Goal: Information Seeking & Learning: Check status

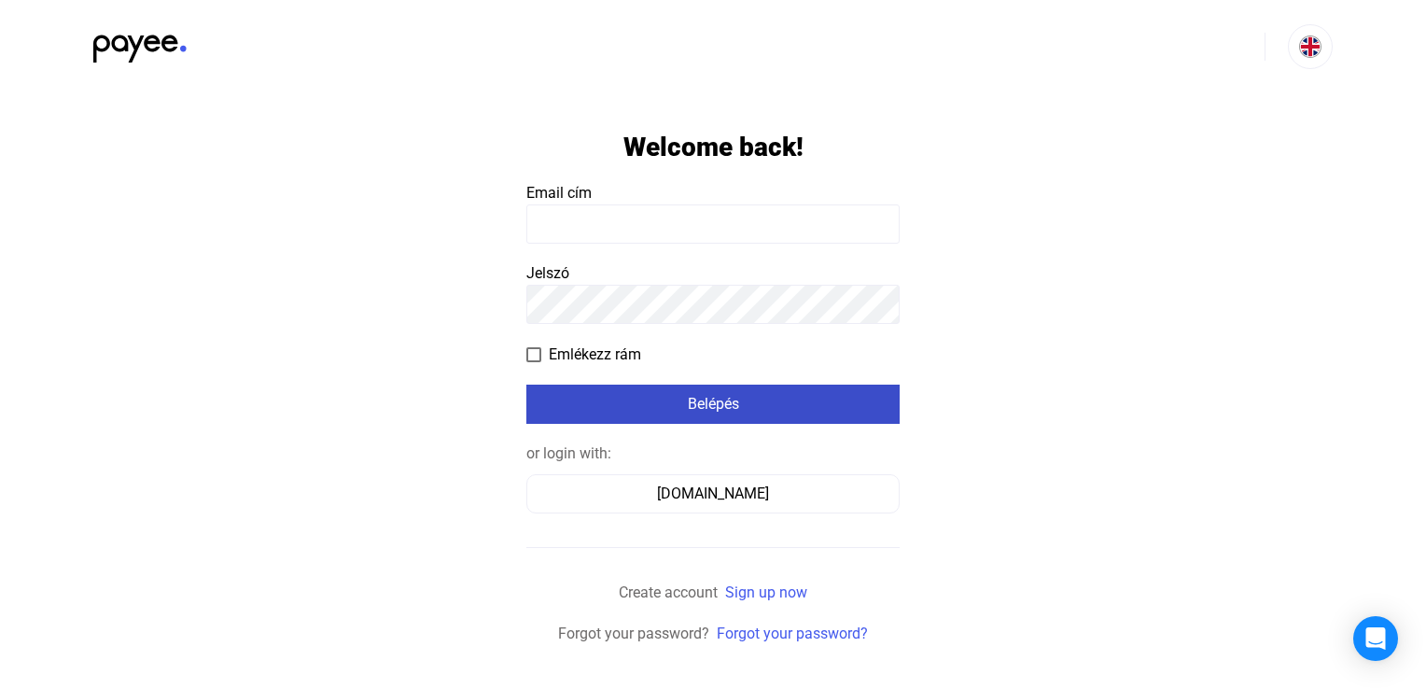
type input "**********"
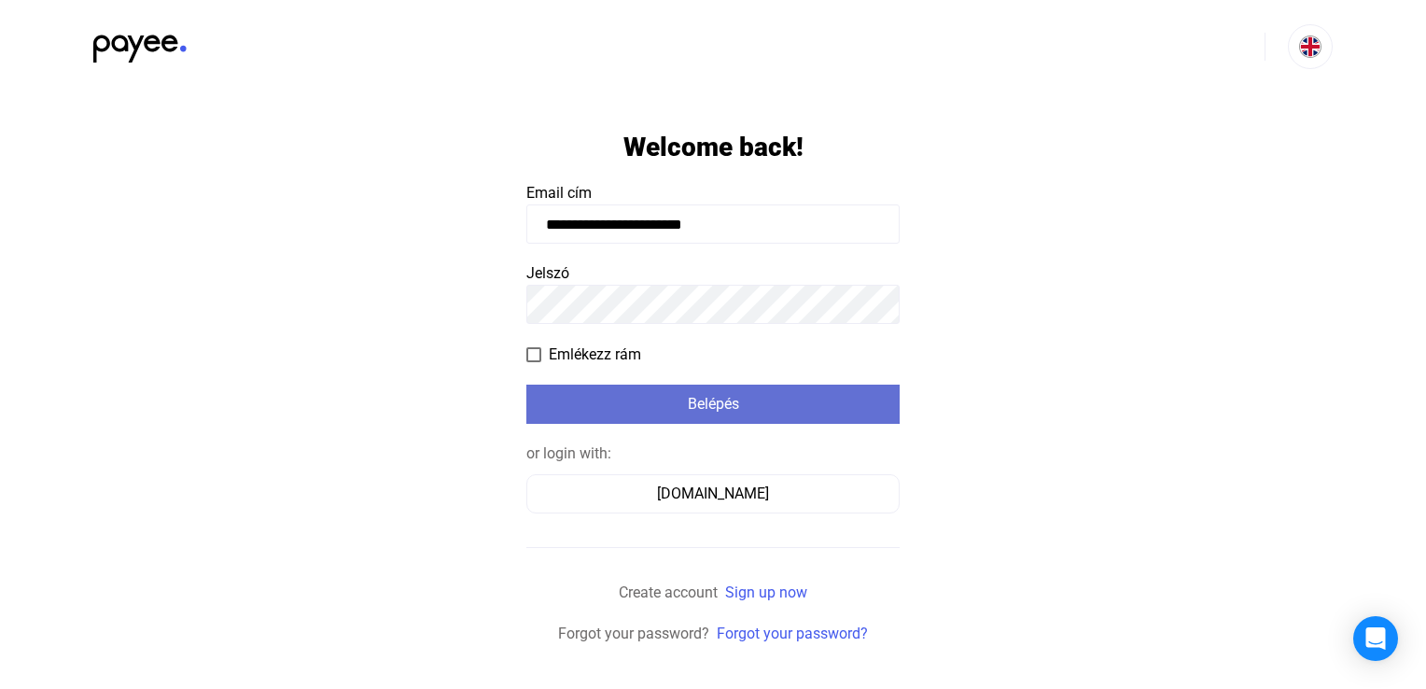
click at [627, 384] on button "Belépés" at bounding box center [712, 403] width 373 height 39
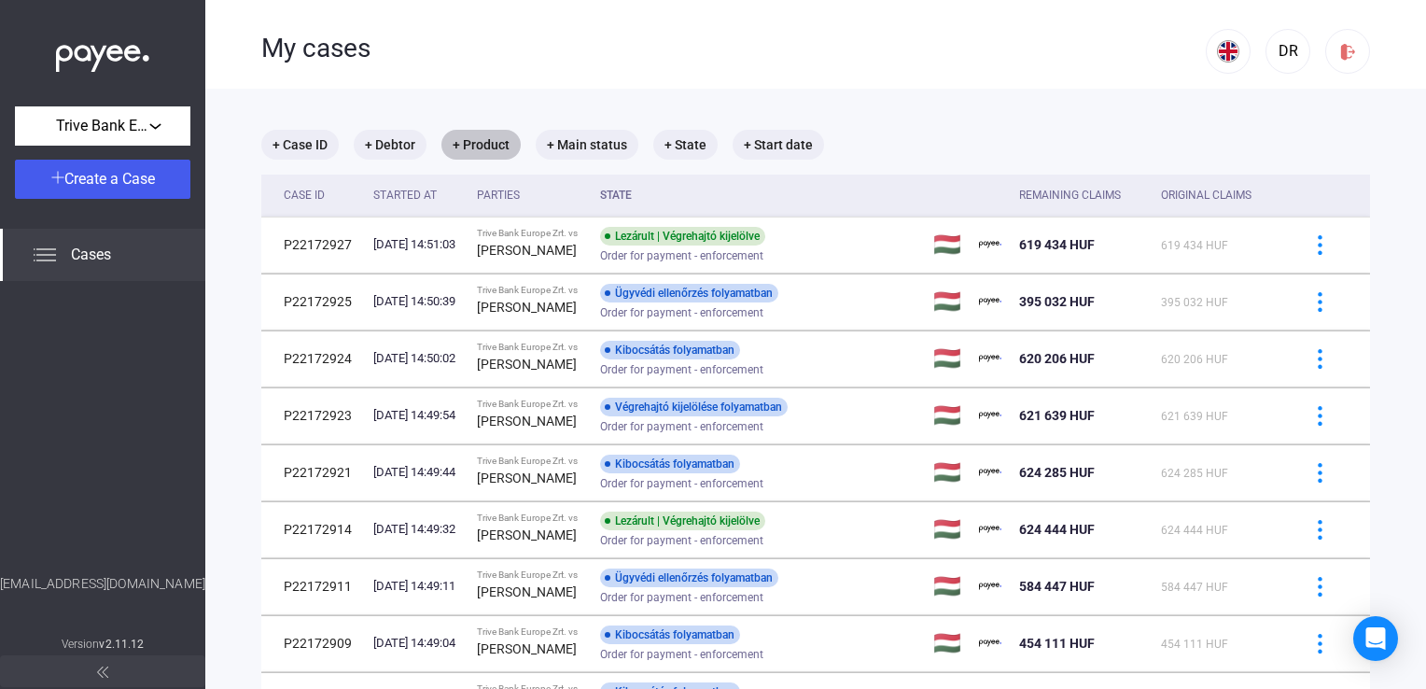
click at [475, 146] on mat-chip "+ Product" at bounding box center [480, 145] width 79 height 30
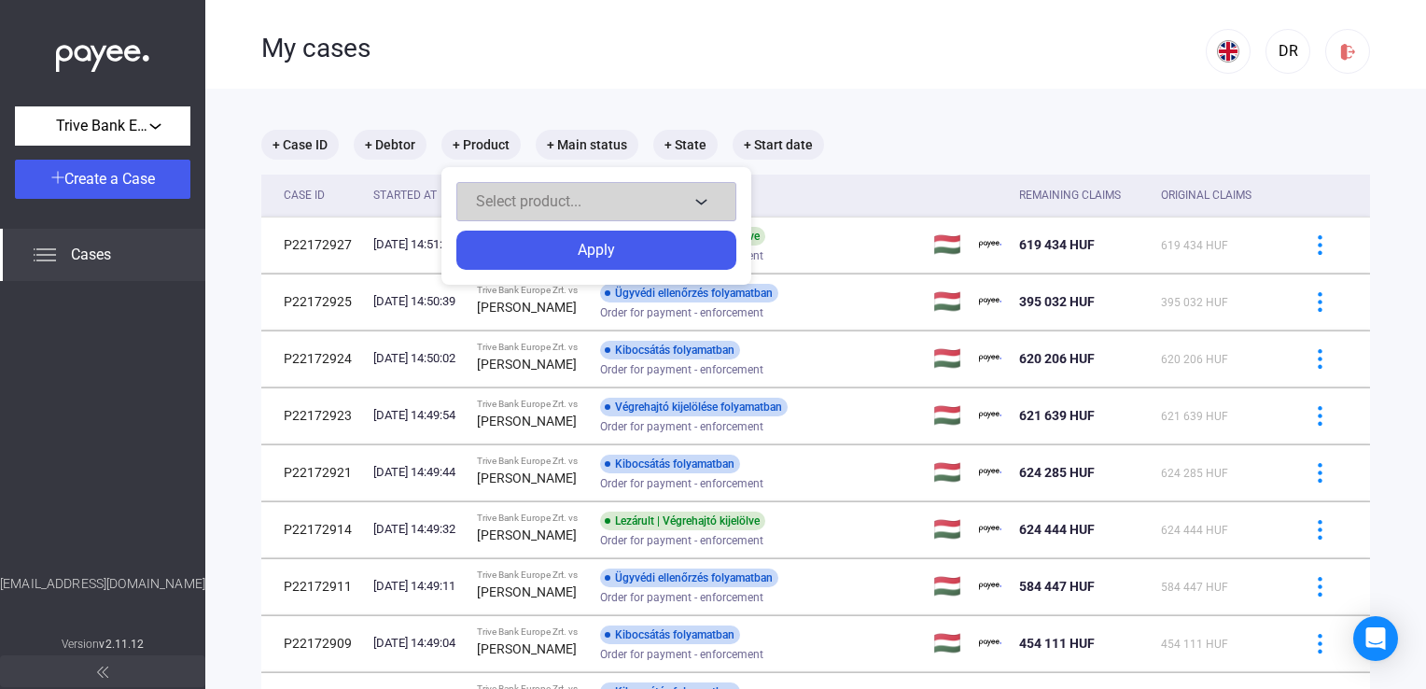
click at [511, 185] on button "Select product..." at bounding box center [596, 201] width 280 height 39
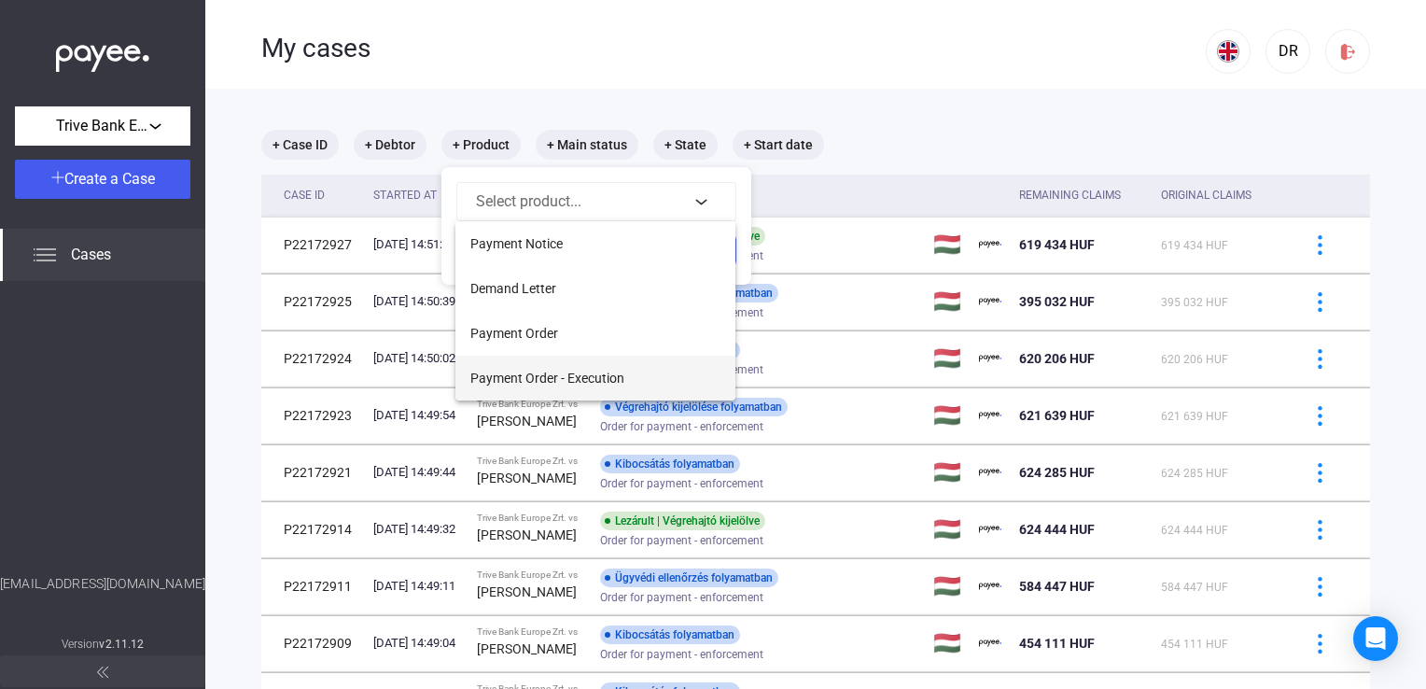
click at [592, 381] on span "Payment Order - Execution" at bounding box center [547, 378] width 154 height 22
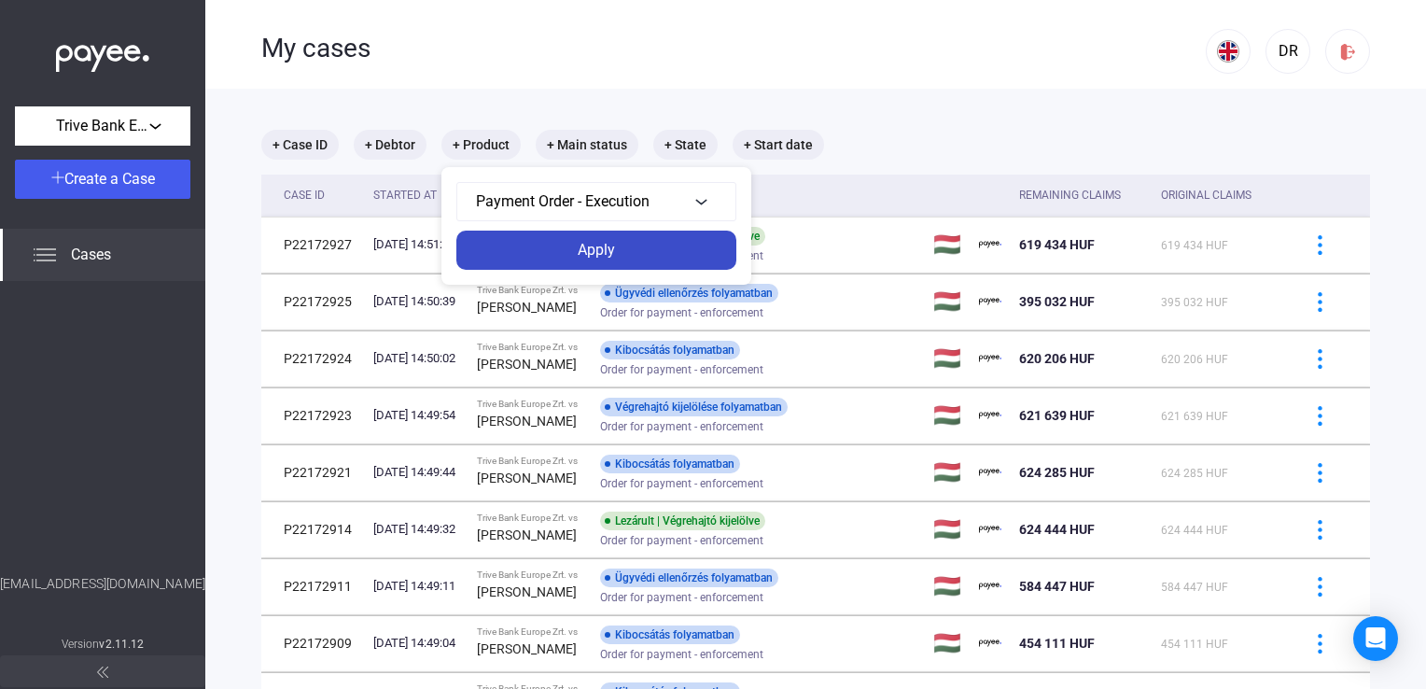
click at [608, 240] on div "Apply" at bounding box center [596, 250] width 269 height 22
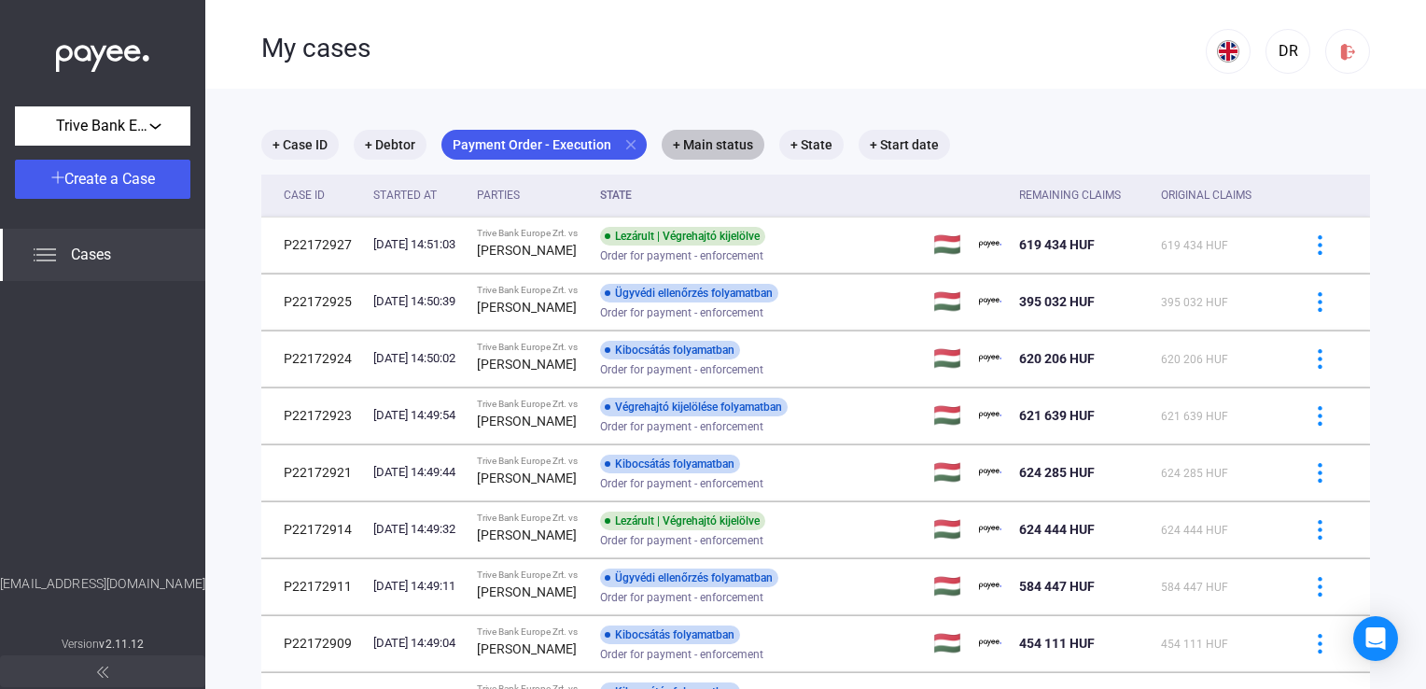
click at [704, 145] on mat-chip "+ Main status" at bounding box center [713, 145] width 103 height 30
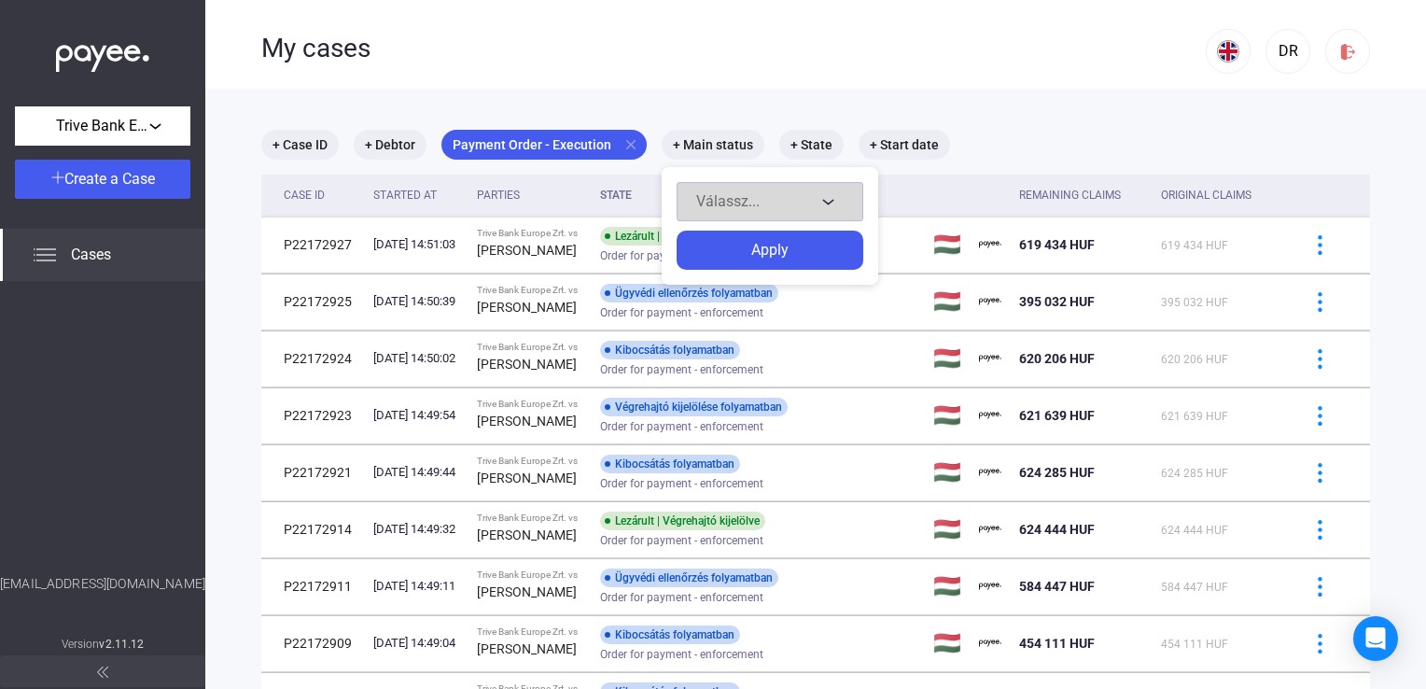
click at [717, 187] on button "Válassz..." at bounding box center [769, 201] width 187 height 39
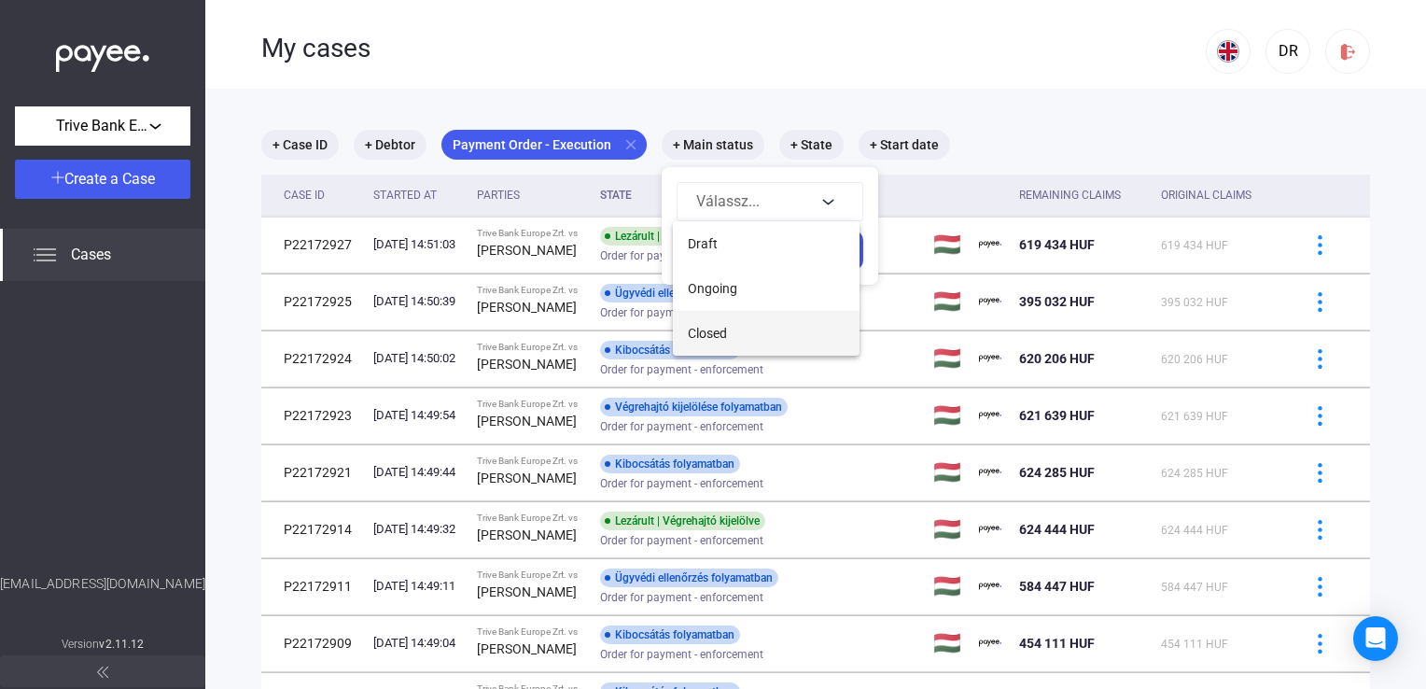
click at [725, 328] on span "Closed" at bounding box center [707, 333] width 39 height 22
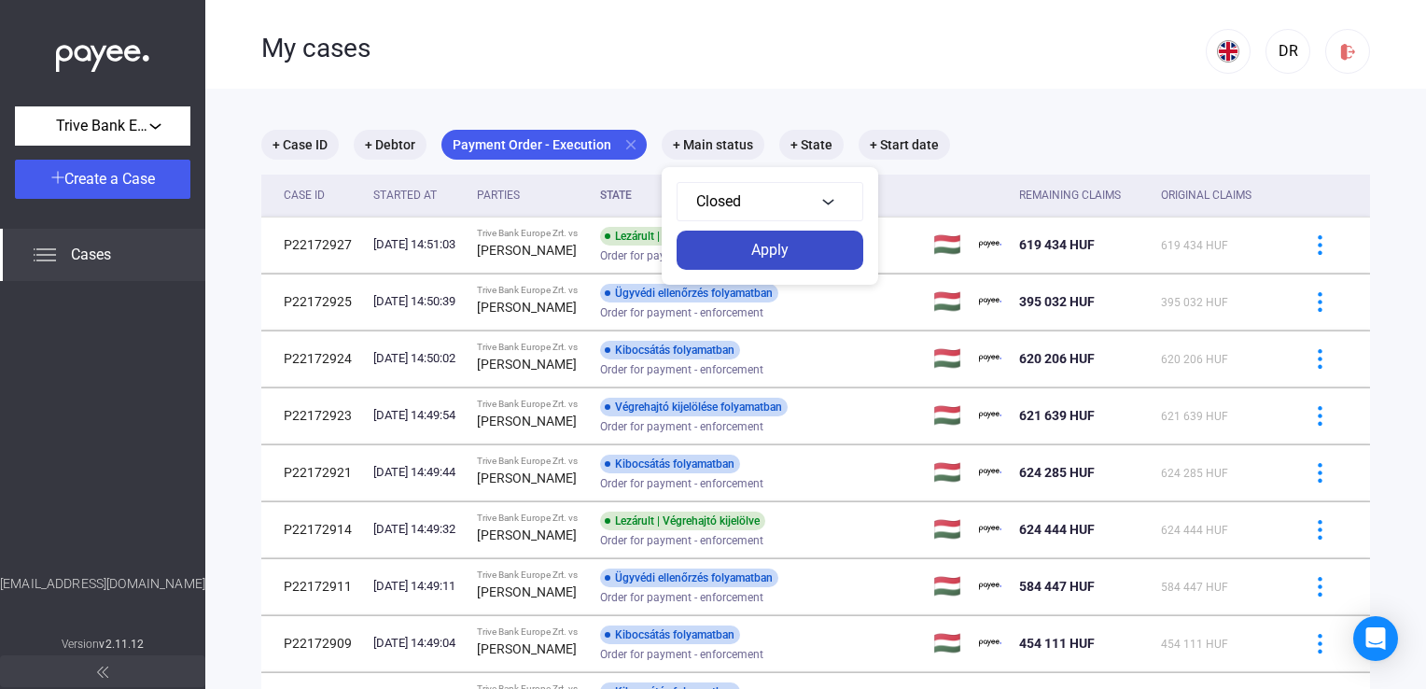
click at [720, 242] on div "Apply" at bounding box center [769, 250] width 175 height 22
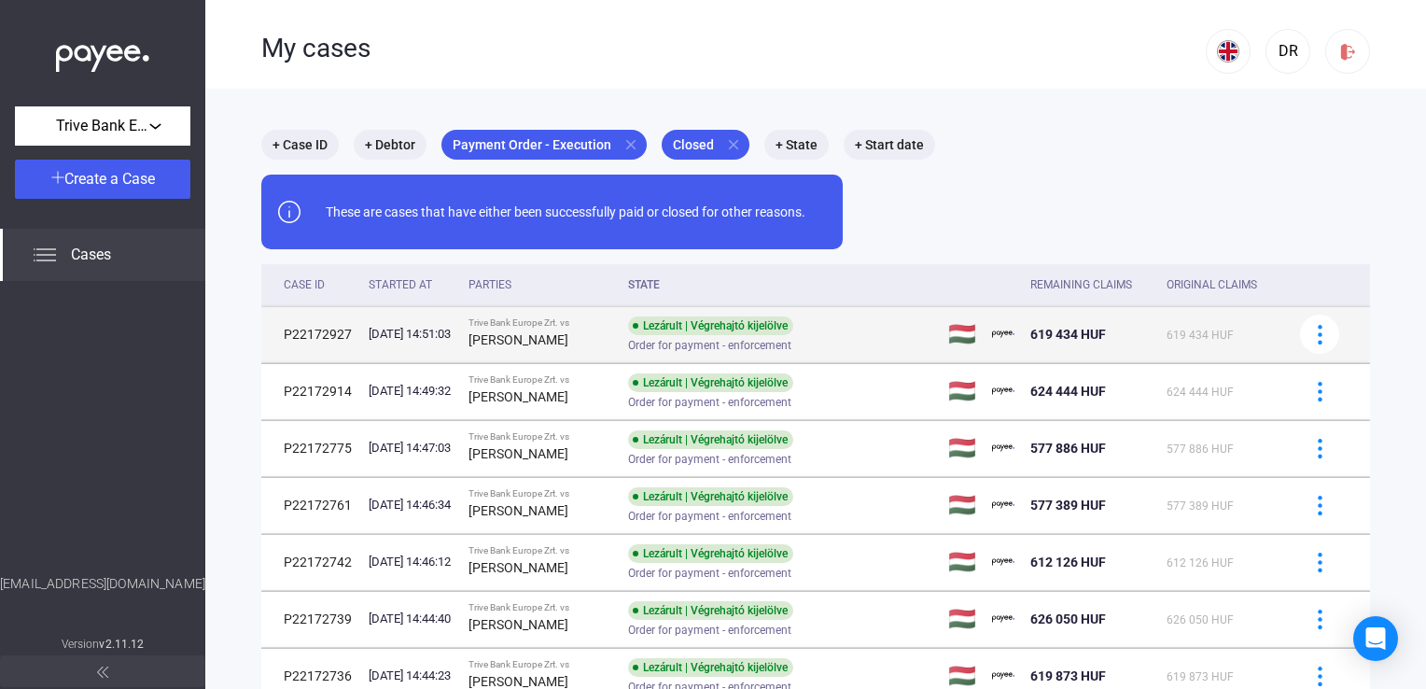
scroll to position [322, 0]
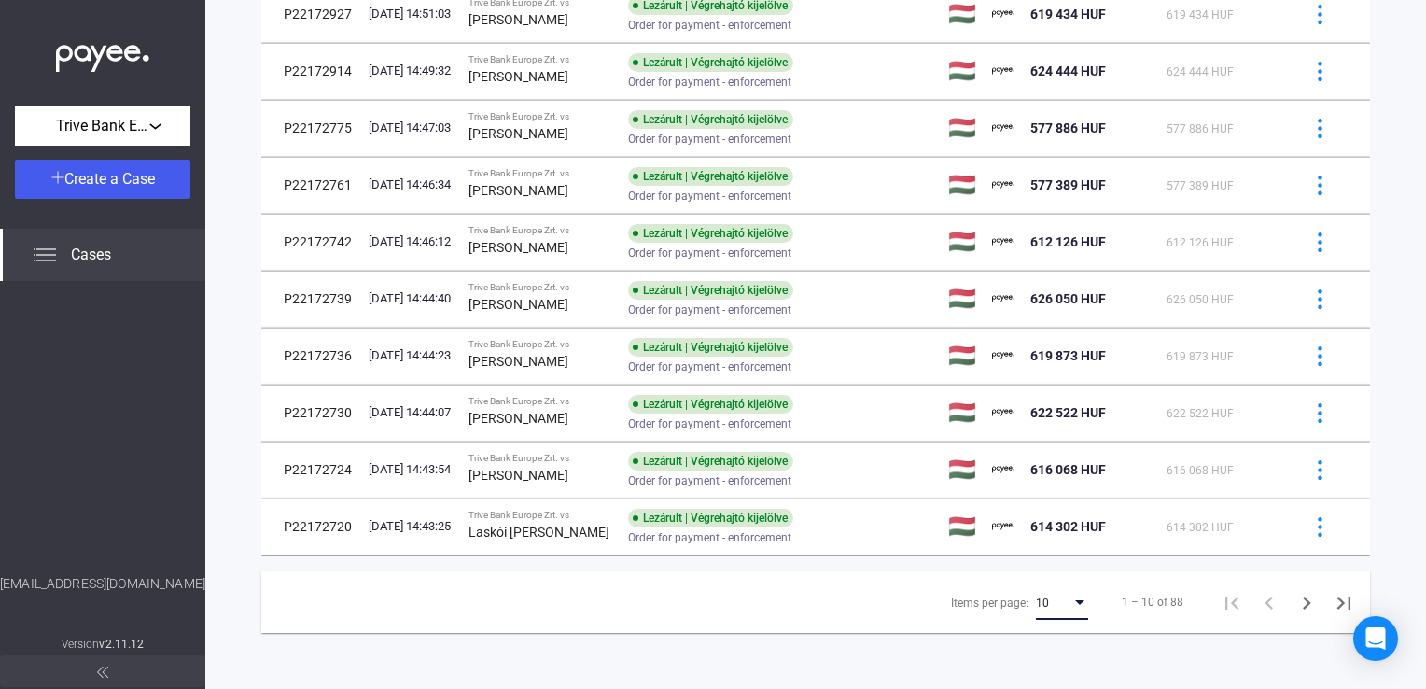
click at [1036, 606] on span "10" at bounding box center [1042, 602] width 13 height 13
click at [1041, 634] on span "25" at bounding box center [1049, 637] width 52 height 22
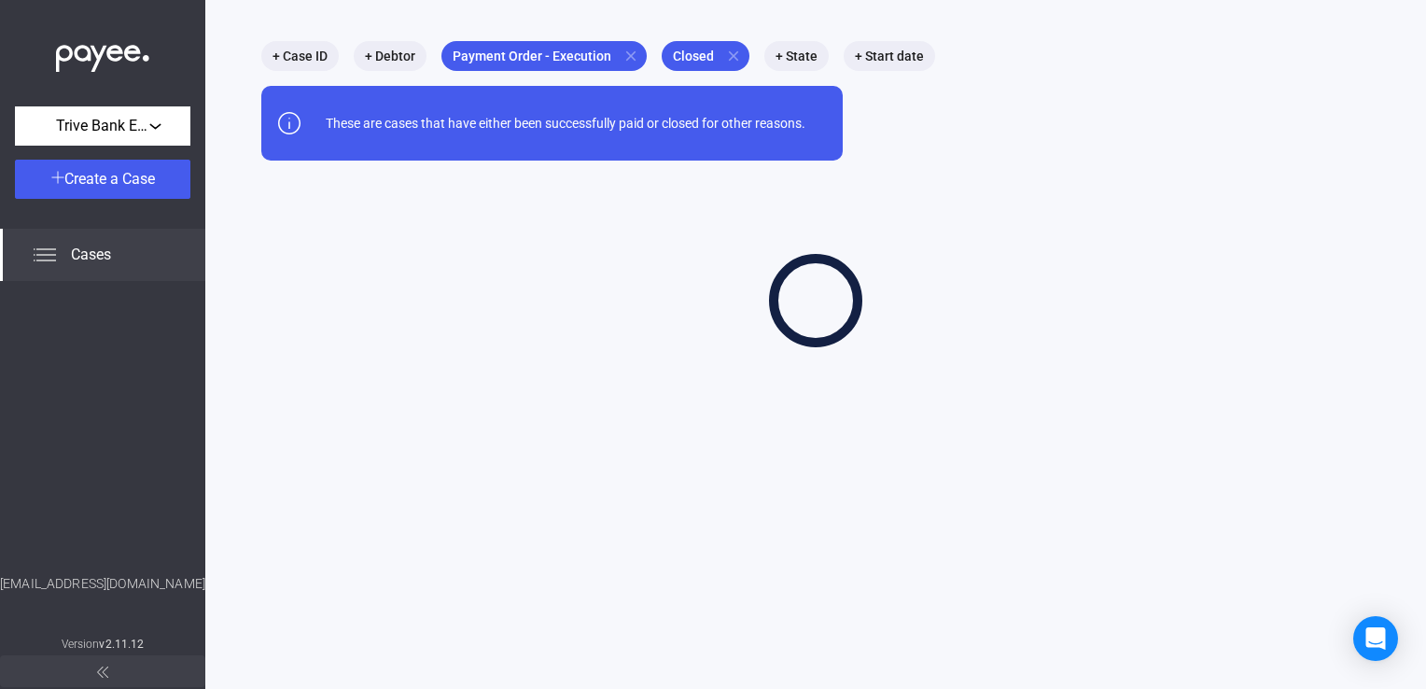
scroll to position [89, 0]
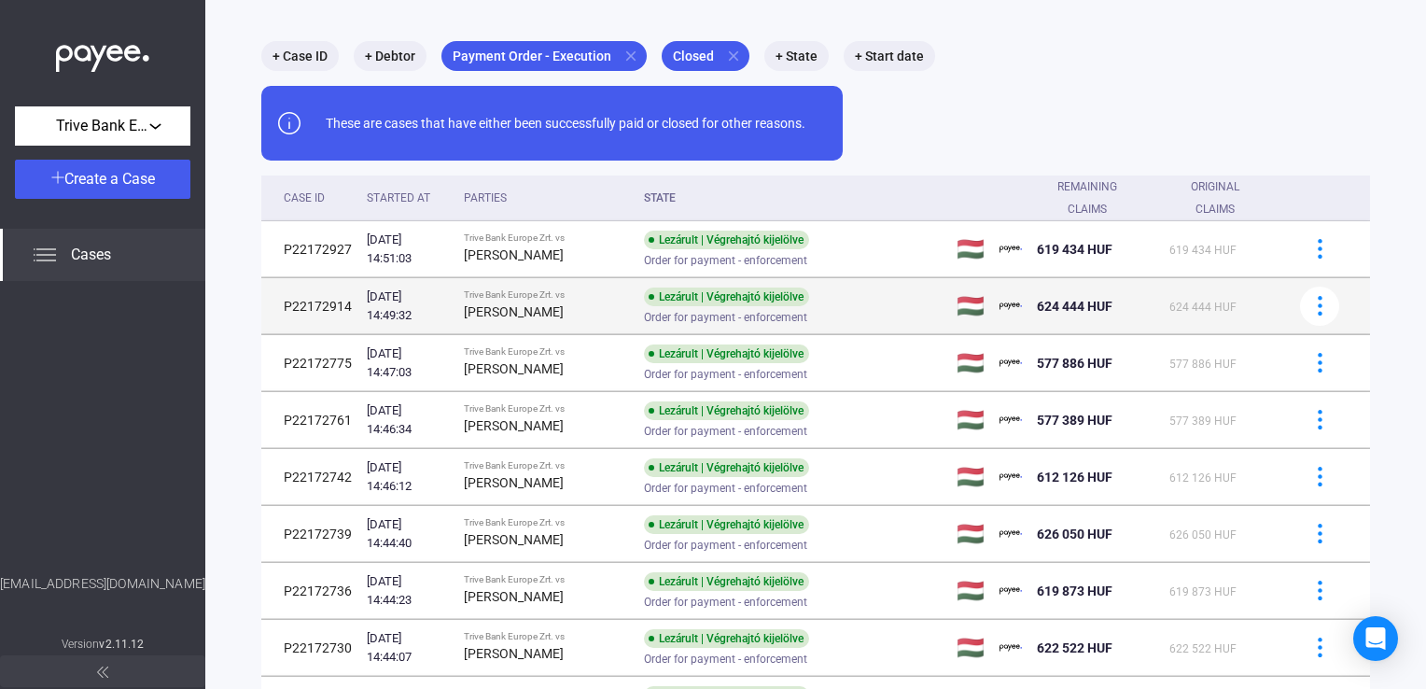
drag, startPoint x: 489, startPoint y: 299, endPoint x: 545, endPoint y: 319, distance: 59.6
click at [546, 319] on strong "[PERSON_NAME]" at bounding box center [514, 311] width 100 height 15
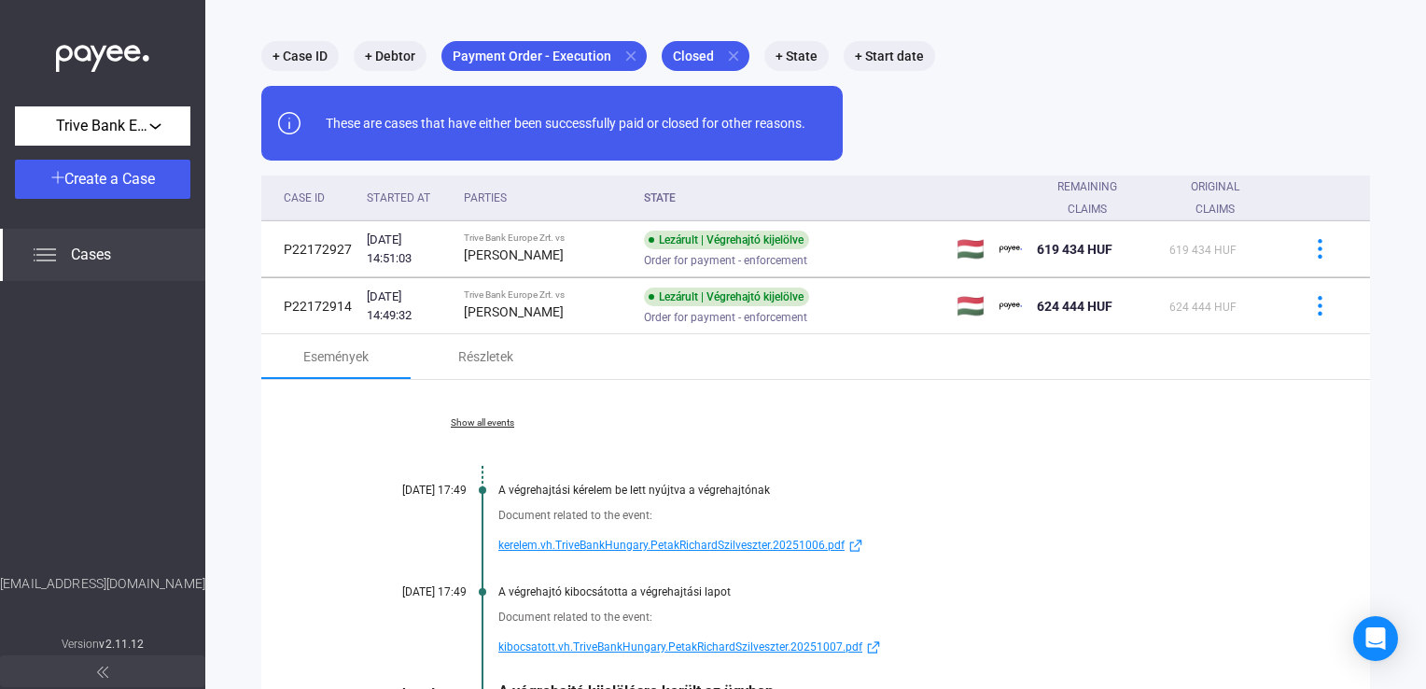
scroll to position [275, 0]
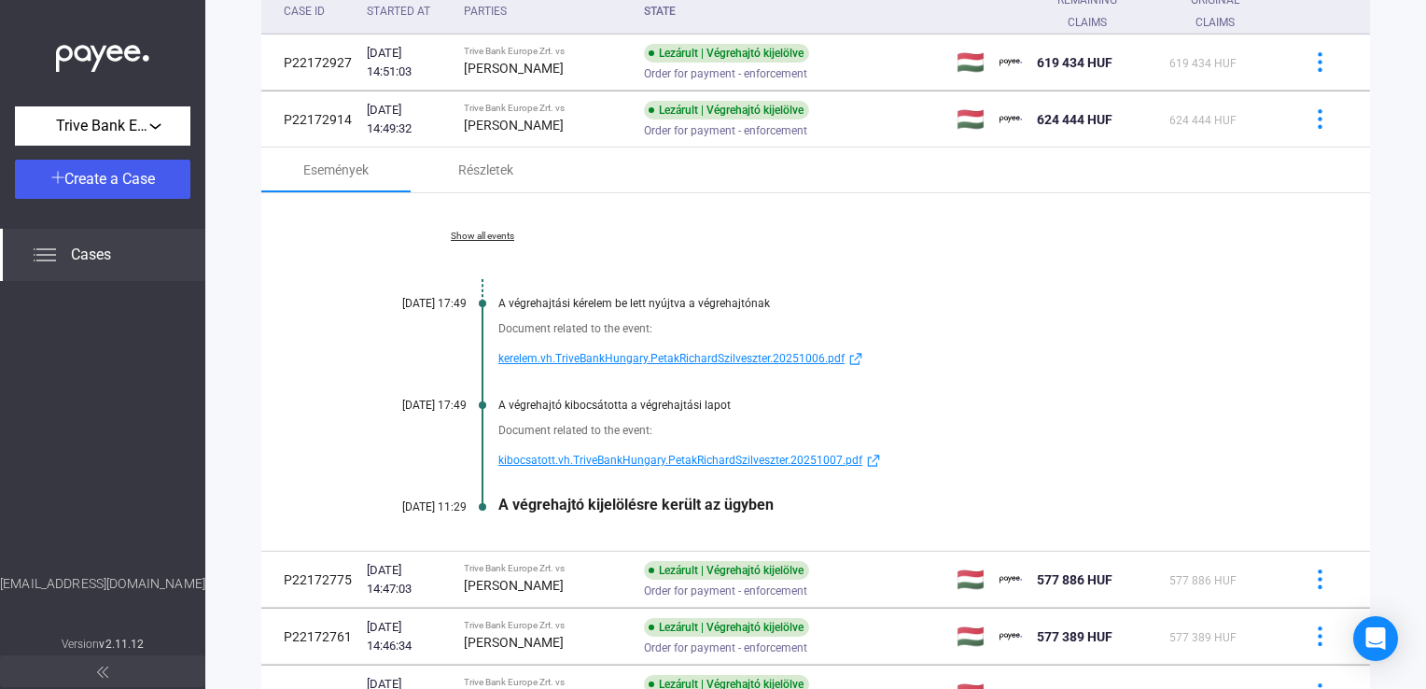
click at [578, 461] on span "kibocsatott.vh.TriveBankHungary.PetakRichardSzilveszter.20251007.pdf" at bounding box center [680, 460] width 364 height 22
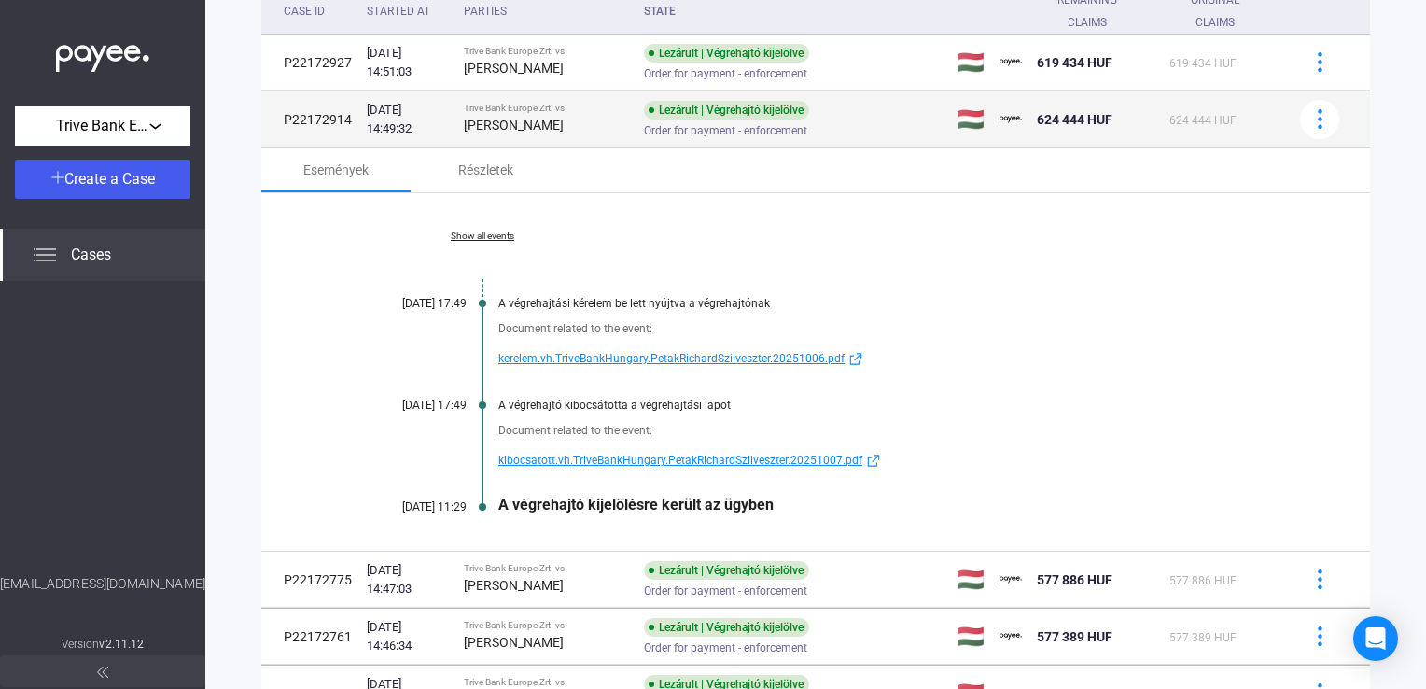
click at [590, 120] on div "[PERSON_NAME]" at bounding box center [546, 125] width 165 height 22
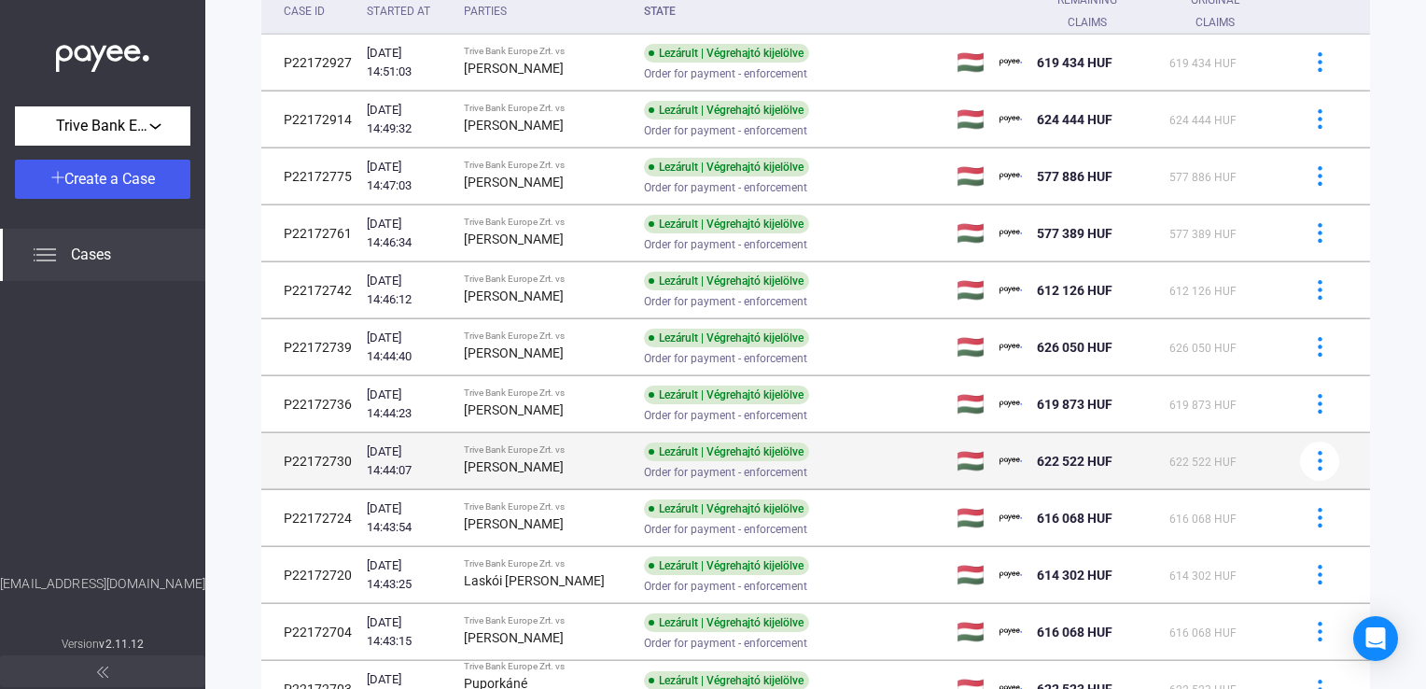
click at [615, 442] on td "Trive Bank Europe Zrt. vs [PERSON_NAME]" at bounding box center [546, 461] width 180 height 56
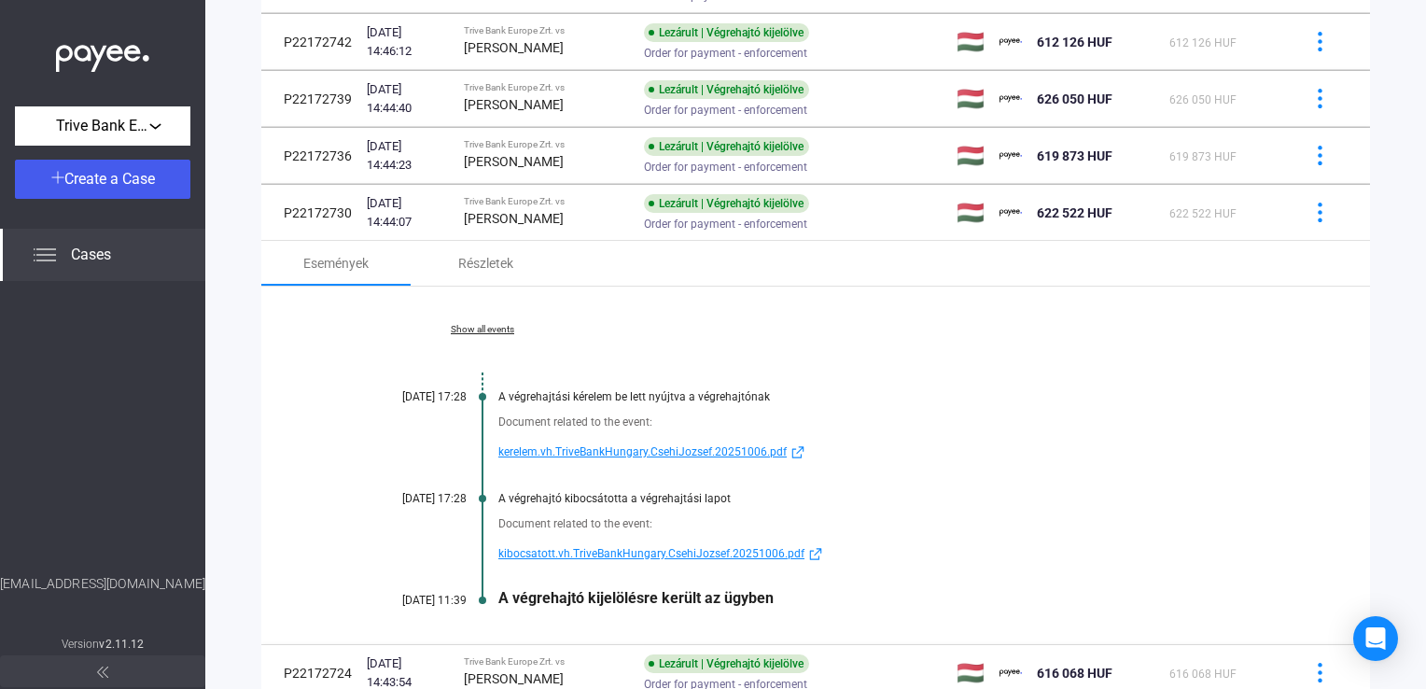
scroll to position [555, 0]
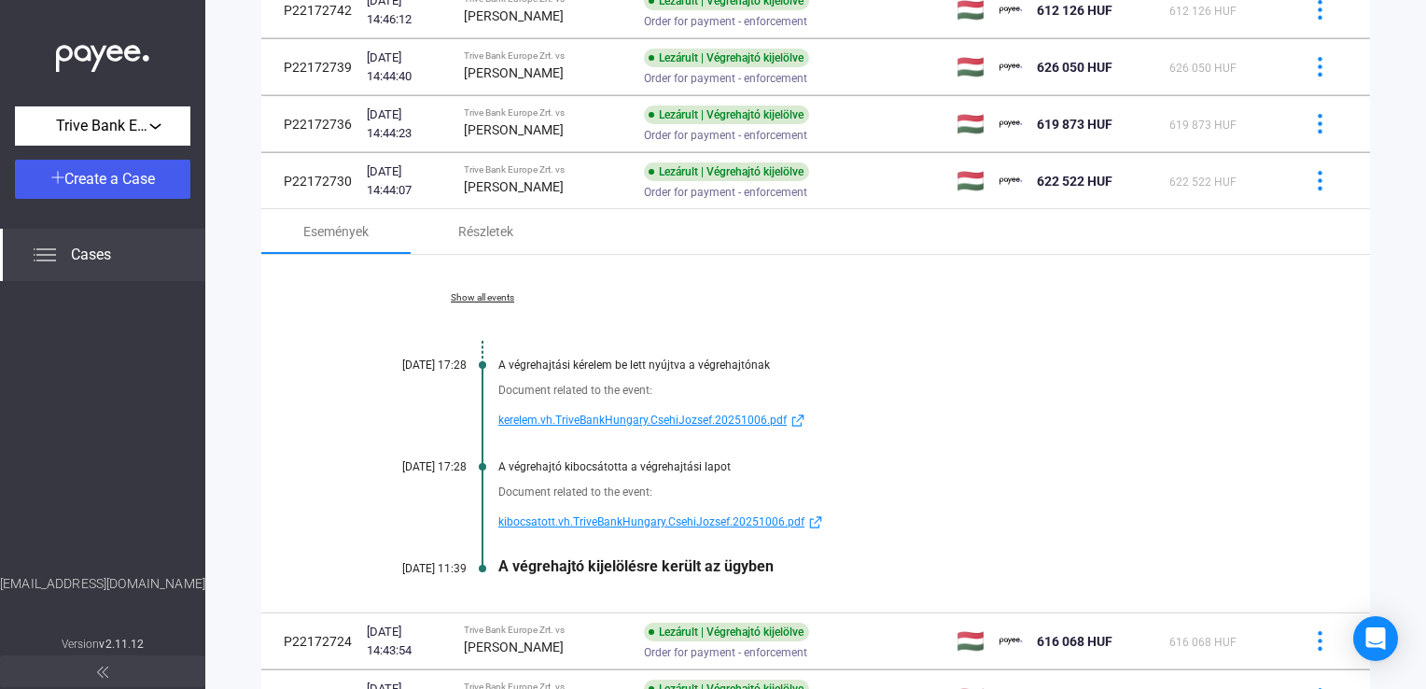
click at [601, 525] on span "kibocsatott.vh.TriveBankHungary.CsehiJozsef.20251006.pdf" at bounding box center [651, 521] width 306 height 22
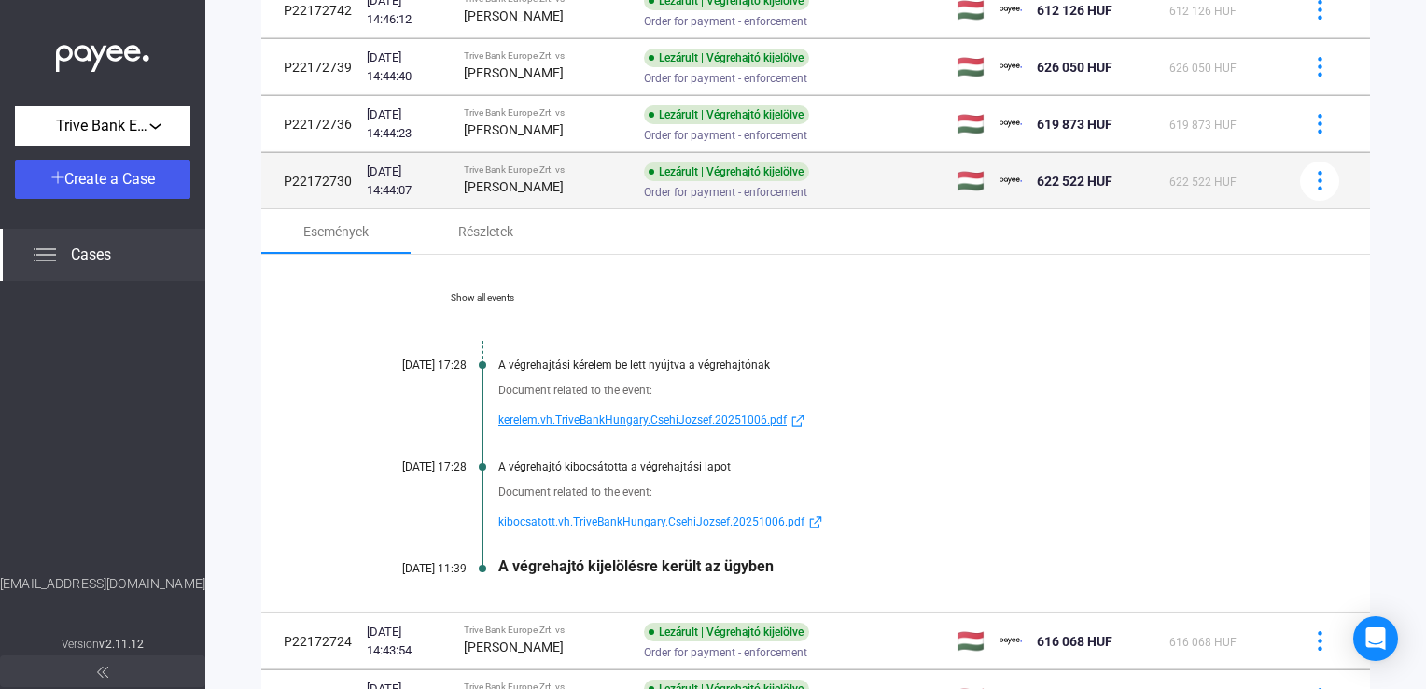
click at [570, 196] on div "[PERSON_NAME]" at bounding box center [546, 186] width 165 height 22
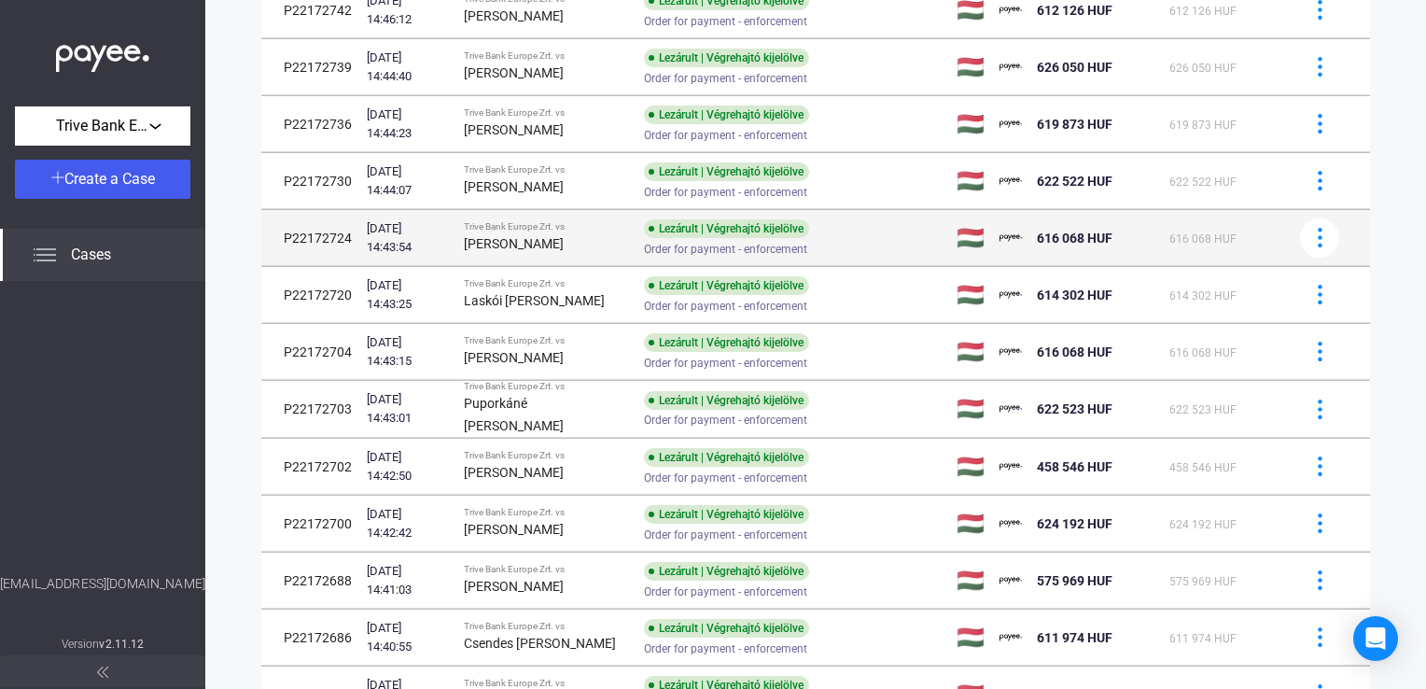
click at [553, 222] on div "Trive Bank Europe Zrt. vs" at bounding box center [546, 226] width 165 height 11
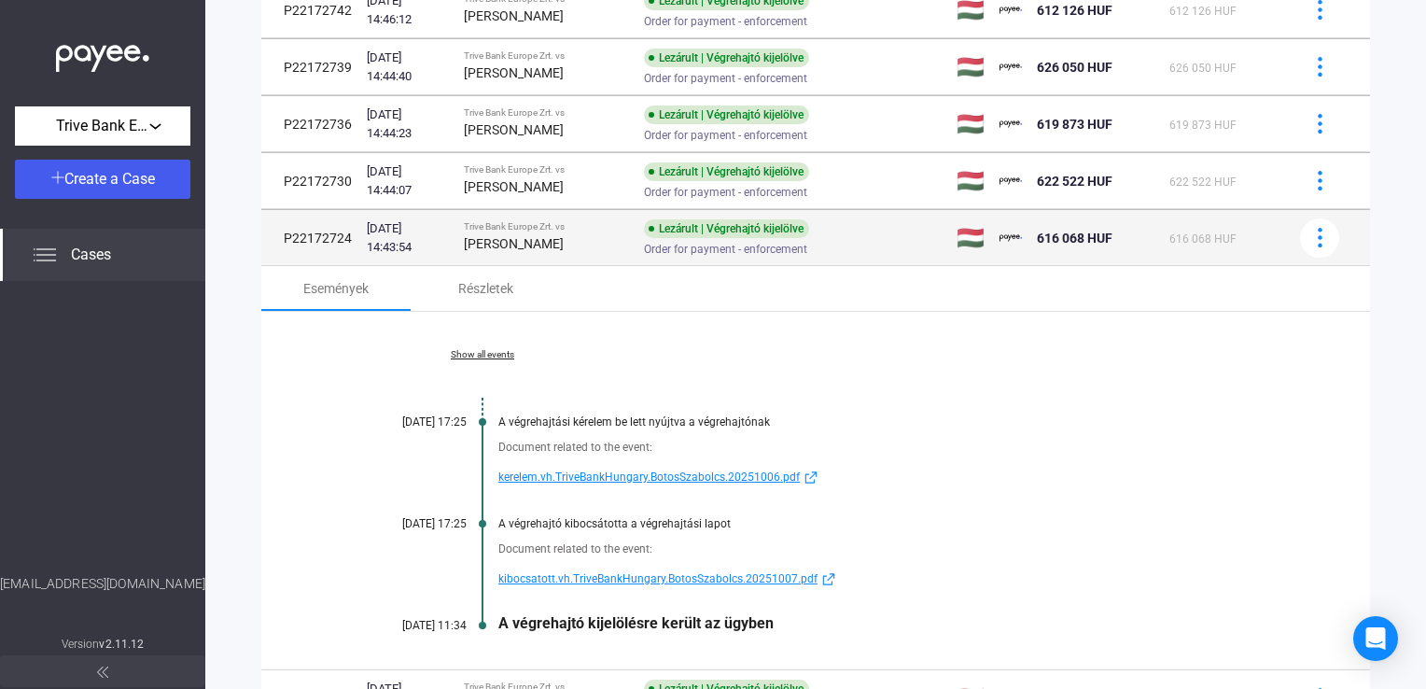
drag, startPoint x: 488, startPoint y: 241, endPoint x: 574, endPoint y: 244, distance: 85.9
click at [564, 244] on strong "[PERSON_NAME]" at bounding box center [514, 243] width 100 height 15
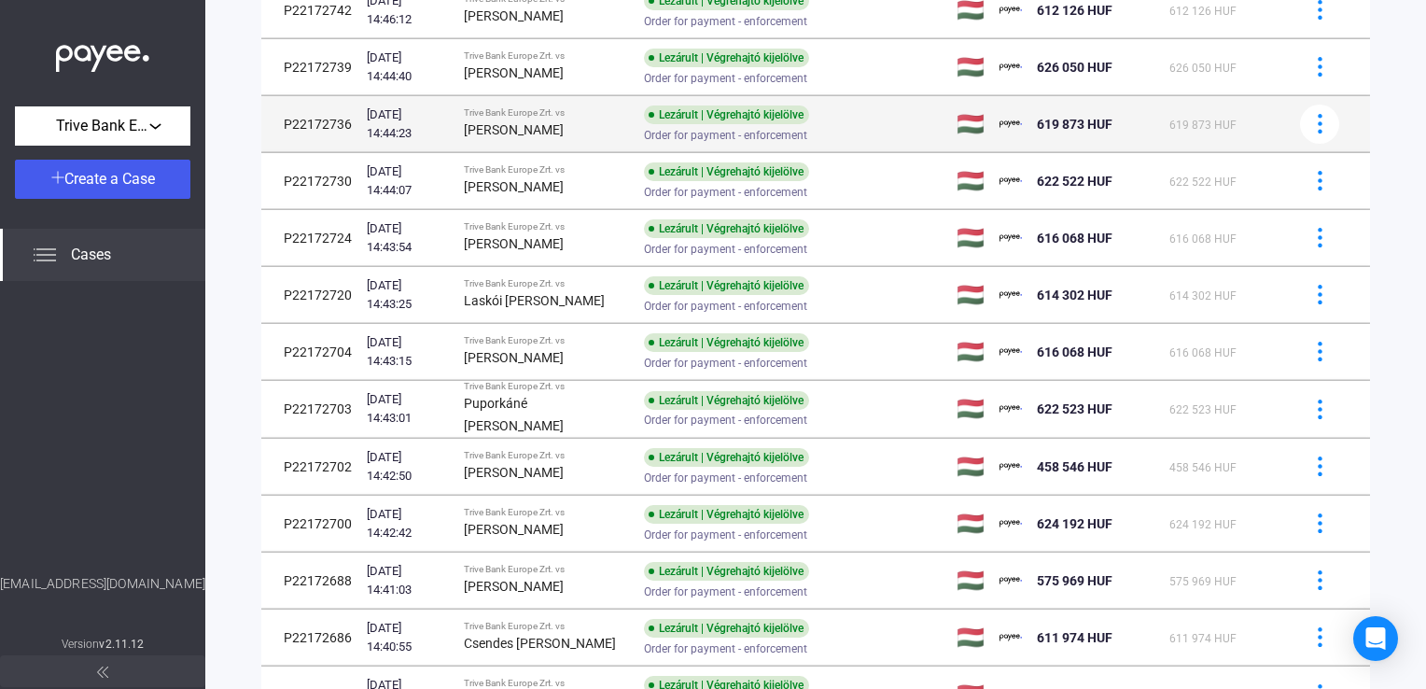
copy strong "[PERSON_NAME]"
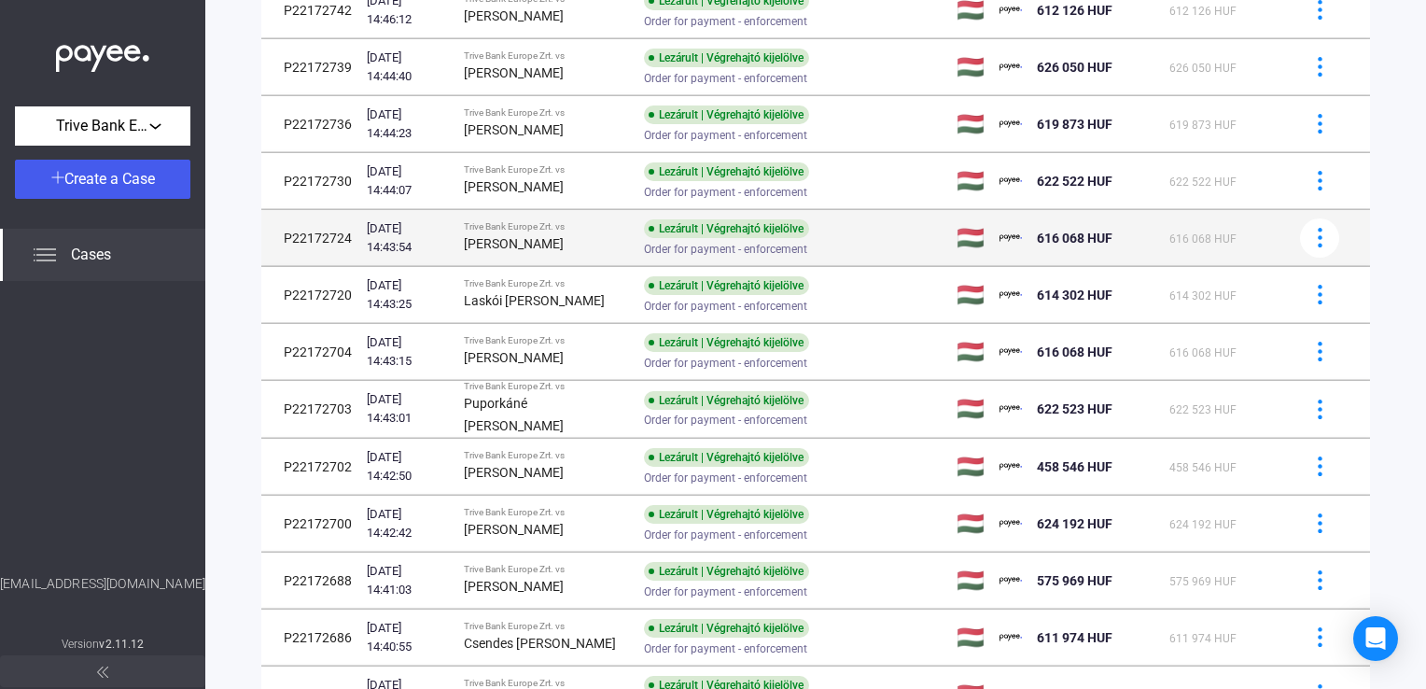
click at [623, 249] on div "[PERSON_NAME]" at bounding box center [546, 243] width 165 height 22
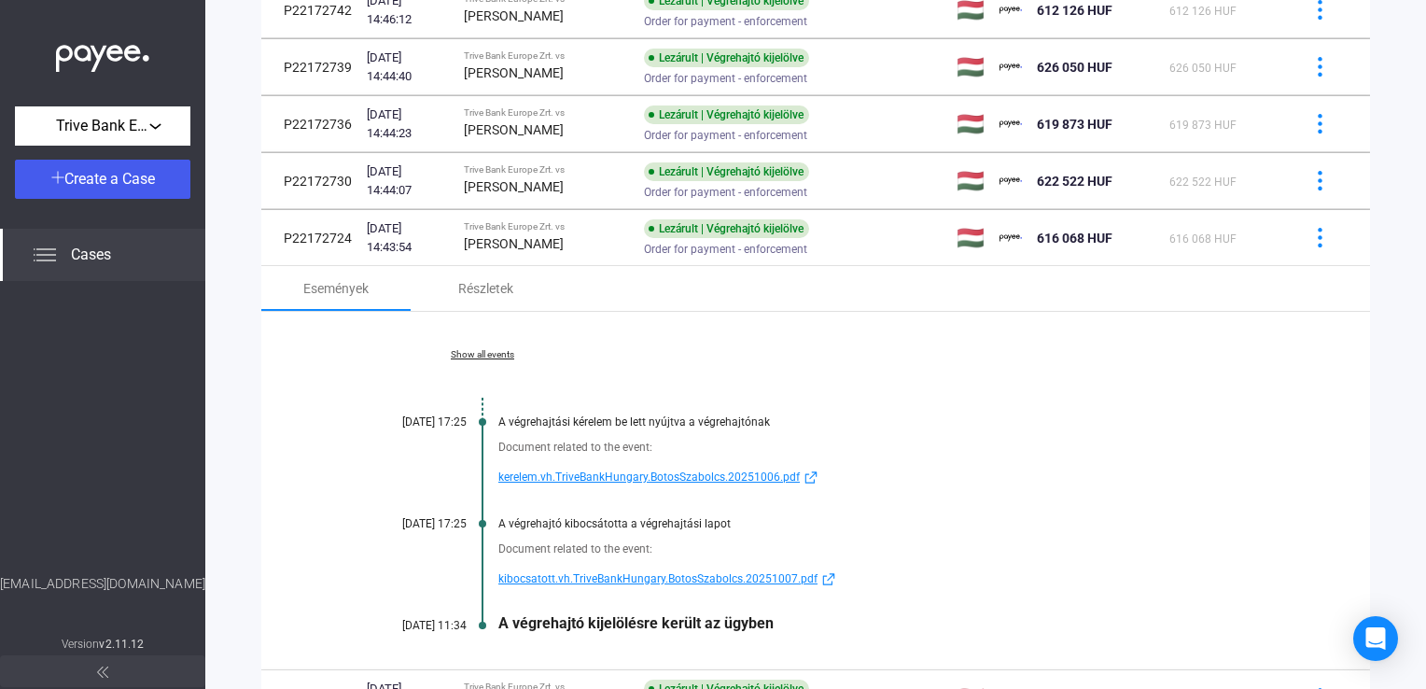
click at [608, 571] on span "kibocsatott.vh.TriveBankHungary.BotosSzabolcs.20251007.pdf" at bounding box center [657, 578] width 319 height 22
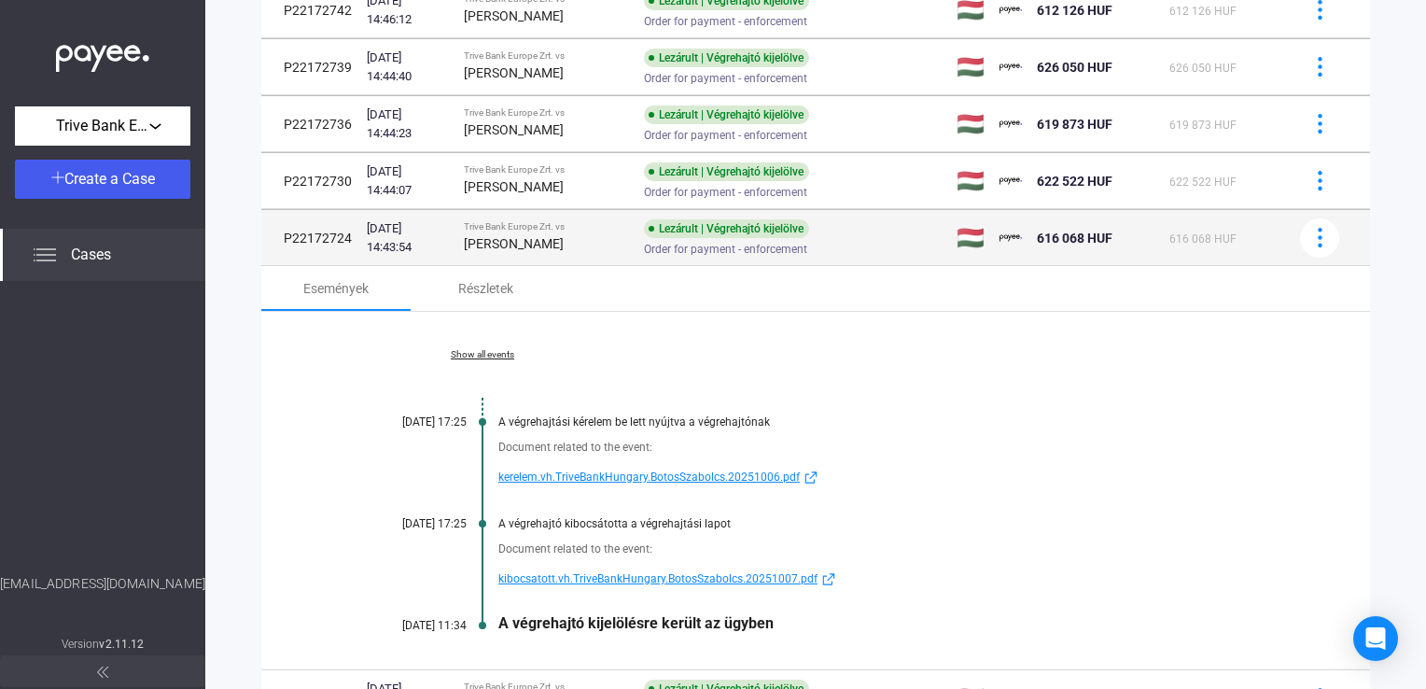
click at [556, 216] on td "Trive Bank Europe Zrt. vs [PERSON_NAME]" at bounding box center [546, 238] width 180 height 56
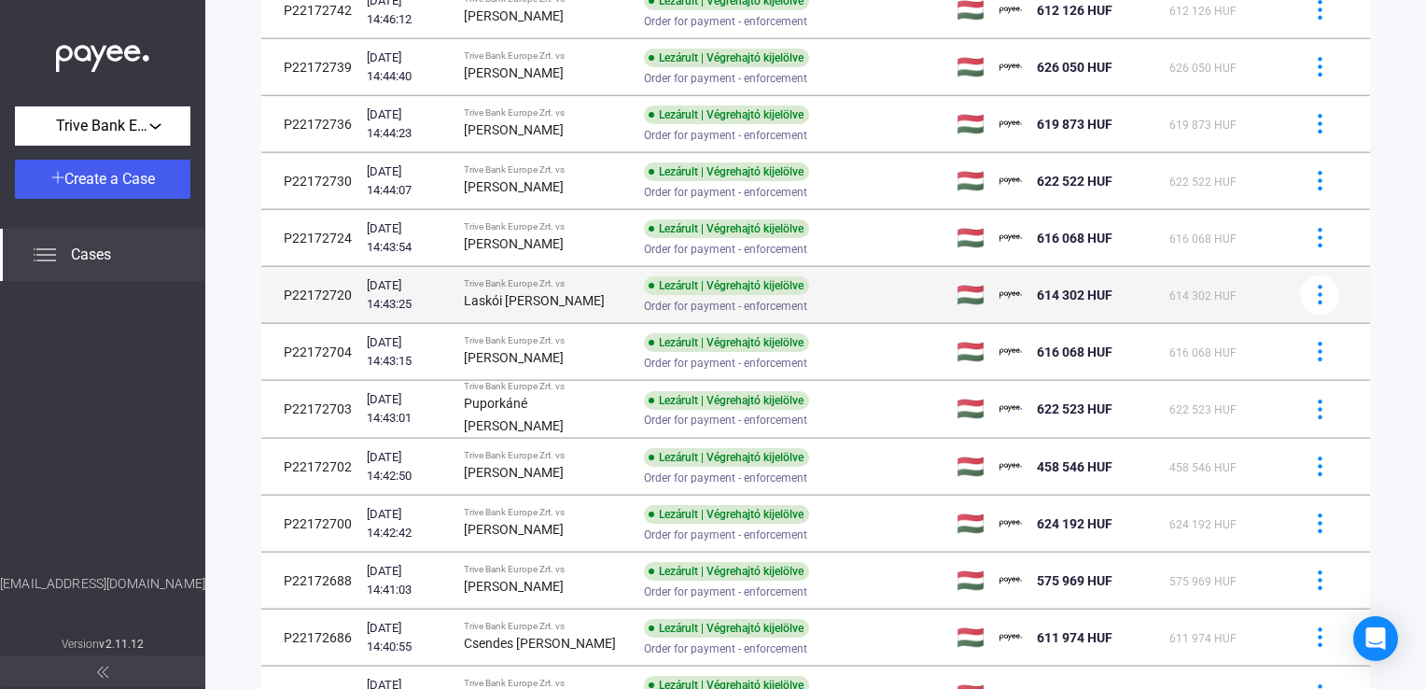
click at [559, 284] on div "Trive Bank Europe Zrt. vs" at bounding box center [546, 283] width 165 height 11
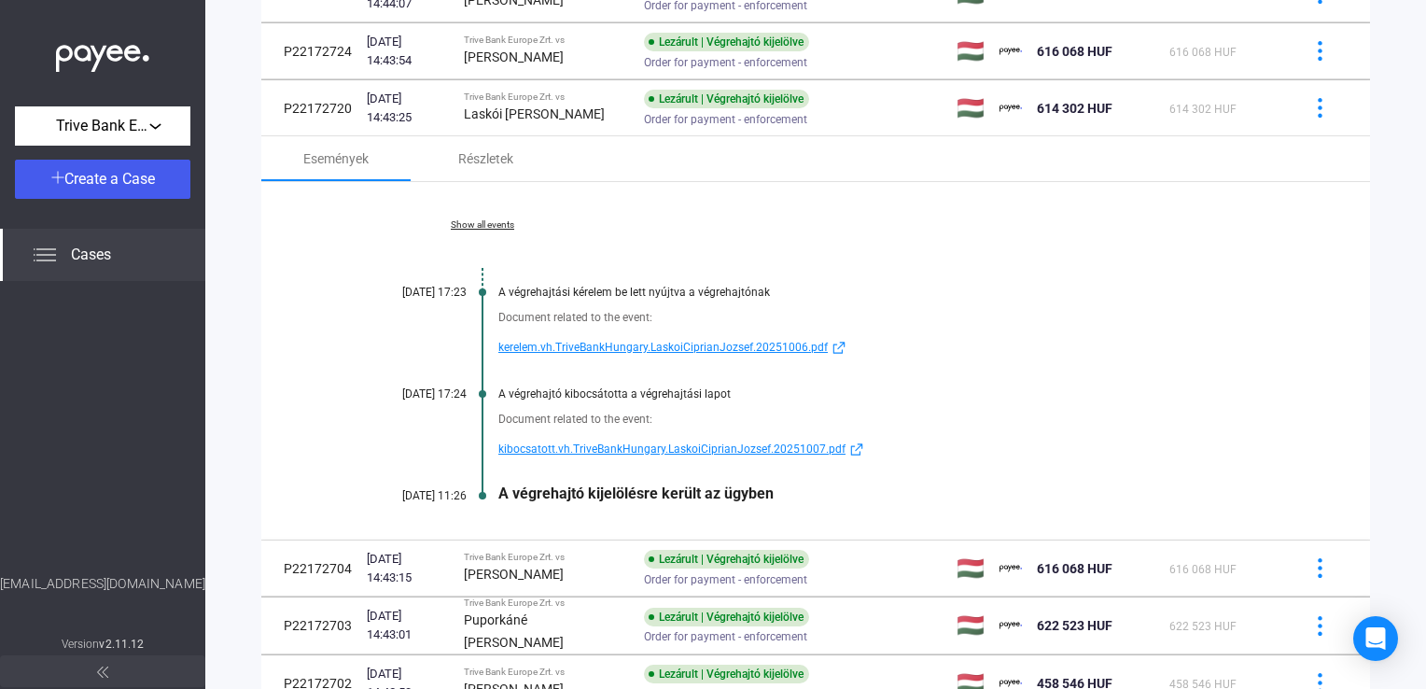
scroll to position [835, 0]
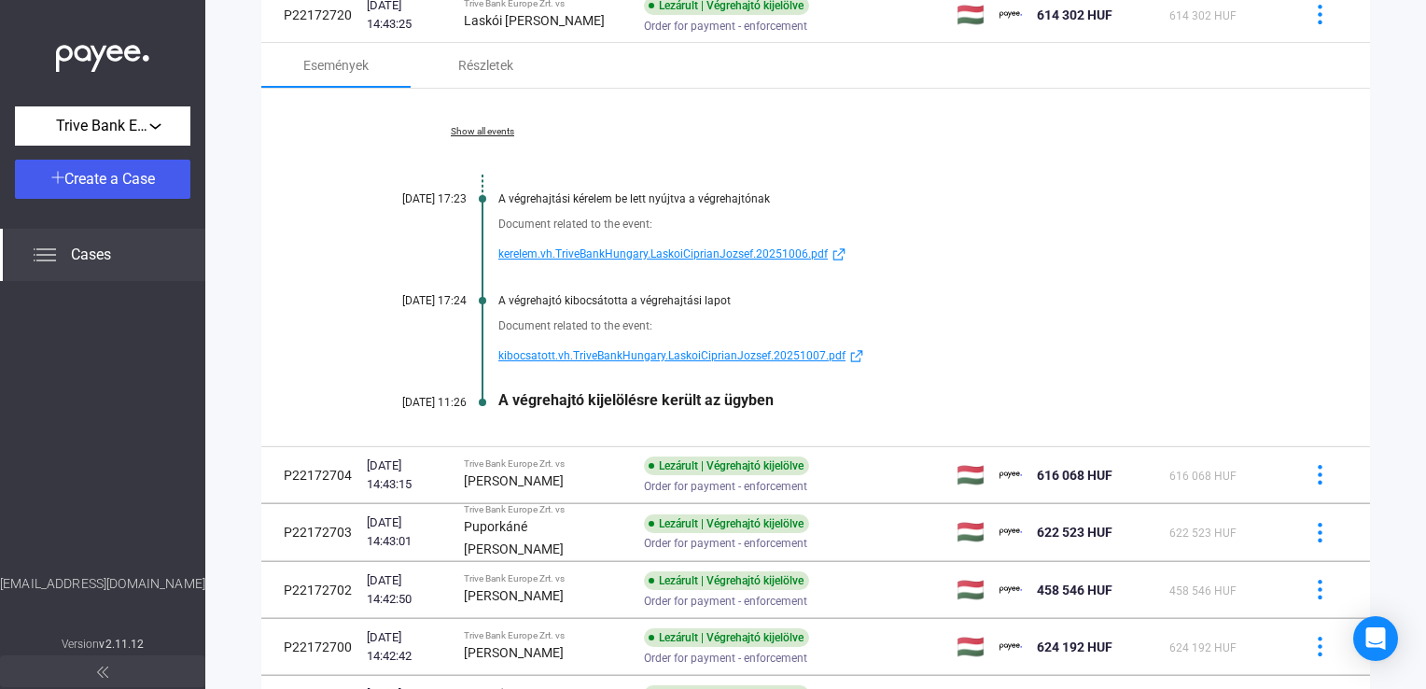
click at [637, 354] on span "kibocsatott.vh.TriveBankHungary.LaskoiCiprianJozsef.20251007.pdf" at bounding box center [671, 355] width 347 height 22
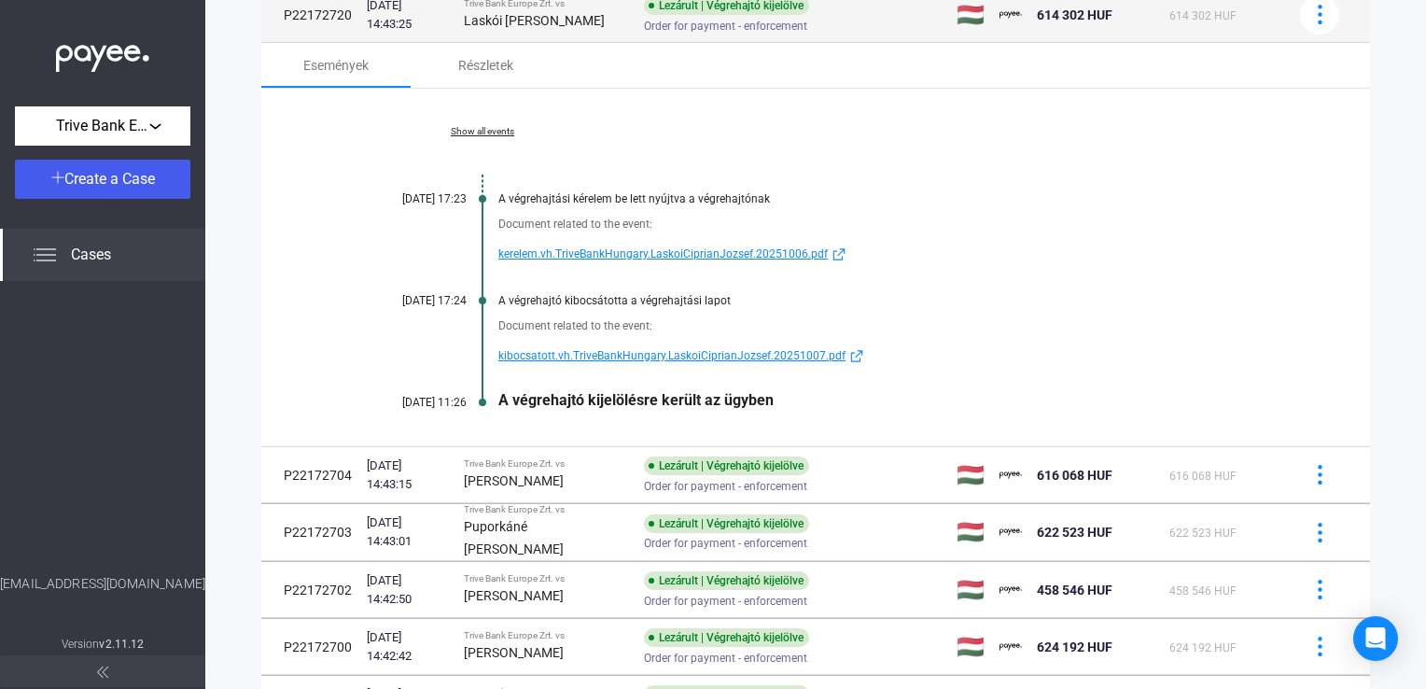
click at [501, 24] on strong "Laskói [PERSON_NAME]" at bounding box center [534, 20] width 141 height 15
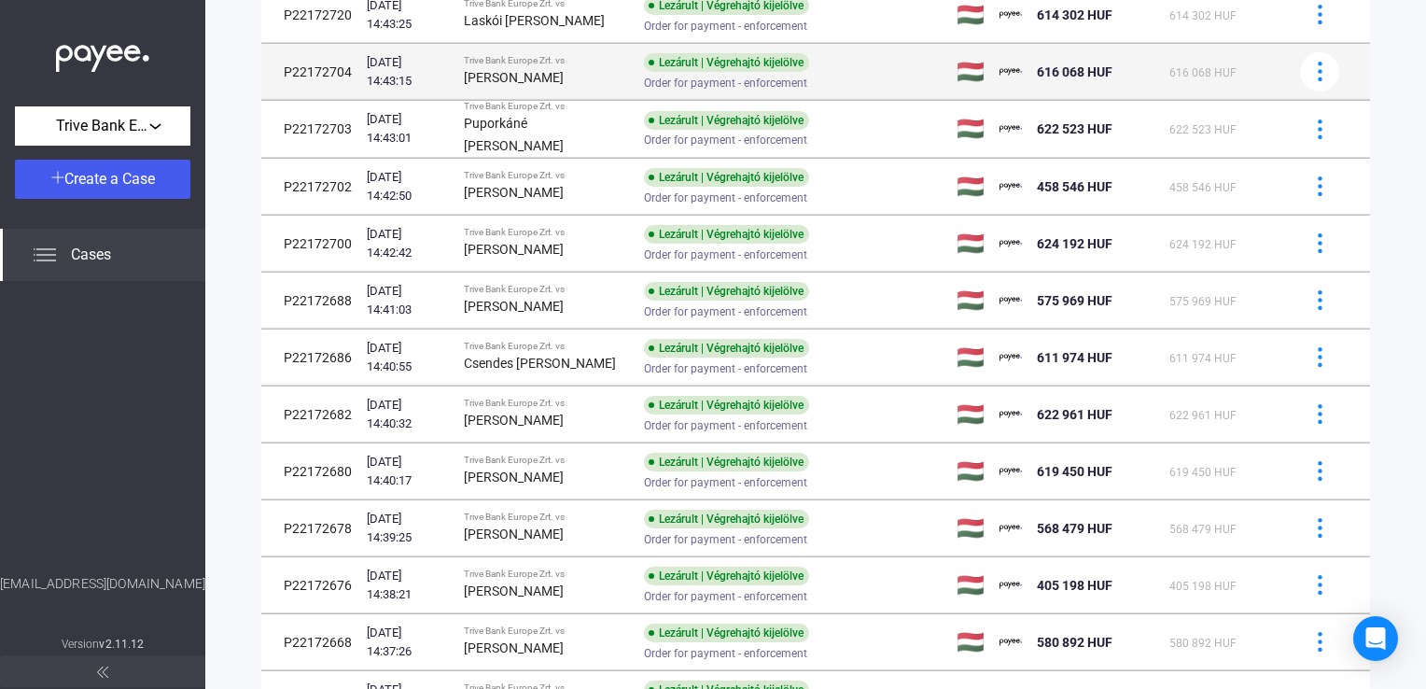
click at [507, 75] on strong "[PERSON_NAME]" at bounding box center [514, 77] width 100 height 15
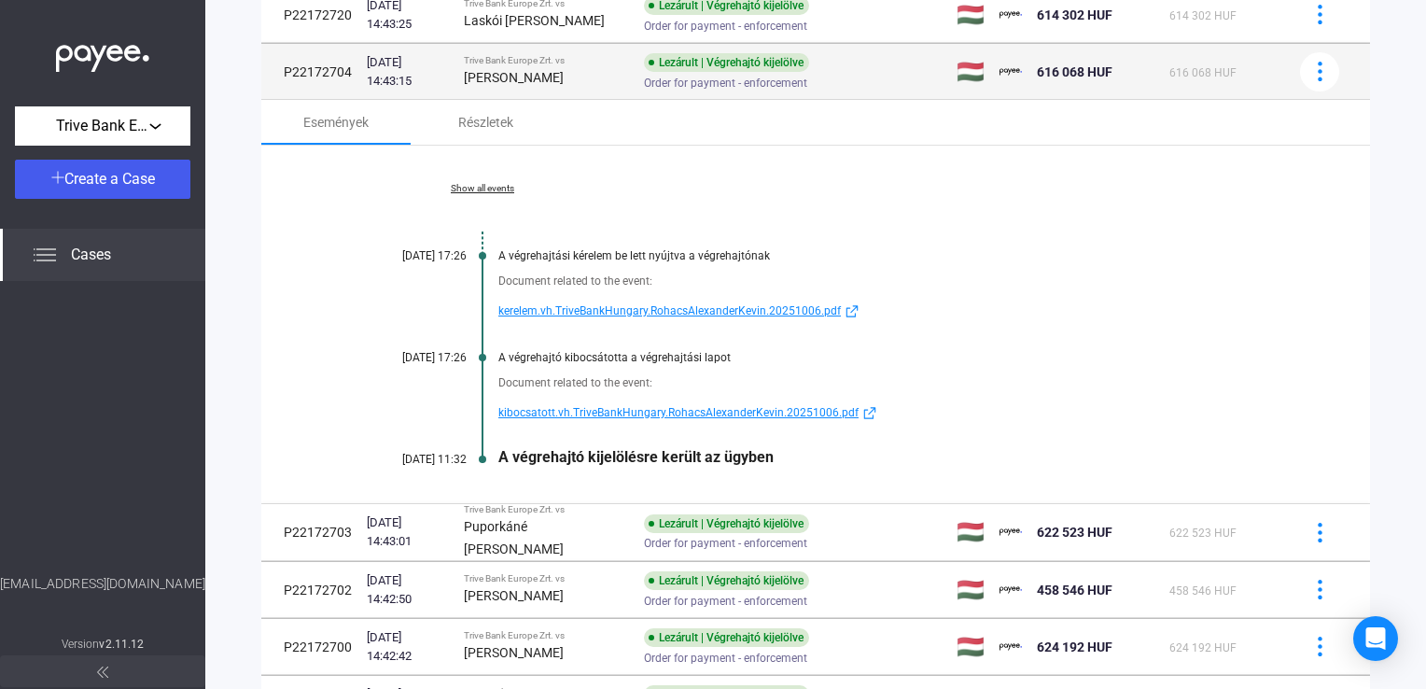
drag, startPoint x: 485, startPoint y: 77, endPoint x: 624, endPoint y: 80, distance: 139.1
click at [624, 80] on div "[PERSON_NAME]" at bounding box center [546, 77] width 165 height 22
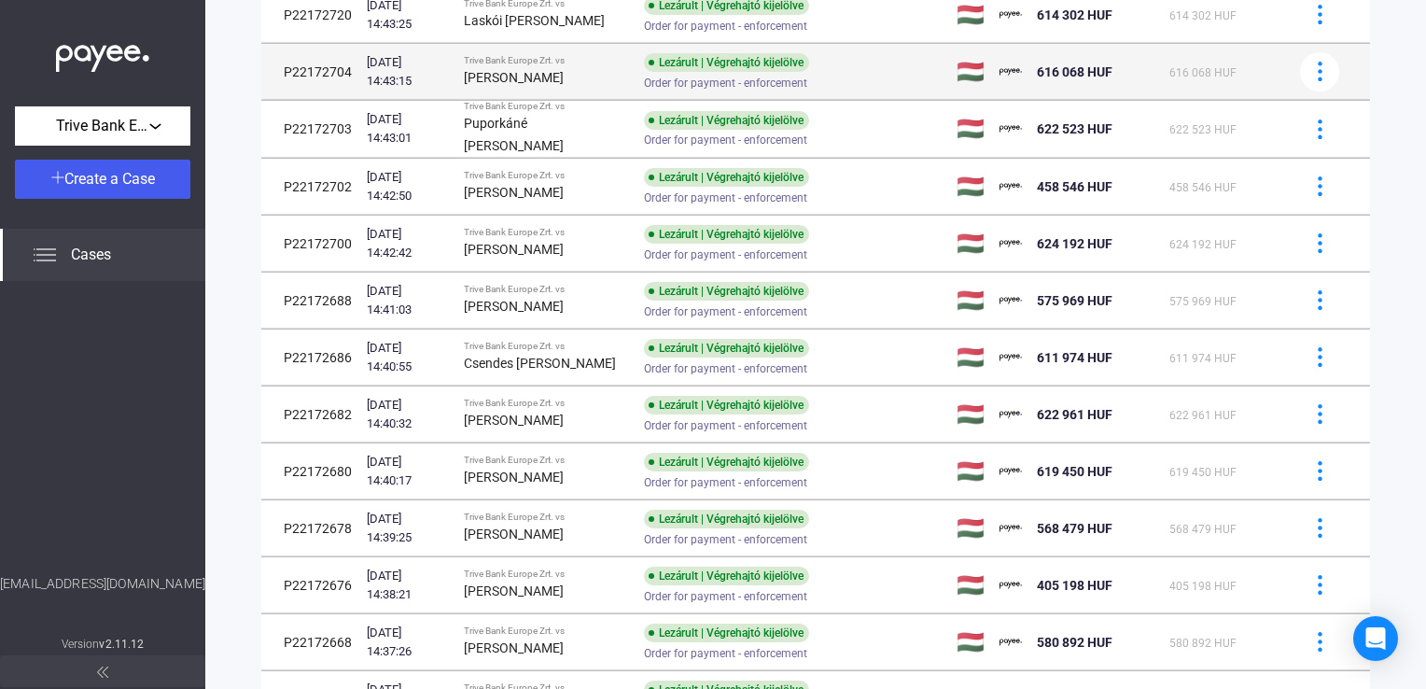
copy strong "[PERSON_NAME]"
click at [597, 86] on div "[PERSON_NAME]" at bounding box center [546, 77] width 165 height 22
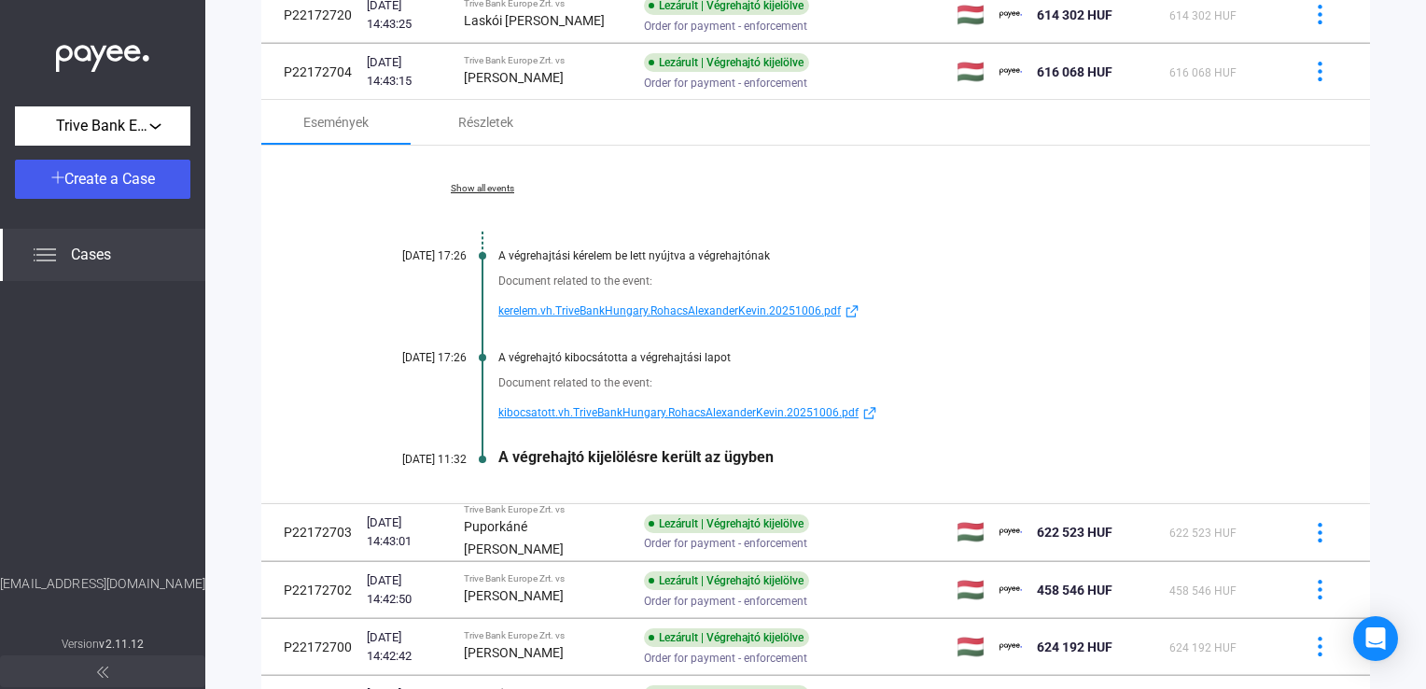
click at [573, 412] on span "kibocsatott.vh.TriveBankHungary.RohacsAlexanderKevin.20251006.pdf" at bounding box center [678, 412] width 360 height 22
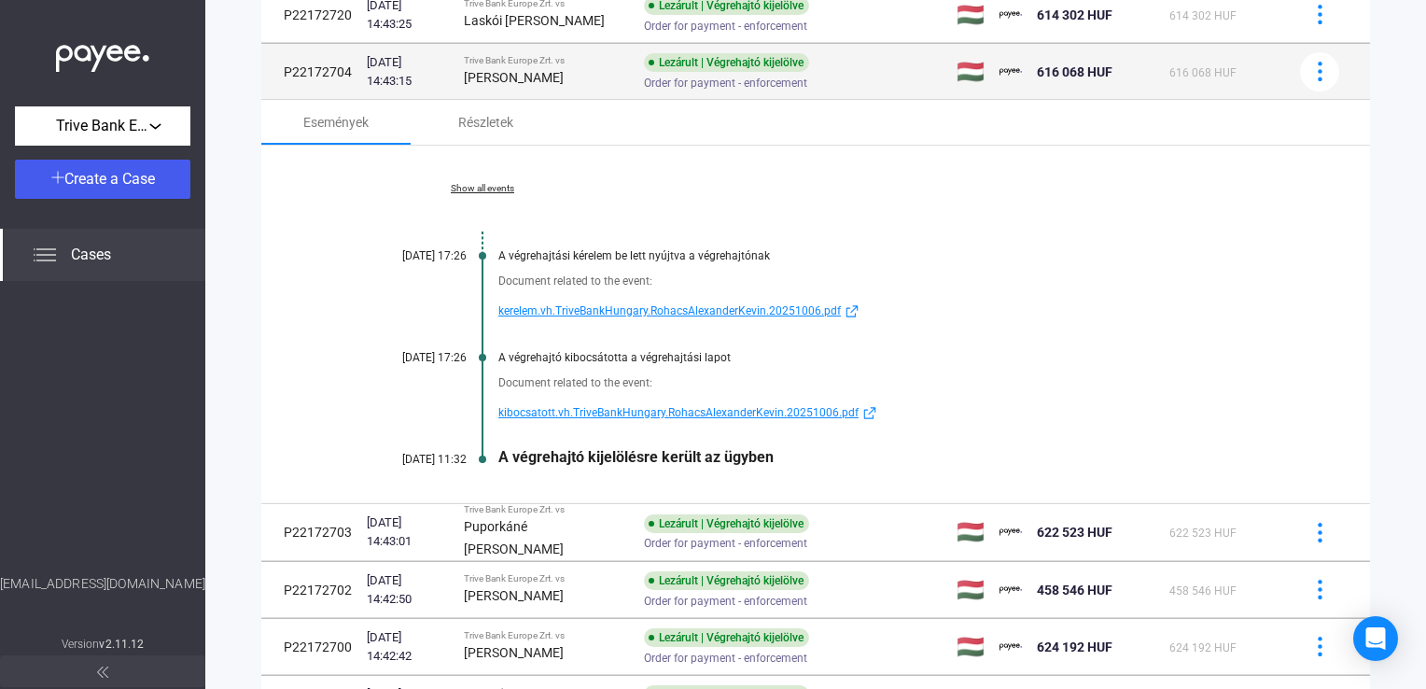
click at [564, 76] on strong "[PERSON_NAME]" at bounding box center [514, 77] width 100 height 15
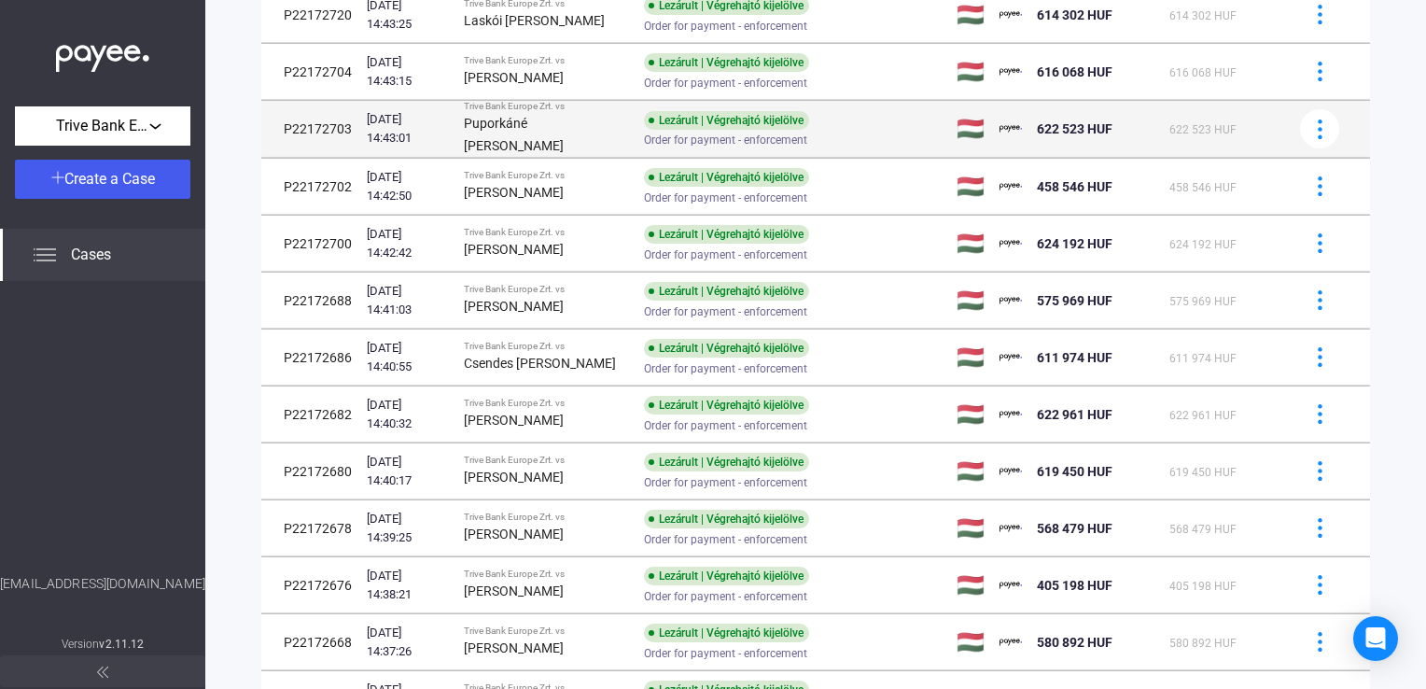
drag, startPoint x: 484, startPoint y: 118, endPoint x: 530, endPoint y: 139, distance: 50.5
click at [530, 139] on td "Trive Bank Europe Zrt. vs Puporkáné [PERSON_NAME]" at bounding box center [546, 129] width 180 height 57
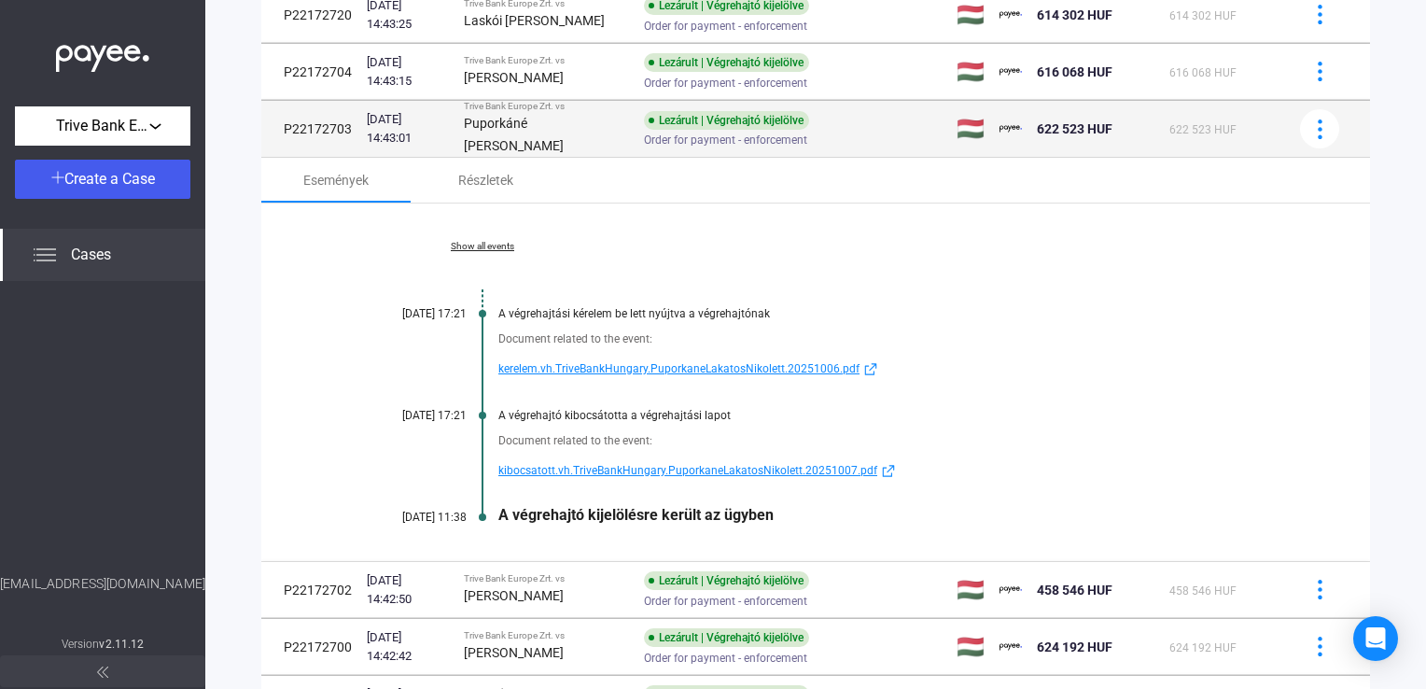
copy strong "Puporkáné [PERSON_NAME]"
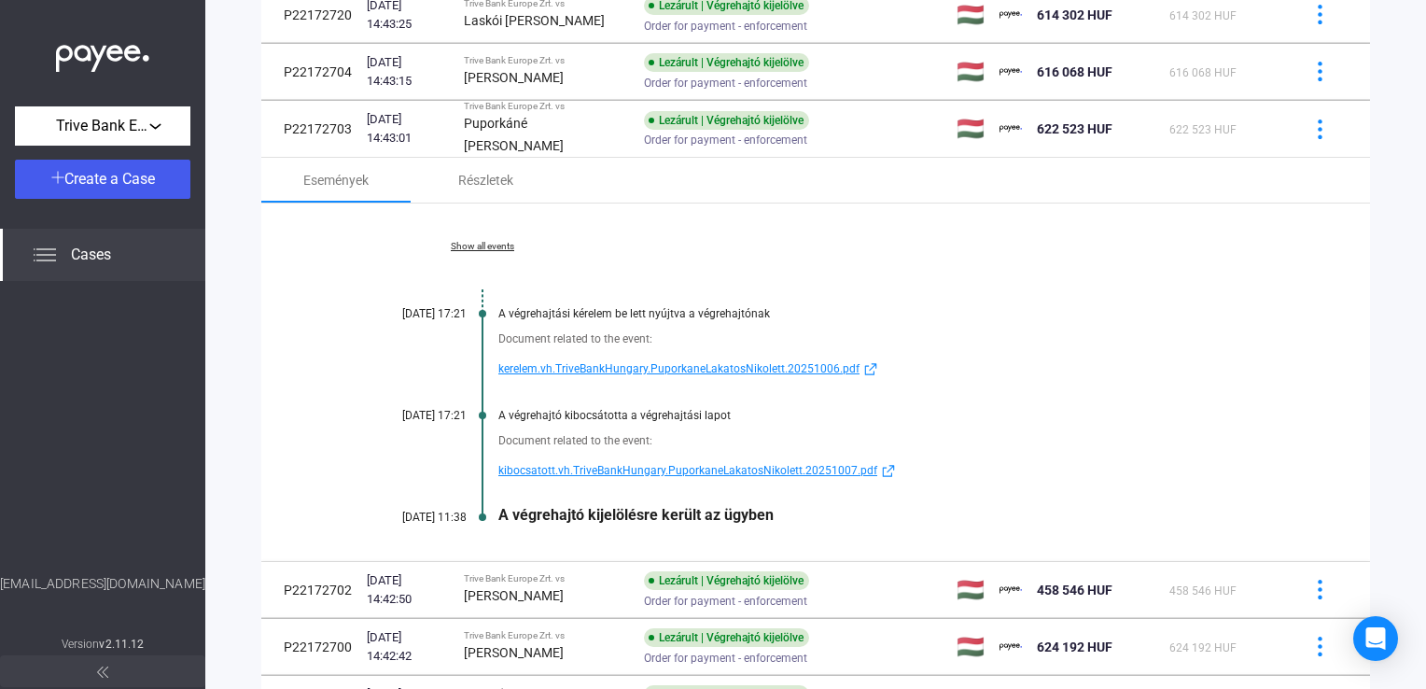
click at [598, 474] on span "kibocsatott.vh.TriveBankHungary.PuporkaneLakatosNikolett.20251007.pdf" at bounding box center [687, 470] width 379 height 22
click at [611, 462] on span "kibocsatott.vh.TriveBankHungary.PuporkaneLakatosNikolett.20251007.pdf" at bounding box center [687, 470] width 379 height 22
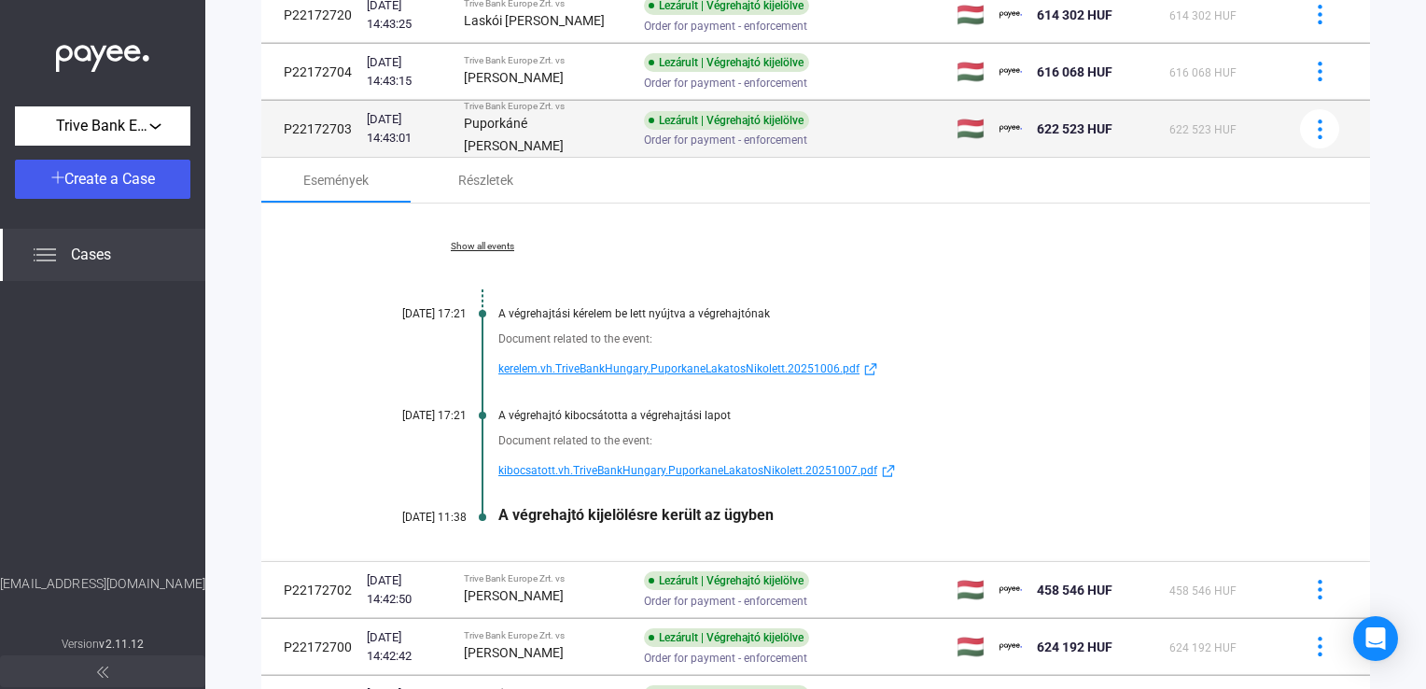
click at [610, 117] on div "Puporkáné [PERSON_NAME]" at bounding box center [546, 134] width 165 height 45
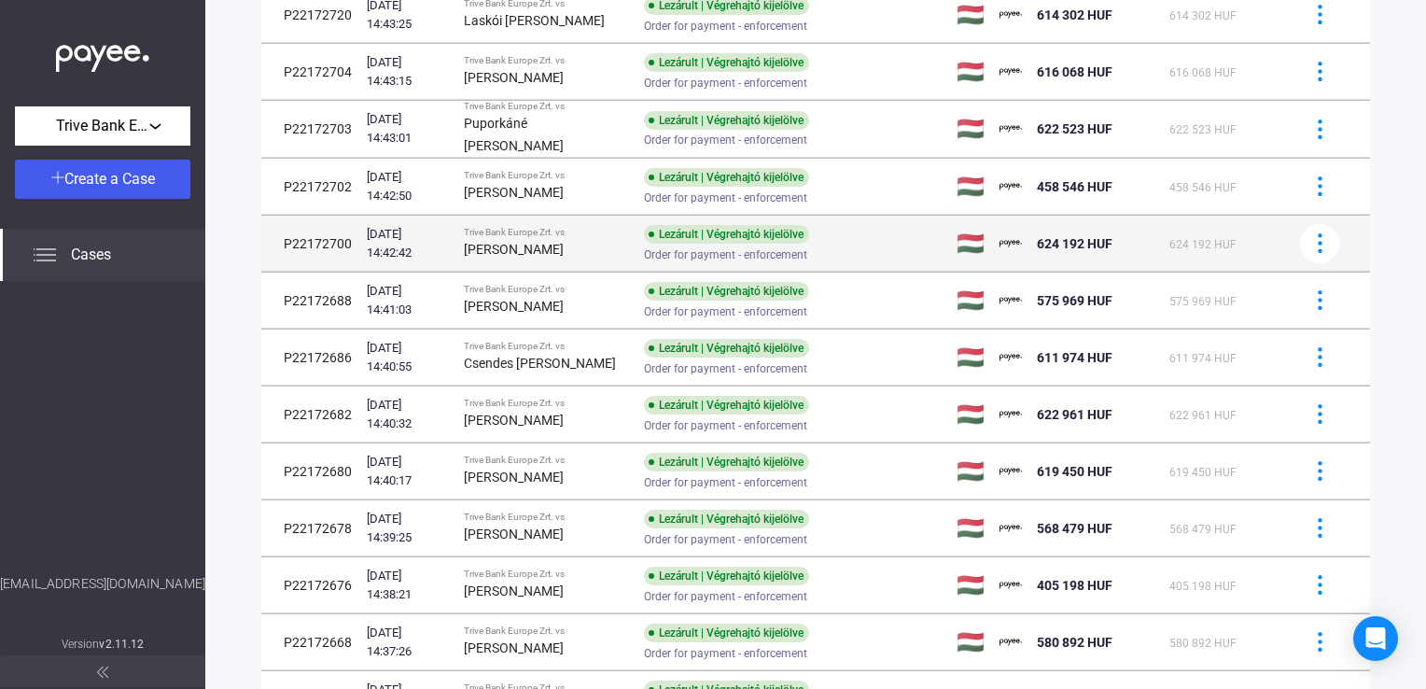
click at [551, 242] on strong "[PERSON_NAME]" at bounding box center [514, 249] width 100 height 15
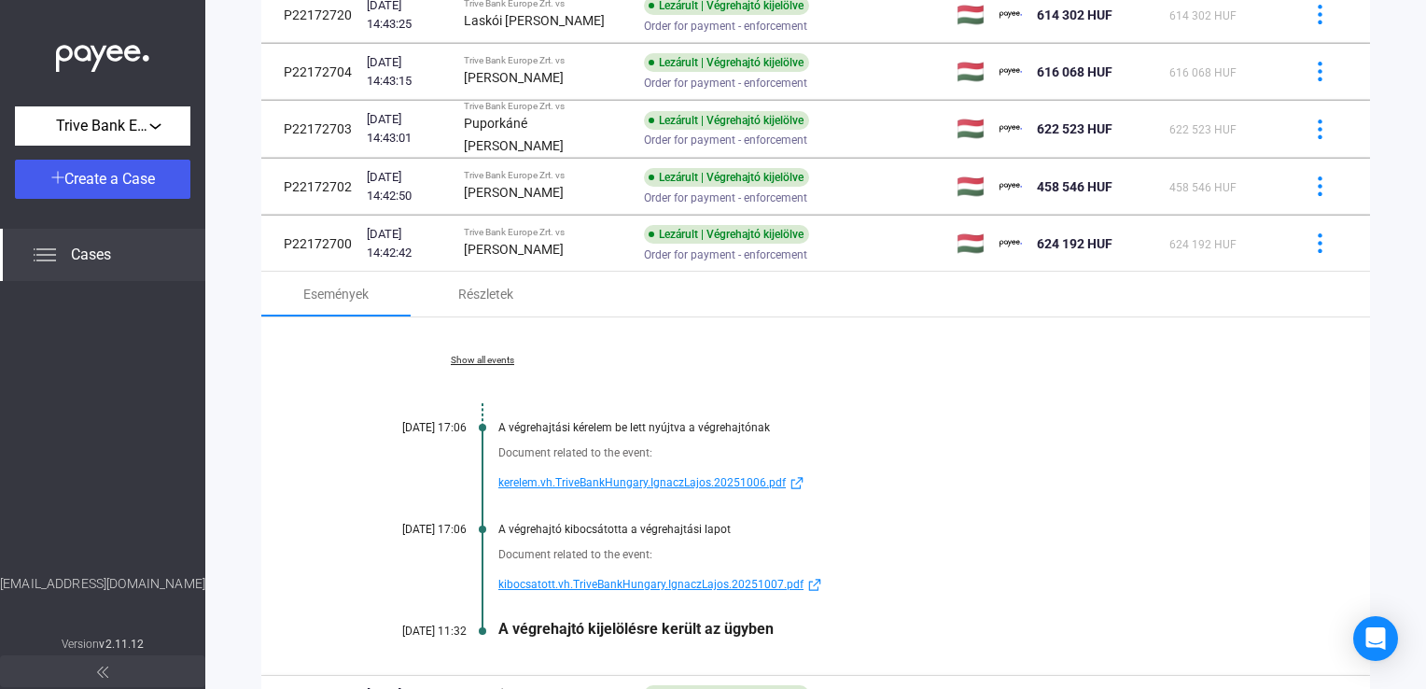
click at [596, 580] on span "kibocsatott.vh.TriveBankHungary.IgnaczLajos.20251007.pdf" at bounding box center [650, 584] width 305 height 22
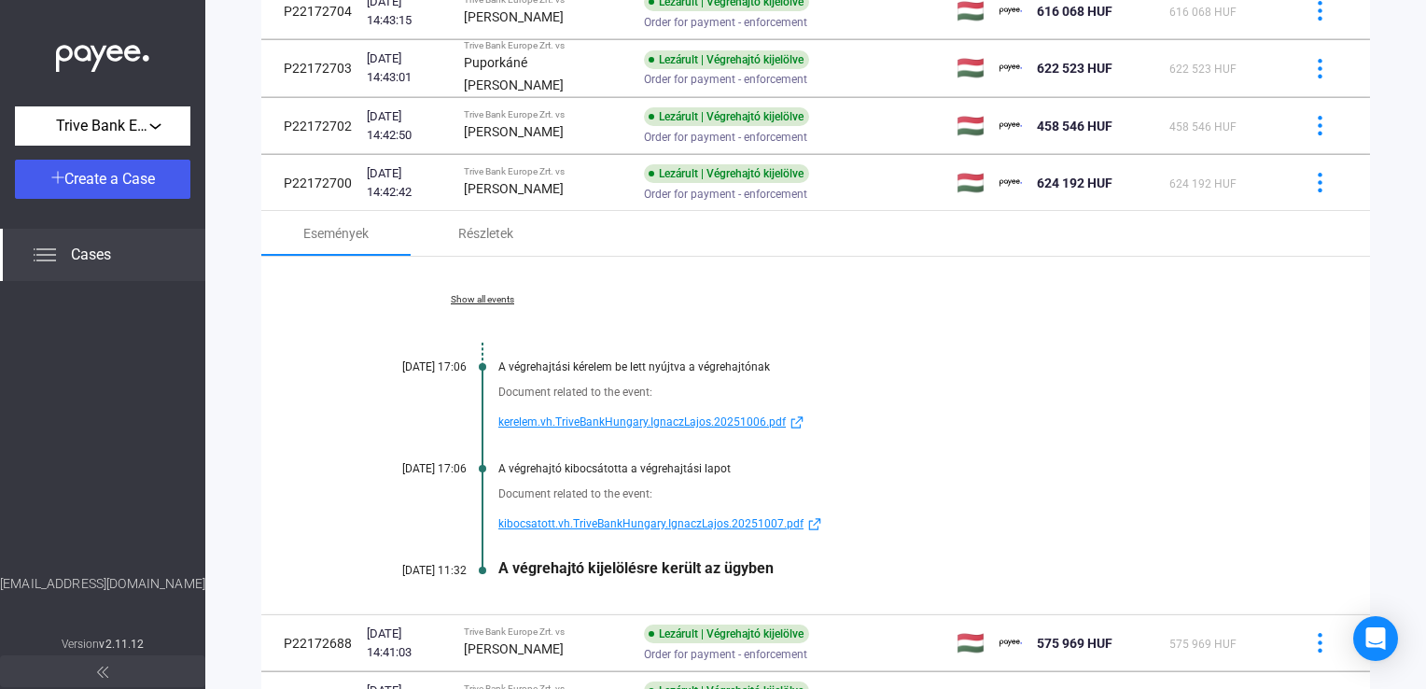
scroll to position [928, 0]
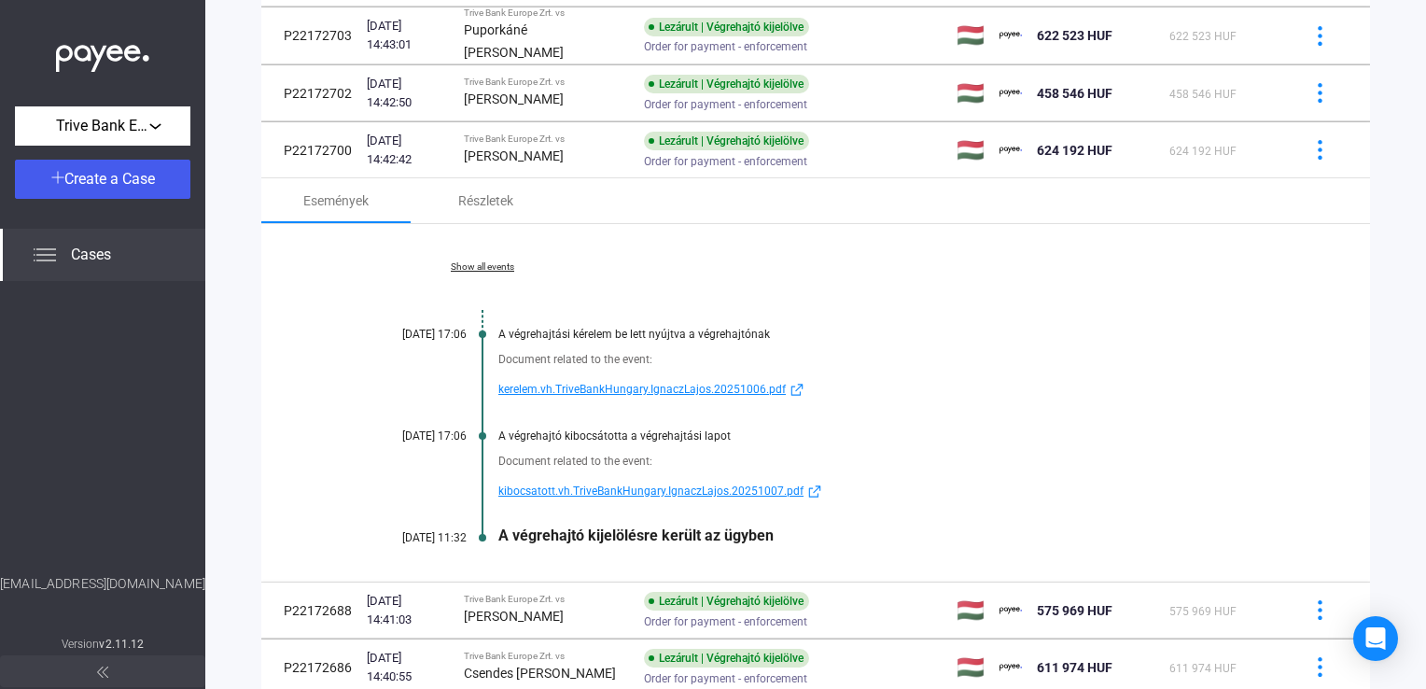
click at [646, 483] on span "kibocsatott.vh.TriveBankHungary.IgnaczLajos.20251007.pdf" at bounding box center [650, 491] width 305 height 22
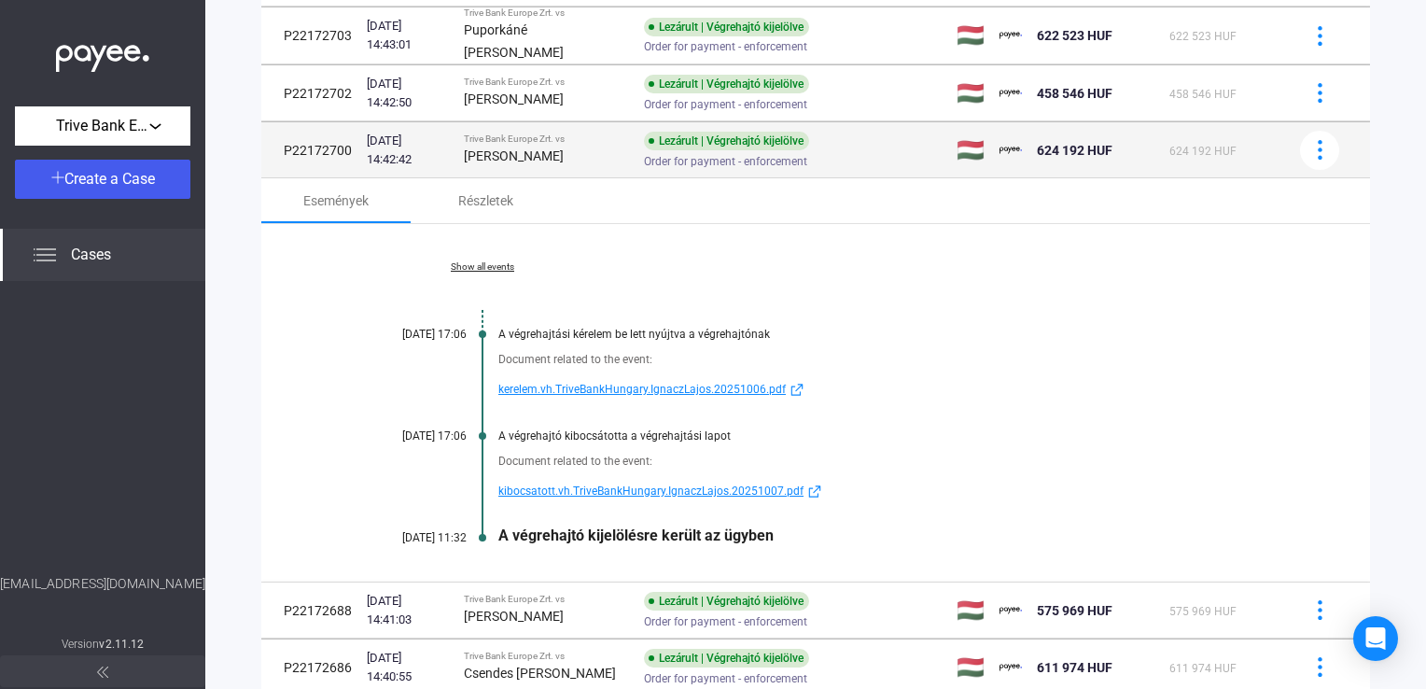
click at [536, 159] on strong "[PERSON_NAME]" at bounding box center [514, 155] width 100 height 15
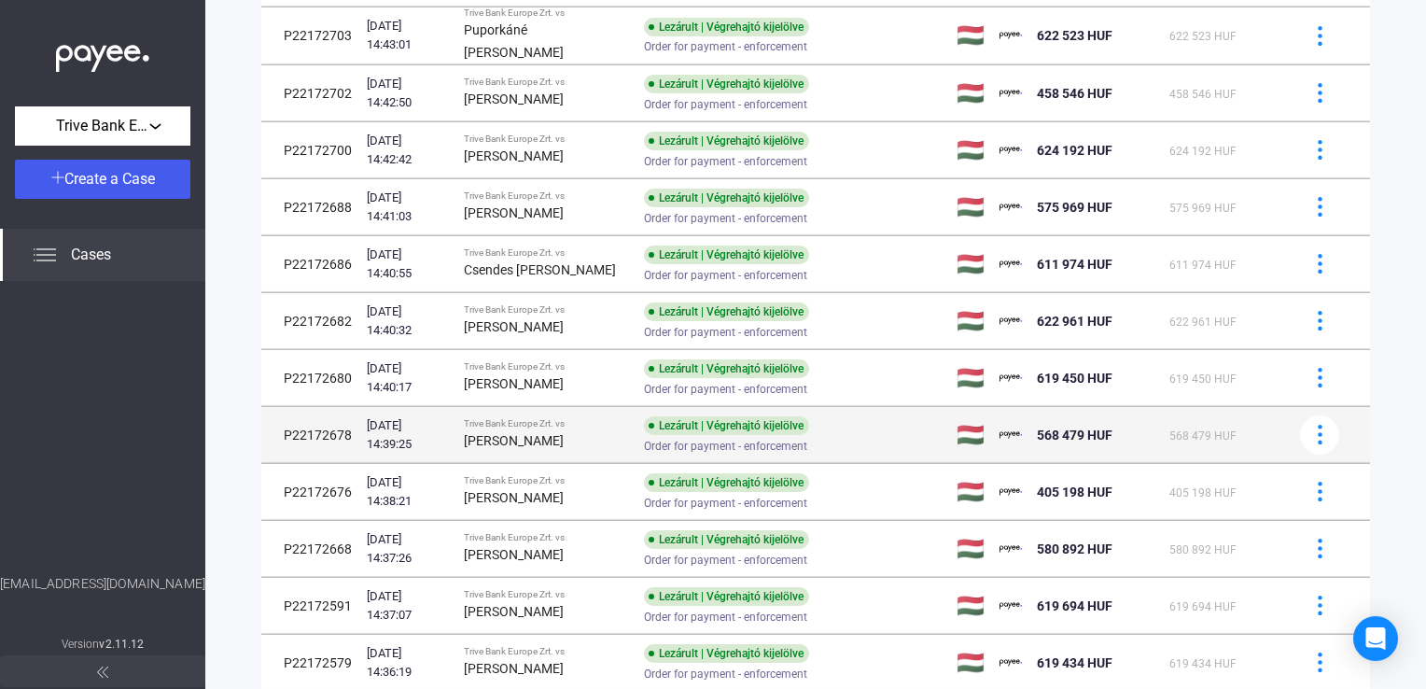
click at [564, 433] on strong "[PERSON_NAME]" at bounding box center [514, 440] width 100 height 15
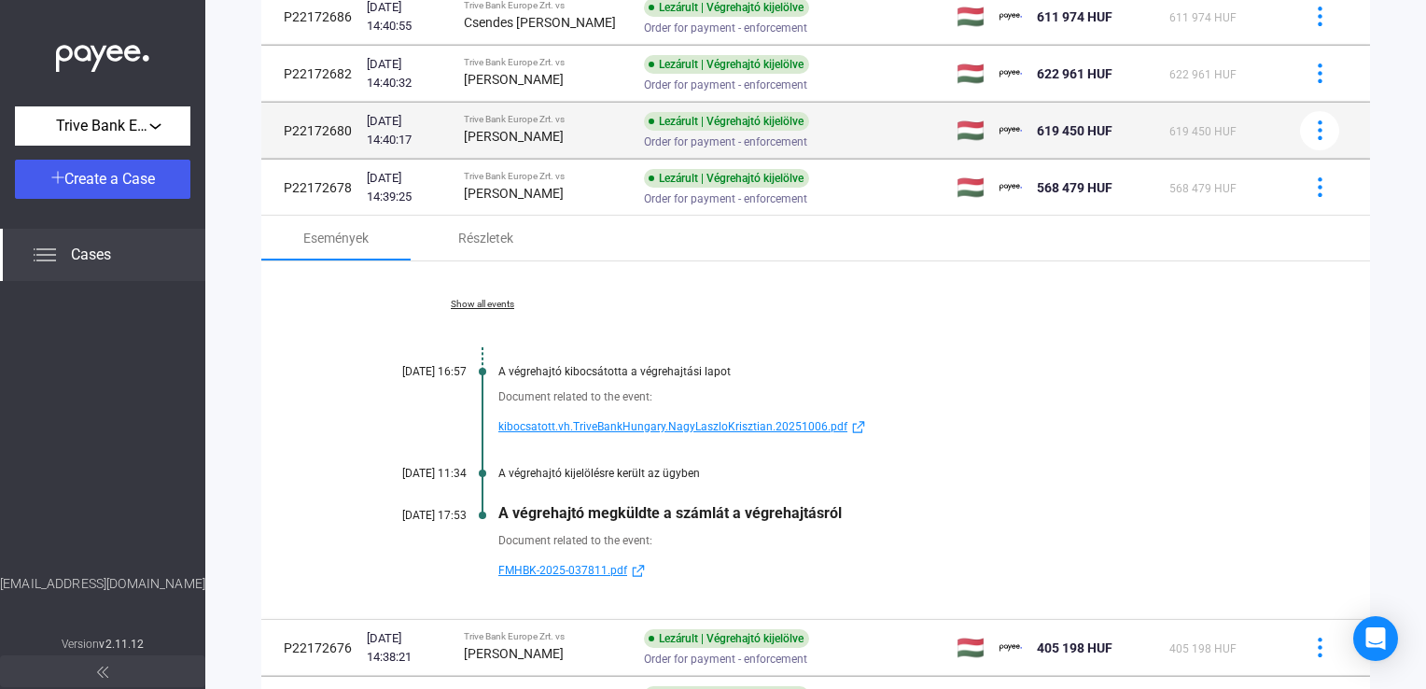
scroll to position [1208, 0]
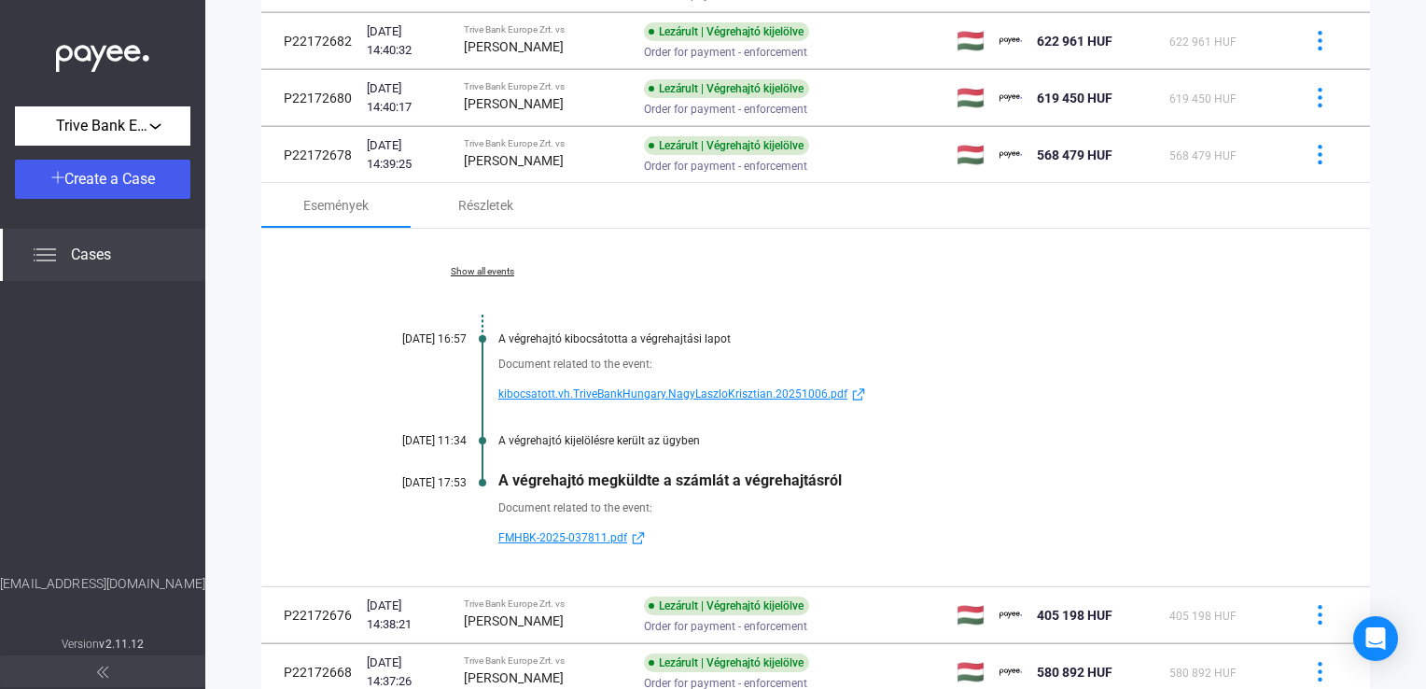
click at [576, 532] on span "FMHBK-2025-037811.pdf" at bounding box center [562, 537] width 129 height 22
click at [648, 386] on span "kibocsatott.vh.TriveBankHungary.NagyLaszloKrisztian.20251006.pdf" at bounding box center [672, 394] width 349 height 22
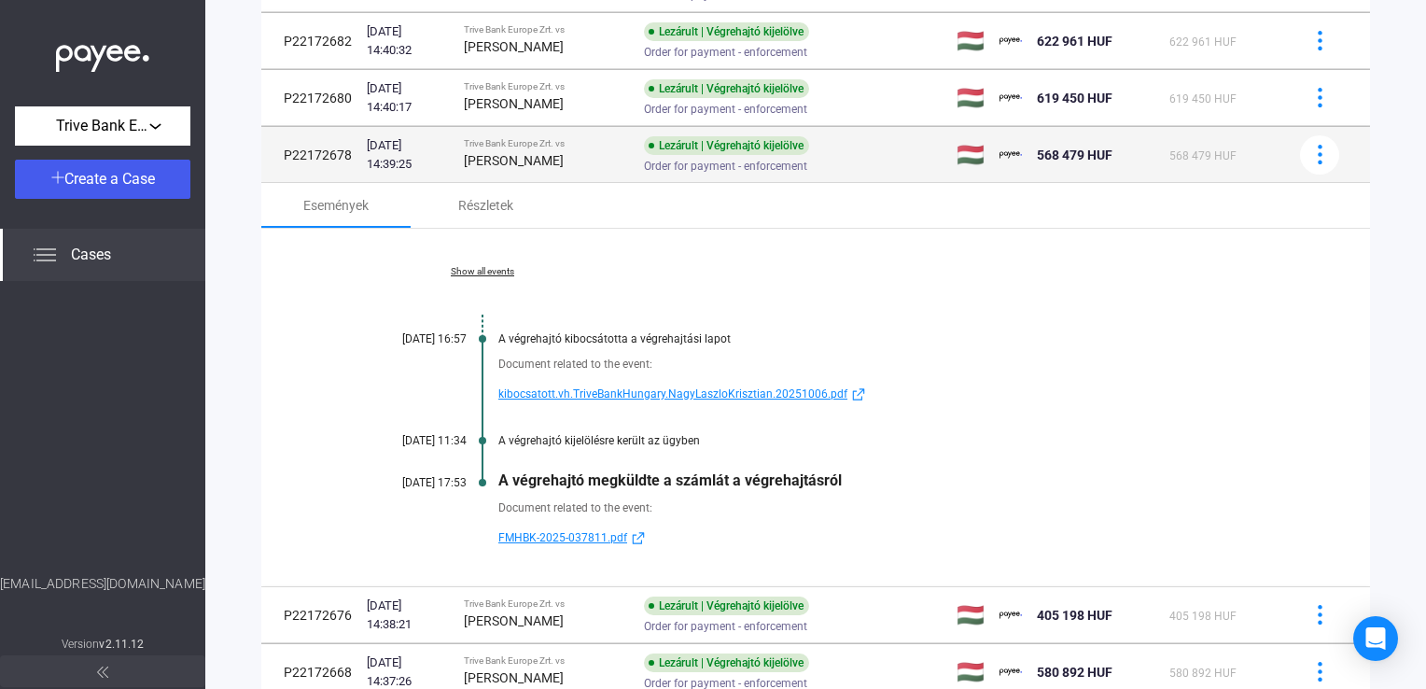
click at [564, 162] on strong "[PERSON_NAME]" at bounding box center [514, 160] width 100 height 15
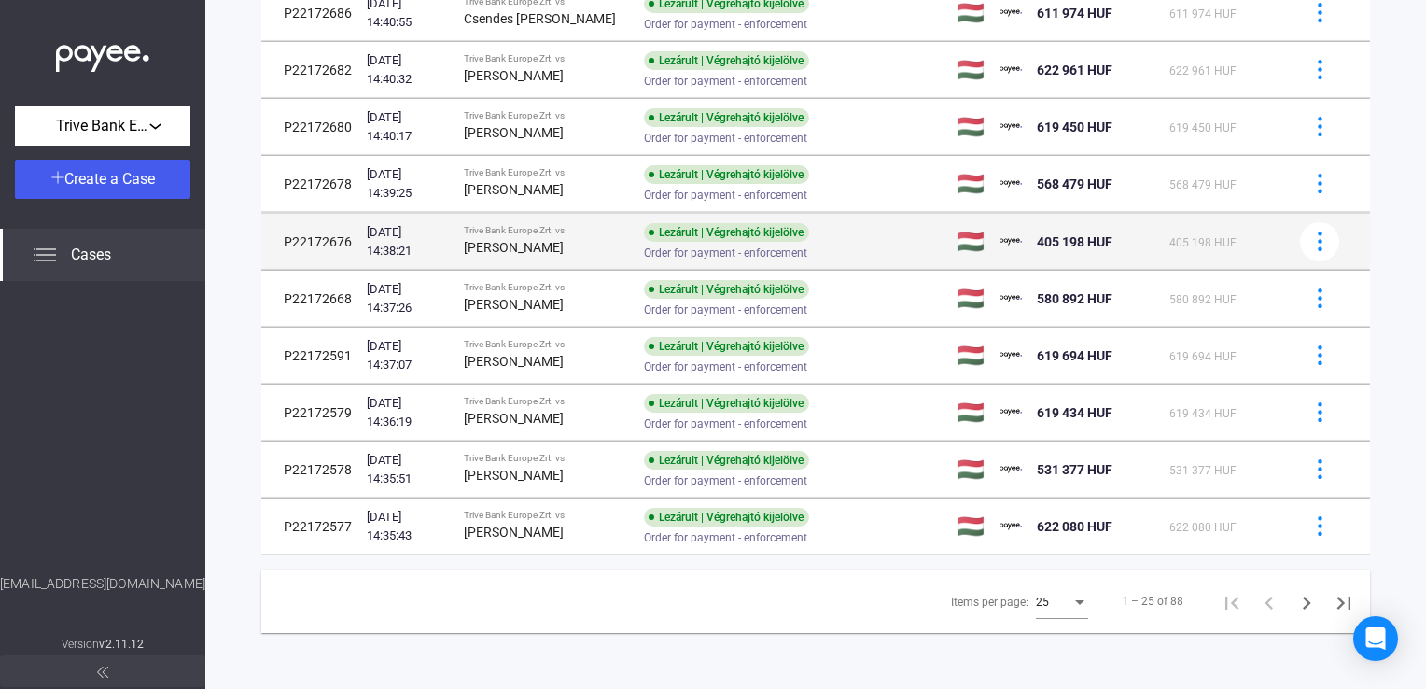
scroll to position [1174, 0]
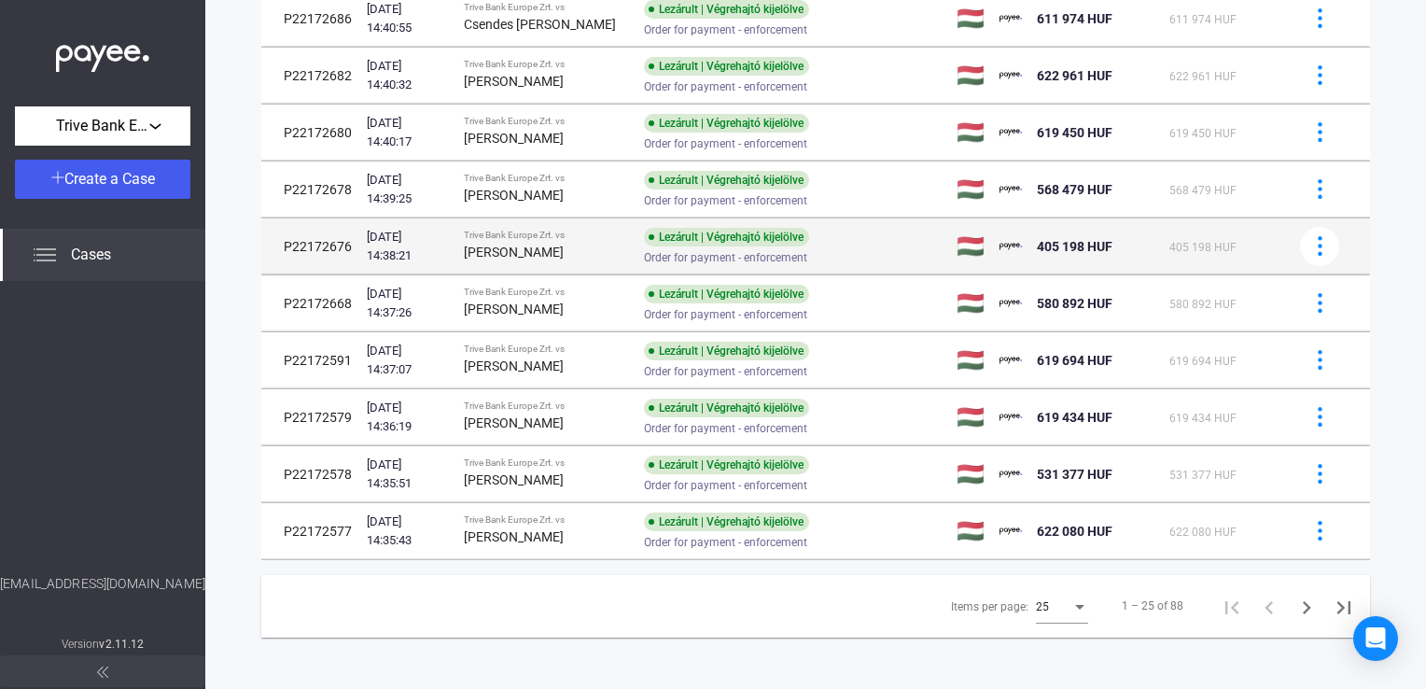
click at [529, 261] on td "Trive Bank Europe Zrt. vs [PERSON_NAME]" at bounding box center [546, 246] width 180 height 56
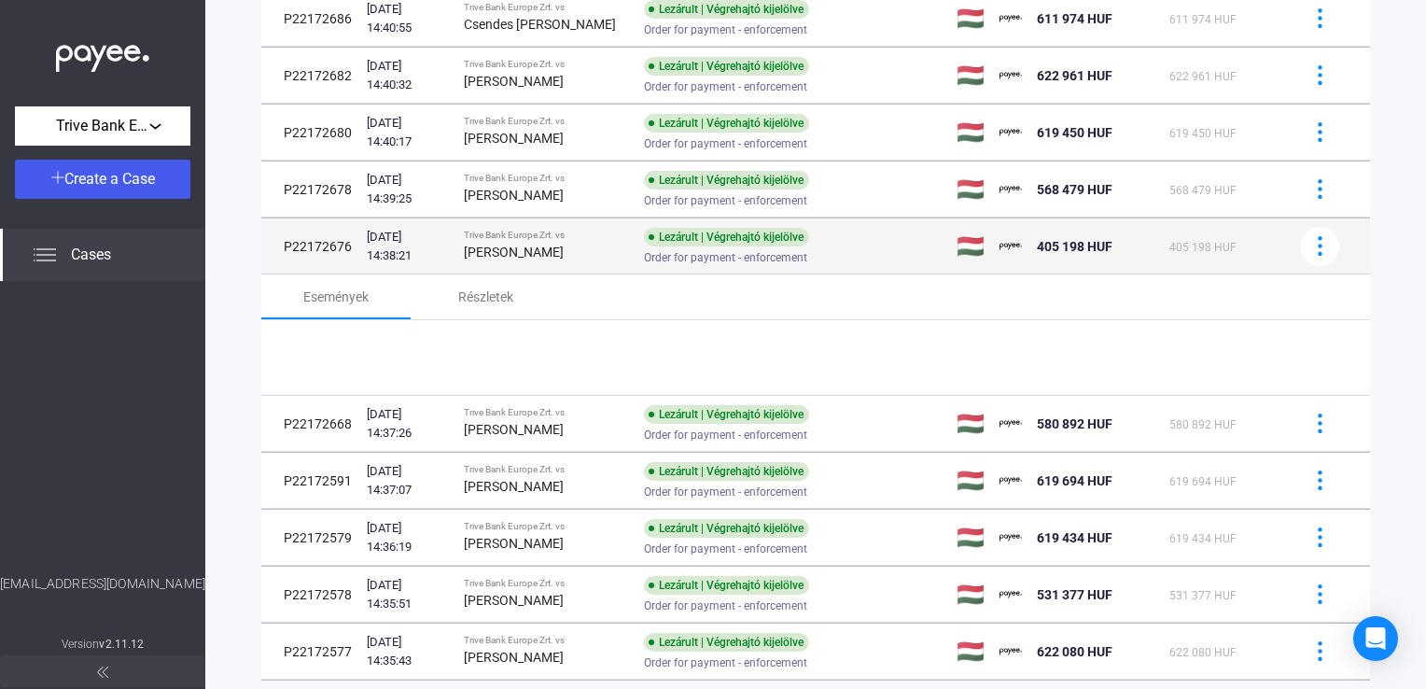
scroll to position [1208, 0]
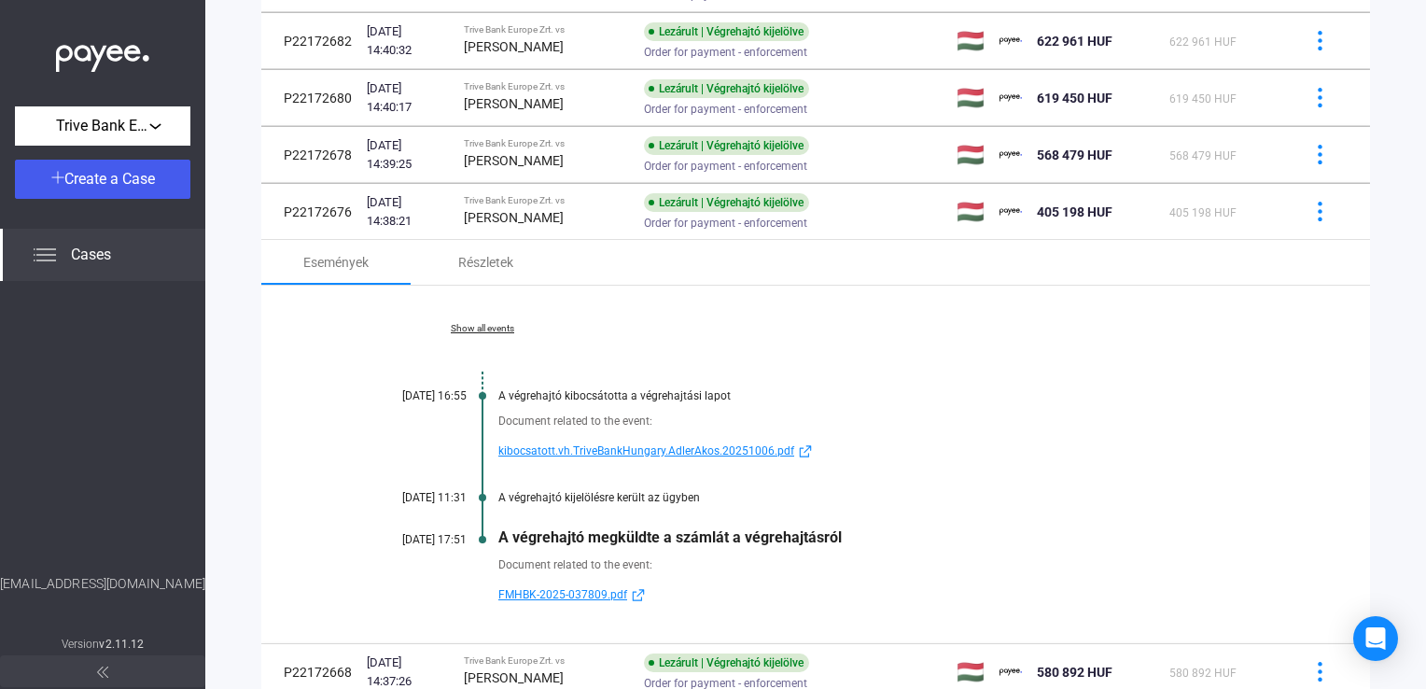
click at [576, 450] on span "kibocsatott.vh.TriveBankHungary.AdlerAkos.20251006.pdf" at bounding box center [646, 450] width 296 height 22
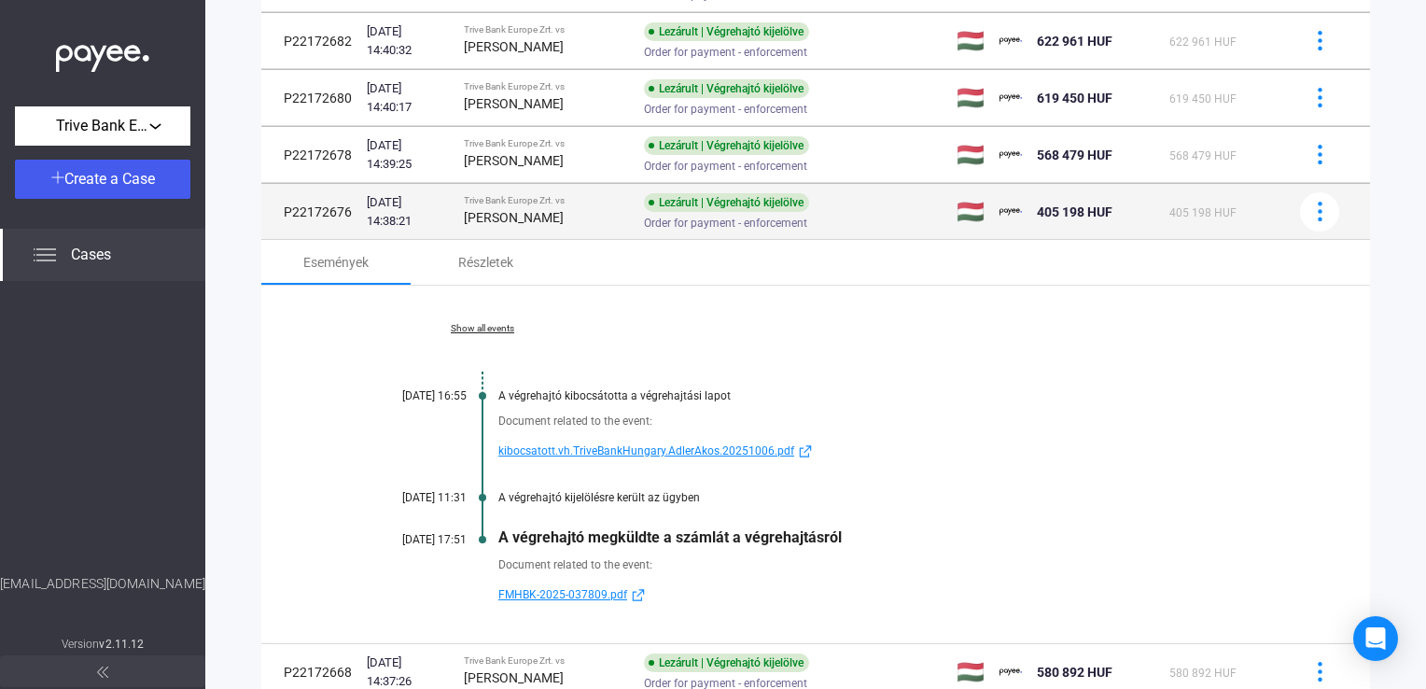
click at [564, 200] on div "Trive Bank Europe Zrt. vs" at bounding box center [546, 200] width 165 height 11
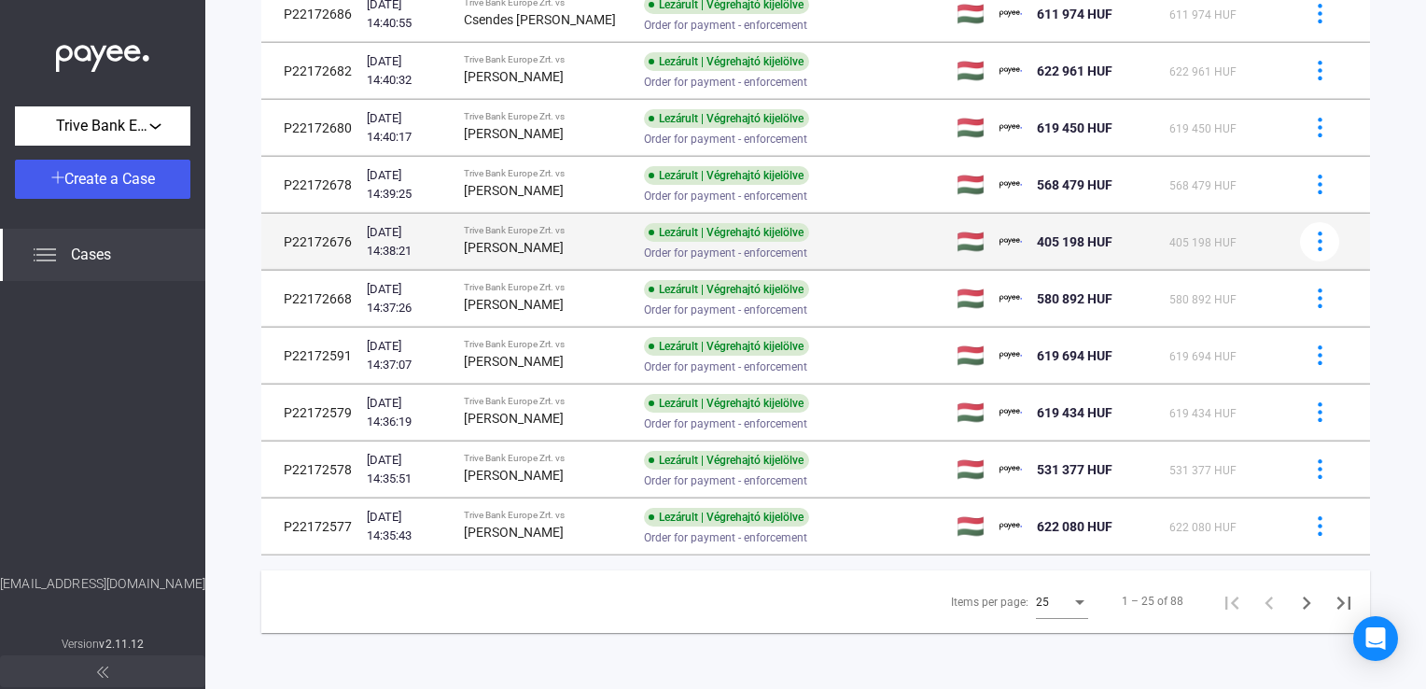
scroll to position [1174, 0]
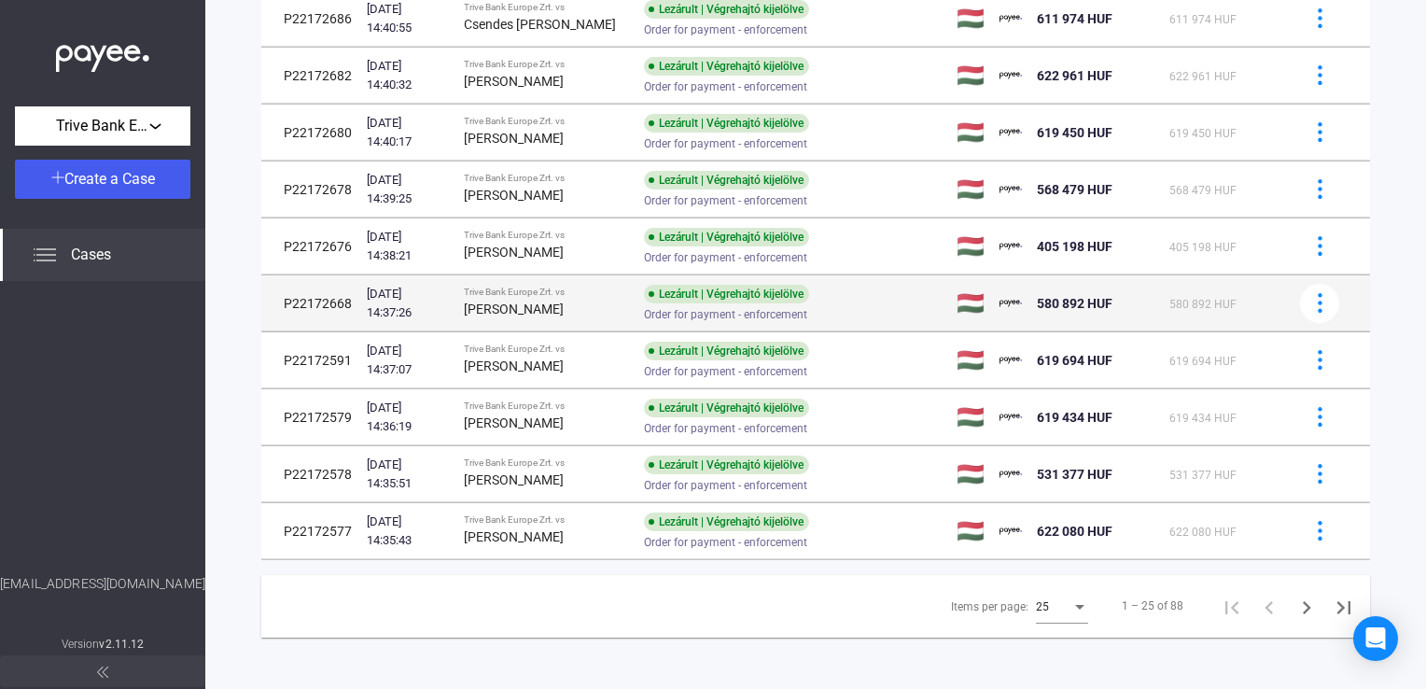
click at [590, 293] on div "Trive Bank Europe Zrt. vs" at bounding box center [546, 291] width 165 height 11
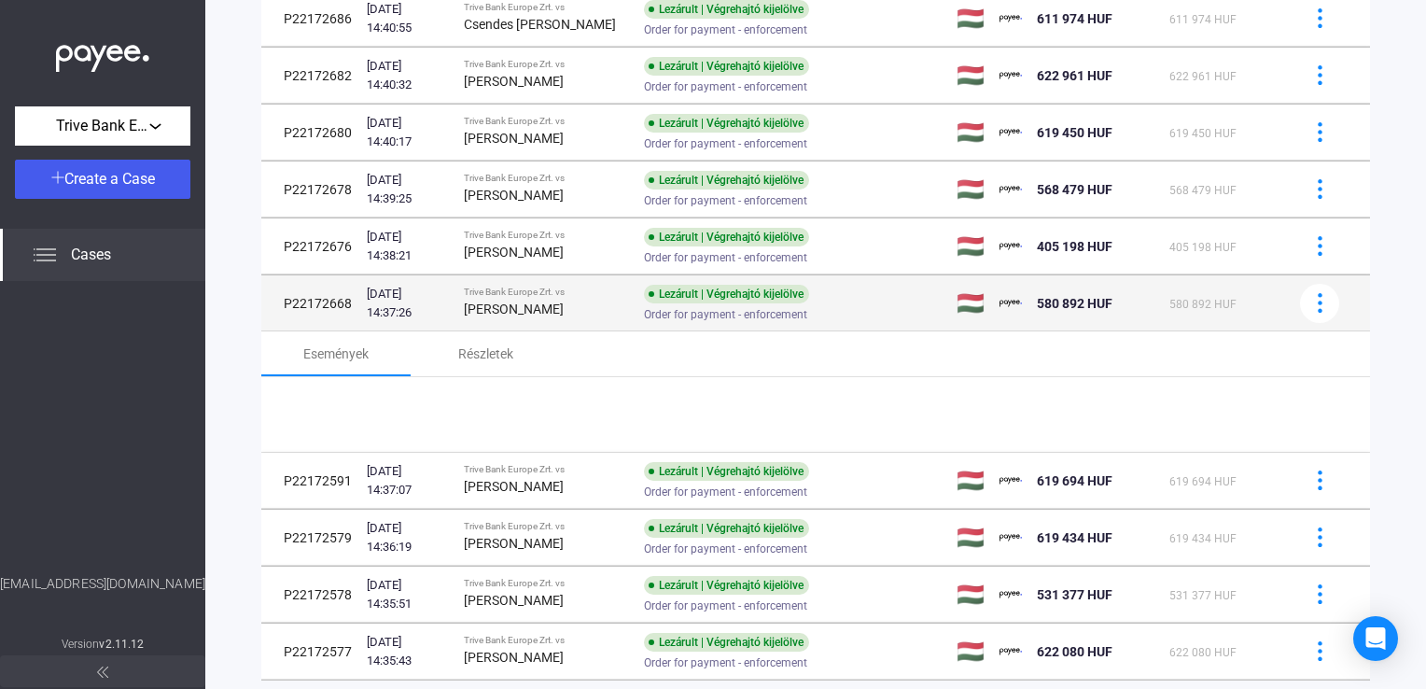
scroll to position [1208, 0]
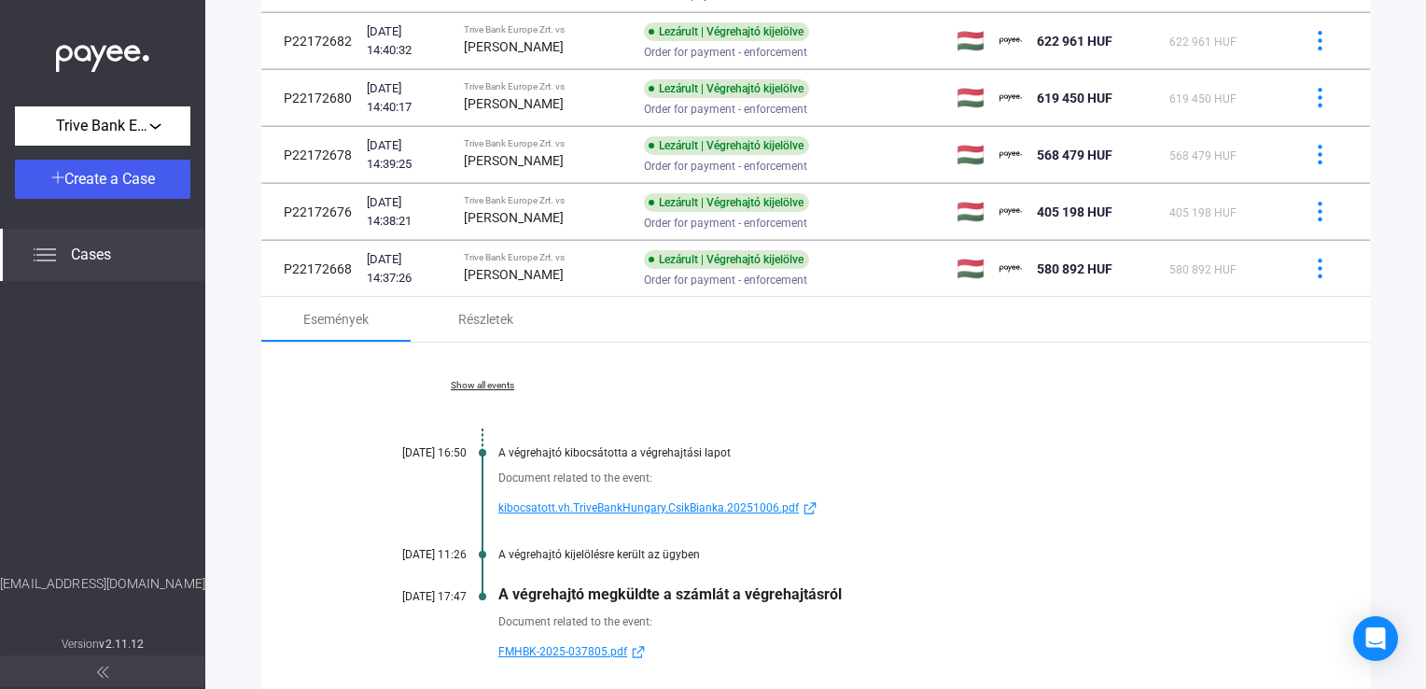
click at [545, 500] on span "kibocsatott.vh.TriveBankHungary.CsikBianka.20251006.pdf" at bounding box center [648, 507] width 300 height 22
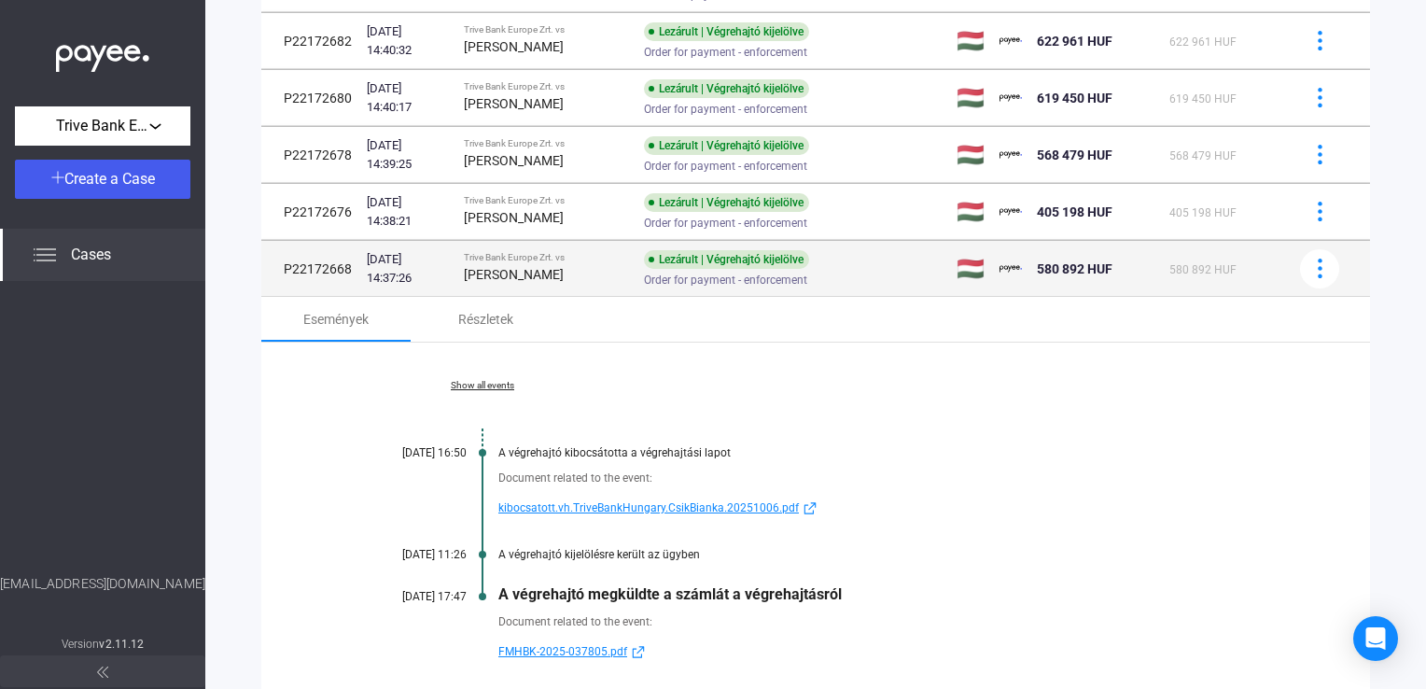
click at [559, 263] on div "[PERSON_NAME]" at bounding box center [546, 274] width 165 height 22
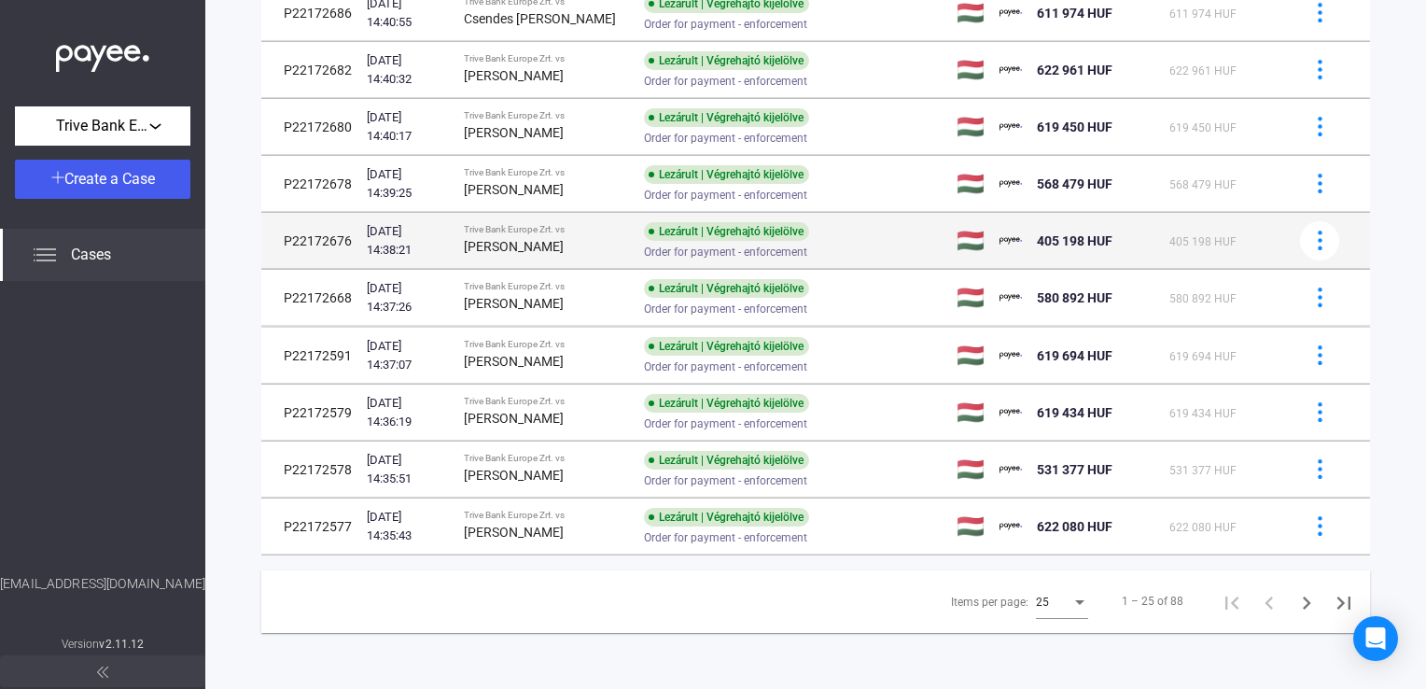
scroll to position [1174, 0]
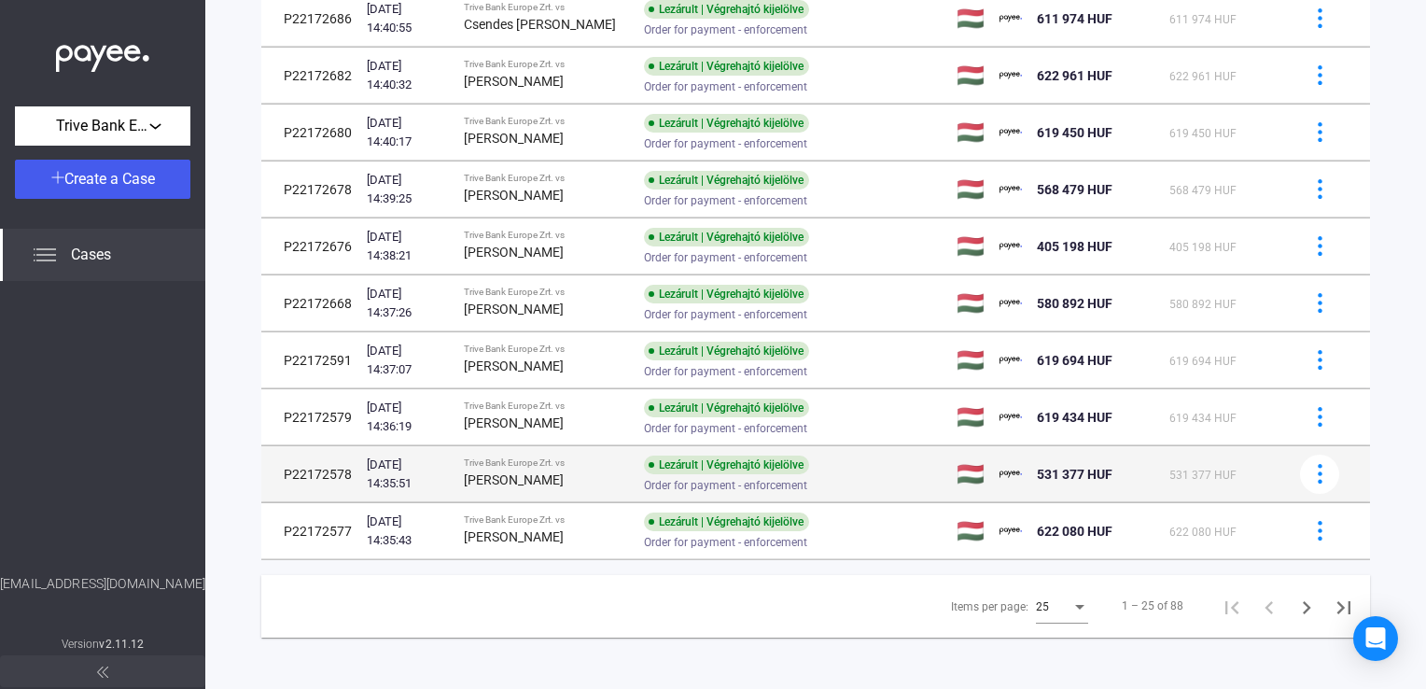
click at [543, 458] on div "Trive Bank Europe Zrt. vs" at bounding box center [546, 462] width 165 height 11
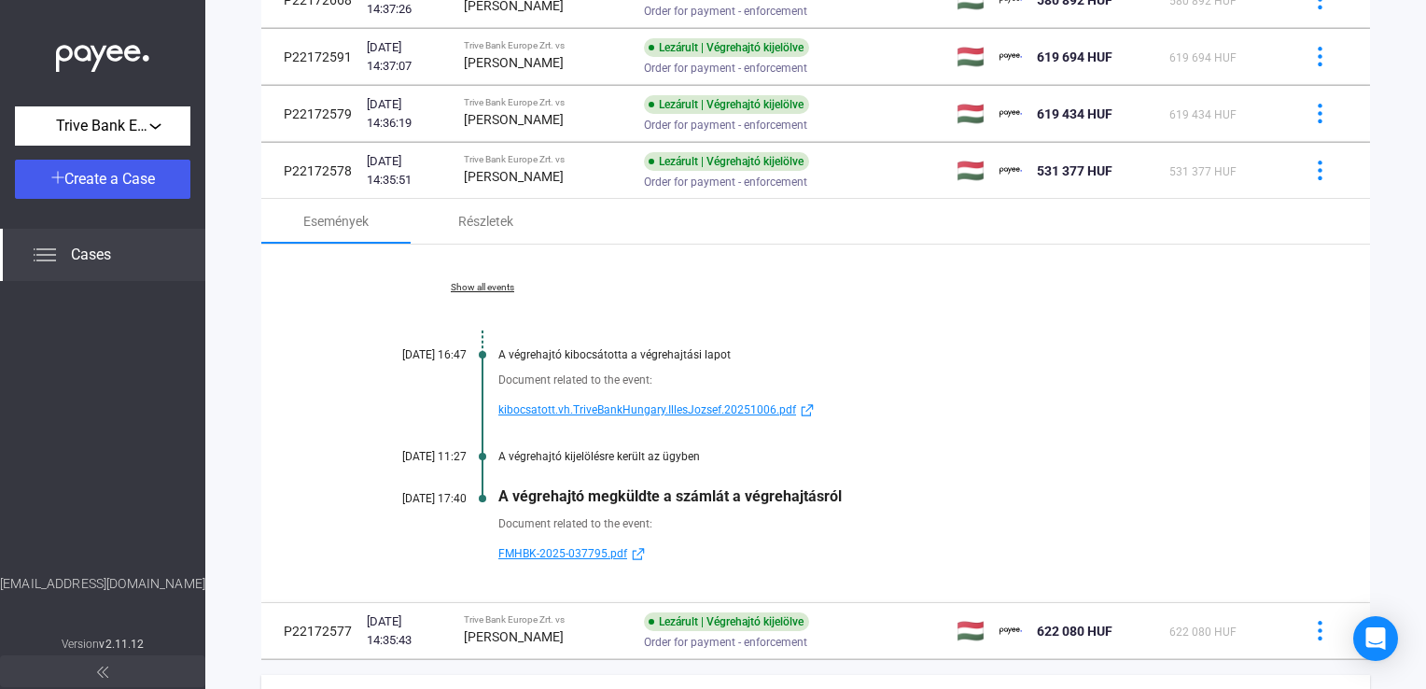
scroll to position [1488, 0]
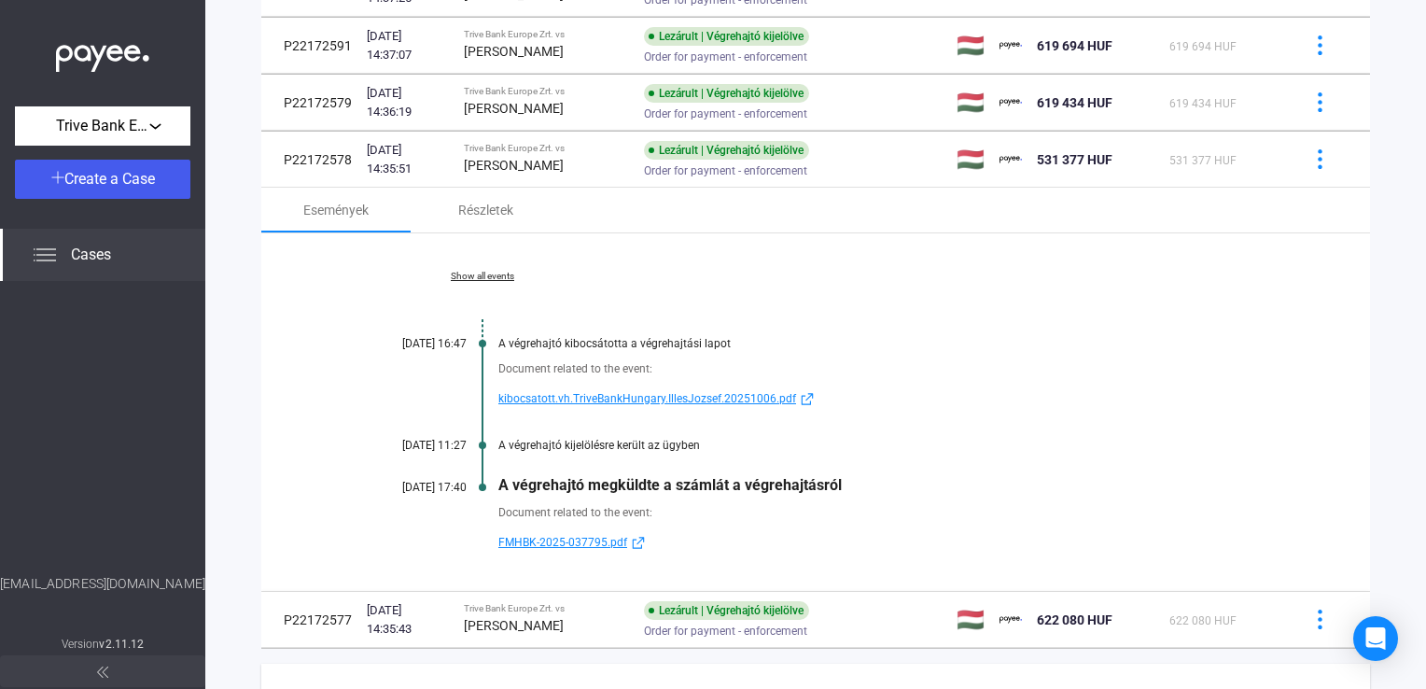
click at [530, 393] on span "kibocsatott.vh.TriveBankHungary.IllesJozsef.20251006.pdf" at bounding box center [647, 398] width 298 height 22
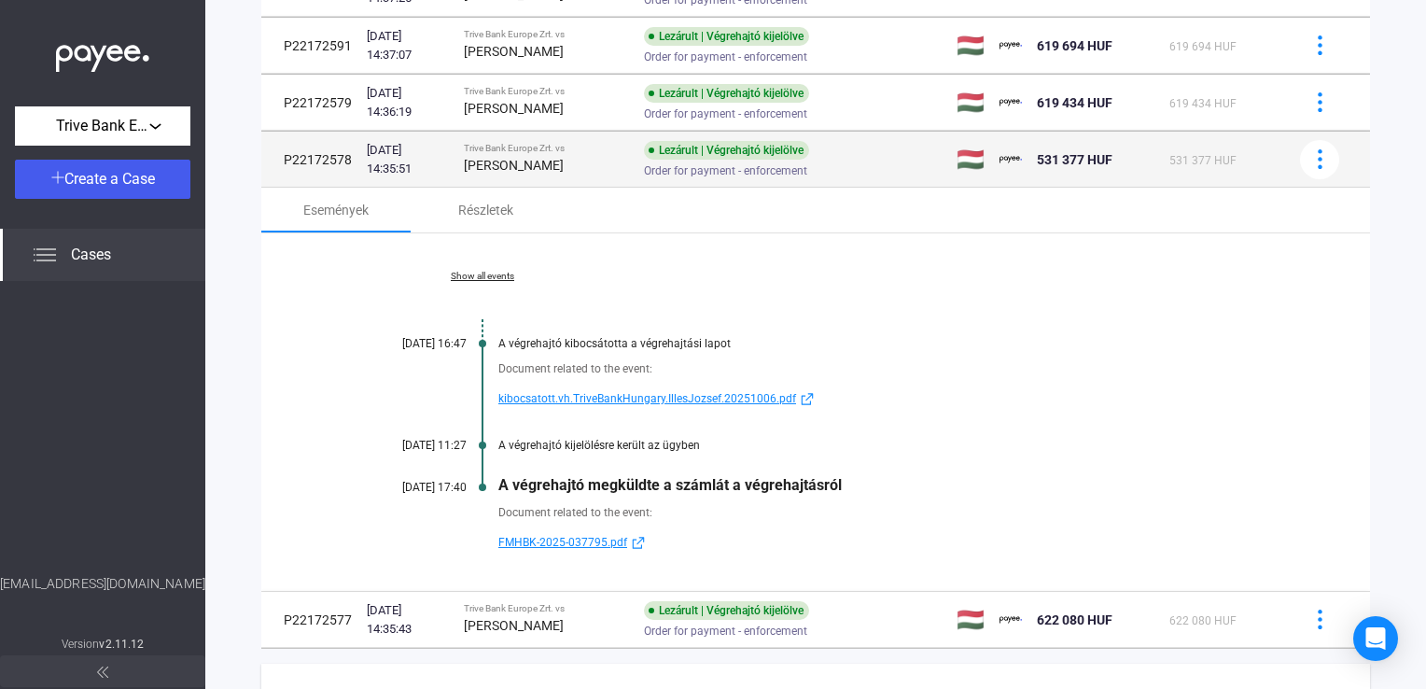
click at [534, 143] on div "Trive Bank Europe Zrt. vs" at bounding box center [546, 148] width 165 height 11
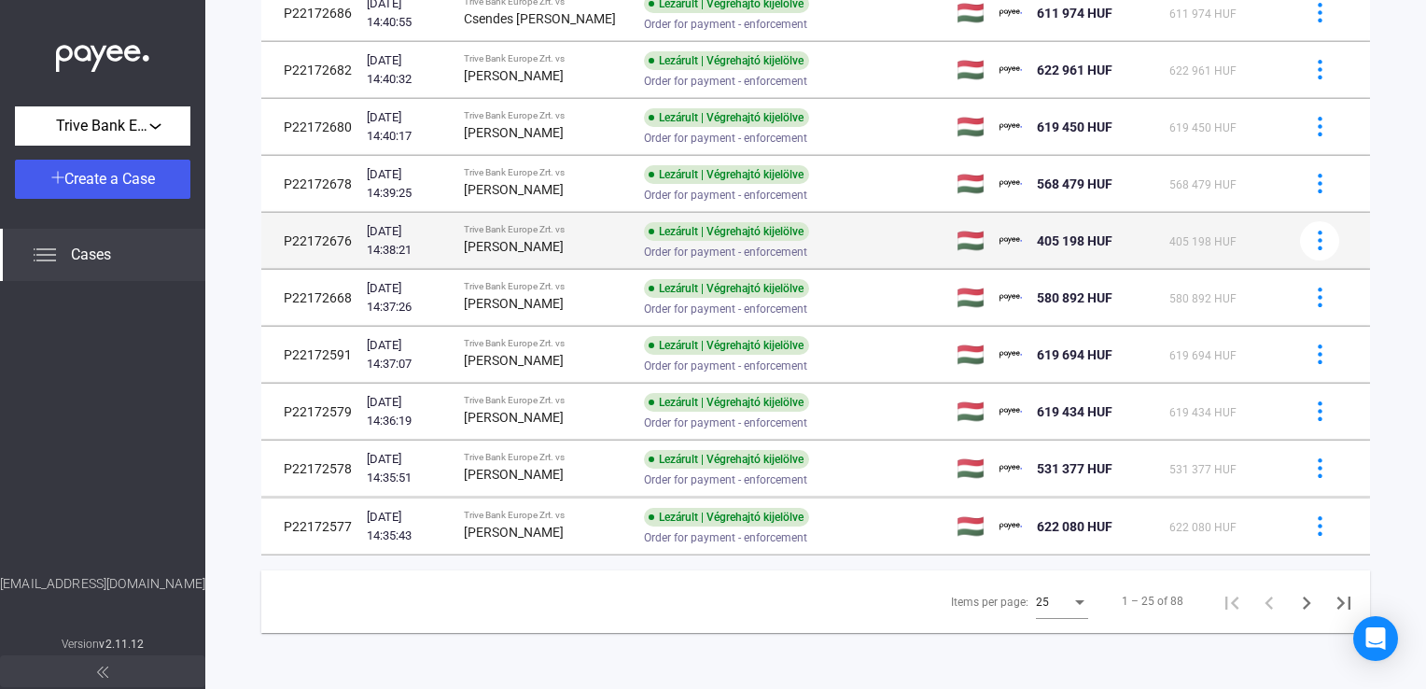
scroll to position [1174, 0]
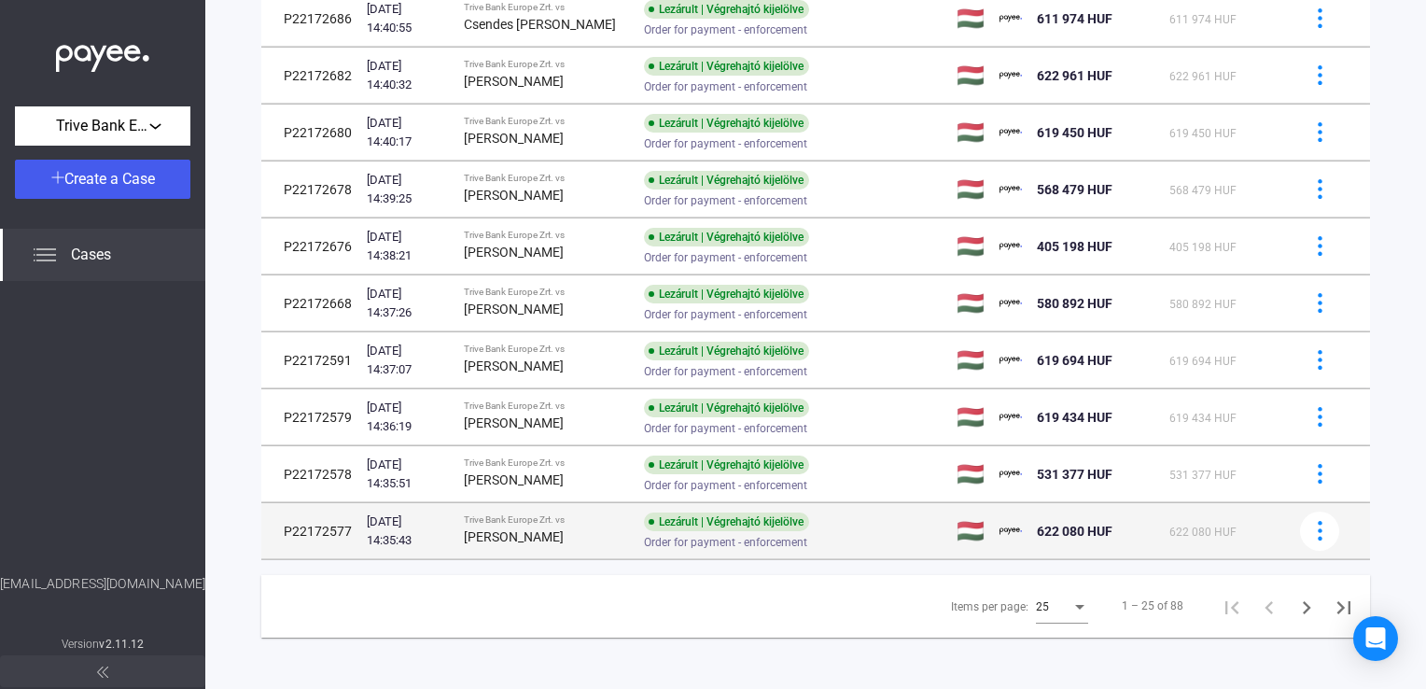
drag, startPoint x: 661, startPoint y: 520, endPoint x: 649, endPoint y: 520, distance: 11.2
click at [660, 520] on div "Lezárult | Végrehajtó kijelölve" at bounding box center [726, 521] width 165 height 19
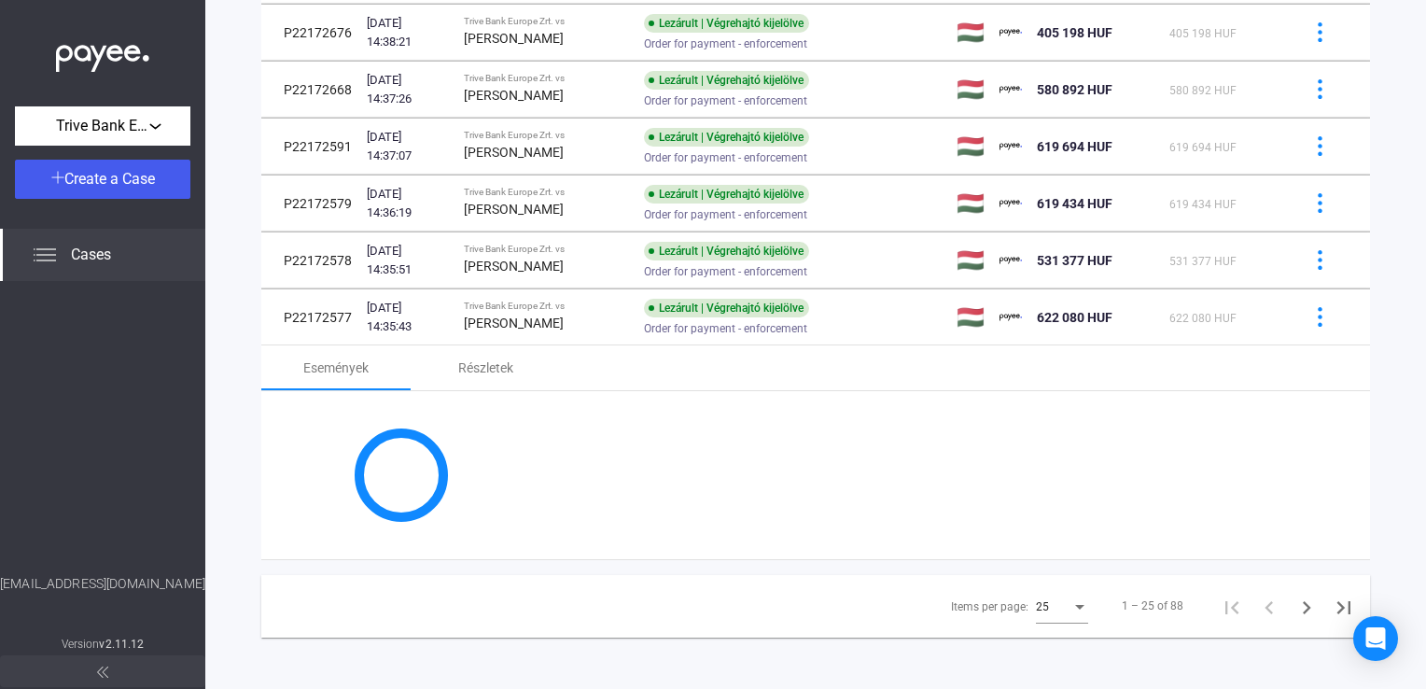
scroll to position [1488, 0]
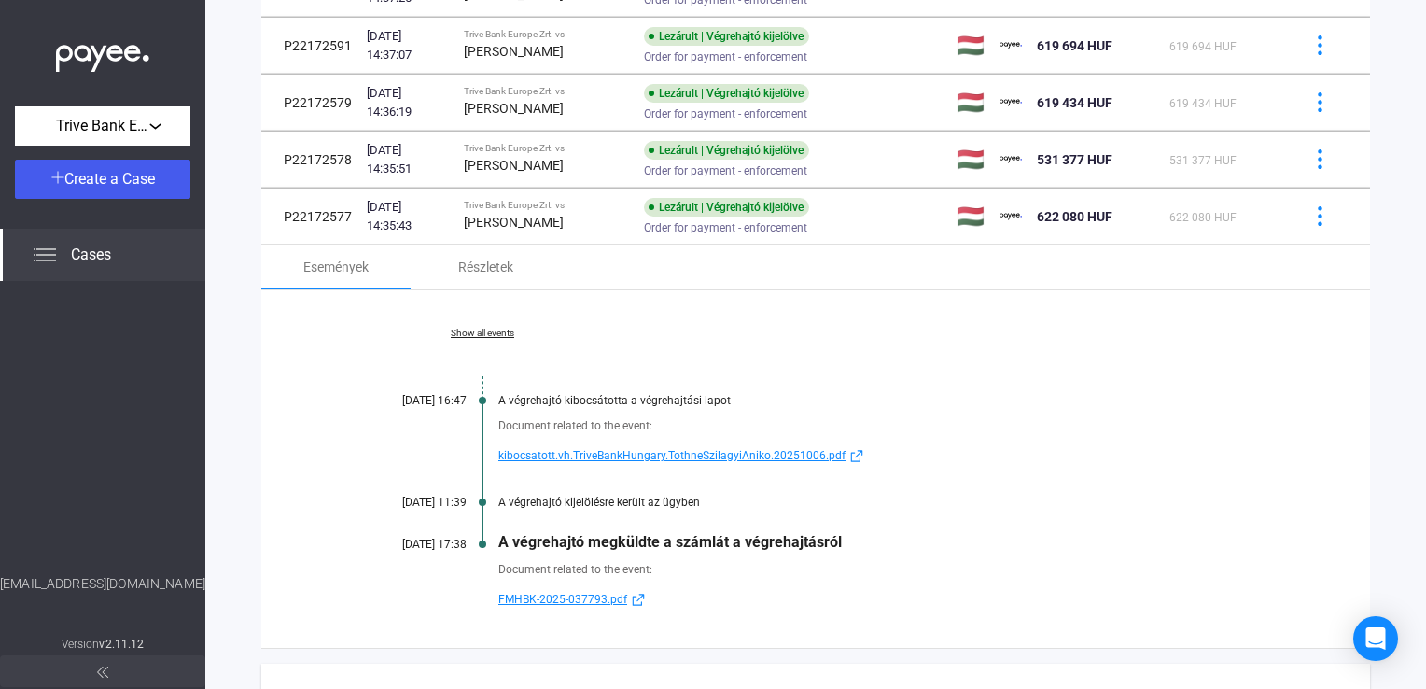
click at [548, 444] on span "kibocsatott.vh.TriveBankHungary.TothneSzilagyiAniko.20251006.pdf" at bounding box center [671, 455] width 347 height 22
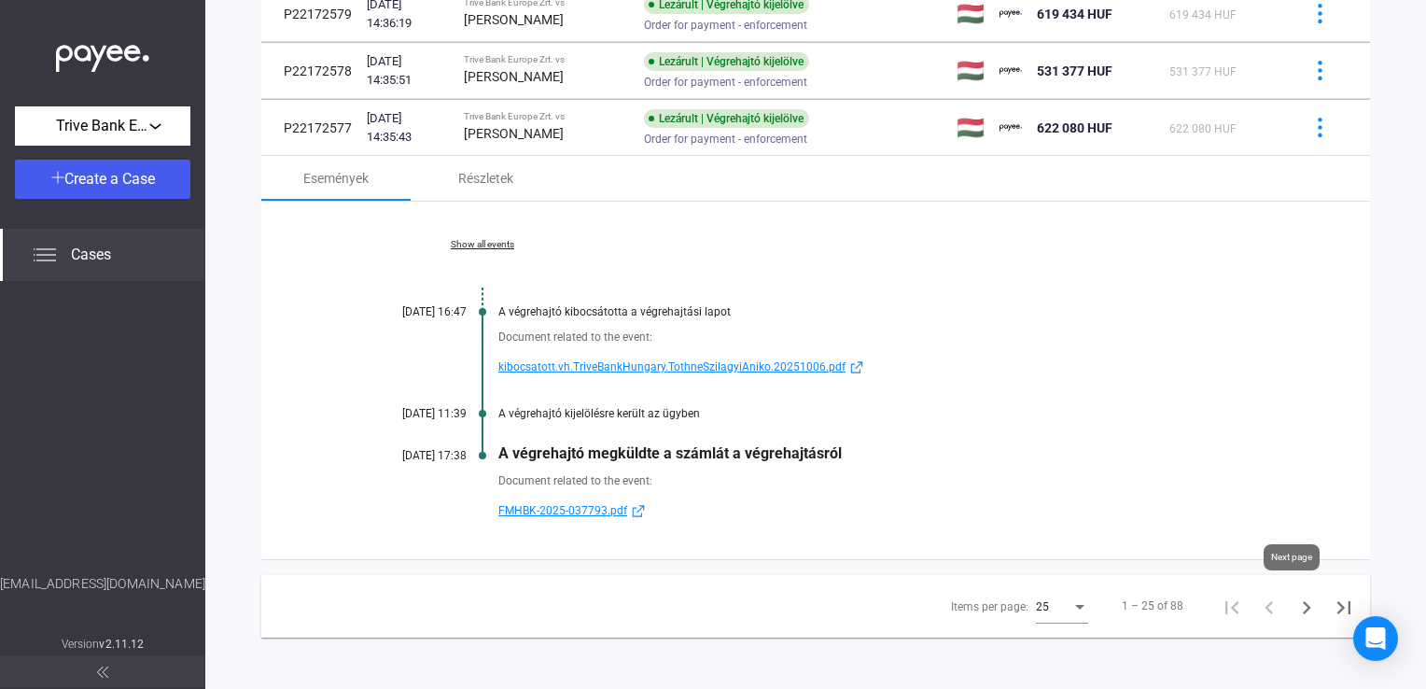
click at [1293, 603] on icon "Next page" at bounding box center [1306, 607] width 26 height 26
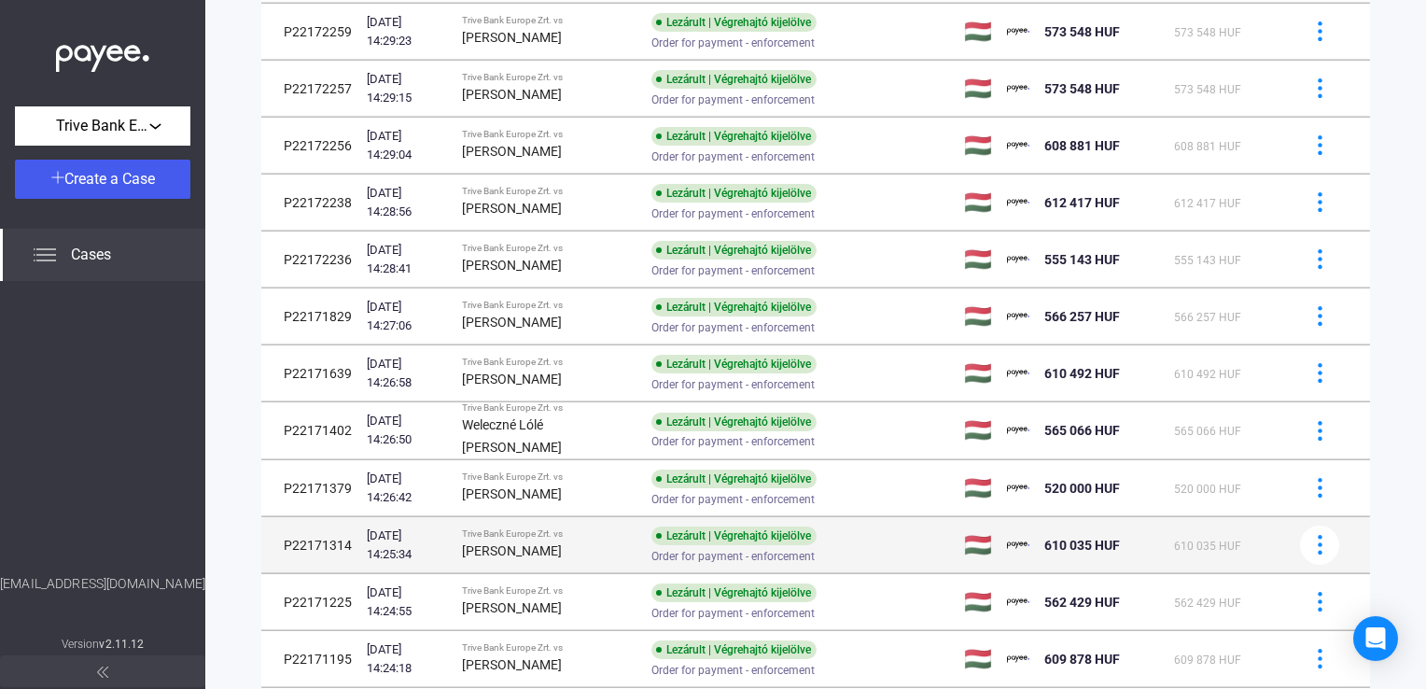
scroll to position [648, 0]
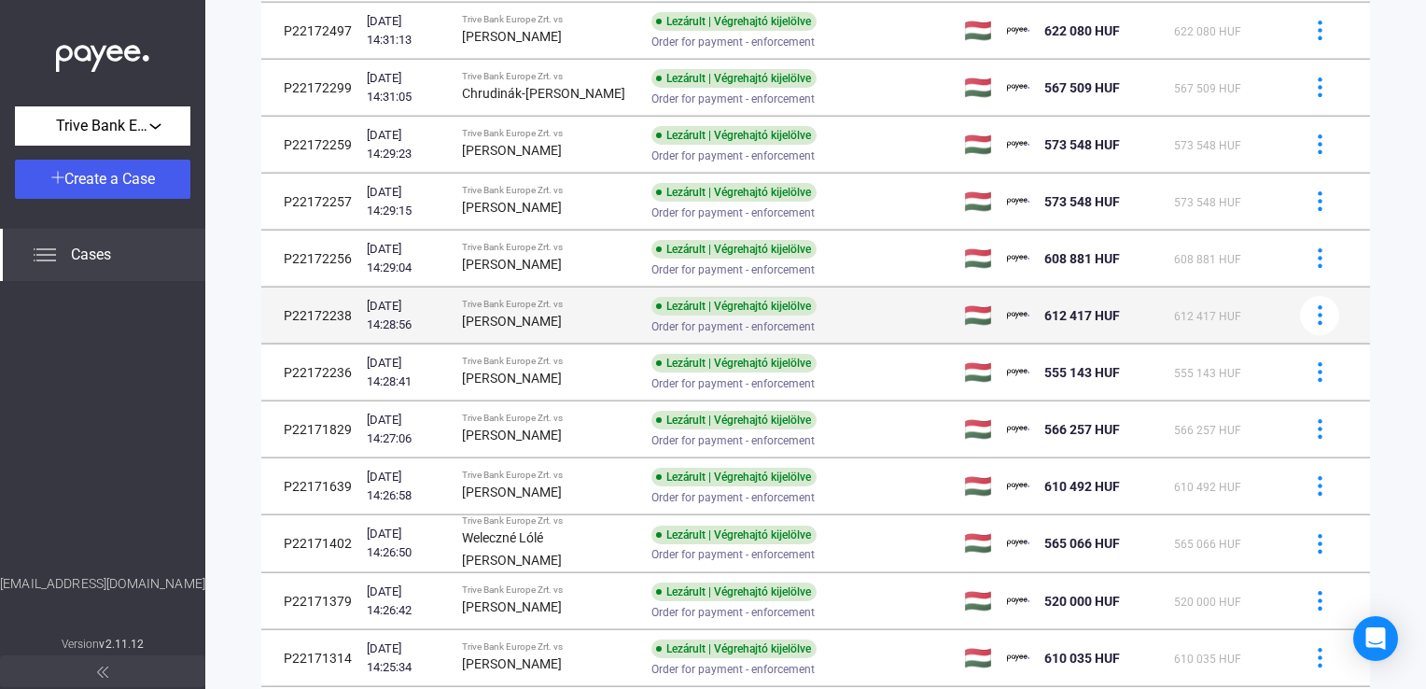
click at [562, 317] on strong "[PERSON_NAME]" at bounding box center [512, 320] width 100 height 15
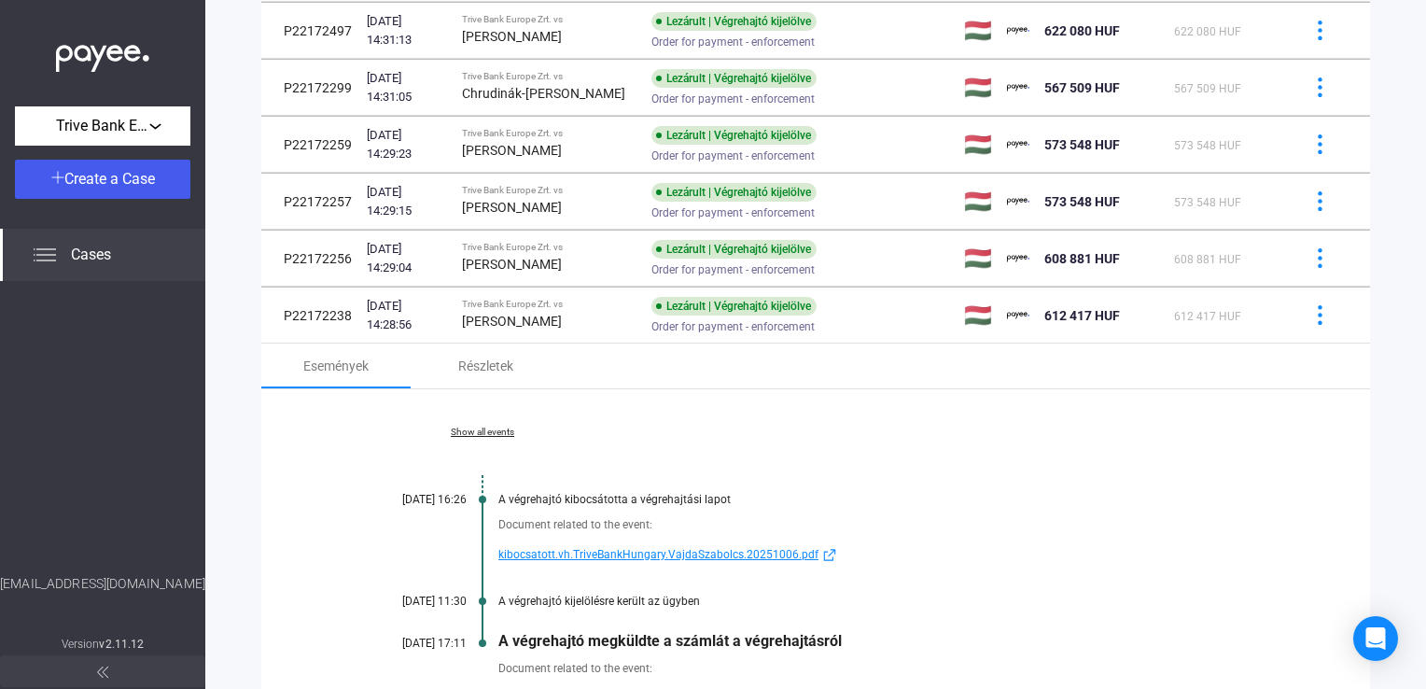
click at [537, 554] on span "kibocsatott.vh.TriveBankHungary.VajdaSzabolcs.20251006.pdf" at bounding box center [658, 554] width 320 height 22
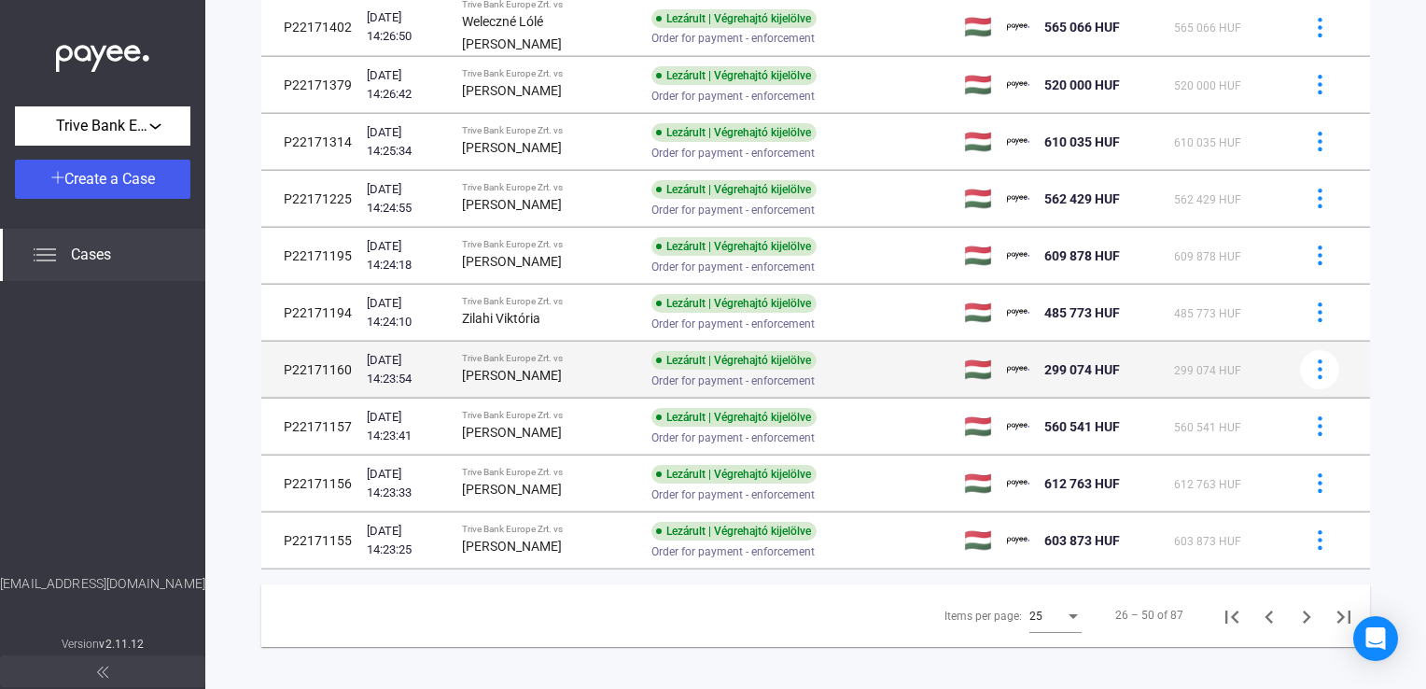
scroll to position [1576, 0]
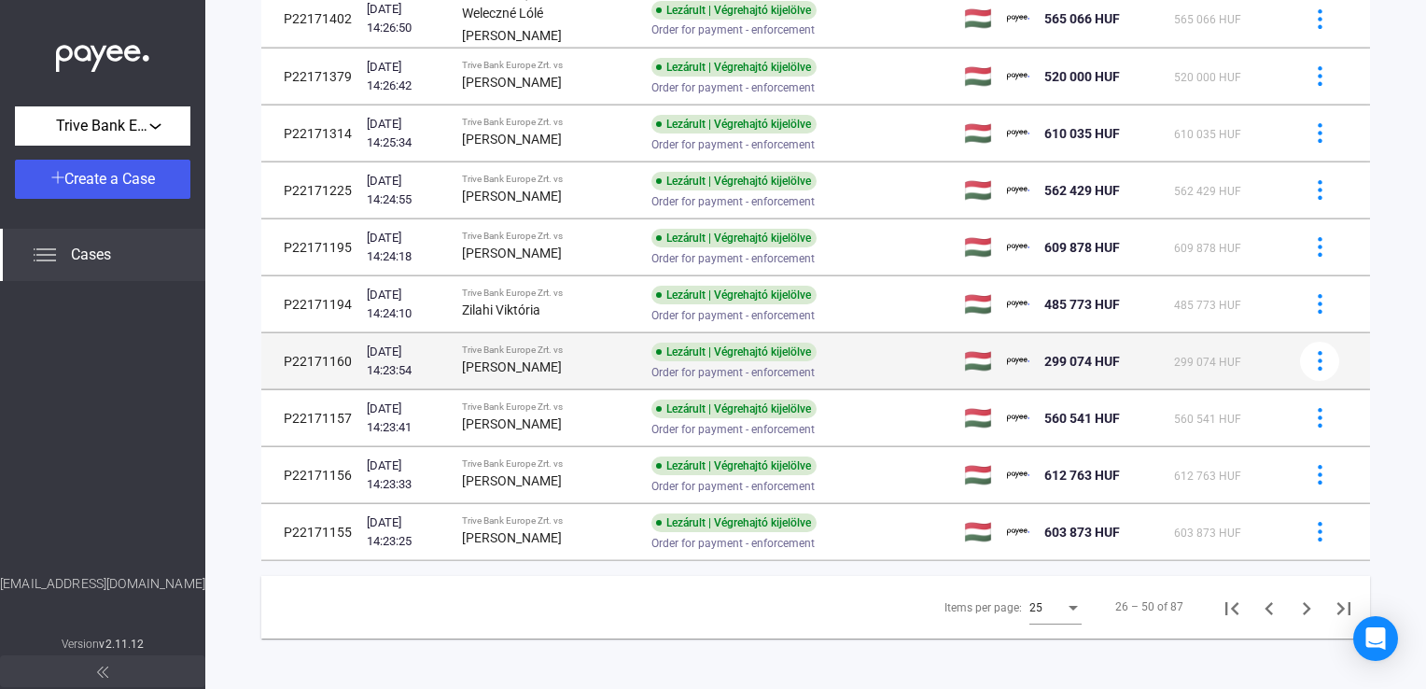
click at [616, 356] on div "[PERSON_NAME]" at bounding box center [549, 366] width 175 height 22
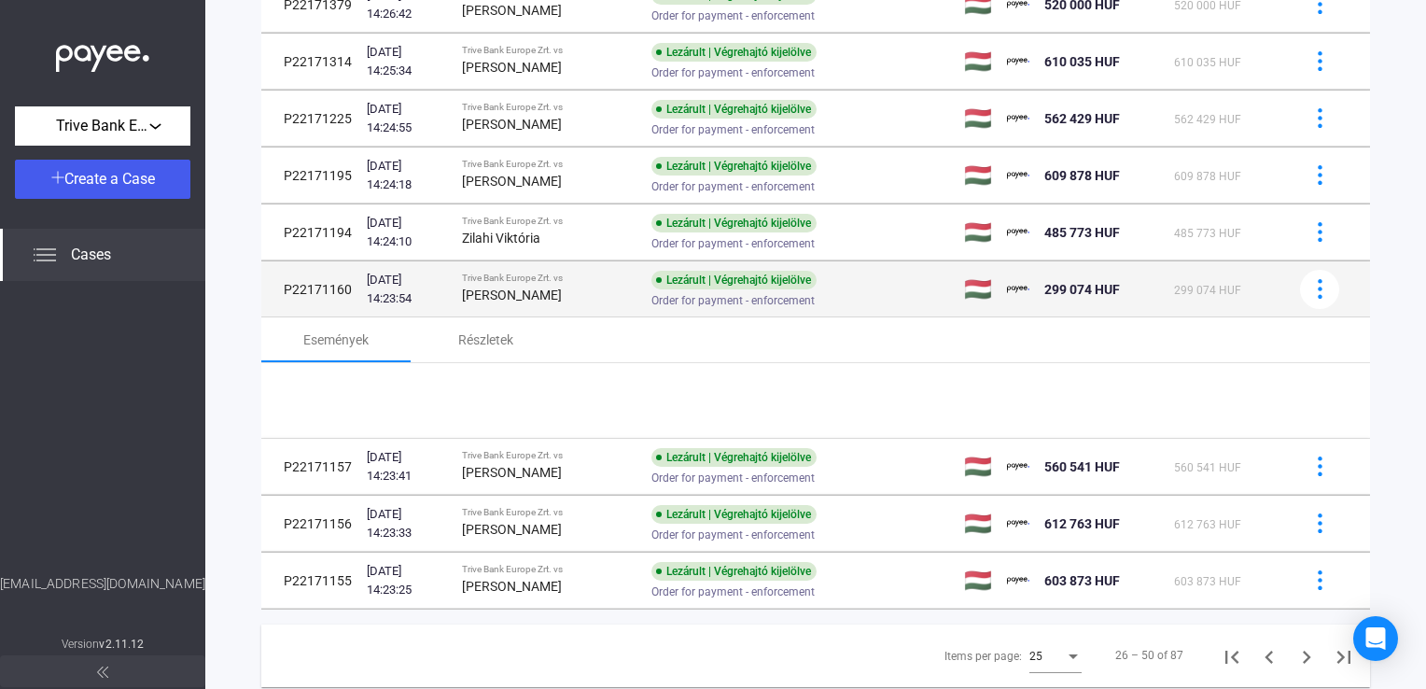
scroll to position [1173, 0]
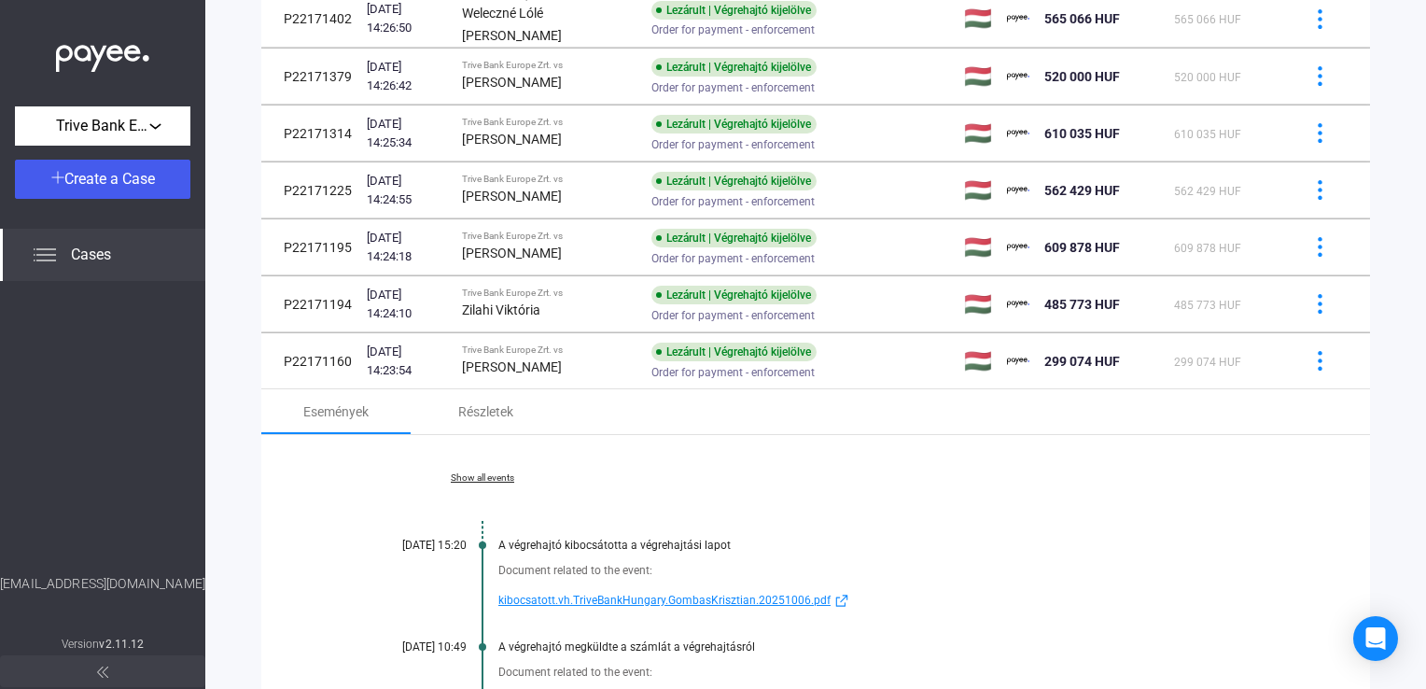
click at [549, 597] on span "kibocsatott.vh.TriveBankHungary.GombasKrisztian.20251006.pdf" at bounding box center [664, 600] width 332 height 22
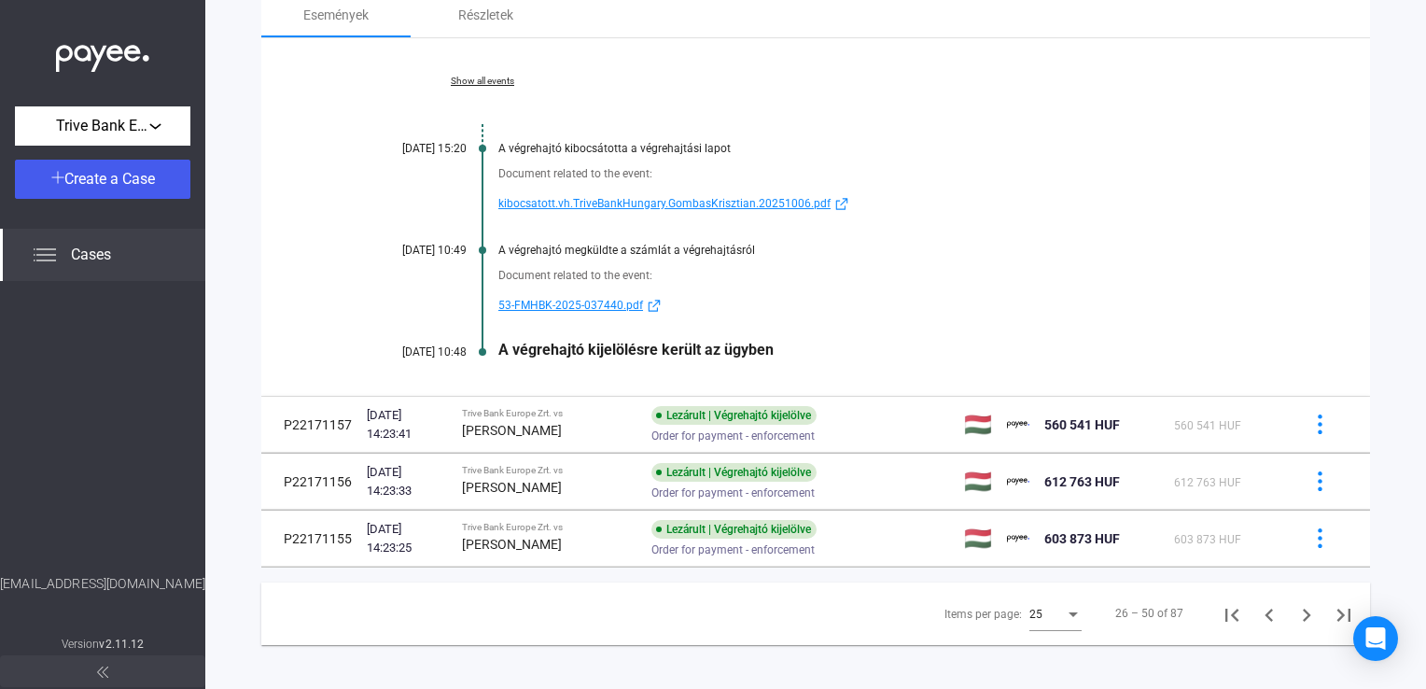
scroll to position [1576, 0]
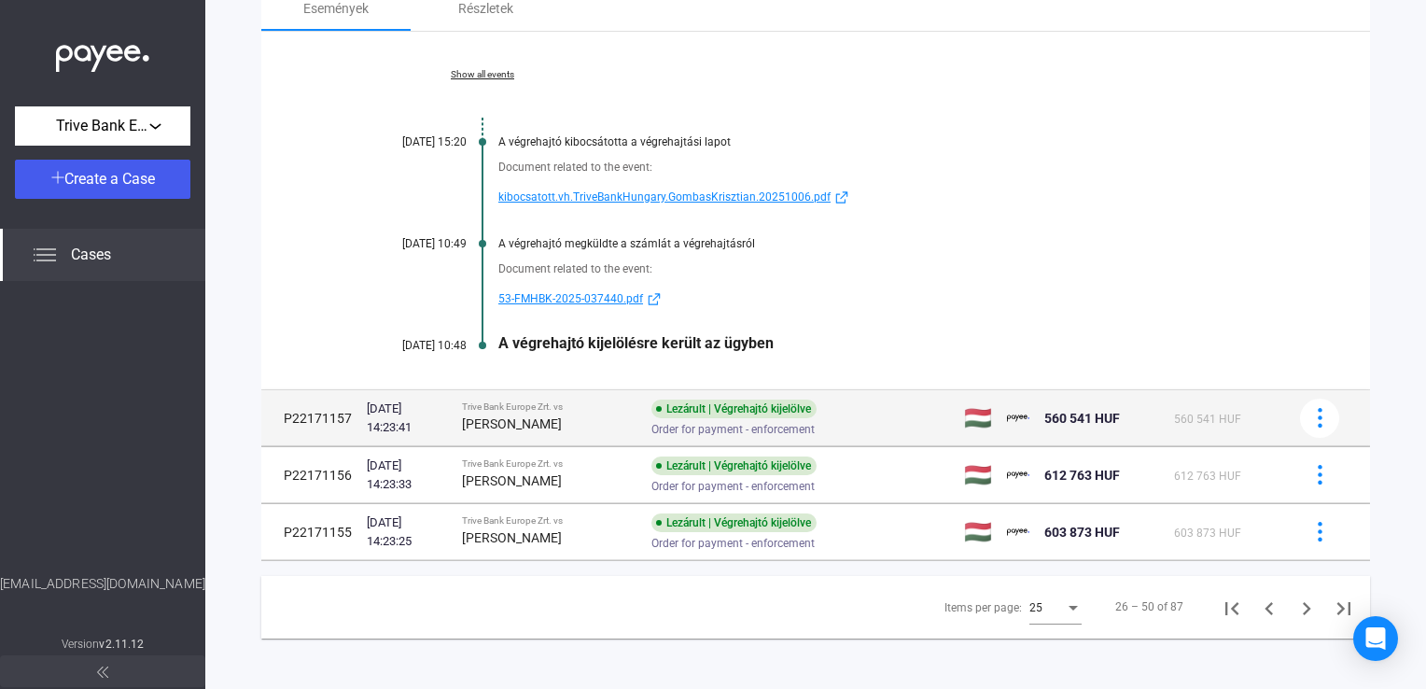
click at [516, 435] on td "Trive Bank Europe Zrt. vs [PERSON_NAME]" at bounding box center [549, 418] width 190 height 56
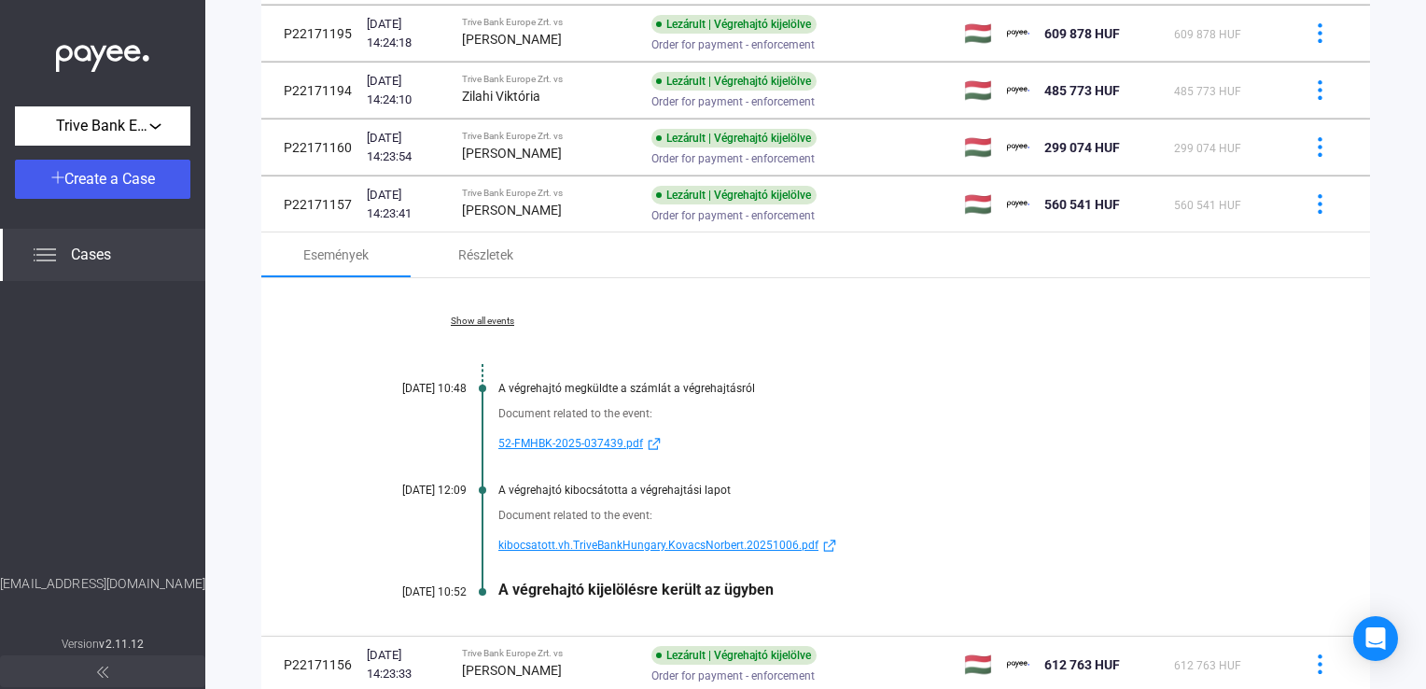
scroll to position [1531, 0]
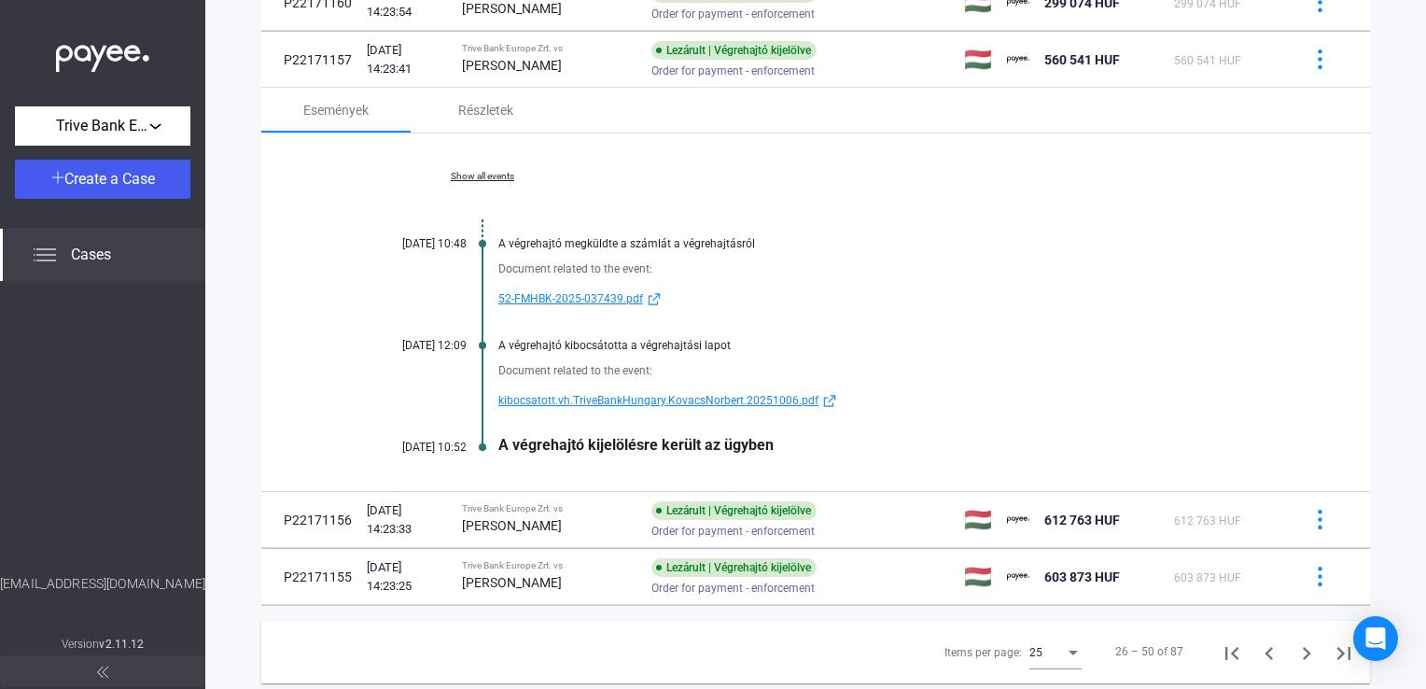
click at [601, 391] on span "kibocsatott.vh.TriveBankHungary.KovacsNorbert.20251006.pdf" at bounding box center [658, 400] width 320 height 22
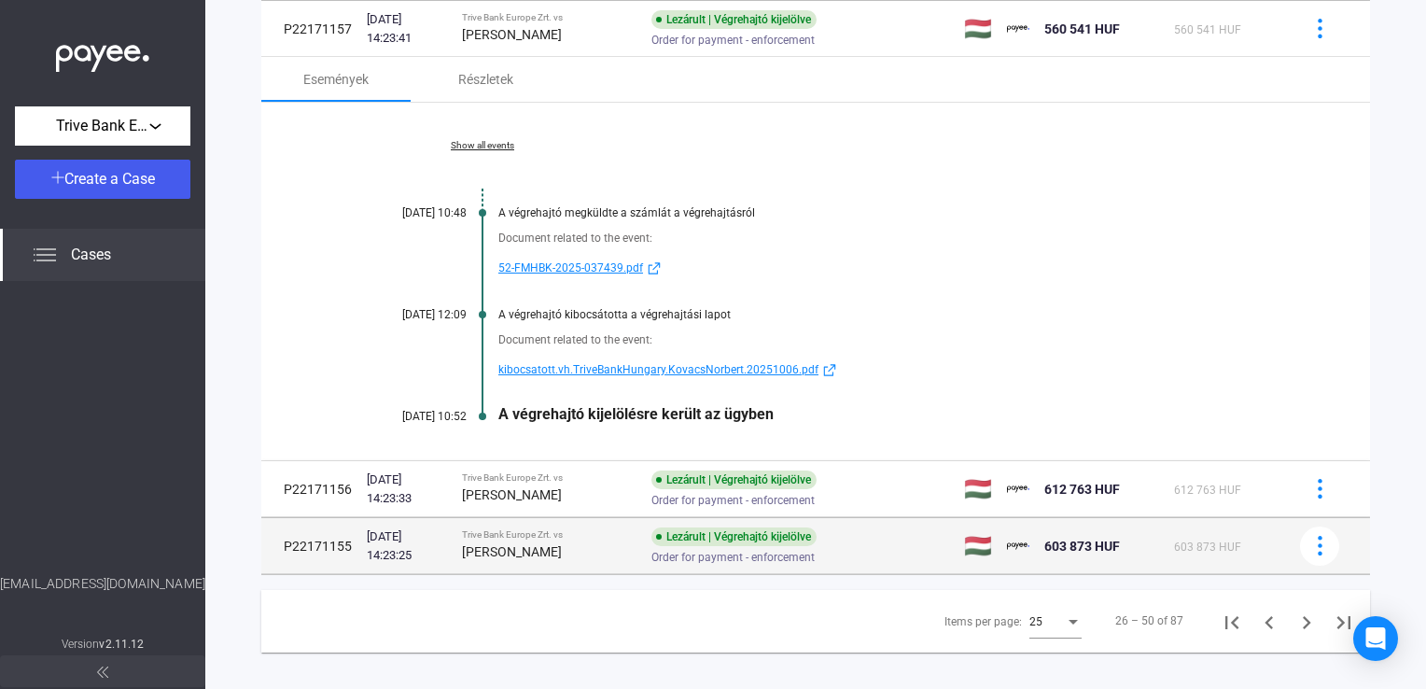
scroll to position [1576, 0]
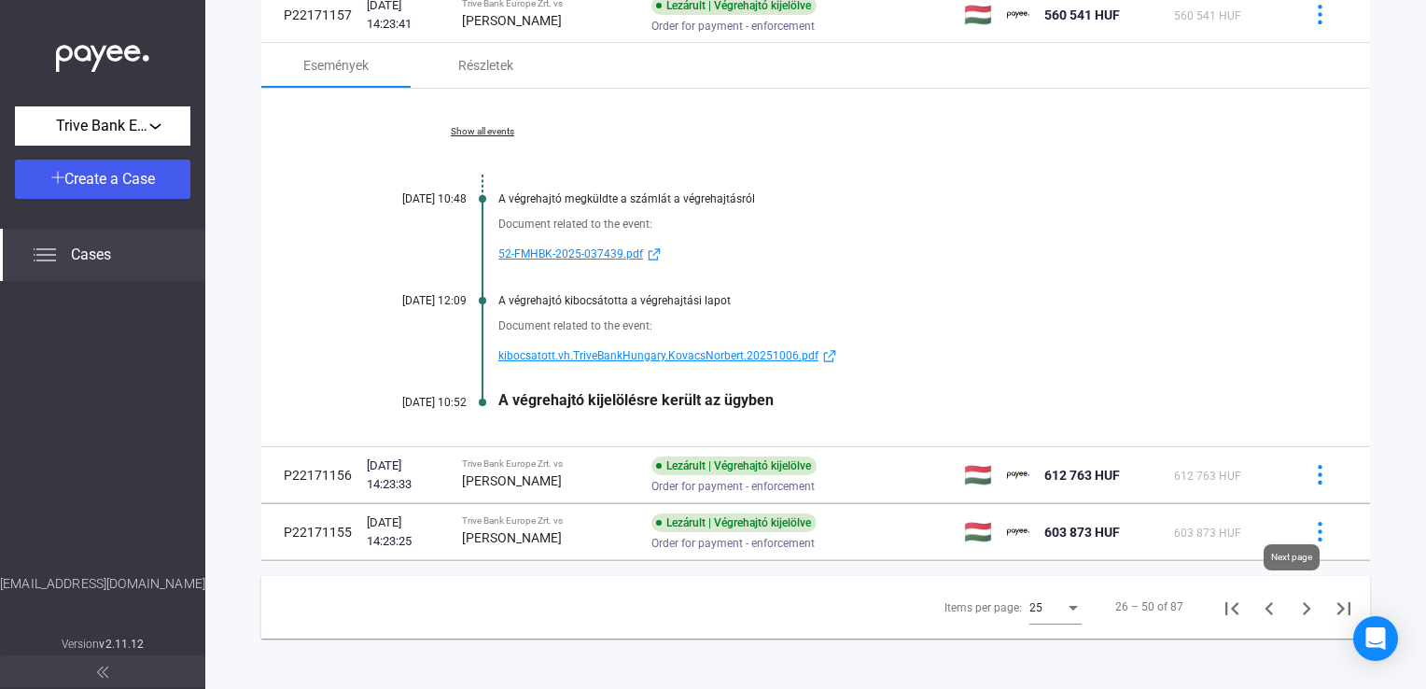
click at [1302, 603] on icon "Next page" at bounding box center [1306, 608] width 8 height 13
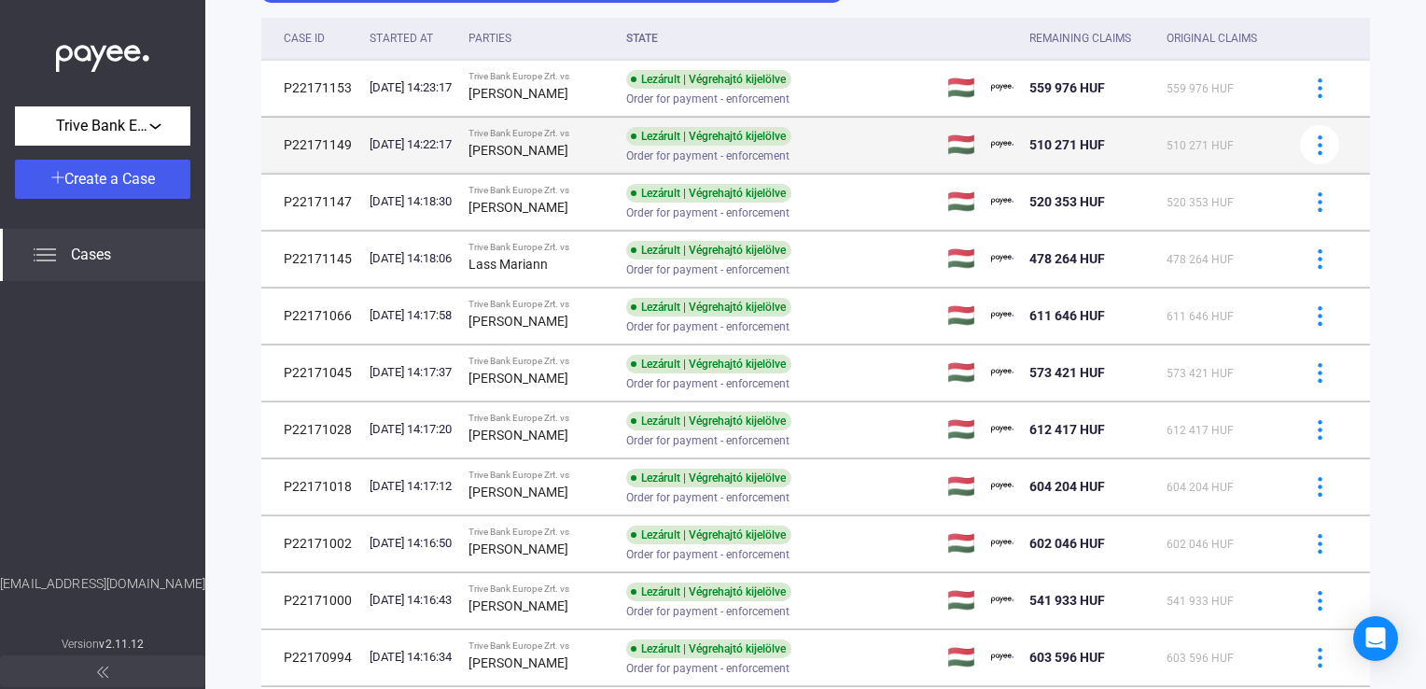
scroll to position [275, 0]
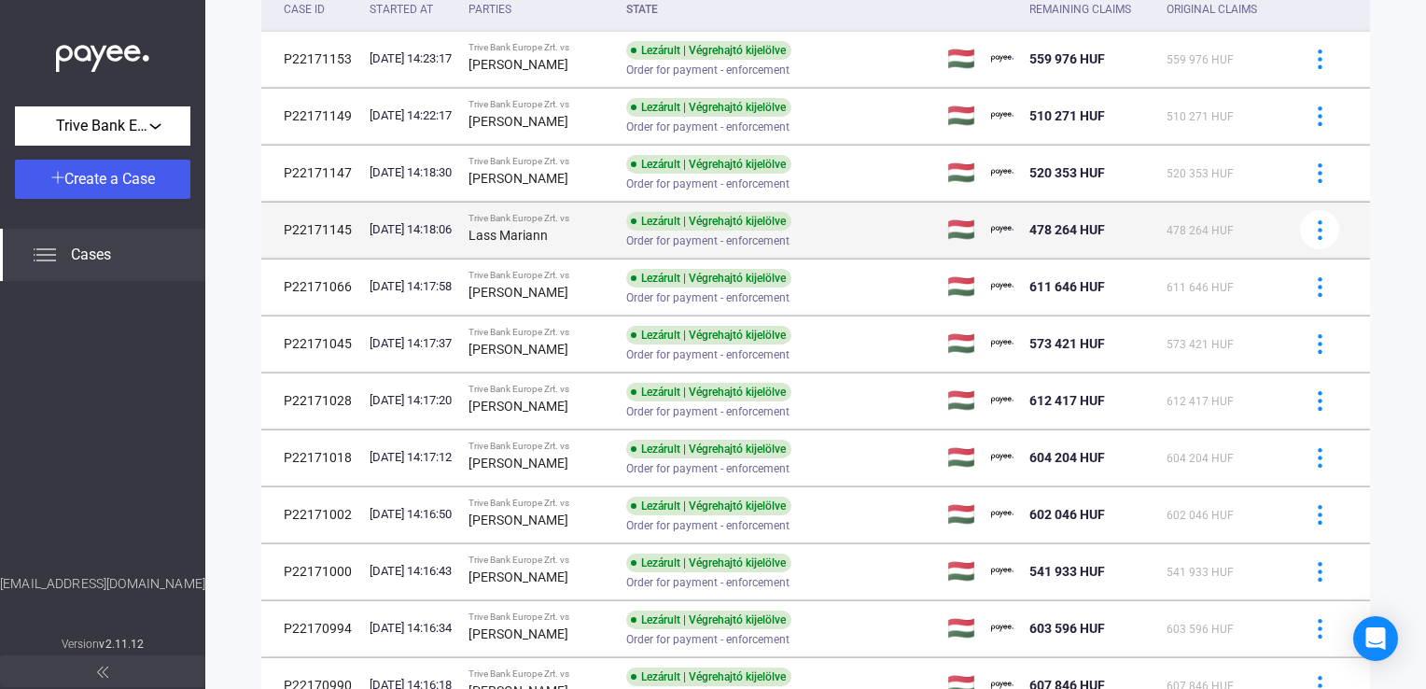
click at [643, 244] on span "Order for payment - enforcement" at bounding box center [707, 241] width 163 height 22
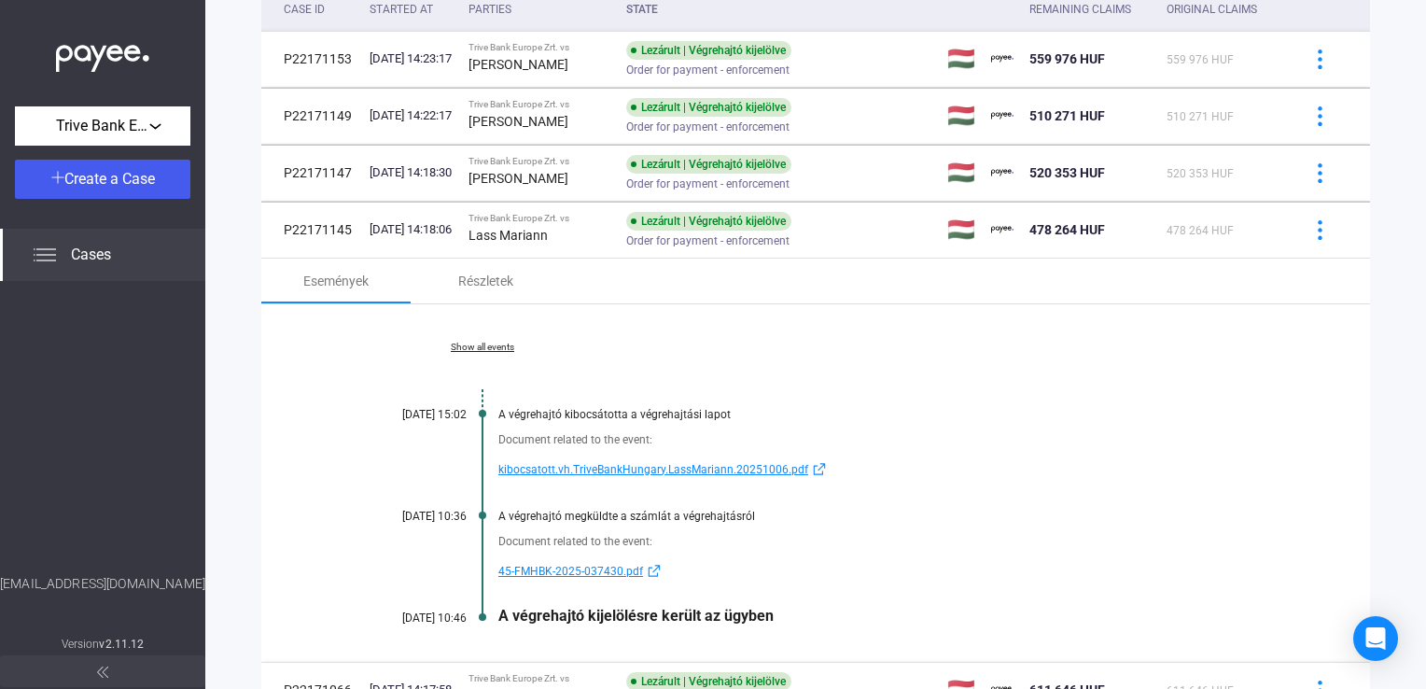
click at [601, 474] on span "kibocsatott.vh.TriveBankHungary.LassMariann.20251006.pdf" at bounding box center [653, 469] width 310 height 22
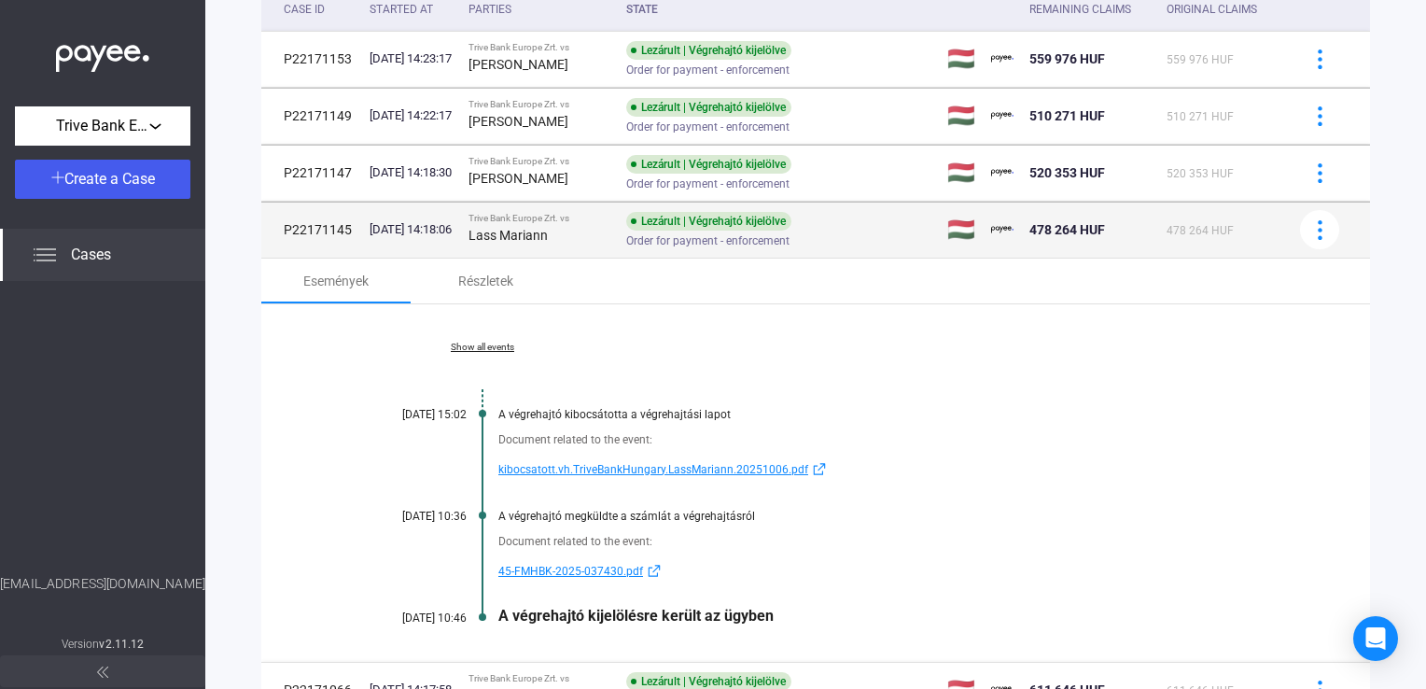
click at [575, 219] on div "Trive Bank Europe Zrt. vs" at bounding box center [539, 218] width 143 height 11
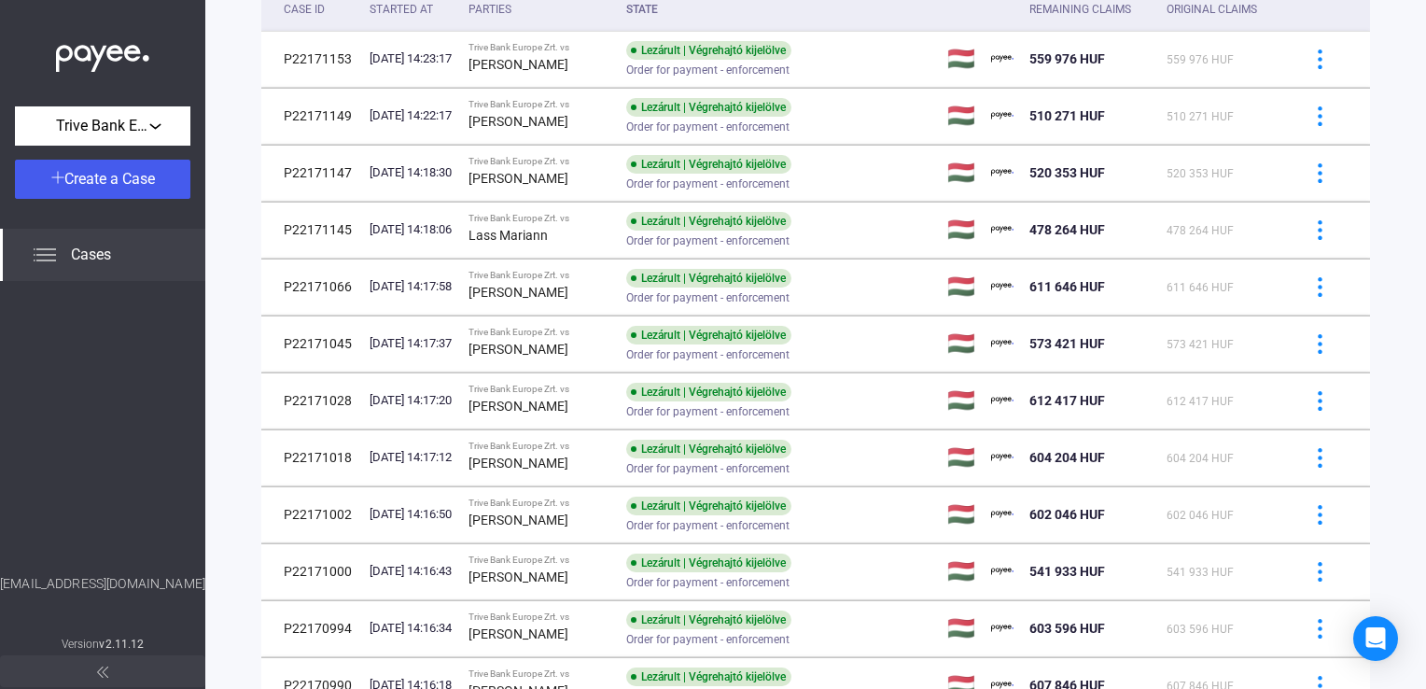
click at [543, 600] on mat-tab-header at bounding box center [815, 600] width 1108 height 1
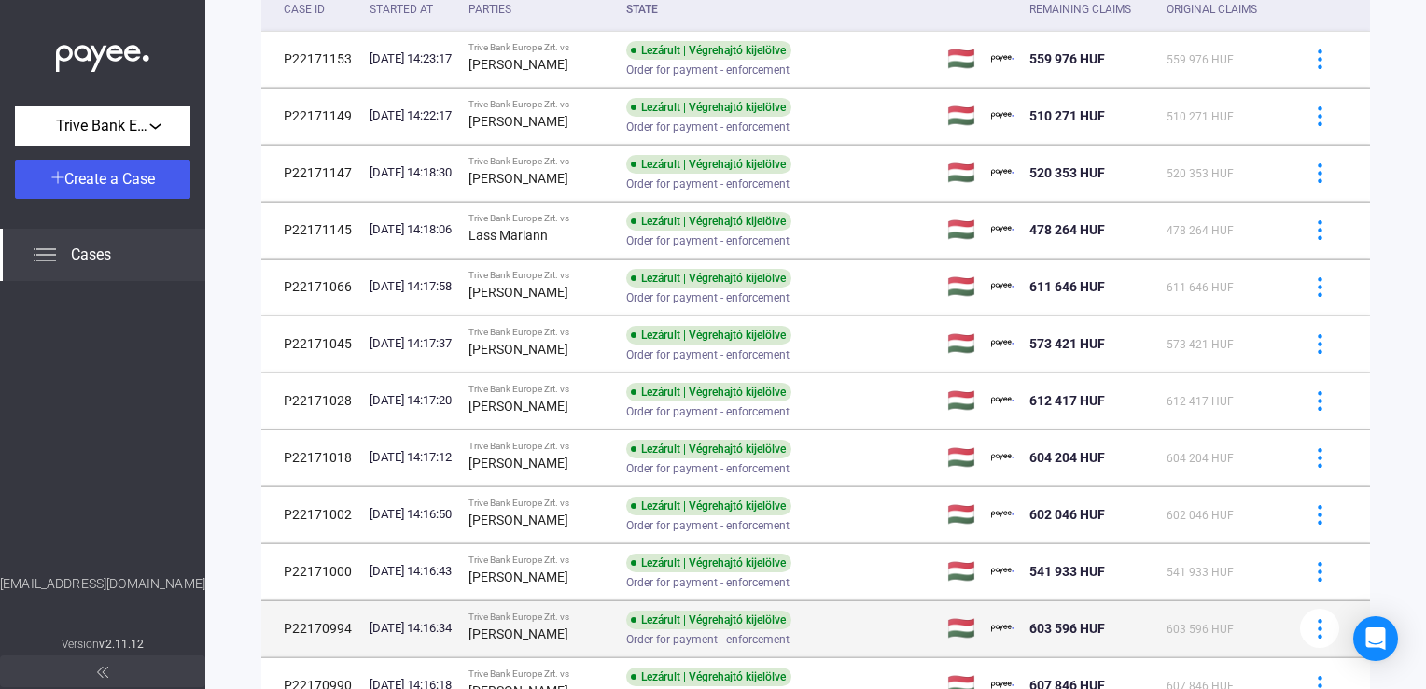
click at [543, 610] on td "Trive Bank Europe Zrt. vs [PERSON_NAME]" at bounding box center [540, 628] width 158 height 56
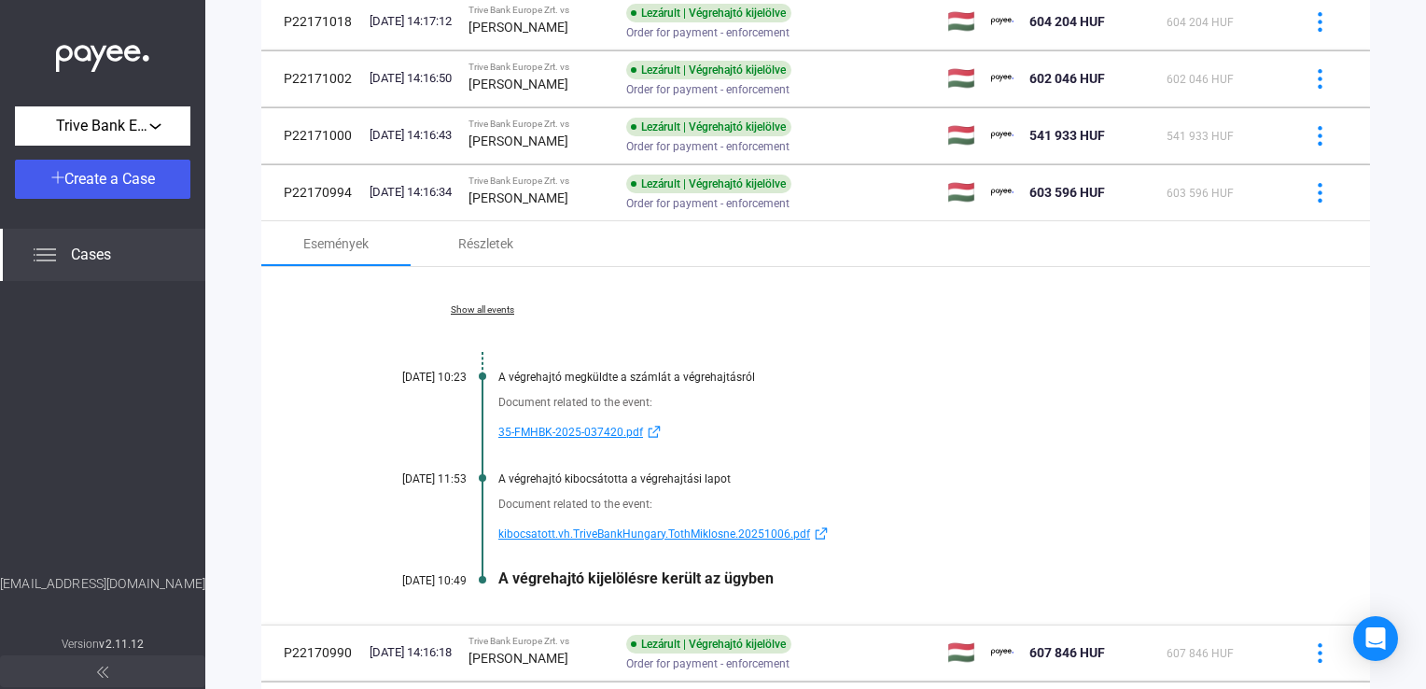
scroll to position [742, 0]
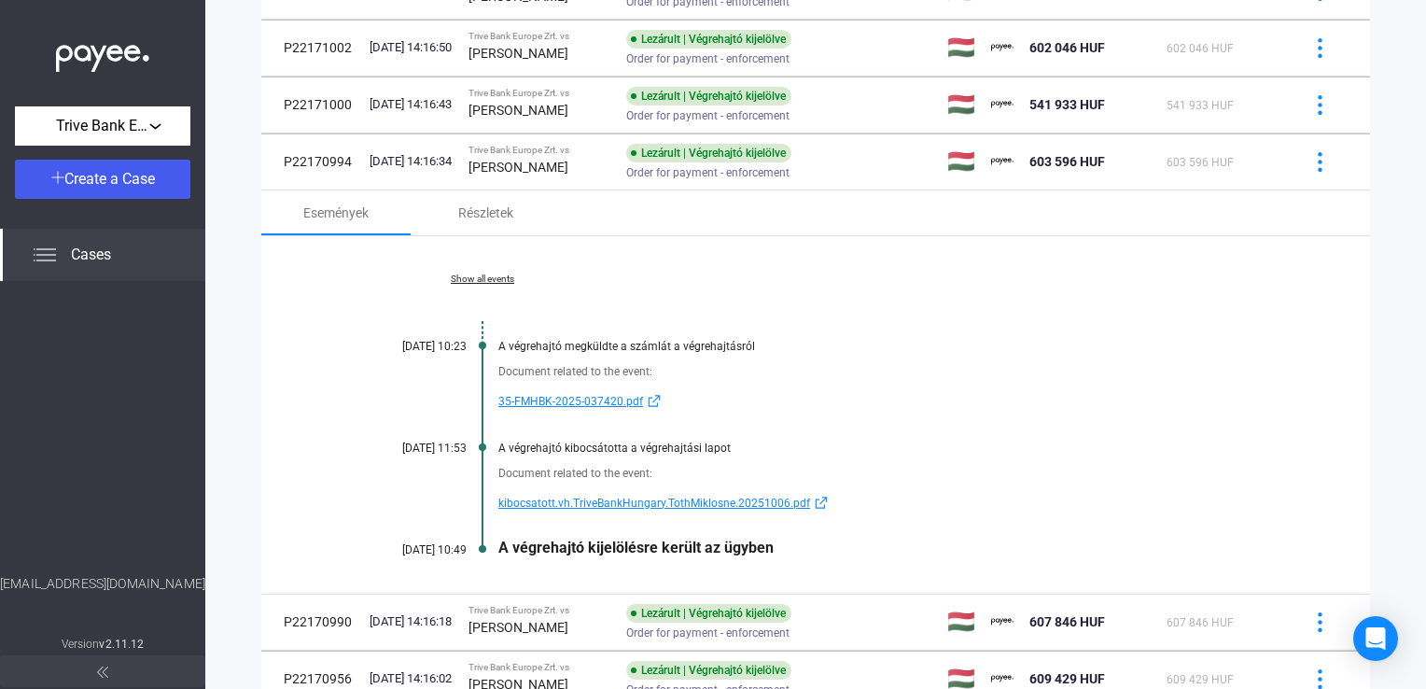
click at [540, 495] on span "kibocsatott.vh.TriveBankHungary.TothMiklosne.20251006.pdf" at bounding box center [654, 503] width 312 height 22
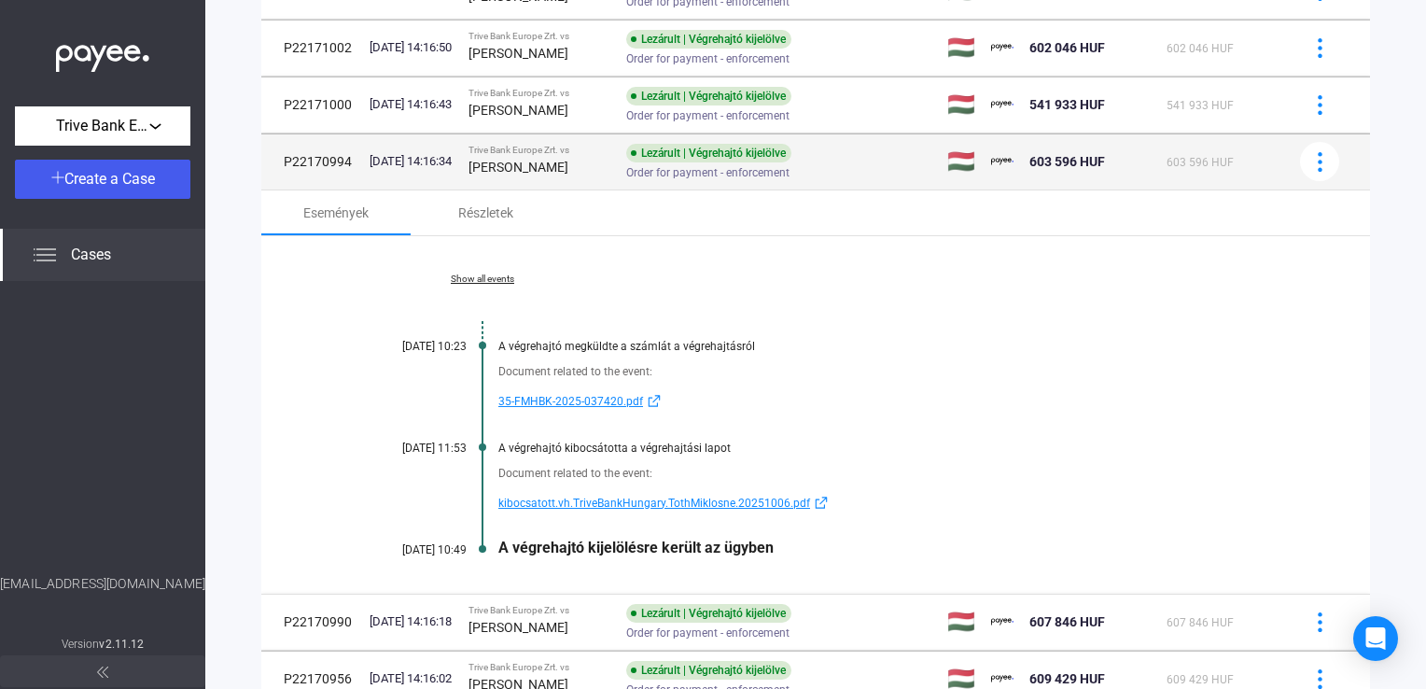
click at [568, 169] on strong "[PERSON_NAME]" at bounding box center [518, 167] width 100 height 15
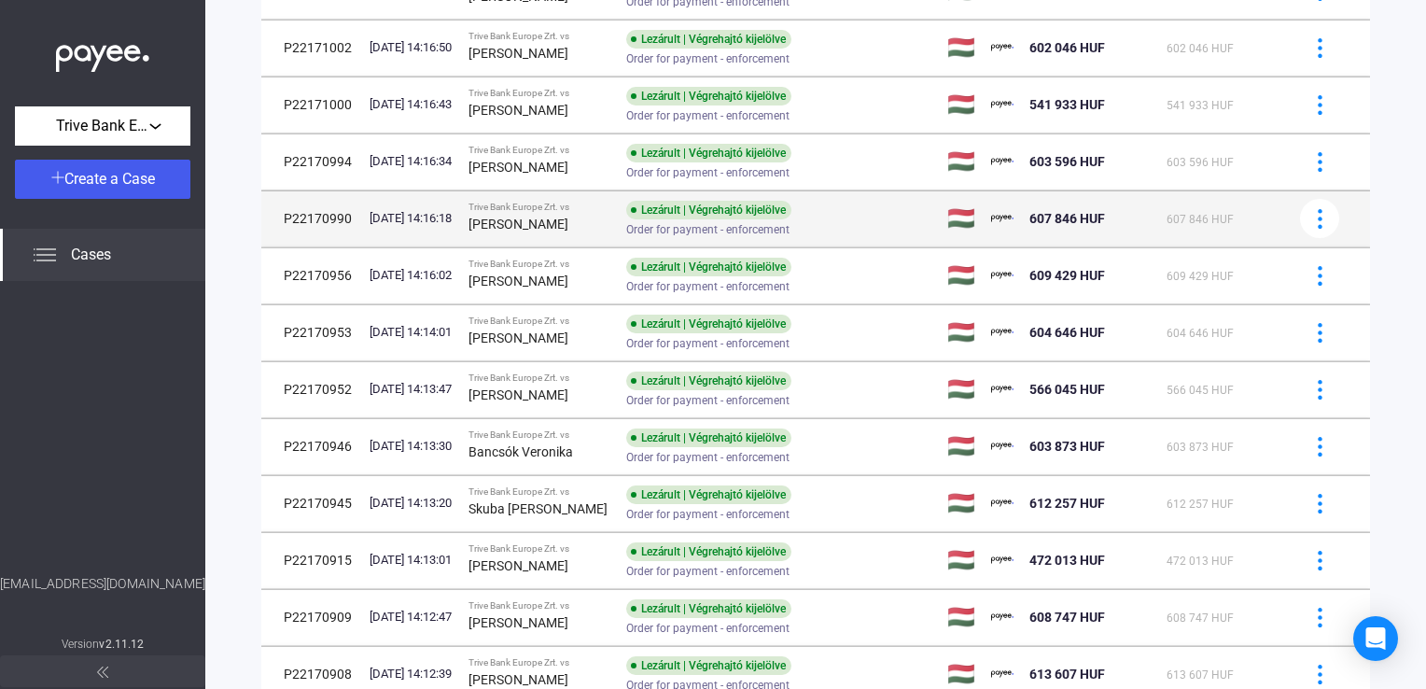
click at [575, 210] on div "Trive Bank Europe Zrt. vs" at bounding box center [539, 207] width 143 height 11
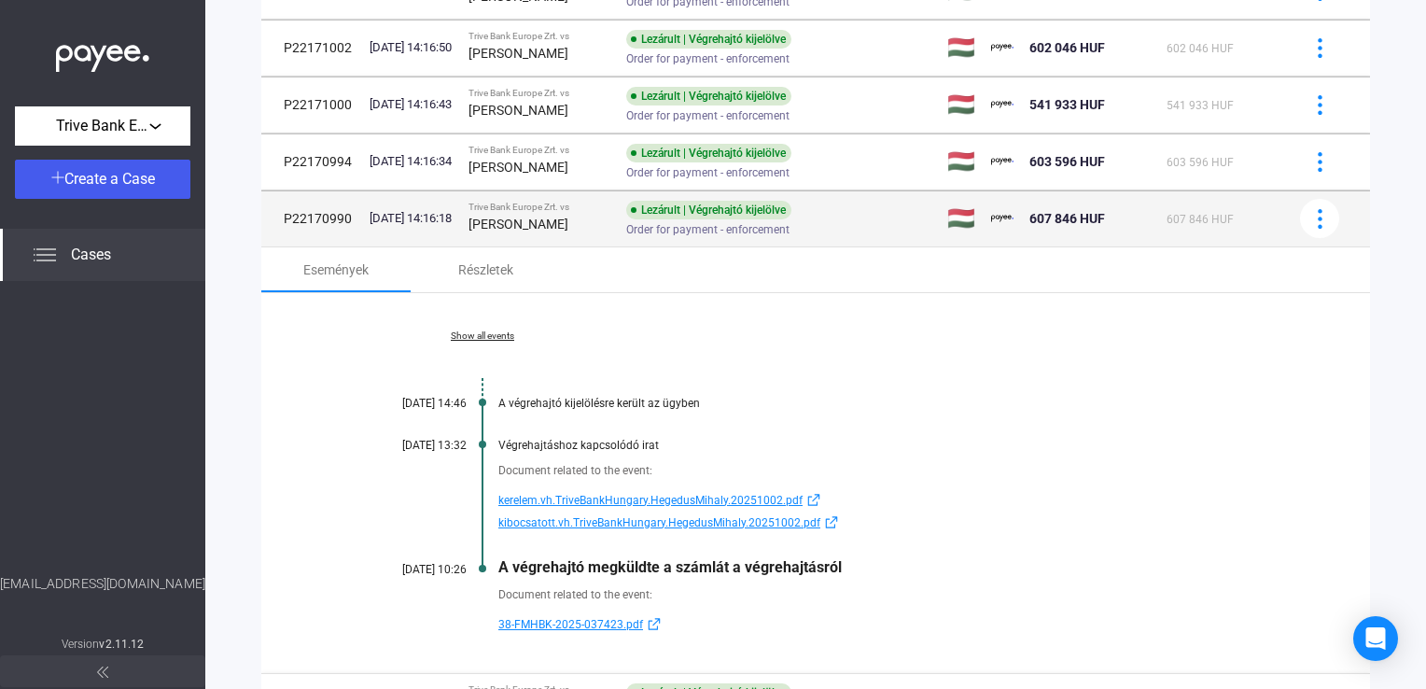
click at [490, 242] on td "Trive Bank Europe Zrt. vs [PERSON_NAME]" at bounding box center [540, 218] width 158 height 56
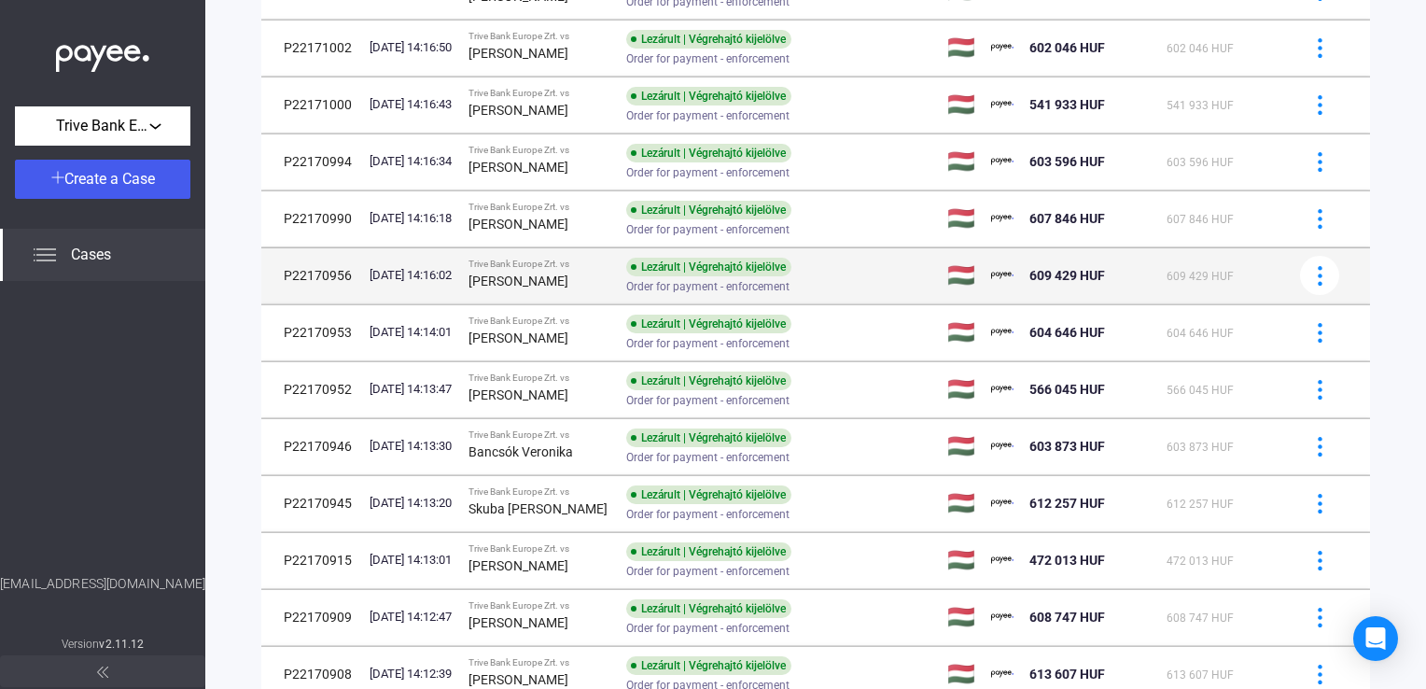
click at [591, 271] on div "[PERSON_NAME]" at bounding box center [539, 281] width 143 height 22
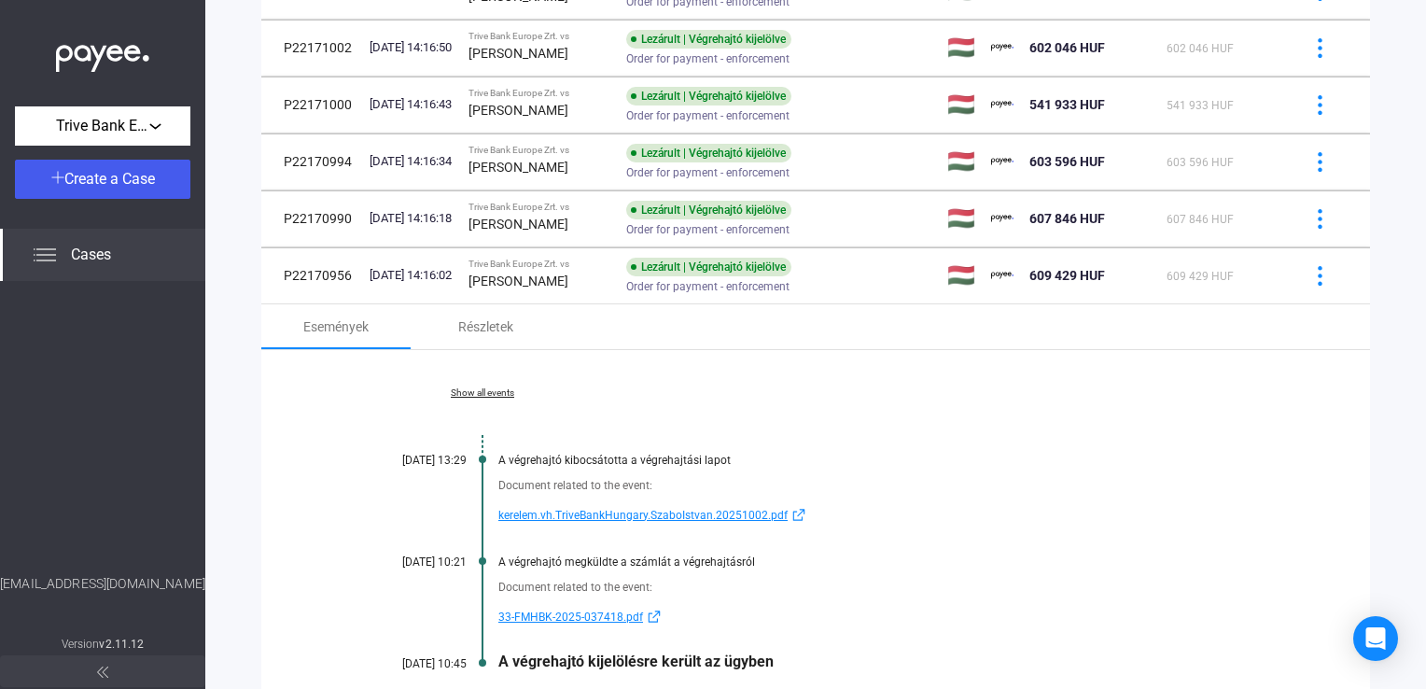
click at [550, 513] on span "kerelem.vh.TriveBankHungary.SzaboIstvan.20251002.pdf" at bounding box center [642, 515] width 289 height 22
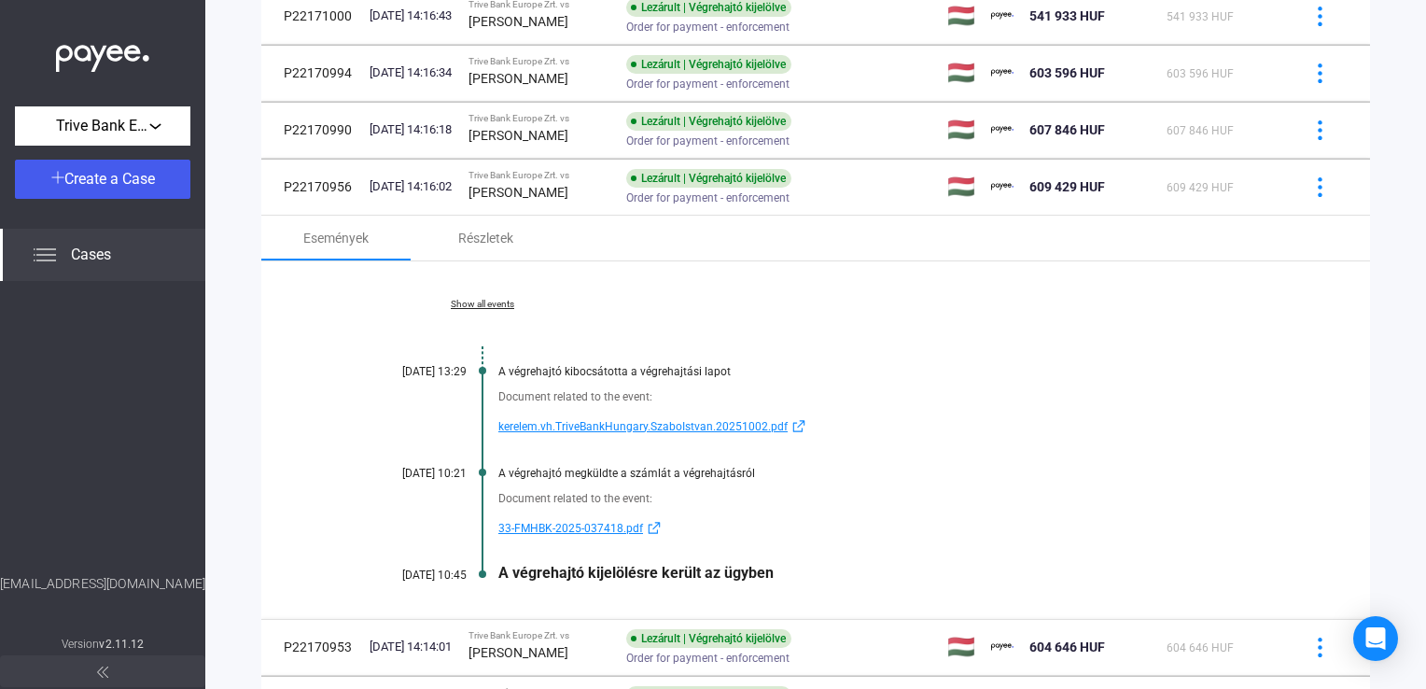
scroll to position [835, 0]
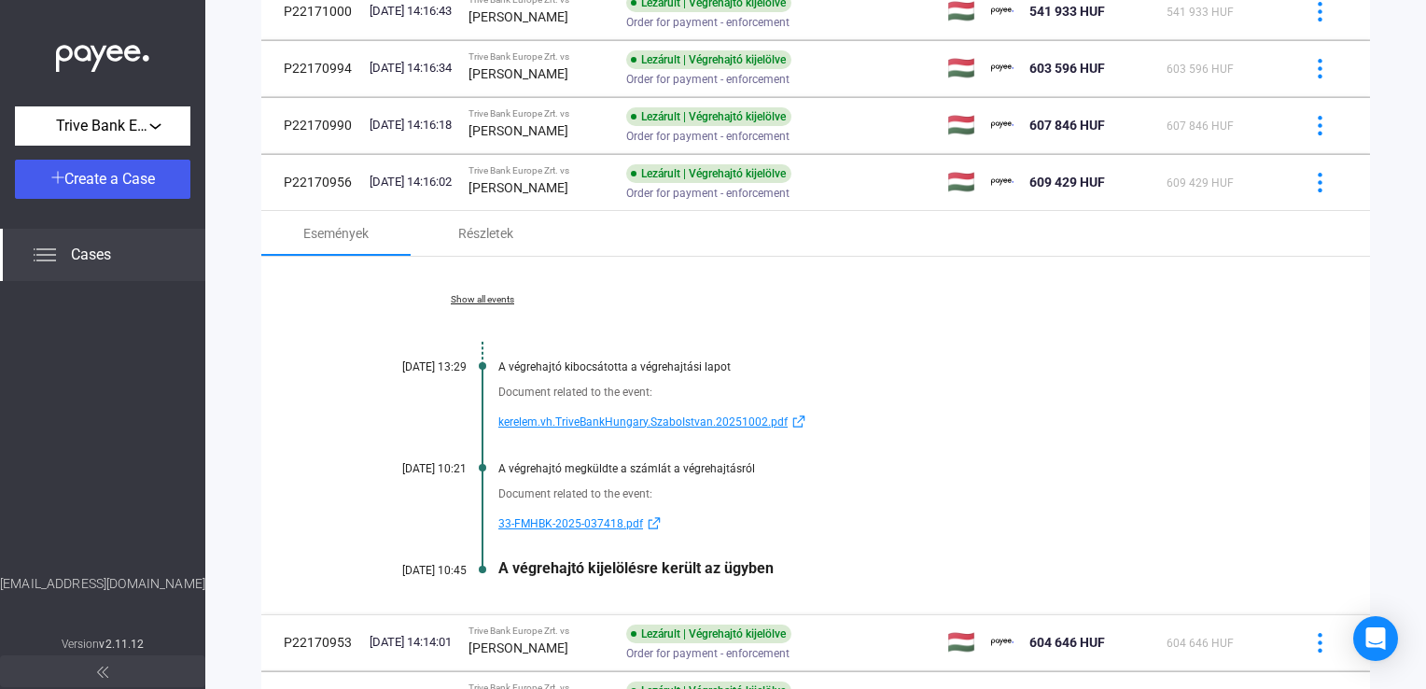
click at [504, 300] on link "Show all events" at bounding box center [483, 299] width 256 height 11
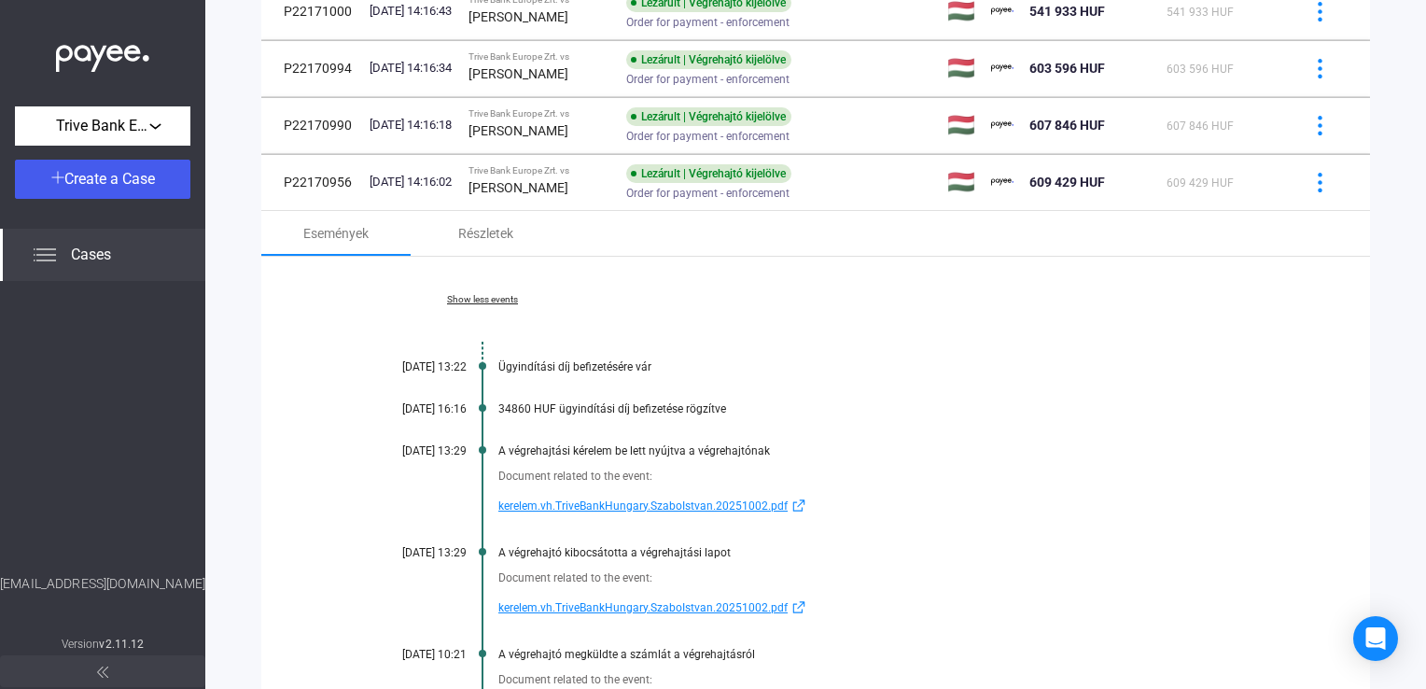
click at [570, 506] on span "kerelem.vh.TriveBankHungary.SzaboIstvan.20251002.pdf" at bounding box center [642, 506] width 289 height 22
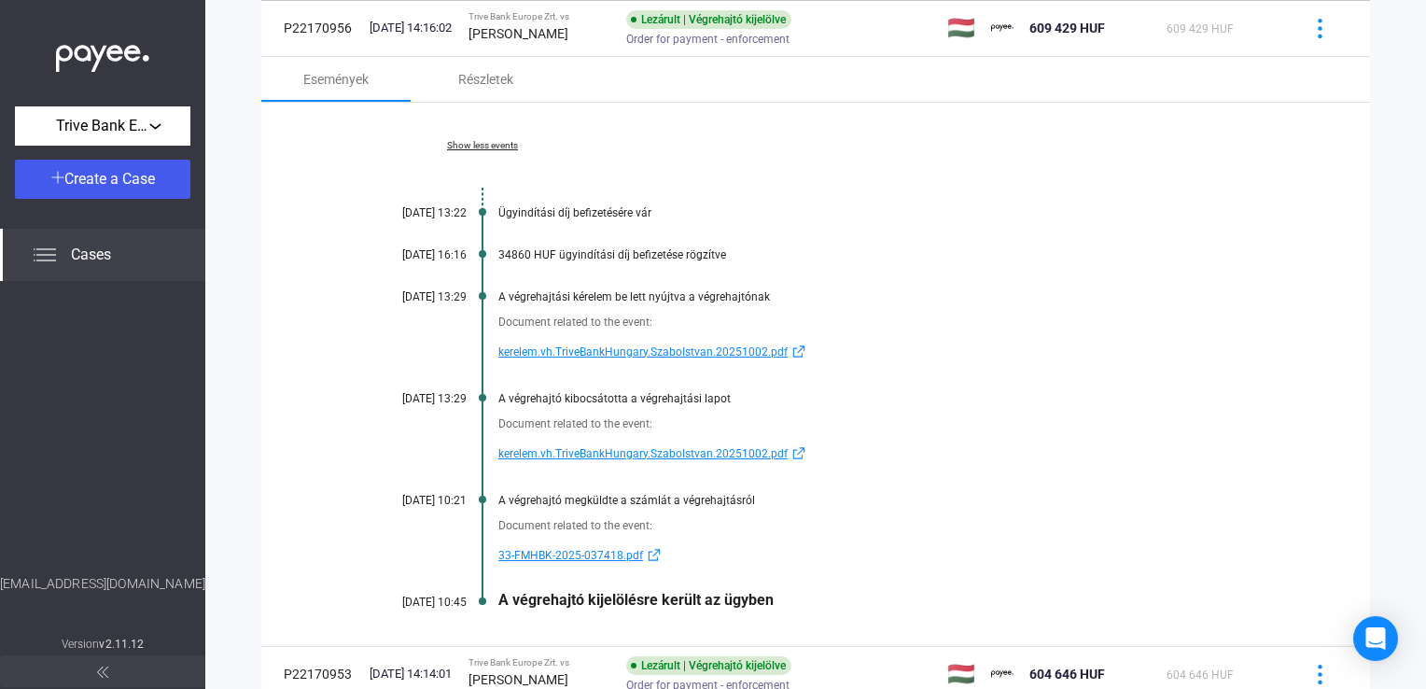
scroll to position [1022, 0]
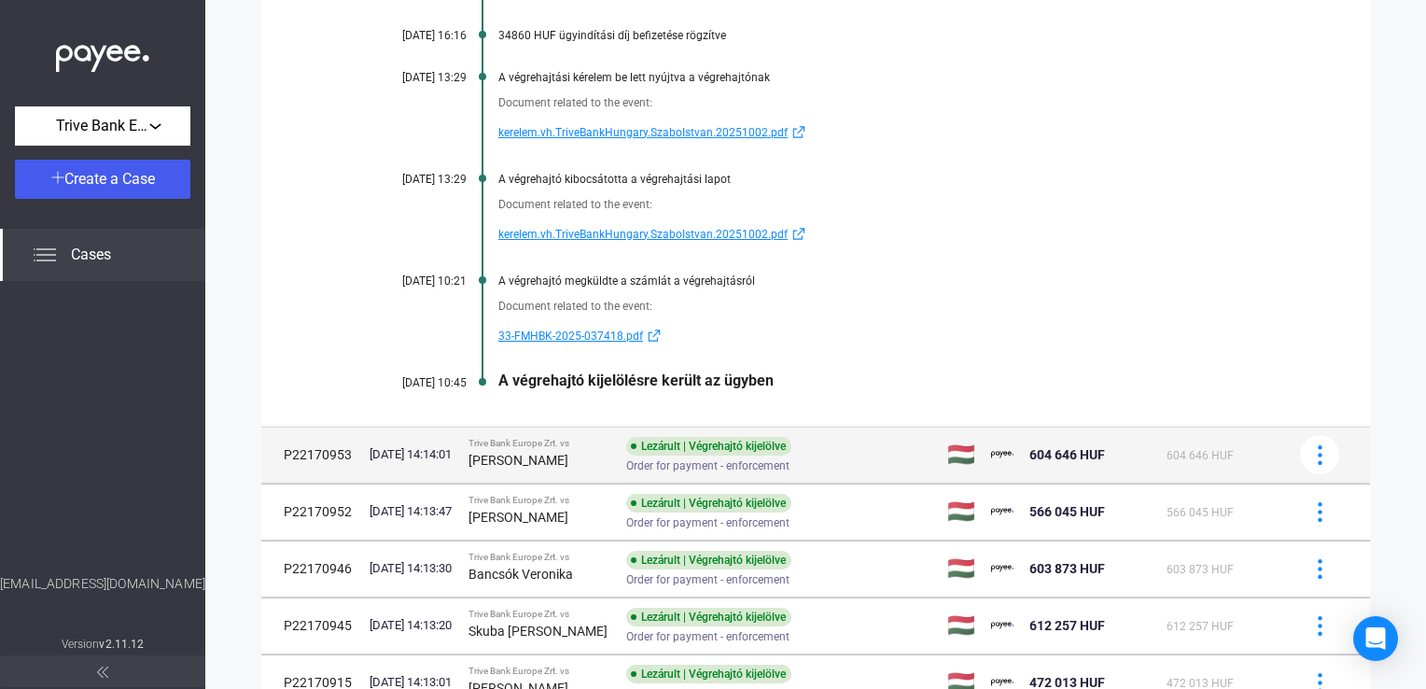
click at [537, 453] on strong "[PERSON_NAME]" at bounding box center [518, 460] width 100 height 15
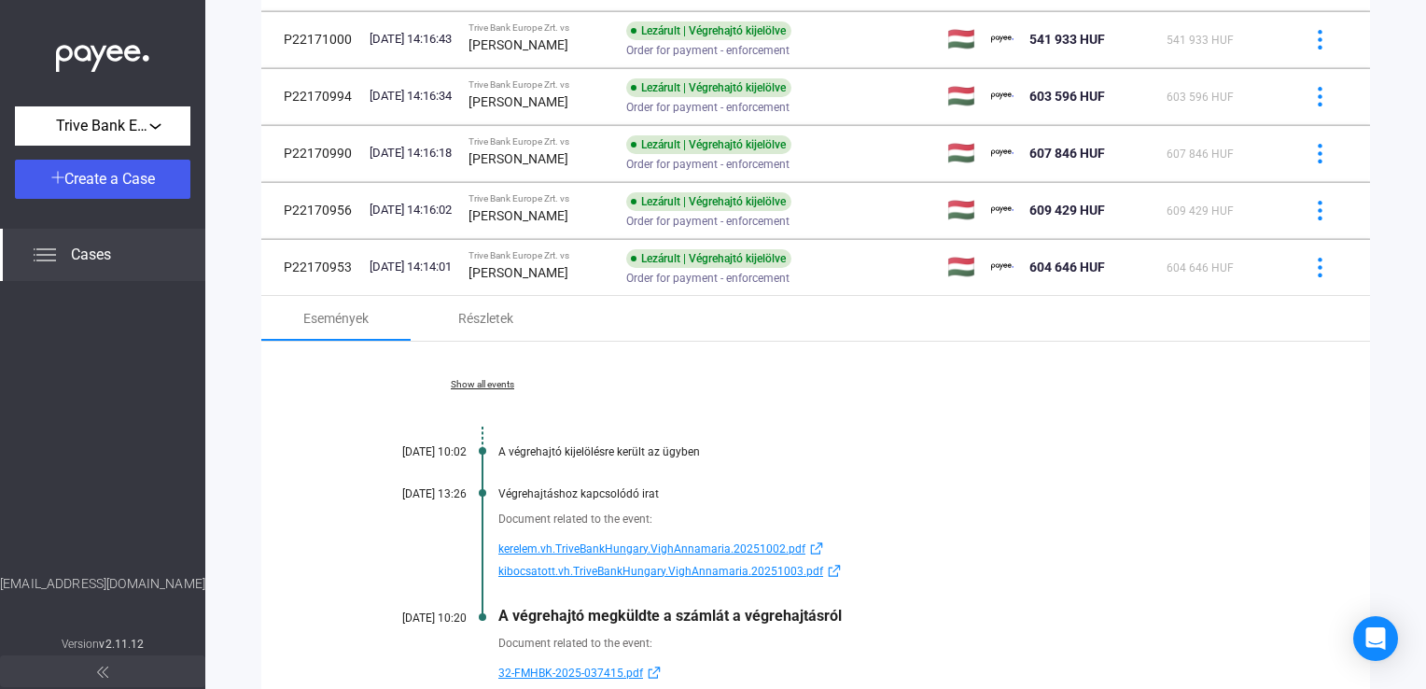
scroll to position [790, 0]
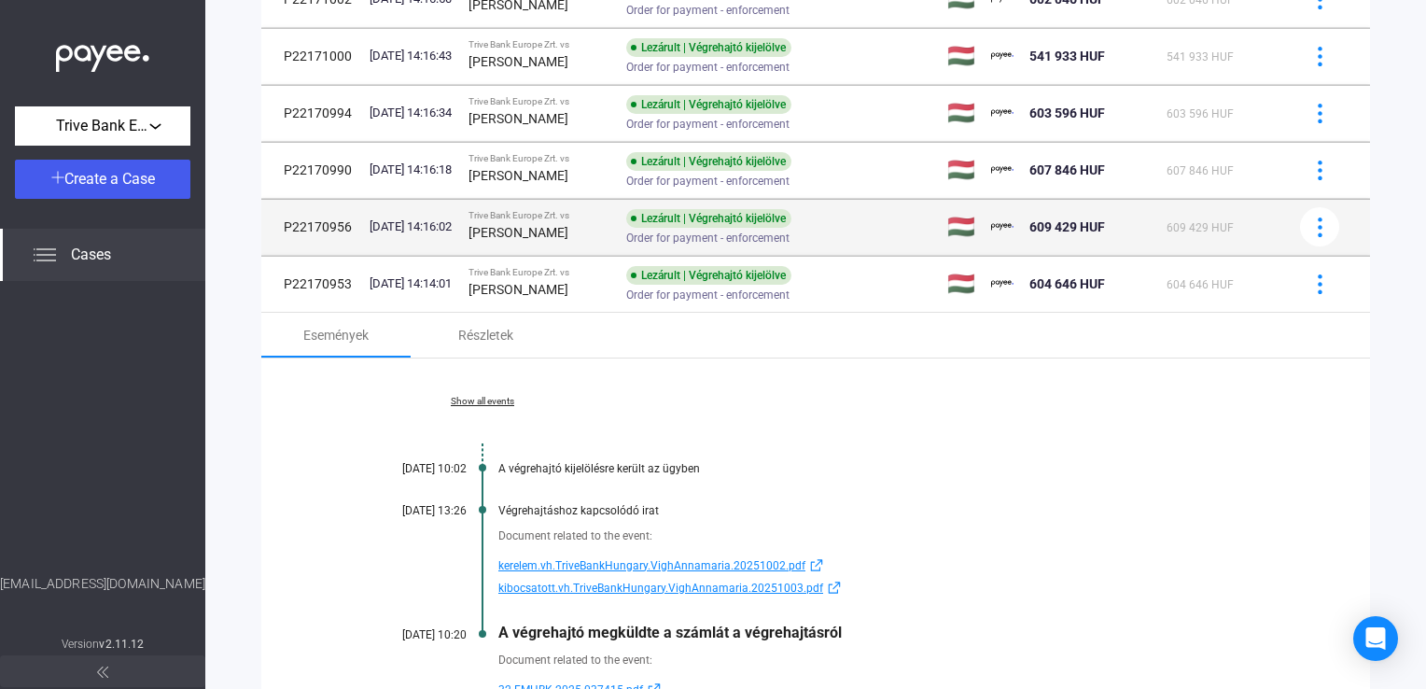
click at [564, 233] on strong "[PERSON_NAME]" at bounding box center [518, 232] width 100 height 15
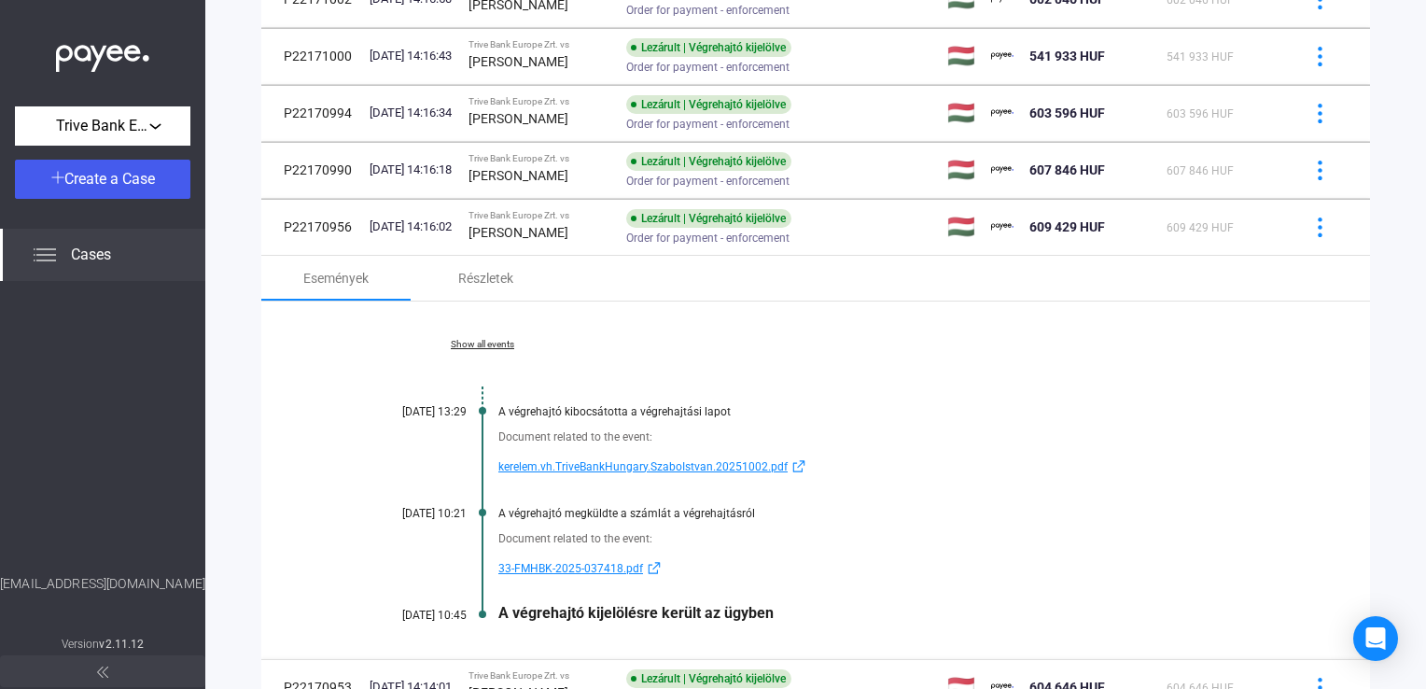
drag, startPoint x: 498, startPoint y: 338, endPoint x: 512, endPoint y: 333, distance: 14.8
click at [512, 333] on div "Show all events [DATE] 13:29 A végrehajtó kibocsátotta a végrehajtási lapot Doc…" at bounding box center [815, 479] width 1108 height 357
drag, startPoint x: 512, startPoint y: 333, endPoint x: 620, endPoint y: 346, distance: 108.1
click at [620, 346] on div "Show all events [DATE] 13:29 A végrehajtó kibocsátotta a végrehajtási lapot Doc…" at bounding box center [815, 479] width 1108 height 357
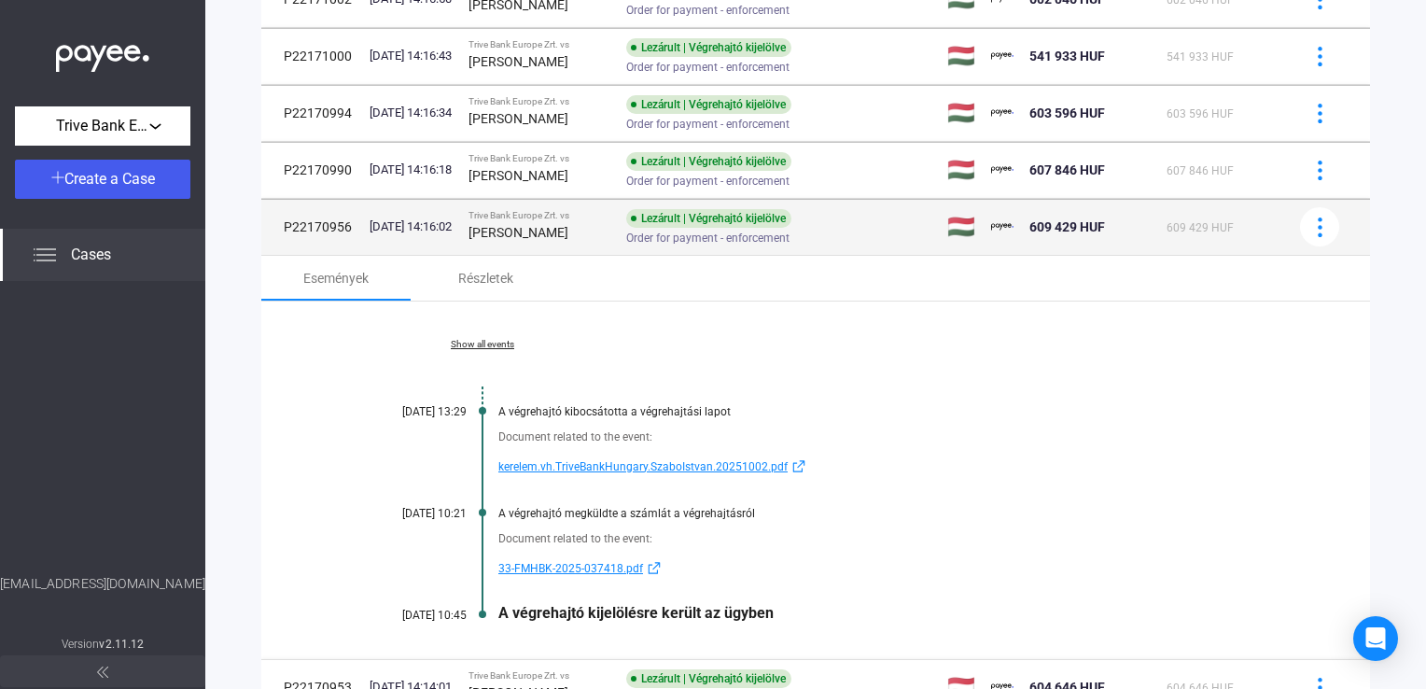
click at [553, 208] on td "Trive Bank Europe Zrt. vs [PERSON_NAME]" at bounding box center [540, 227] width 158 height 56
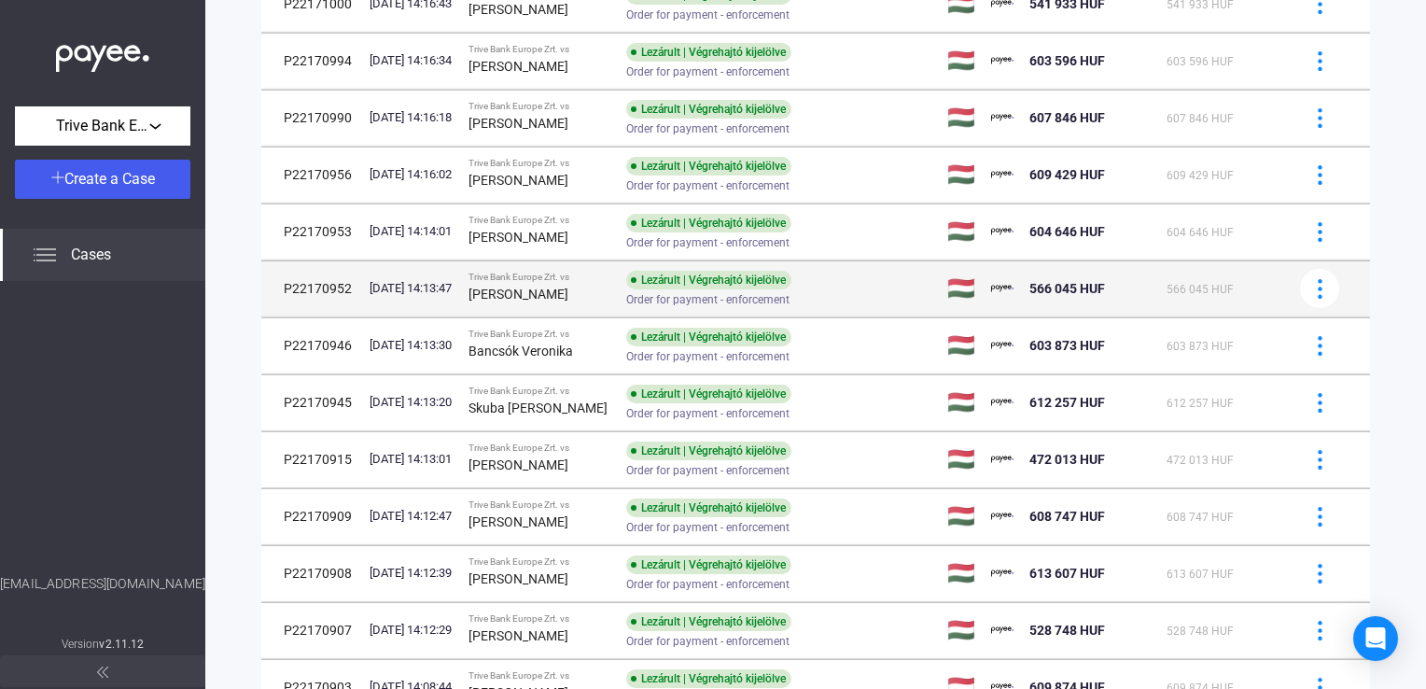
scroll to position [884, 0]
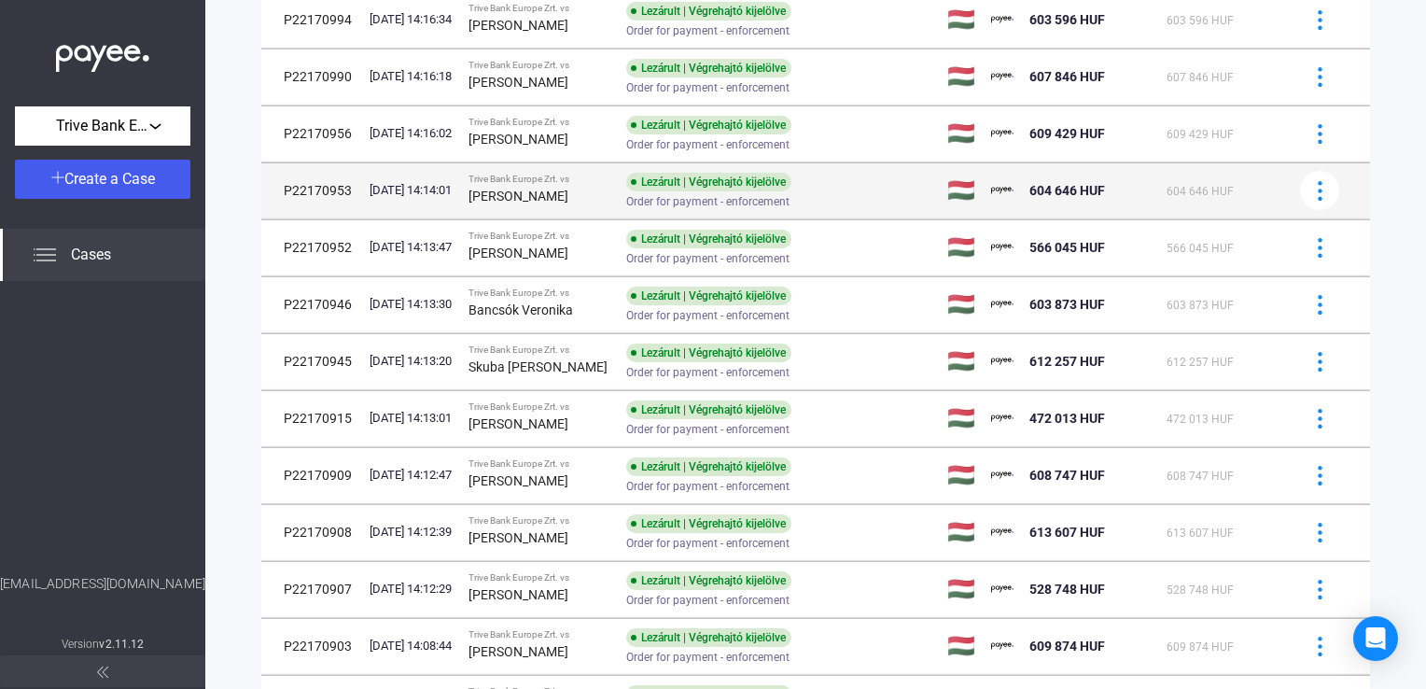
click at [556, 196] on strong "[PERSON_NAME]" at bounding box center [518, 195] width 100 height 15
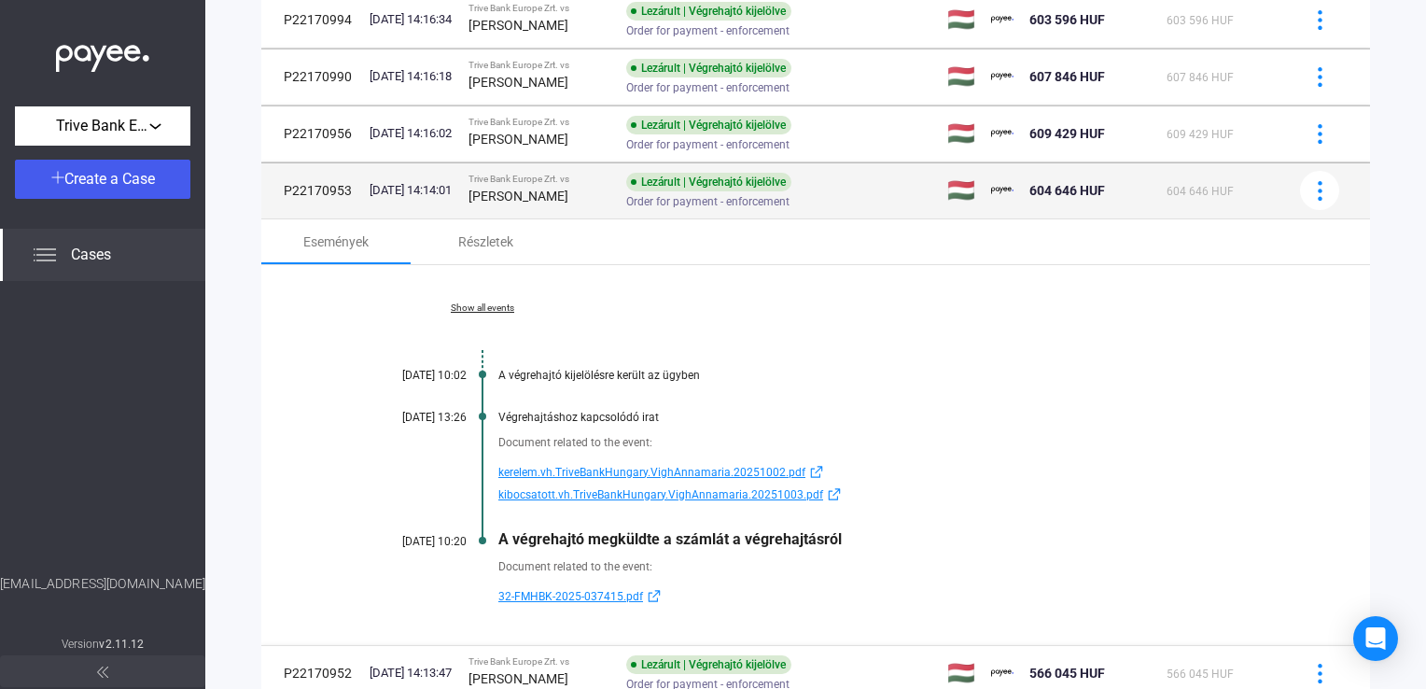
click at [500, 200] on strong "[PERSON_NAME]" at bounding box center [518, 195] width 100 height 15
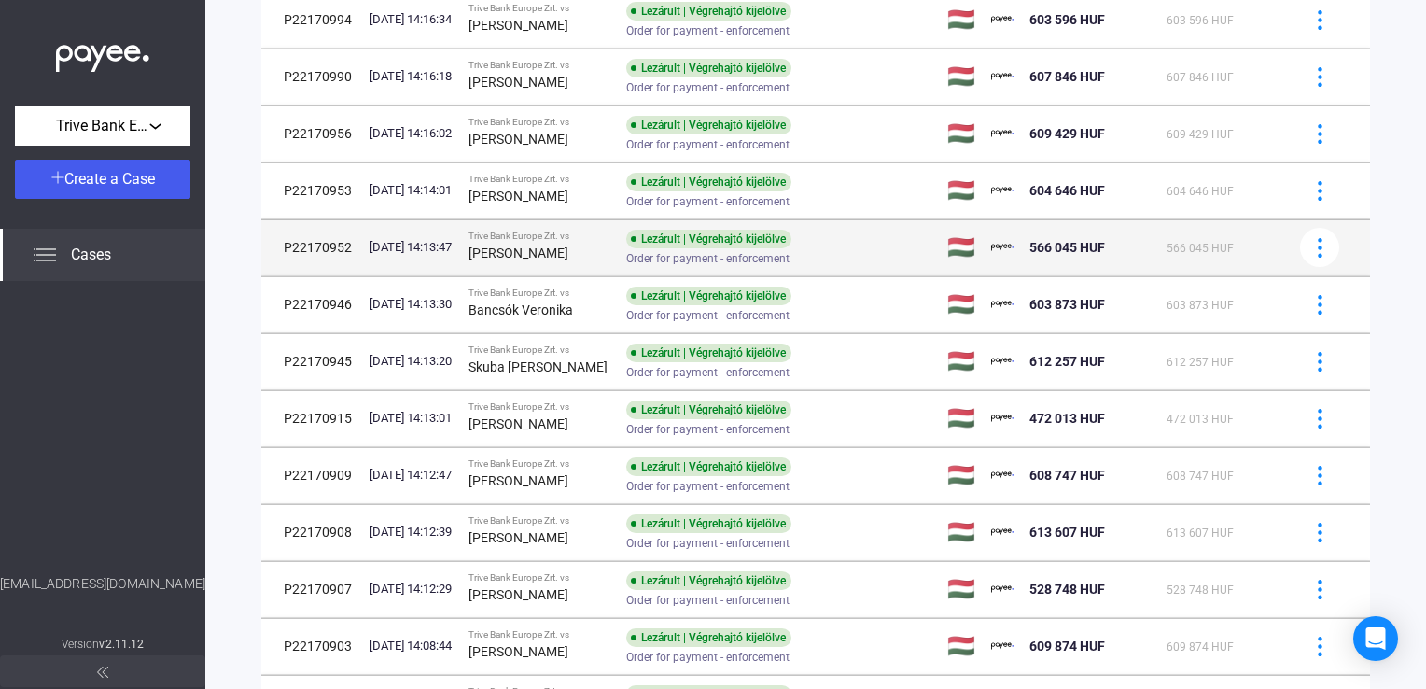
click at [511, 231] on div "Trive Bank Europe Zrt. vs" at bounding box center [539, 235] width 143 height 11
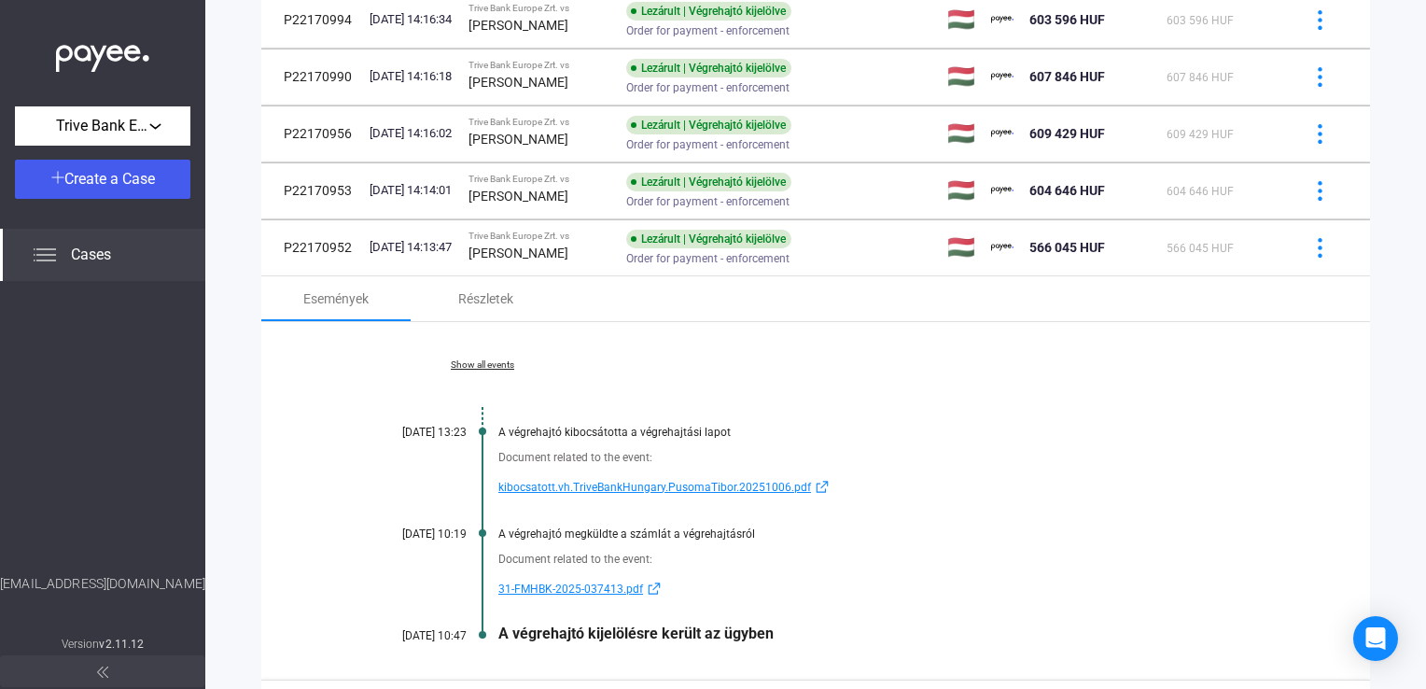
scroll to position [977, 0]
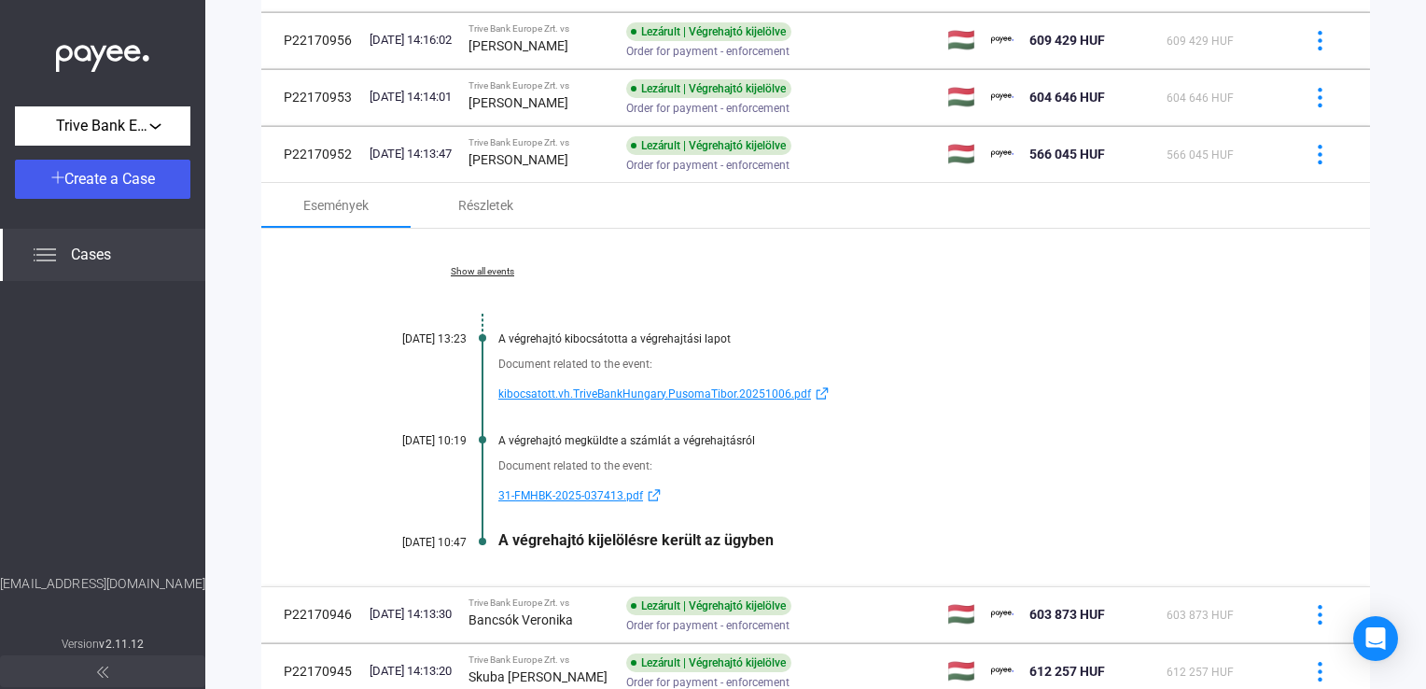
click at [556, 396] on span "kibocsatott.vh.TriveBankHungary.PusomaTibor.20251006.pdf" at bounding box center [654, 394] width 313 height 22
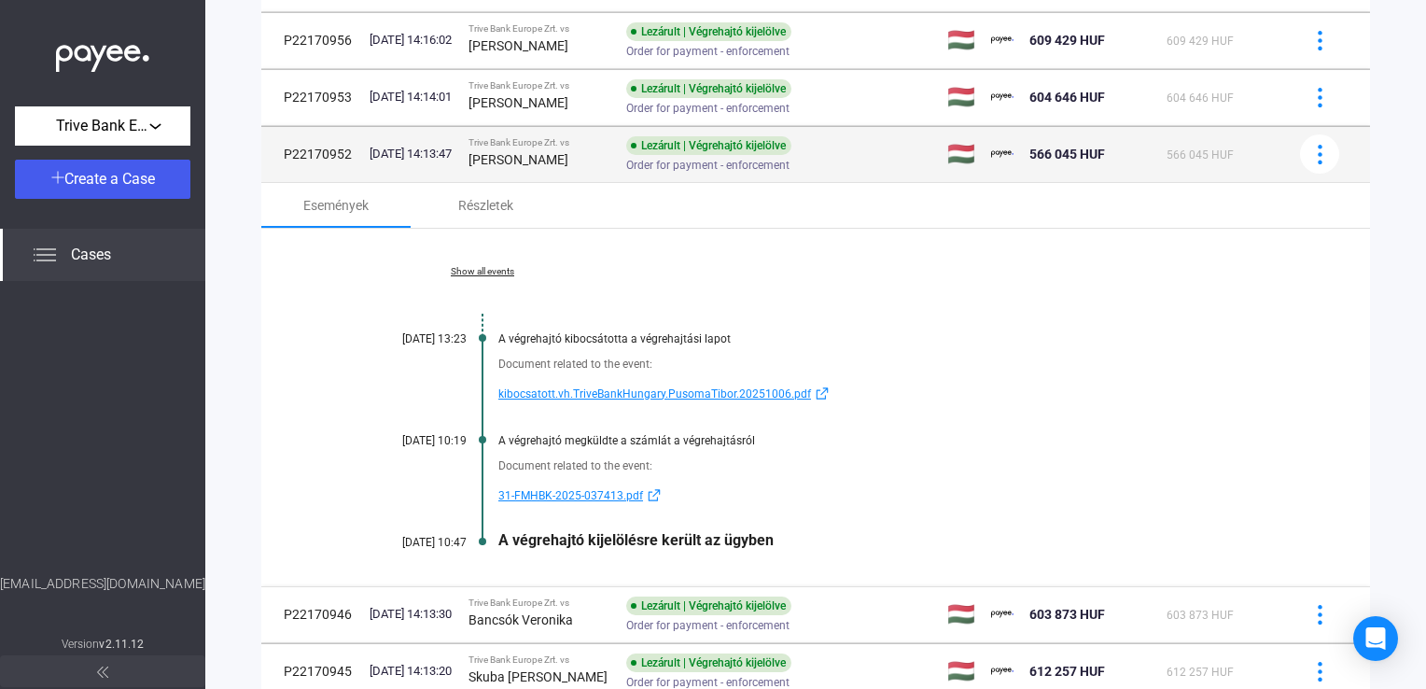
click at [550, 155] on strong "[PERSON_NAME]" at bounding box center [518, 159] width 100 height 15
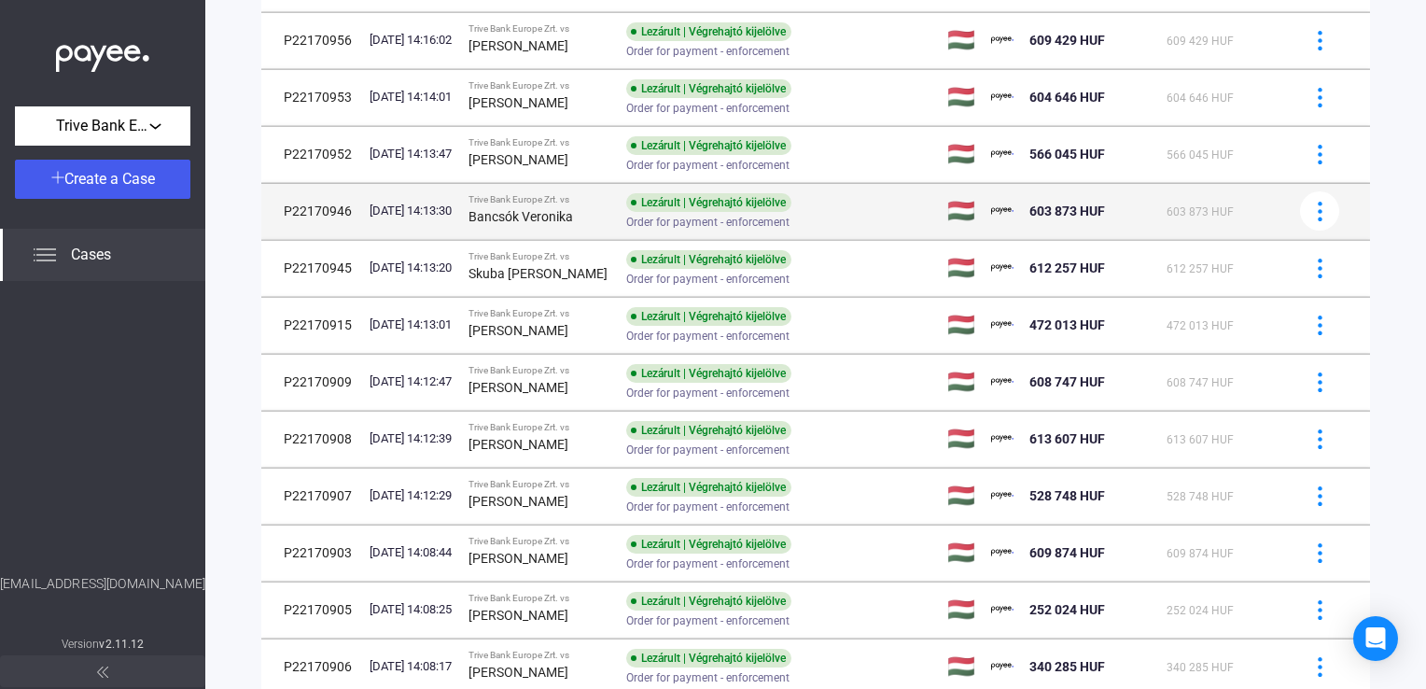
click at [552, 207] on div "Bancsók Veronika" at bounding box center [539, 216] width 143 height 22
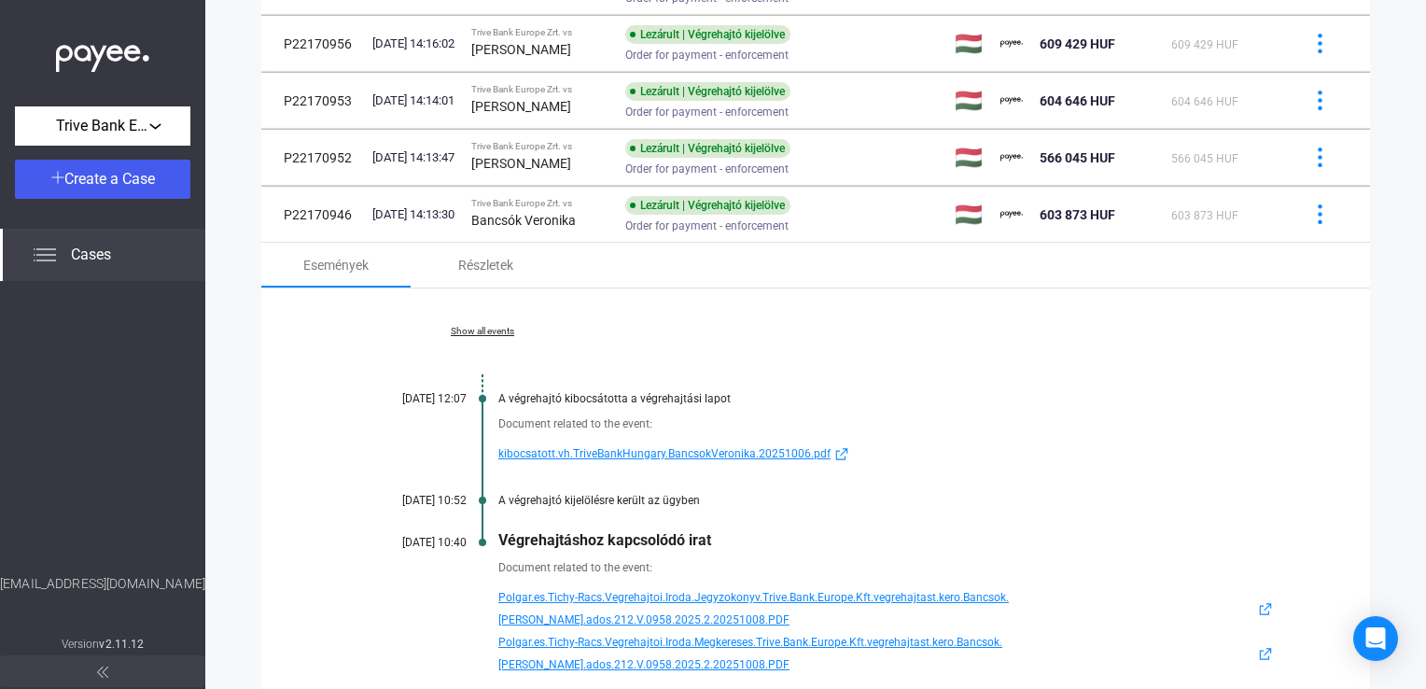
click at [571, 446] on span "kibocsatott.vh.TriveBankHungary.BancsokVeronika.20251006.pdf" at bounding box center [664, 453] width 332 height 22
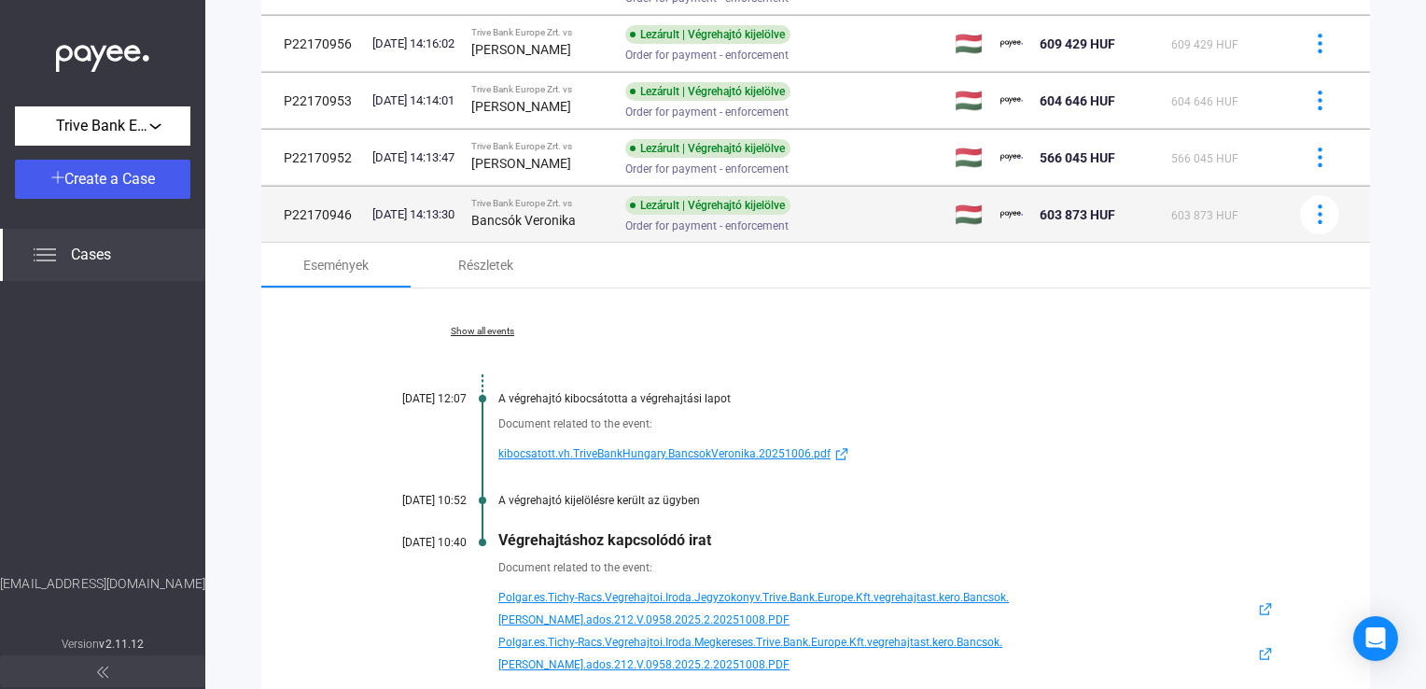
click at [609, 203] on div "Trive Bank Europe Zrt. vs" at bounding box center [540, 203] width 139 height 11
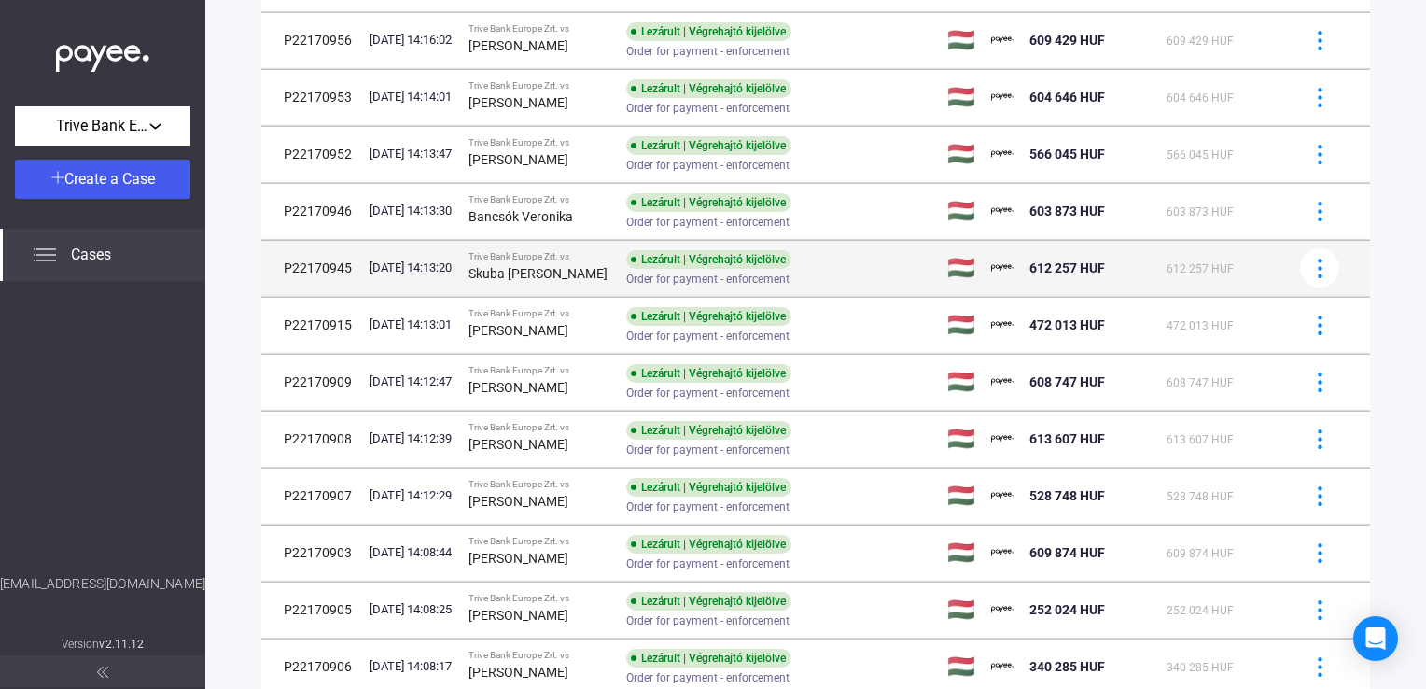
click at [560, 278] on strong "Skuba [PERSON_NAME]" at bounding box center [537, 273] width 139 height 15
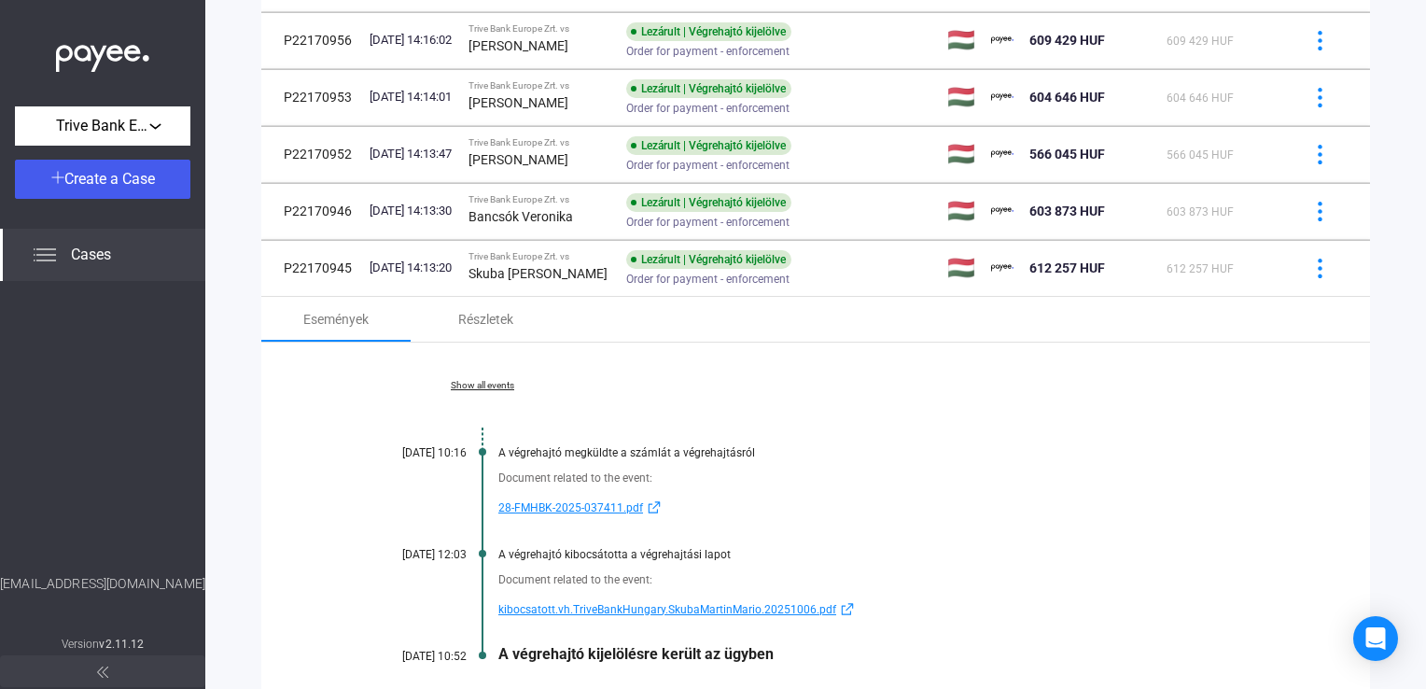
click at [545, 602] on span "kibocsatott.vh.TriveBankHungary.SkubaMartinMario.20251006.pdf" at bounding box center [667, 609] width 338 height 22
click at [568, 614] on span "kibocsatott.vh.TriveBankHungary.SkubaMartinMario.20251006.pdf" at bounding box center [667, 609] width 338 height 22
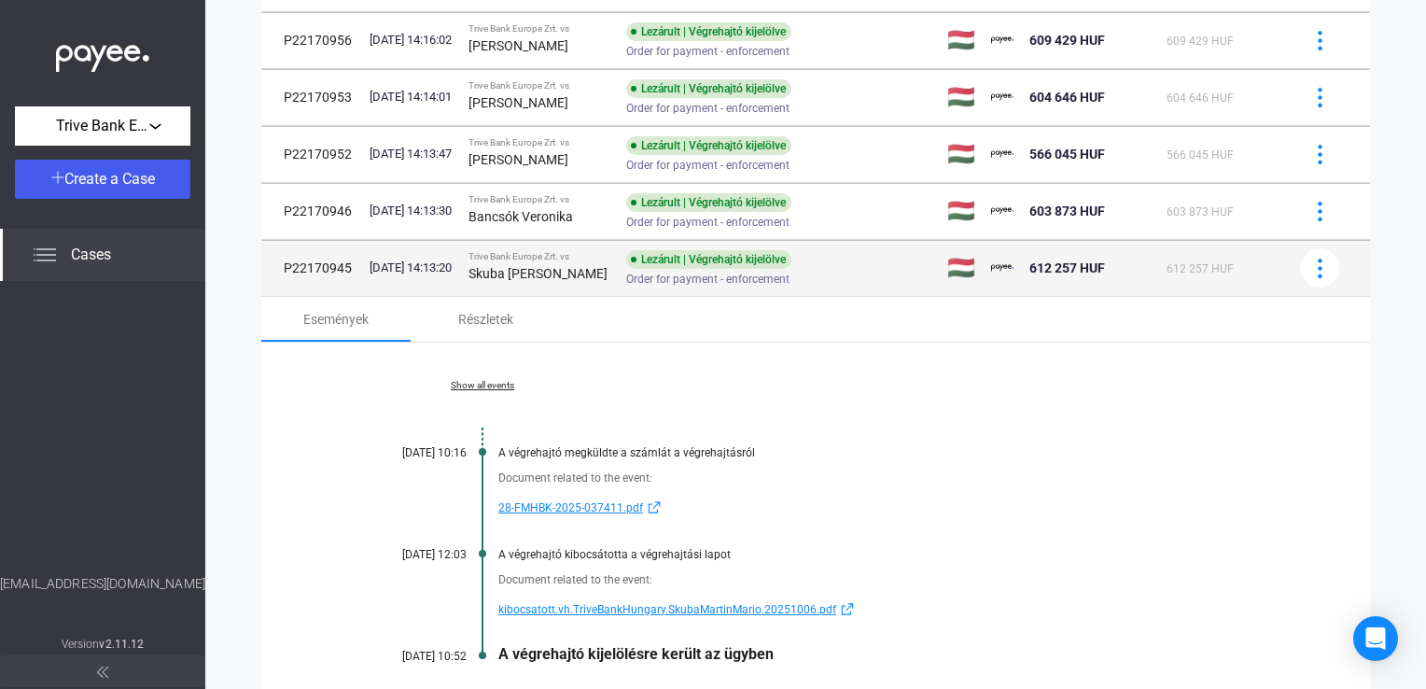
click at [519, 277] on strong "Skuba [PERSON_NAME]" at bounding box center [537, 273] width 139 height 15
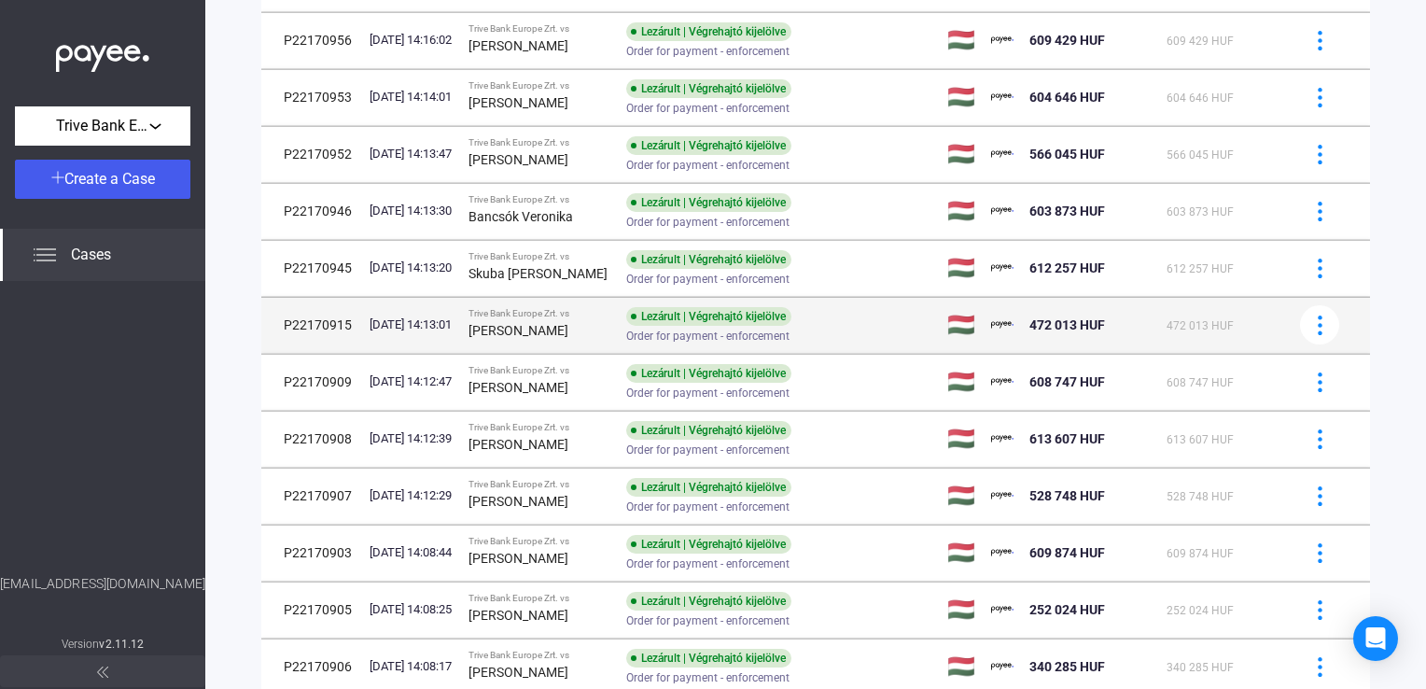
click at [532, 323] on strong "[PERSON_NAME]" at bounding box center [518, 330] width 100 height 15
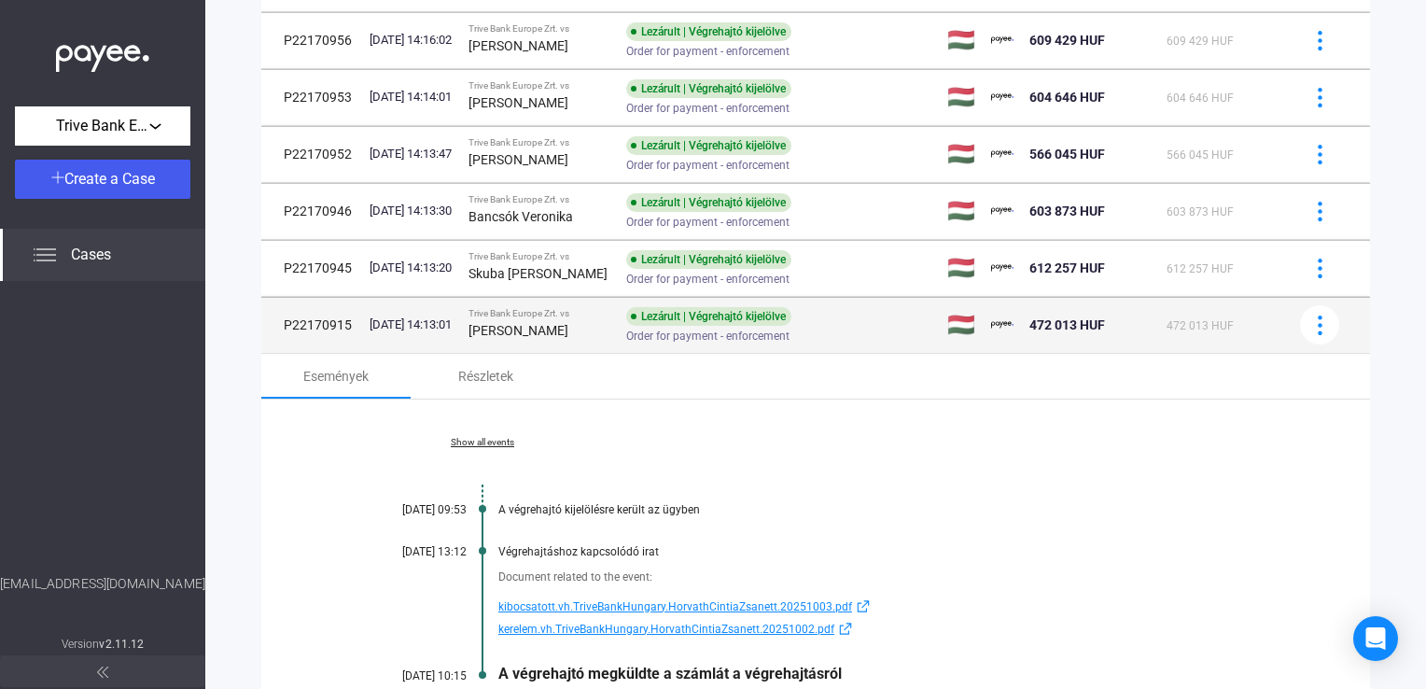
click at [574, 323] on div "[PERSON_NAME]" at bounding box center [539, 330] width 143 height 22
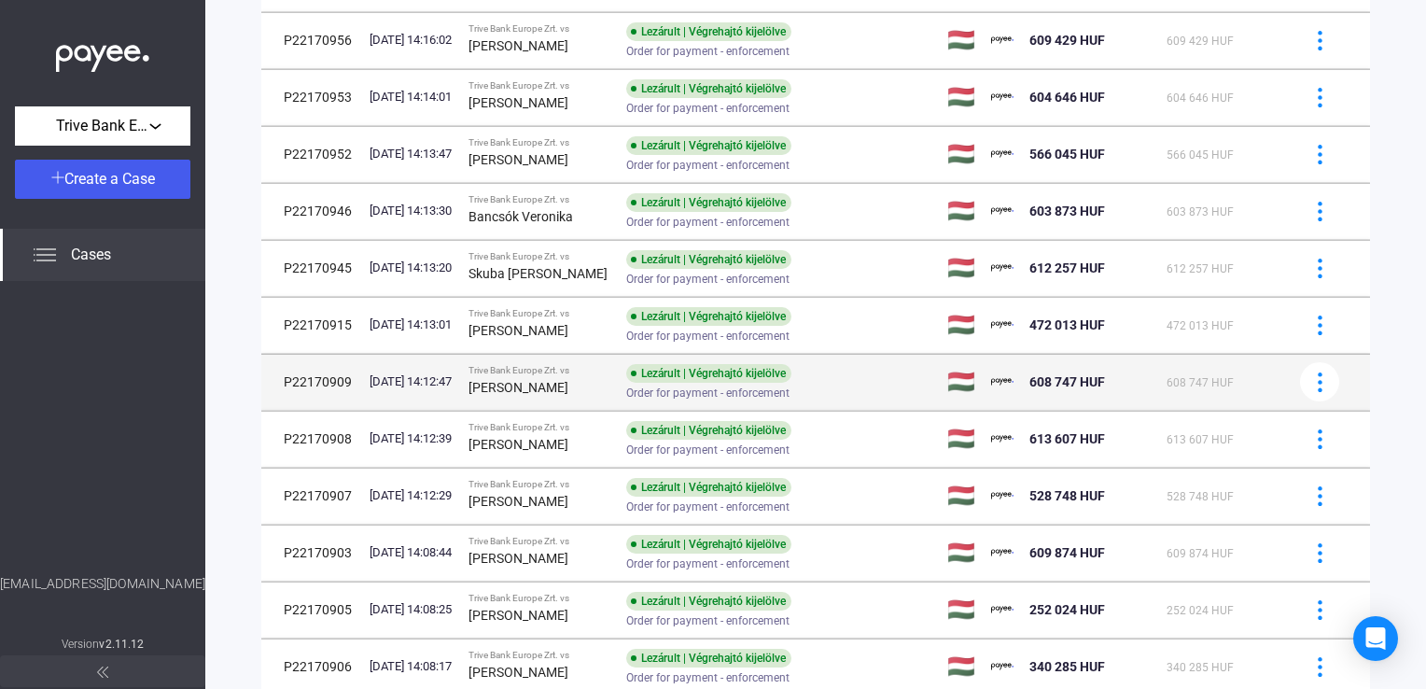
click at [571, 374] on div "Trive Bank Europe Zrt. vs" at bounding box center [539, 370] width 143 height 11
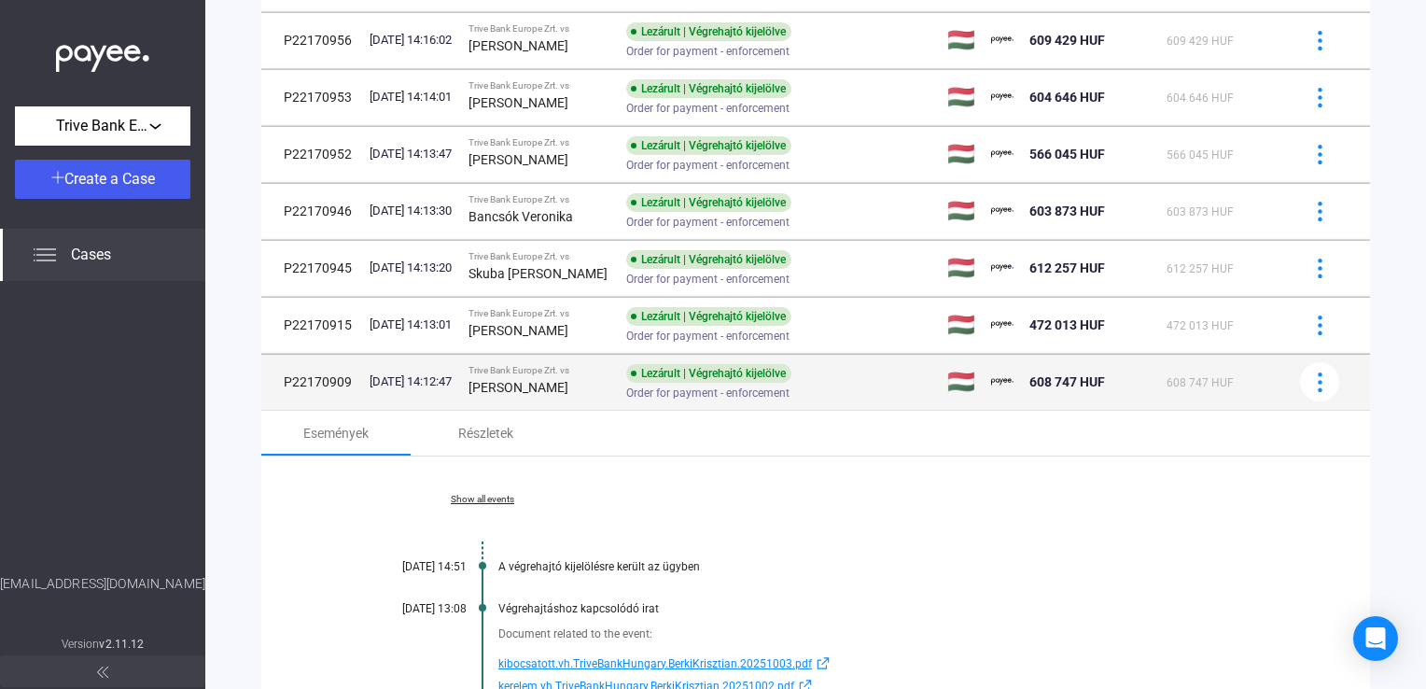
click at [517, 371] on div "Trive Bank Europe Zrt. vs" at bounding box center [539, 370] width 143 height 11
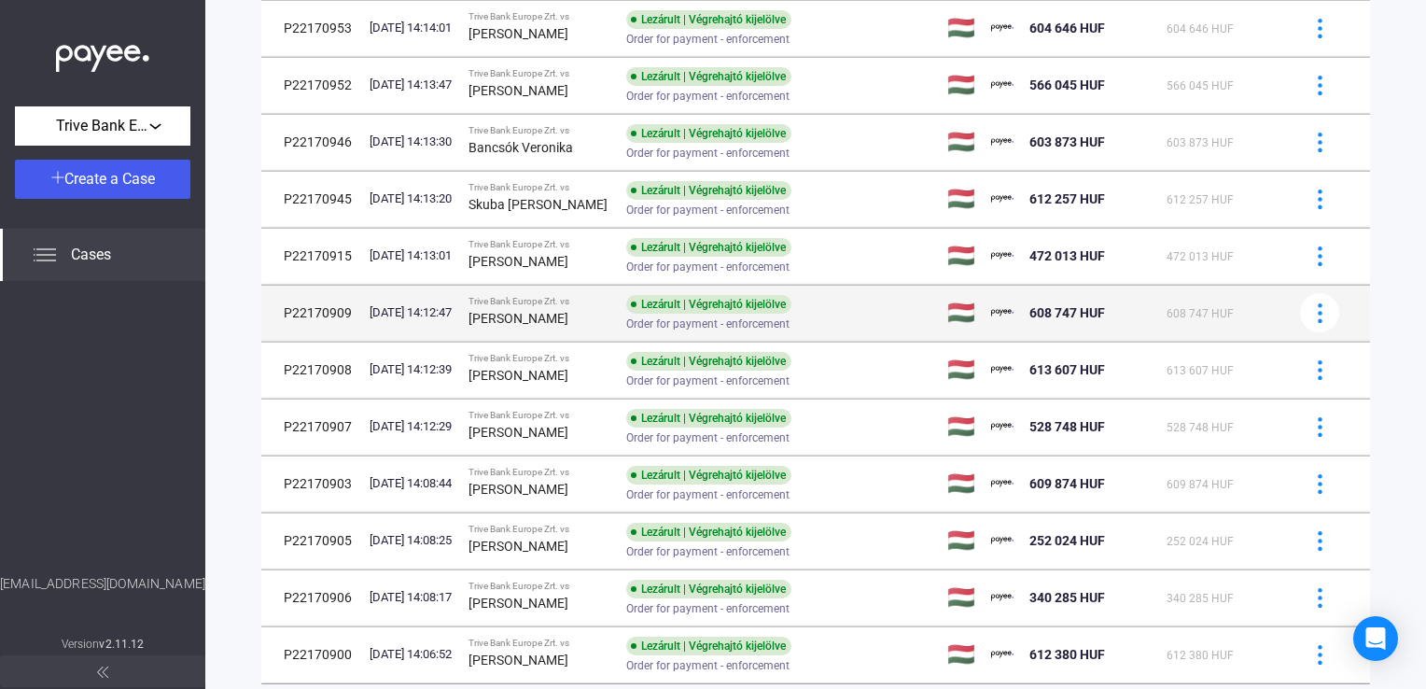
scroll to position [1070, 0]
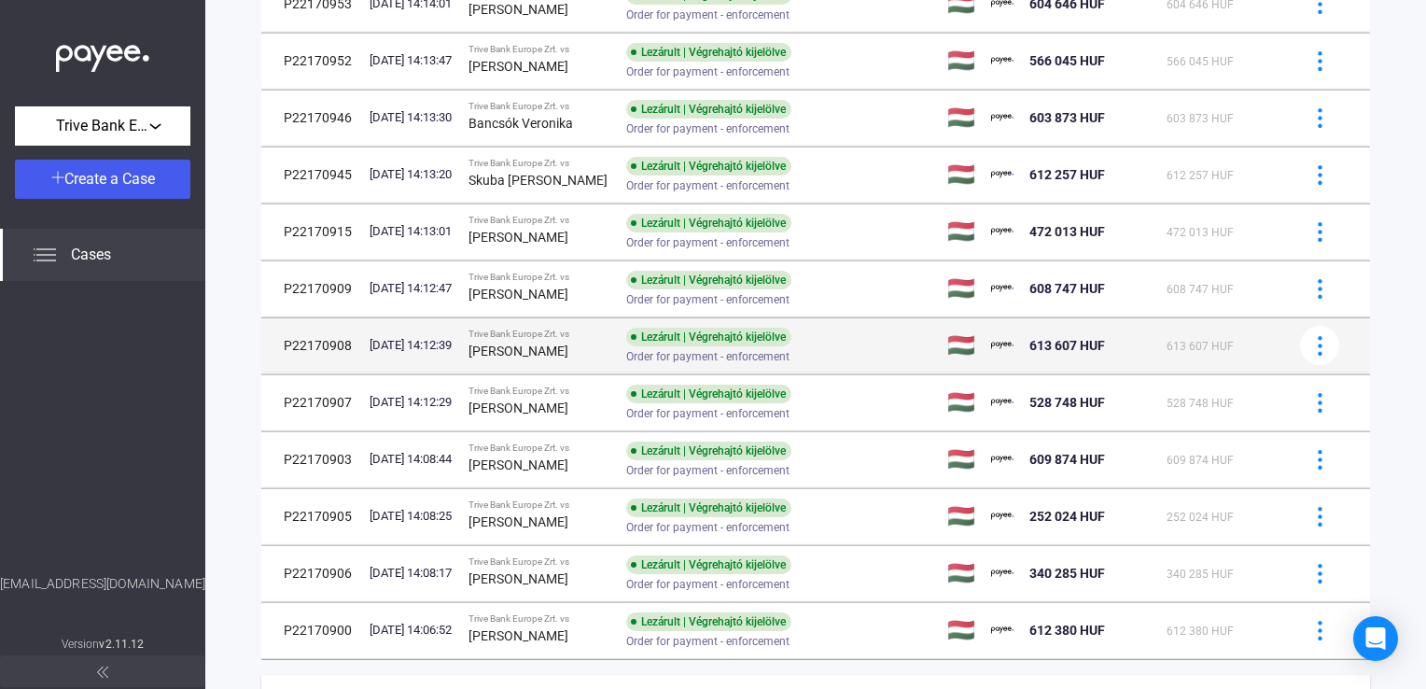
click at [536, 356] on strong "[PERSON_NAME]" at bounding box center [518, 350] width 100 height 15
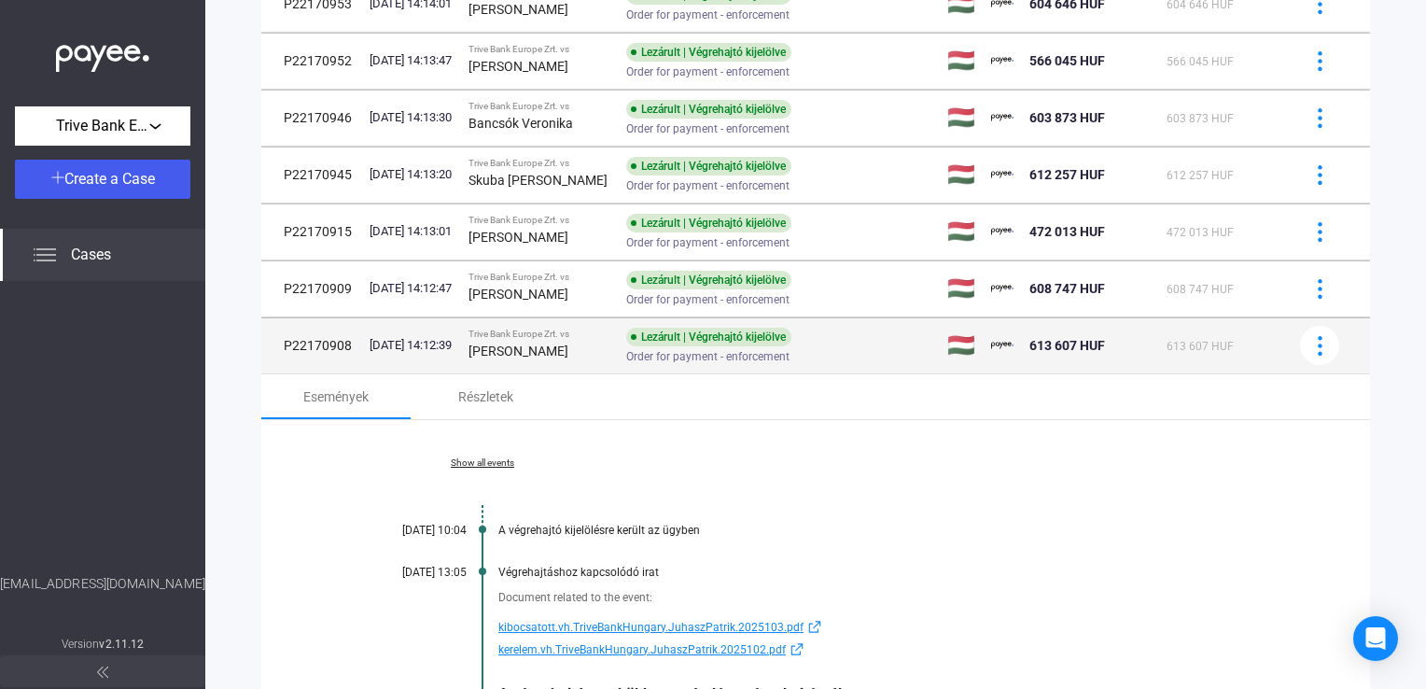
click at [578, 340] on div "[PERSON_NAME]" at bounding box center [539, 351] width 143 height 22
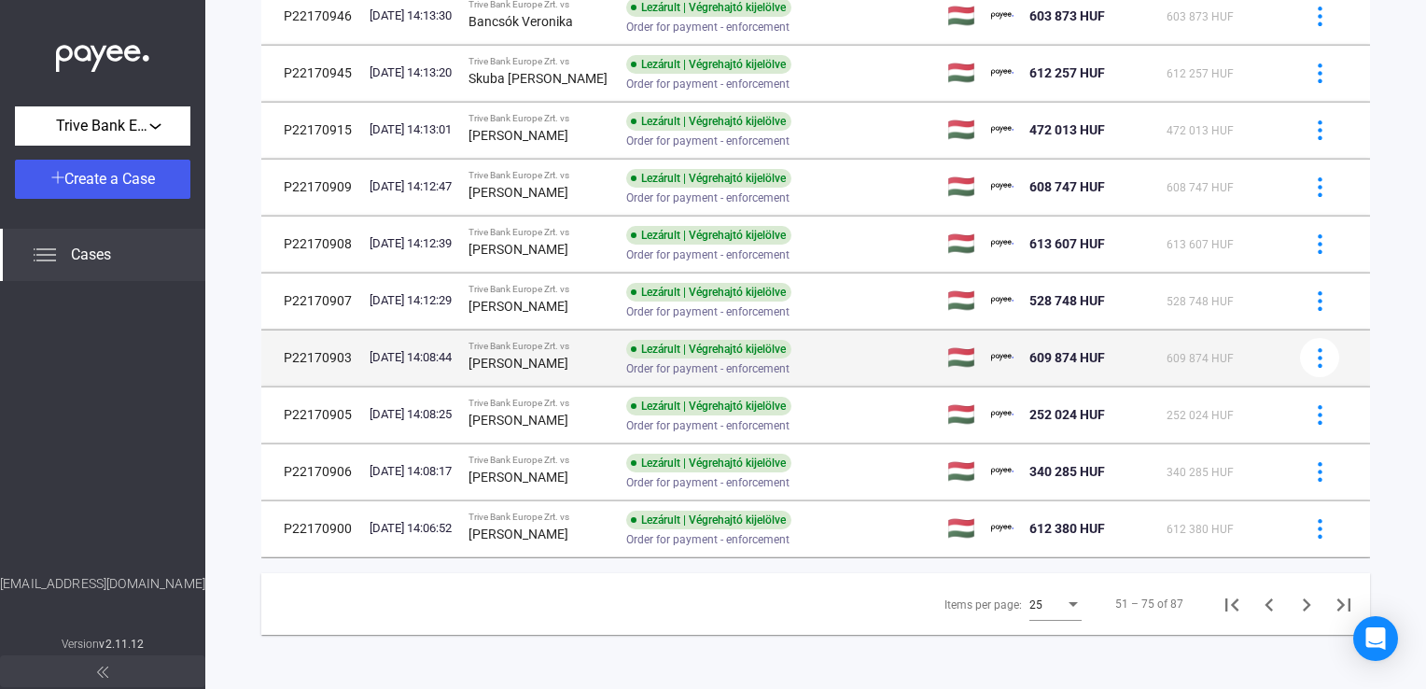
scroll to position [1172, 0]
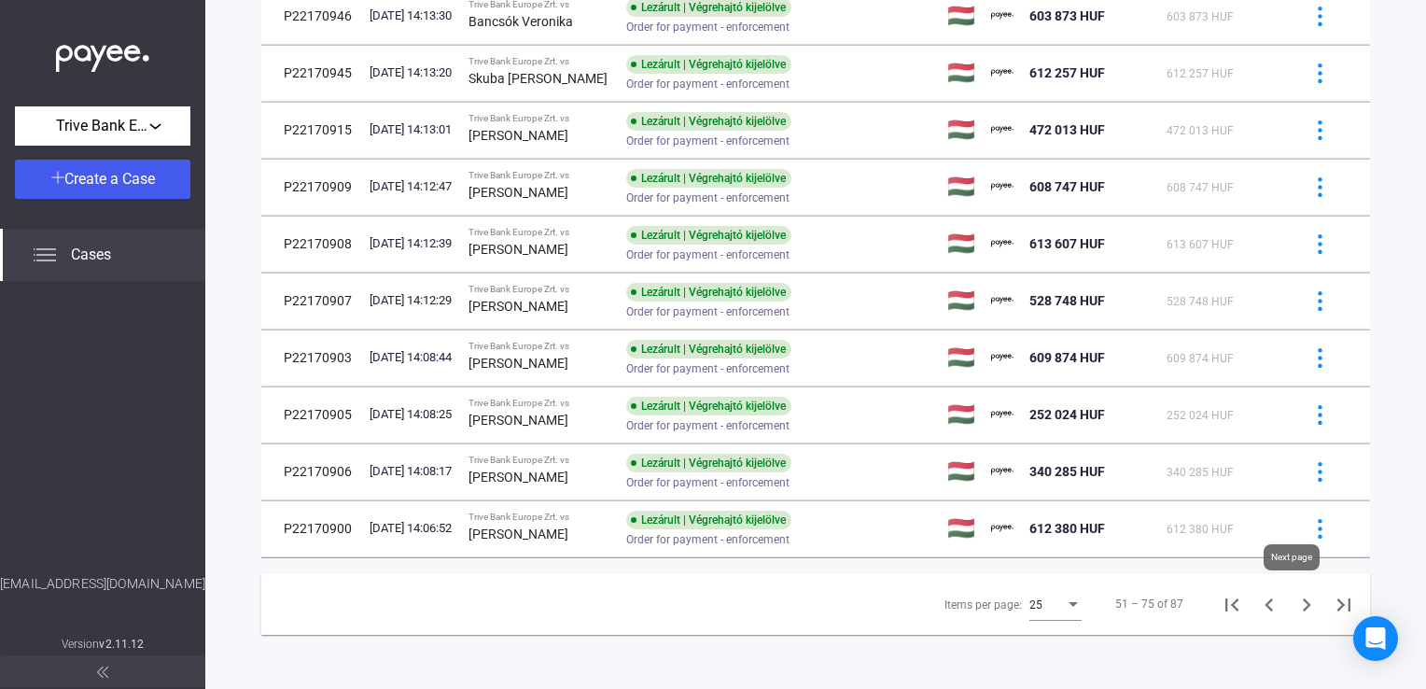
drag, startPoint x: 1289, startPoint y: 594, endPoint x: 1287, endPoint y: 583, distance: 11.4
click at [1293, 594] on icon "Next page" at bounding box center [1306, 605] width 26 height 26
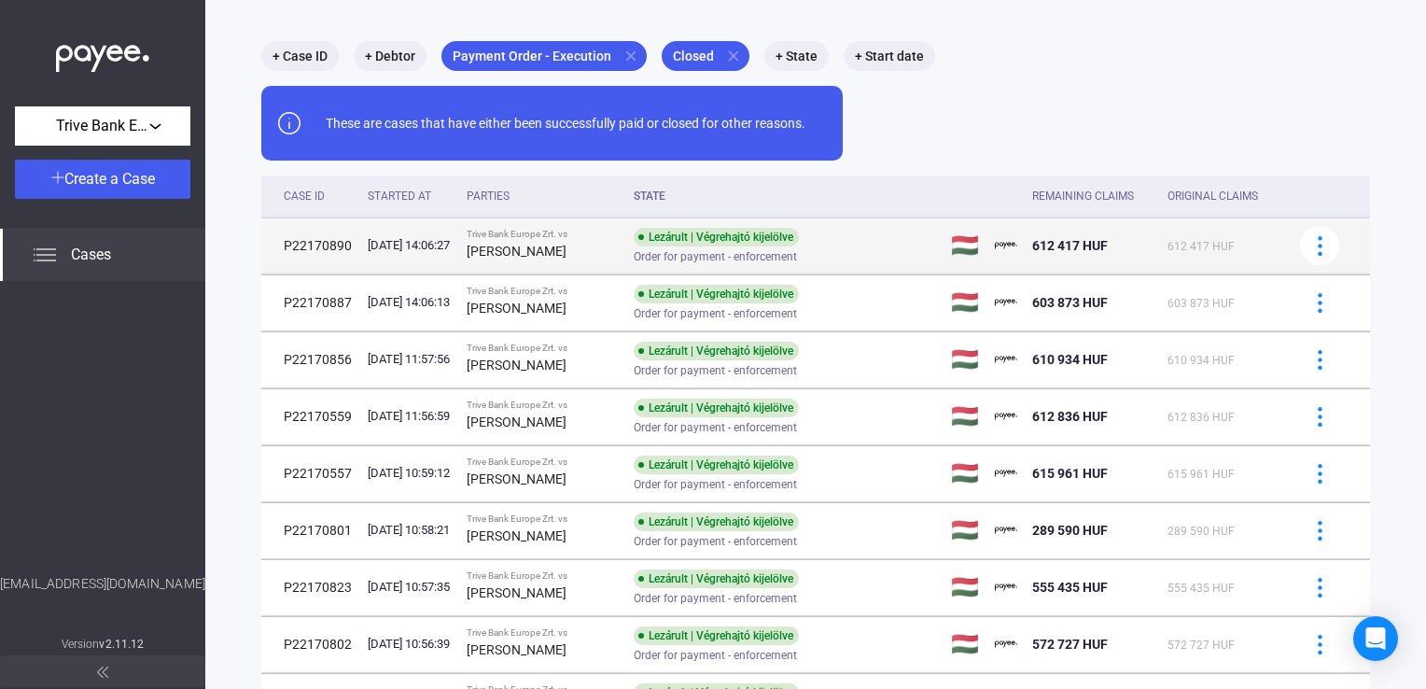
click at [566, 258] on strong "[PERSON_NAME]" at bounding box center [517, 251] width 100 height 15
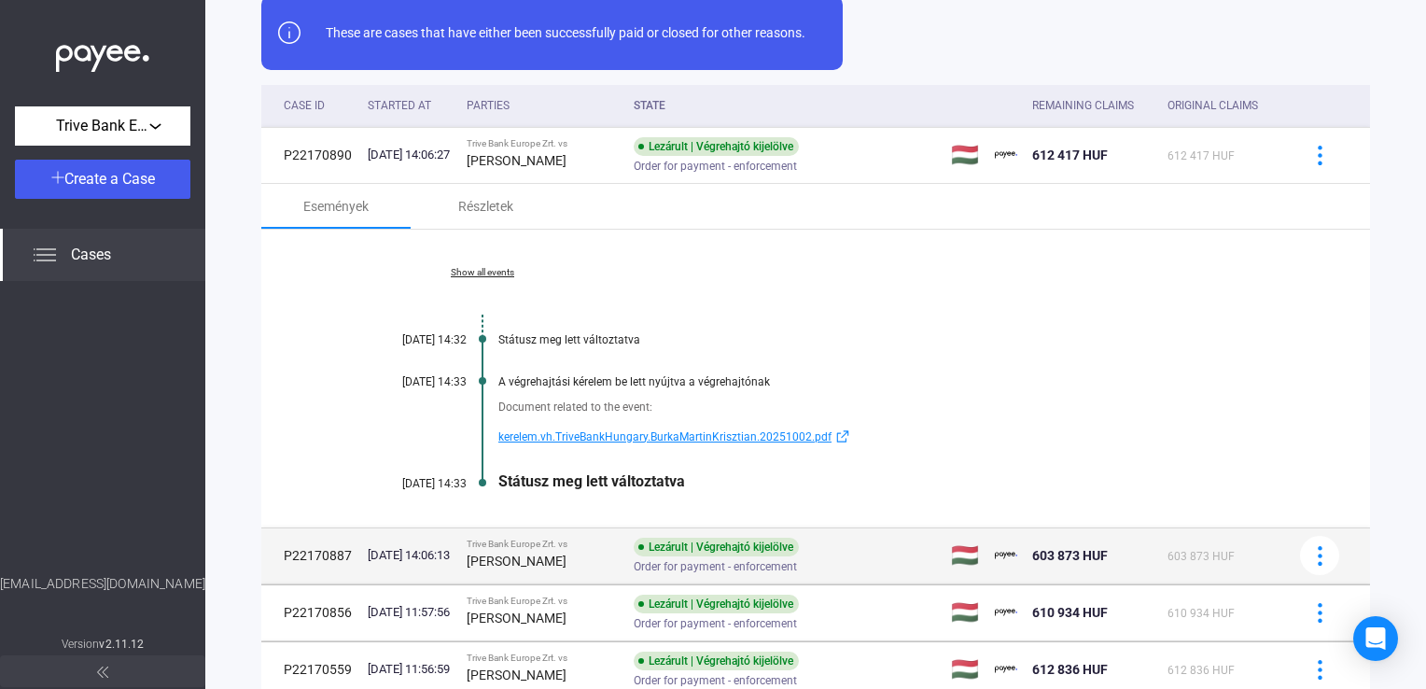
scroll to position [182, 0]
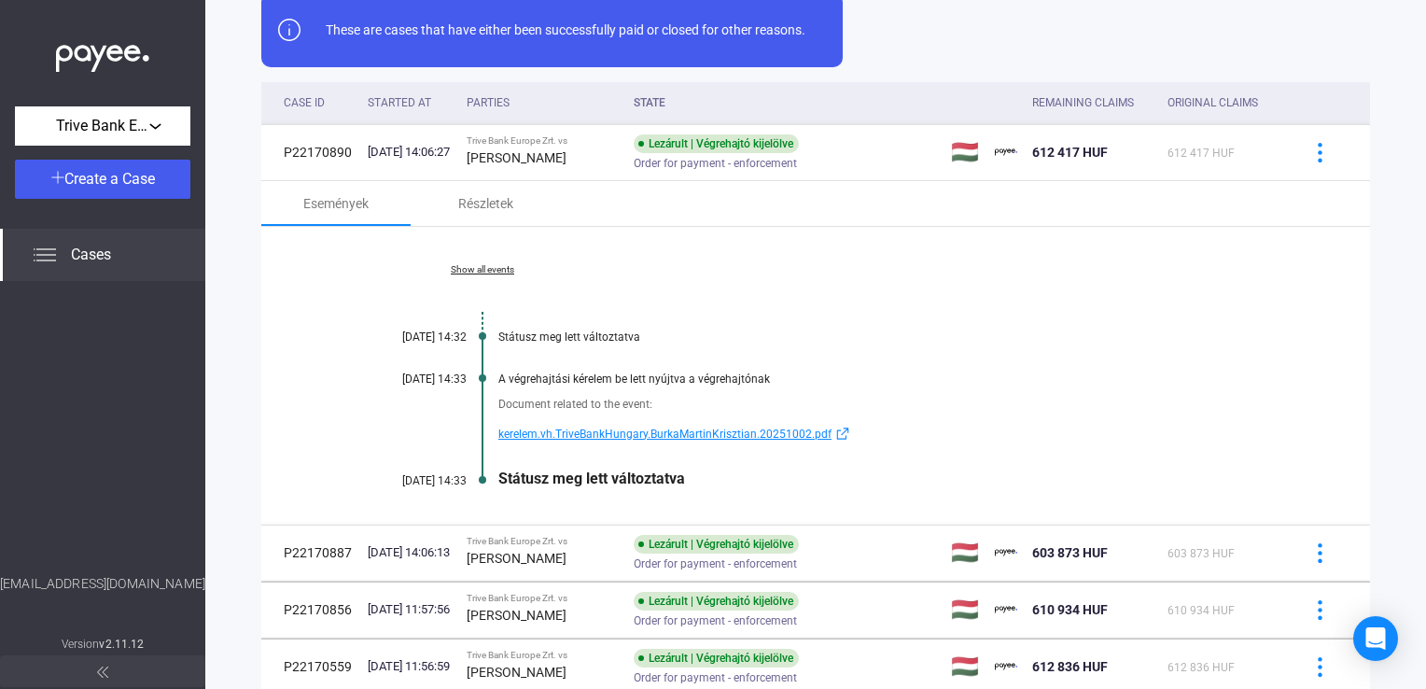
click at [571, 439] on span "kerelem.vh.TriveBankHungary.BurkaMartinKrisztian.20251002.pdf" at bounding box center [664, 434] width 333 height 22
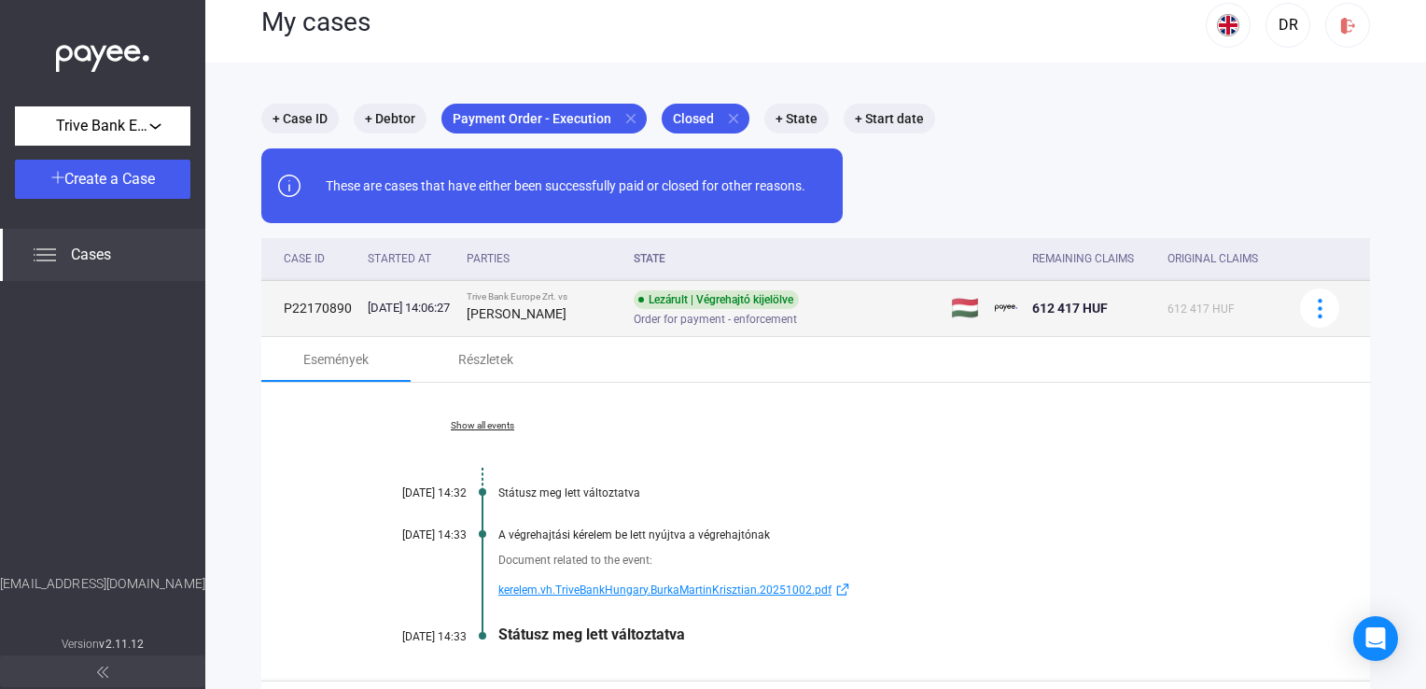
scroll to position [0, 0]
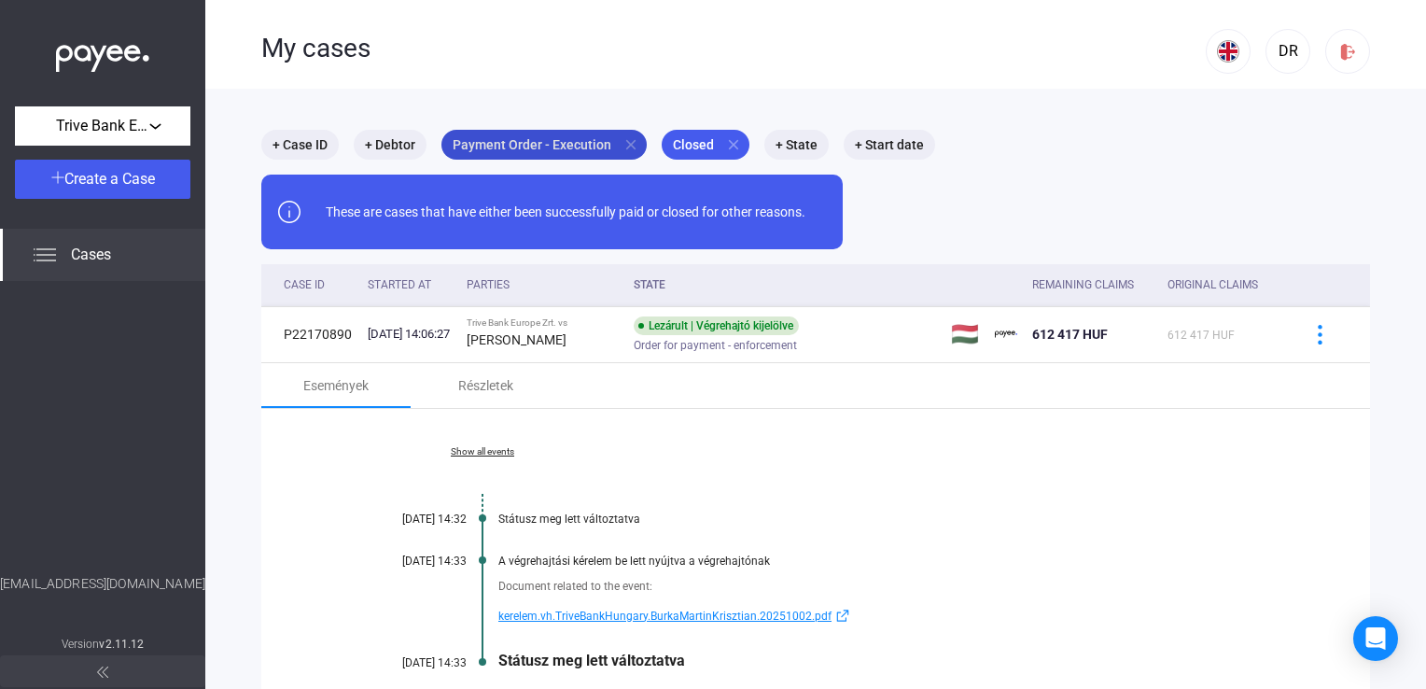
click at [631, 147] on mat-icon "close" at bounding box center [630, 144] width 17 height 17
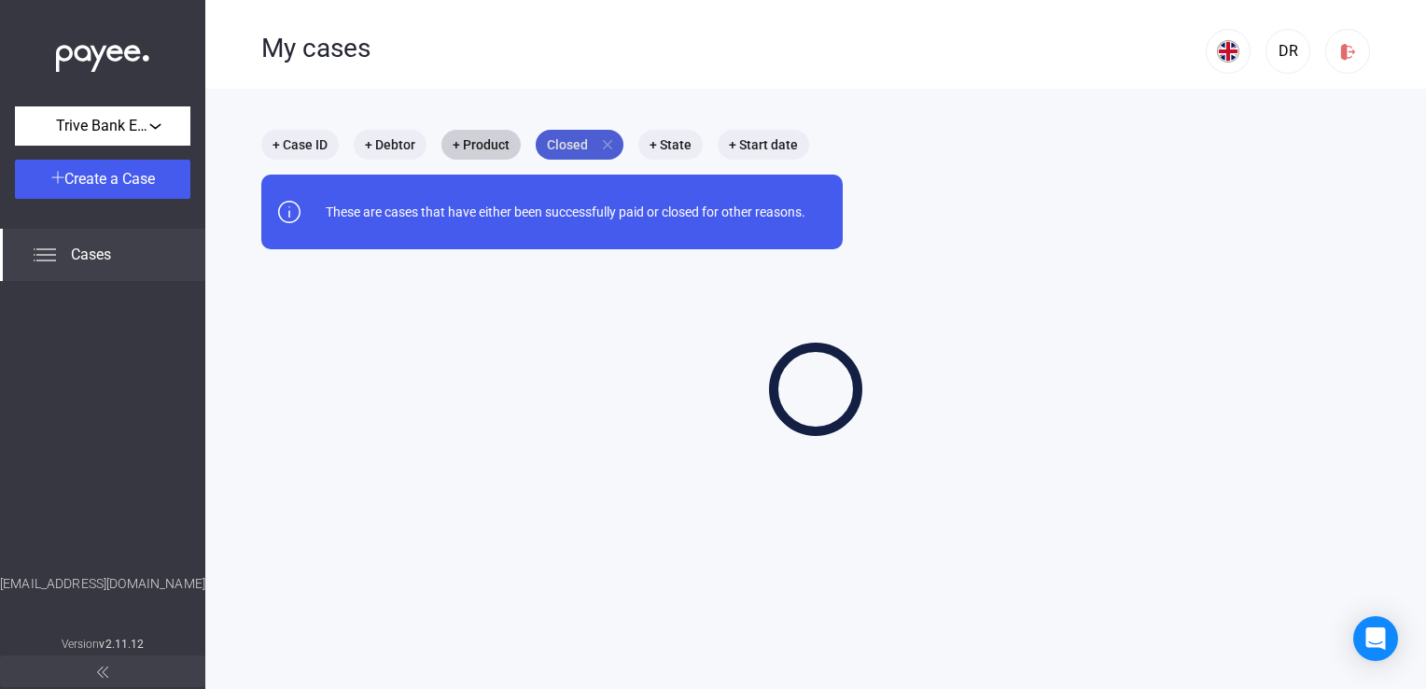
click at [601, 152] on mat-icon "close" at bounding box center [607, 144] width 17 height 17
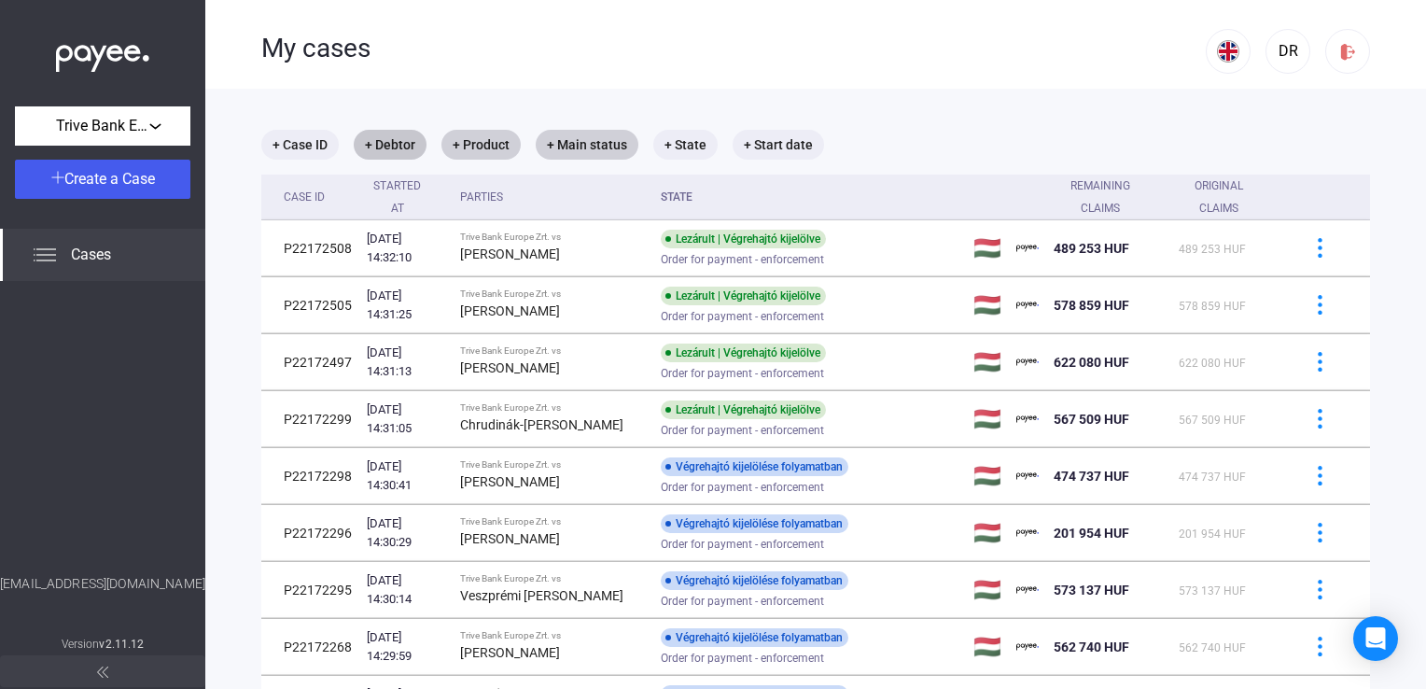
click at [373, 152] on mat-chip "+ Debtor" at bounding box center [390, 145] width 73 height 30
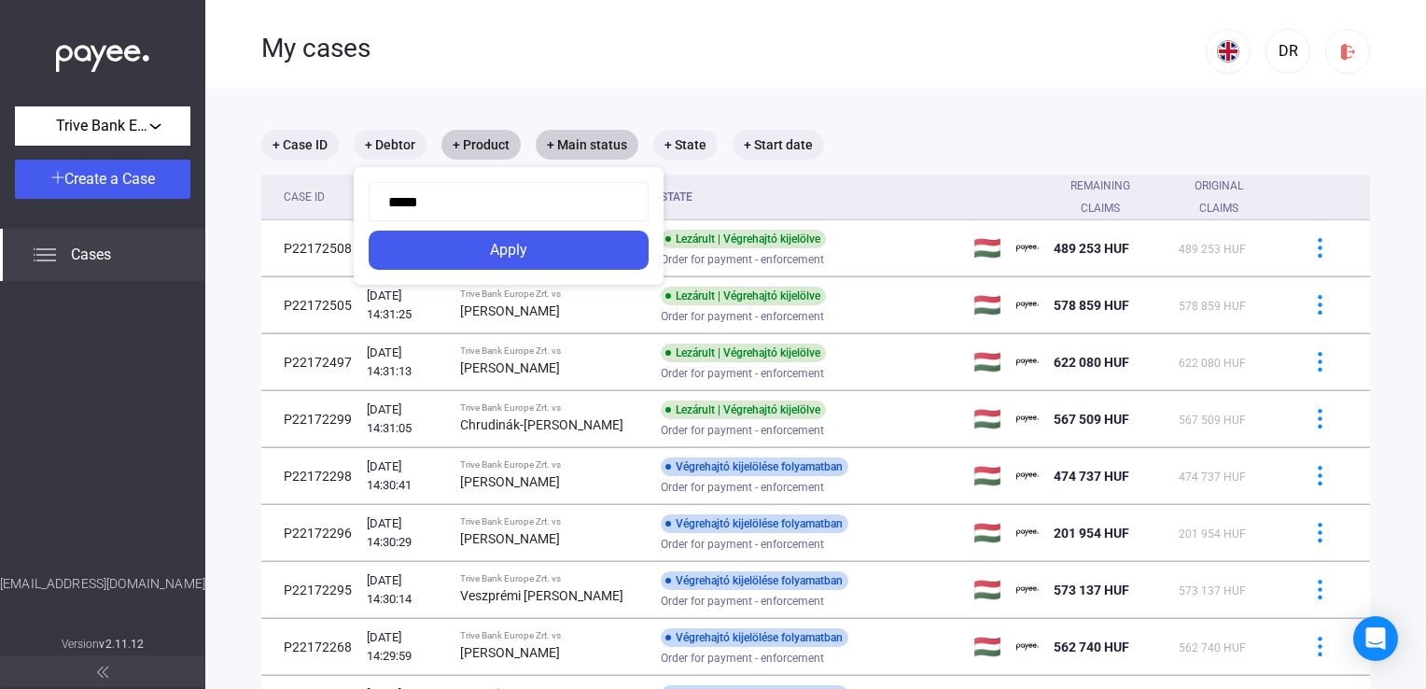
type input "******"
click button "Apply" at bounding box center [509, 249] width 280 height 39
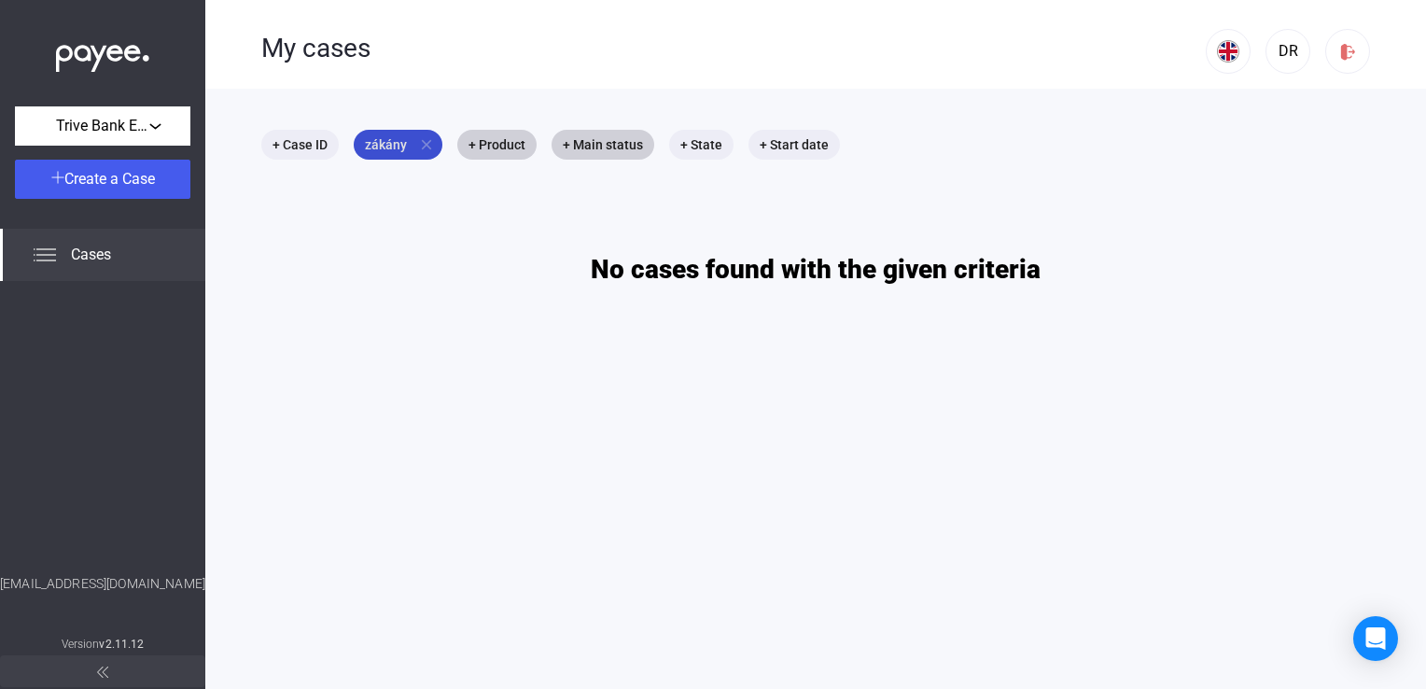
click at [429, 144] on mat-icon "close" at bounding box center [426, 144] width 17 height 17
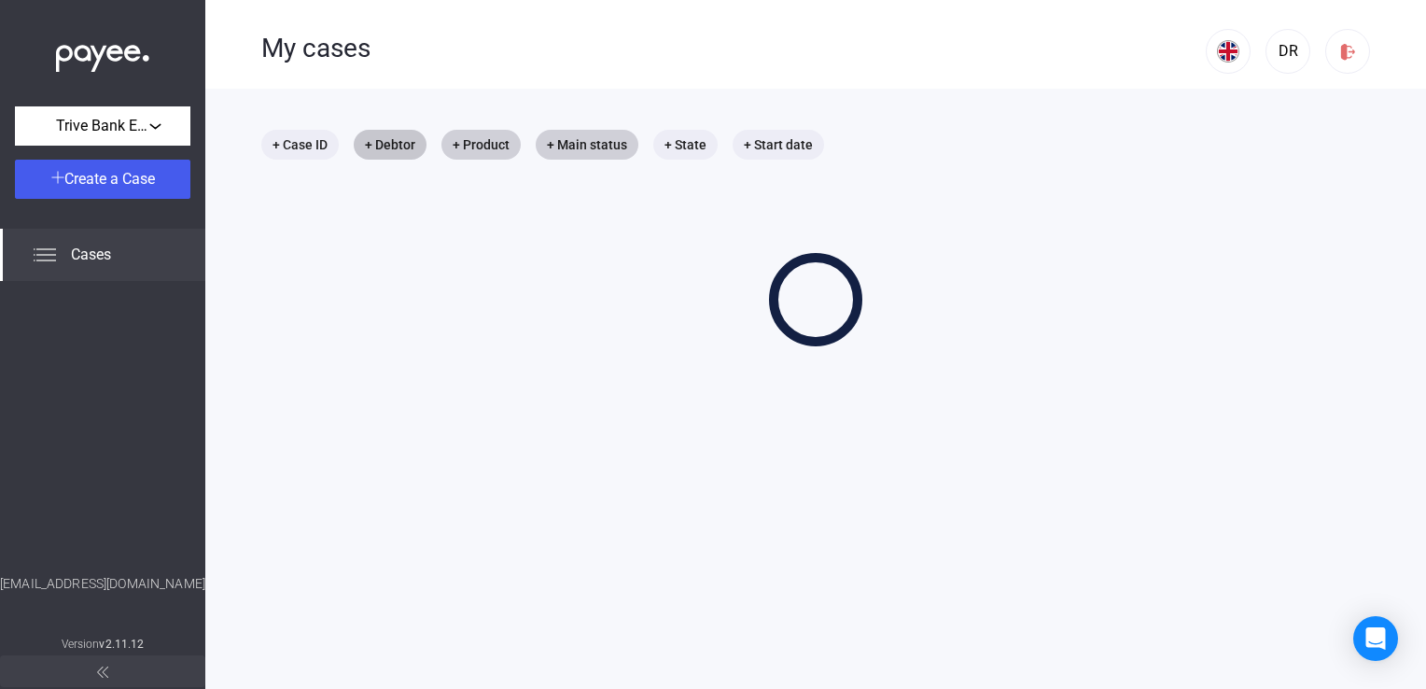
click at [404, 147] on mat-chip "+ Debtor" at bounding box center [390, 145] width 73 height 30
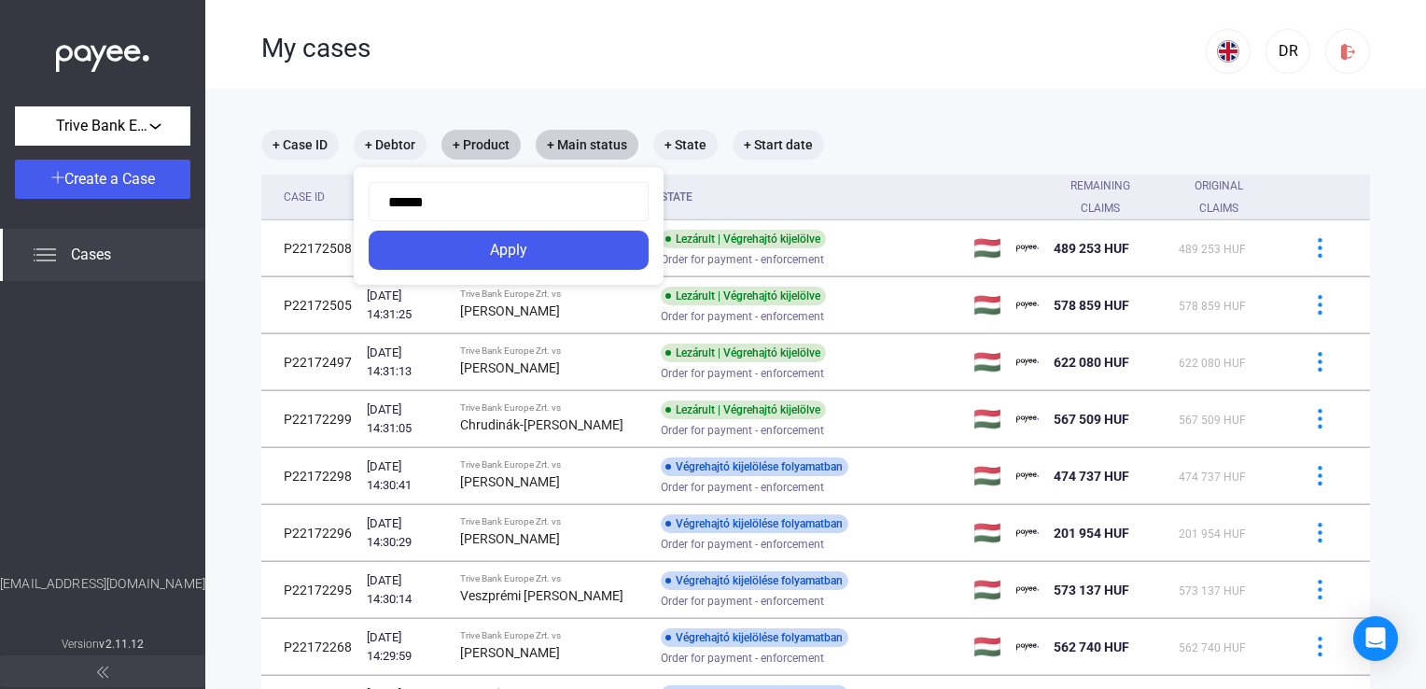
type input "******"
click button "Apply" at bounding box center [509, 249] width 280 height 39
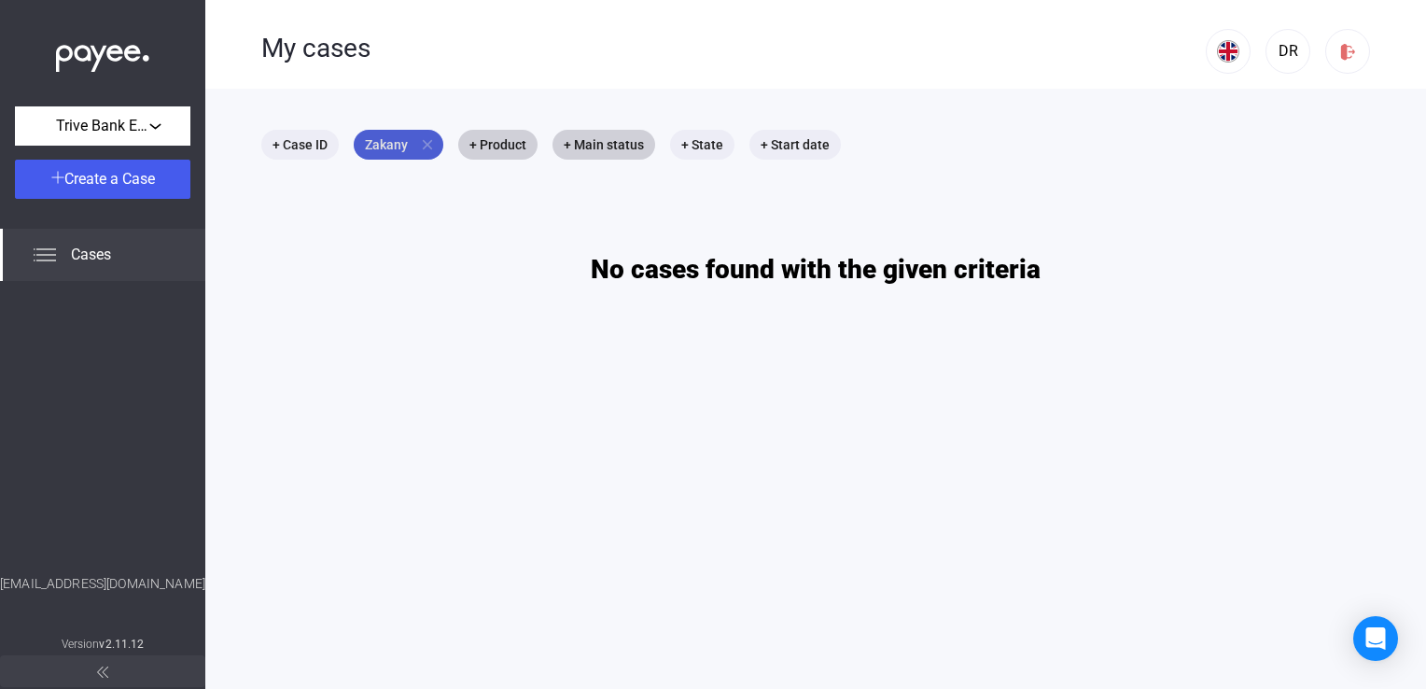
click at [423, 144] on mat-icon "close" at bounding box center [427, 144] width 17 height 17
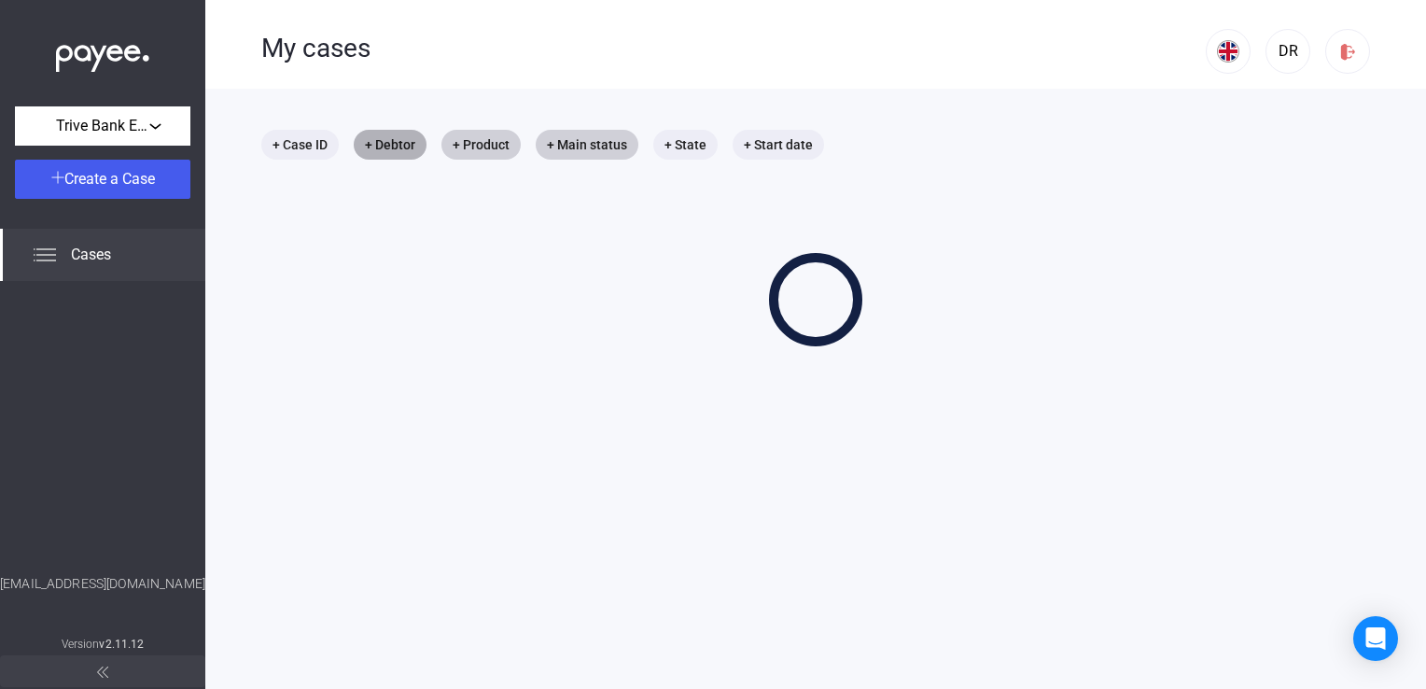
click at [422, 151] on mat-chip "+ Debtor" at bounding box center [390, 145] width 73 height 30
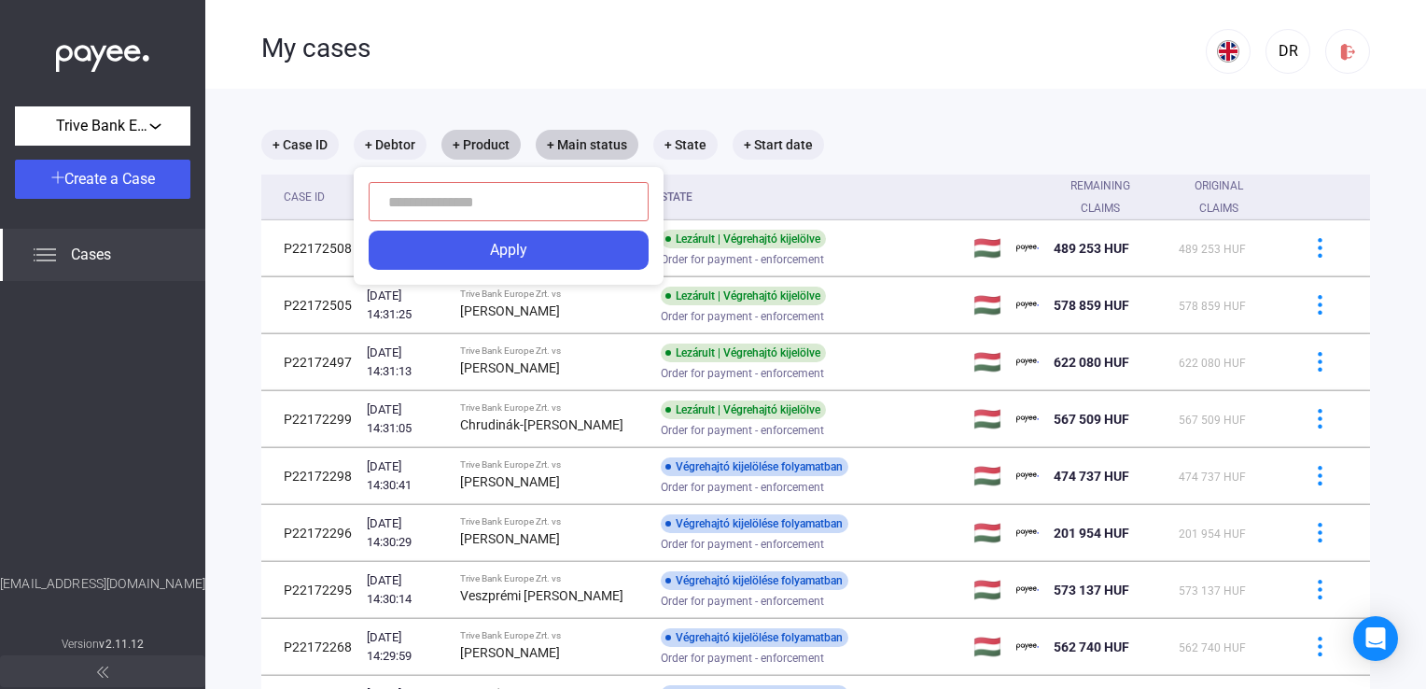
click at [495, 139] on div at bounding box center [713, 344] width 1426 height 689
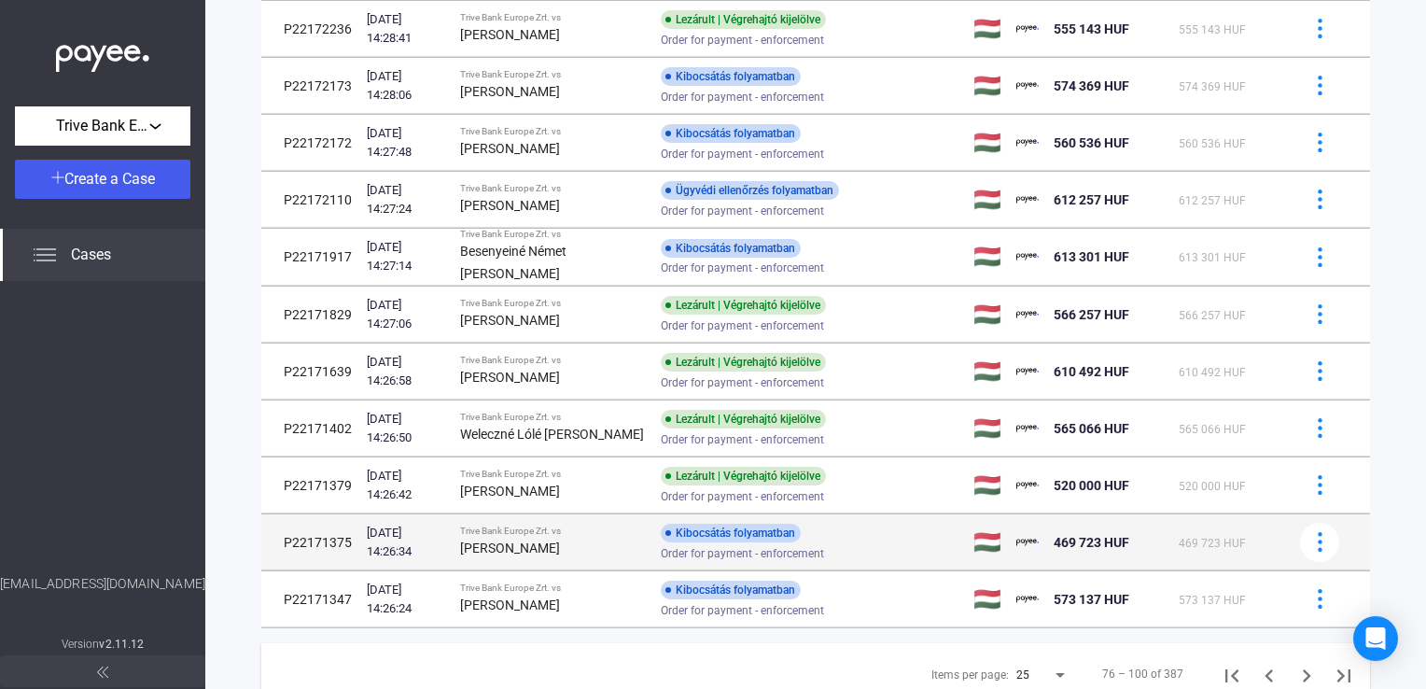
scroll to position [1083, 0]
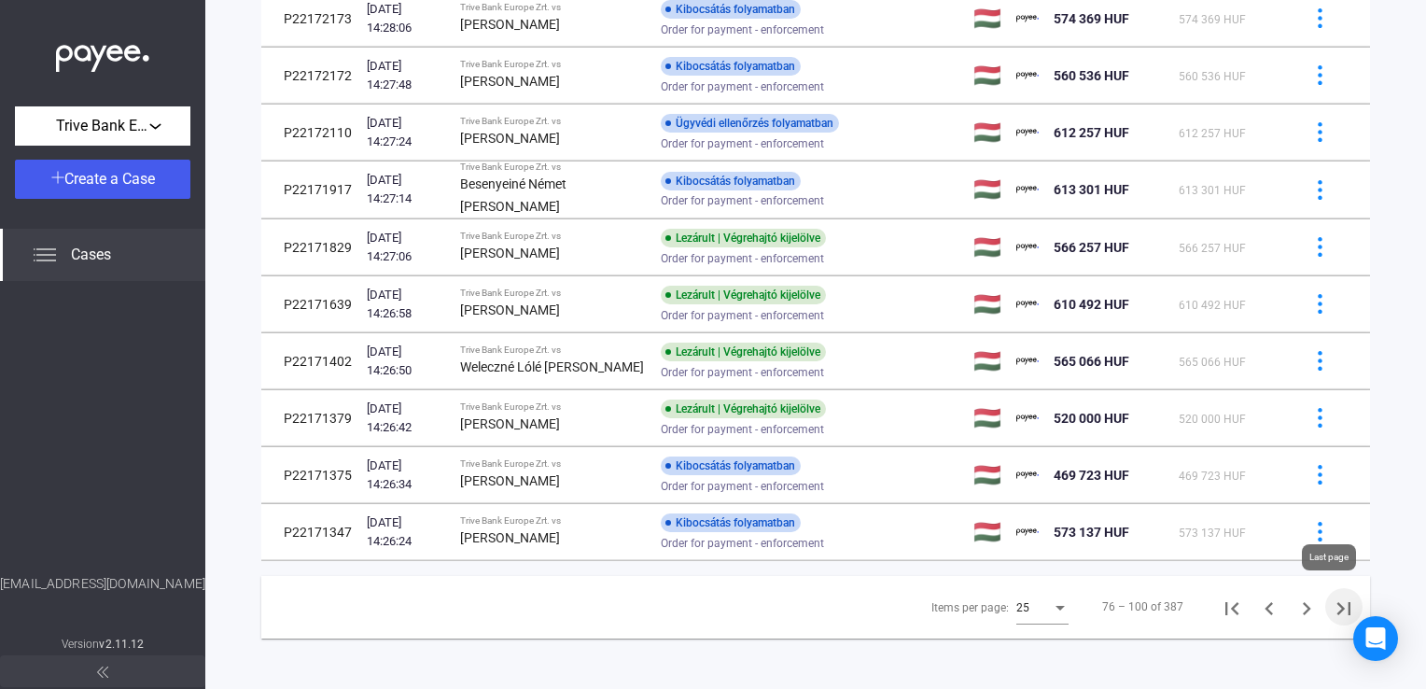
click at [1337, 606] on icon "Last page" at bounding box center [1343, 608] width 13 height 13
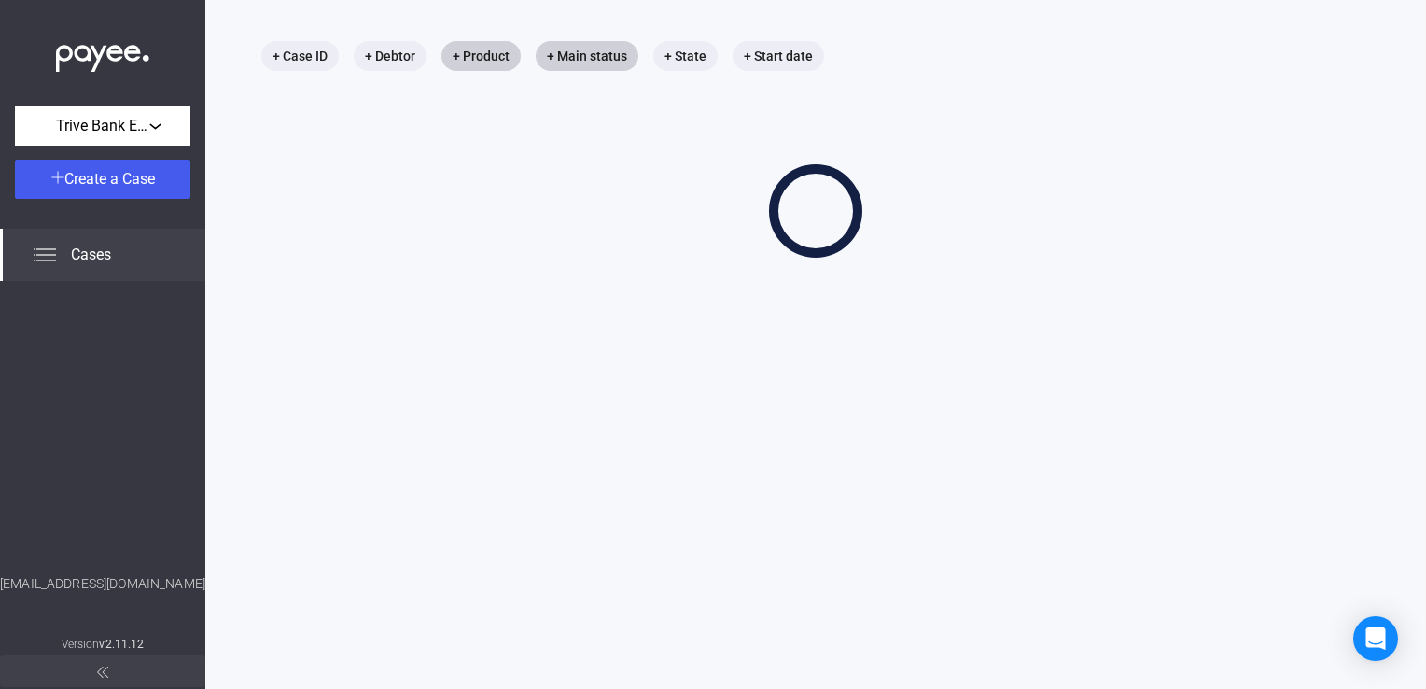
scroll to position [89, 0]
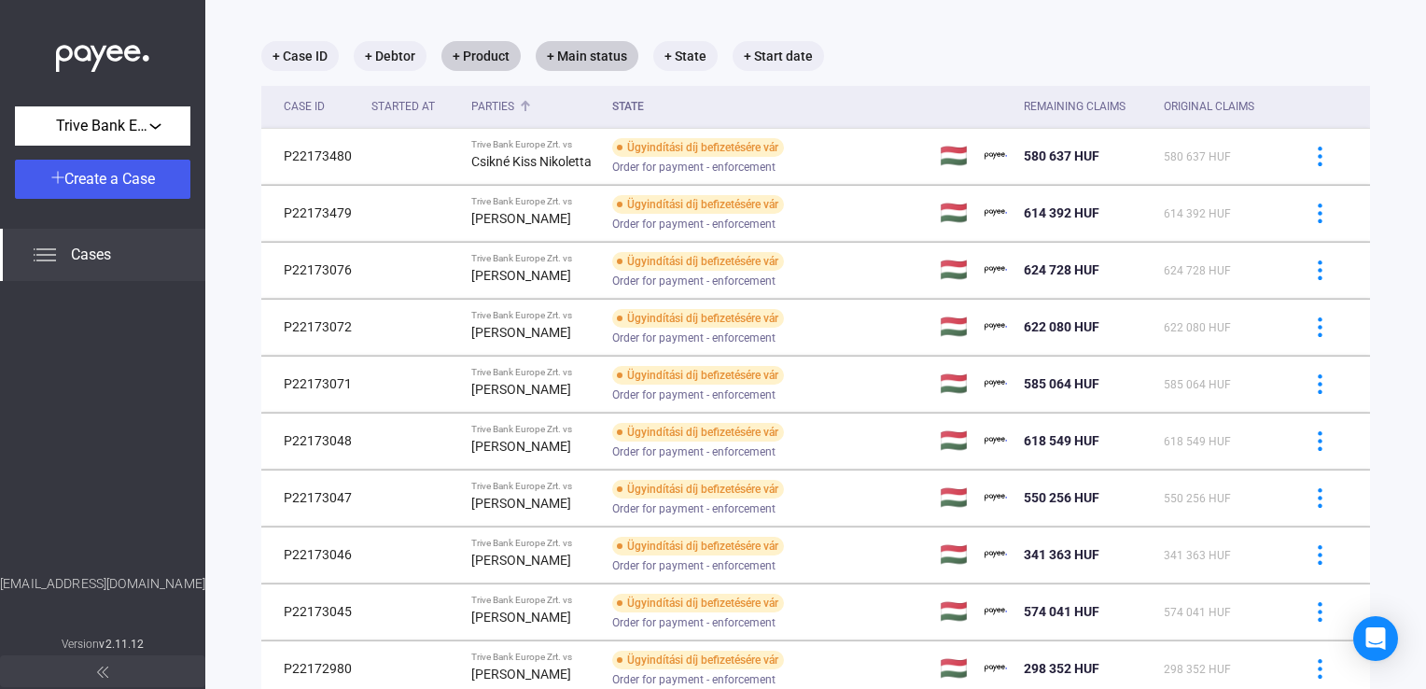
click at [490, 106] on div "Parties" at bounding box center [492, 106] width 43 height 22
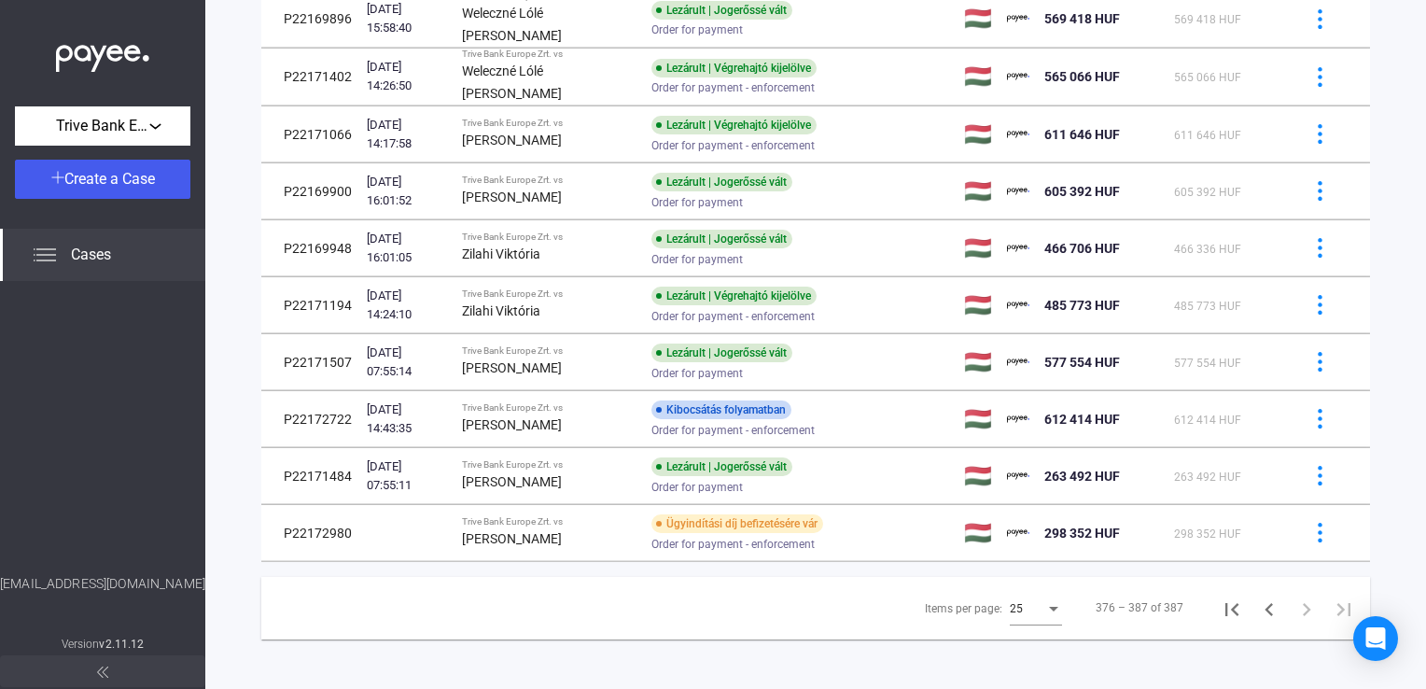
scroll to position [346, 0]
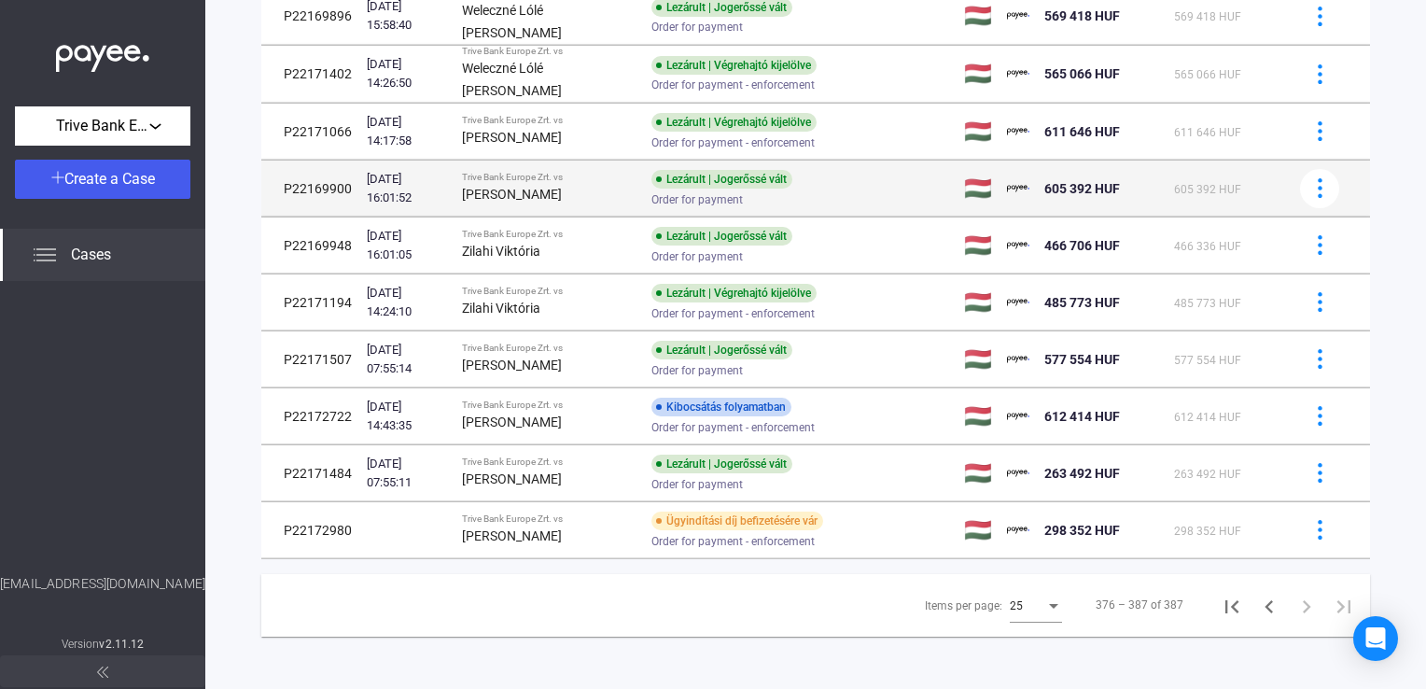
click at [563, 202] on div "[PERSON_NAME]" at bounding box center [549, 194] width 175 height 22
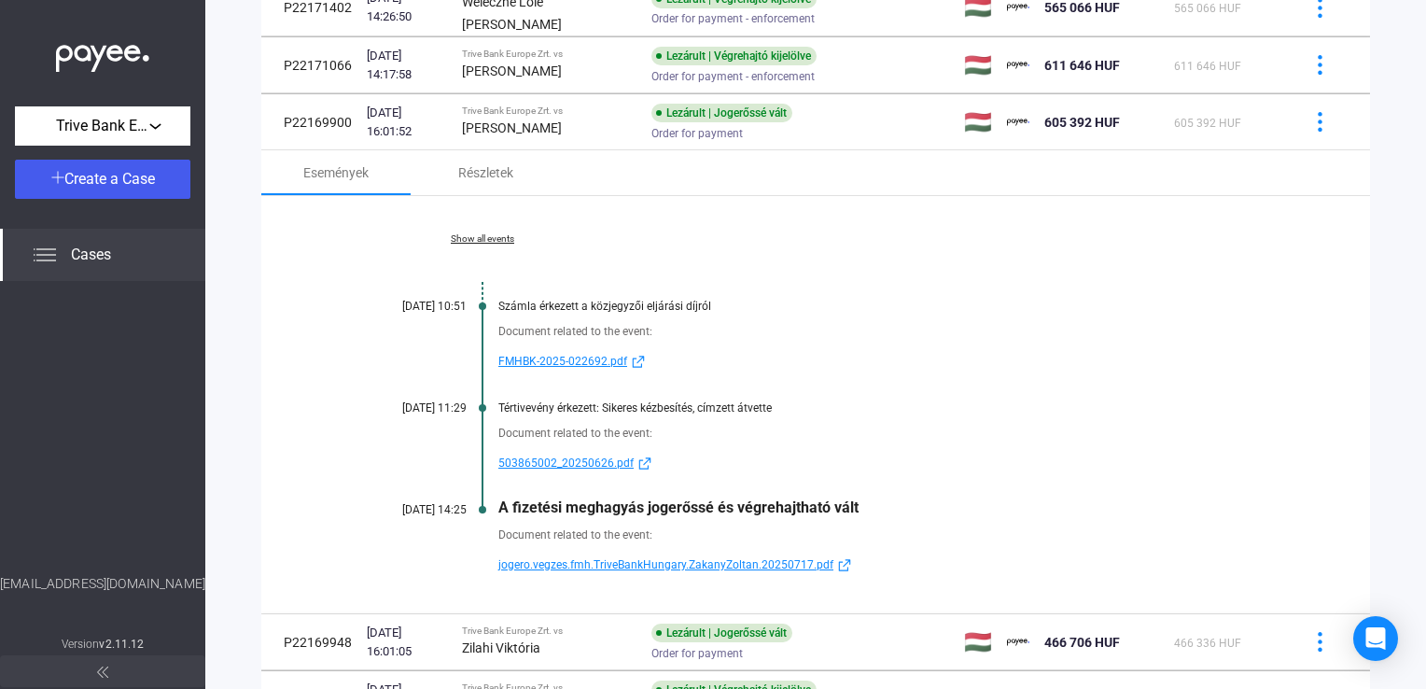
scroll to position [439, 0]
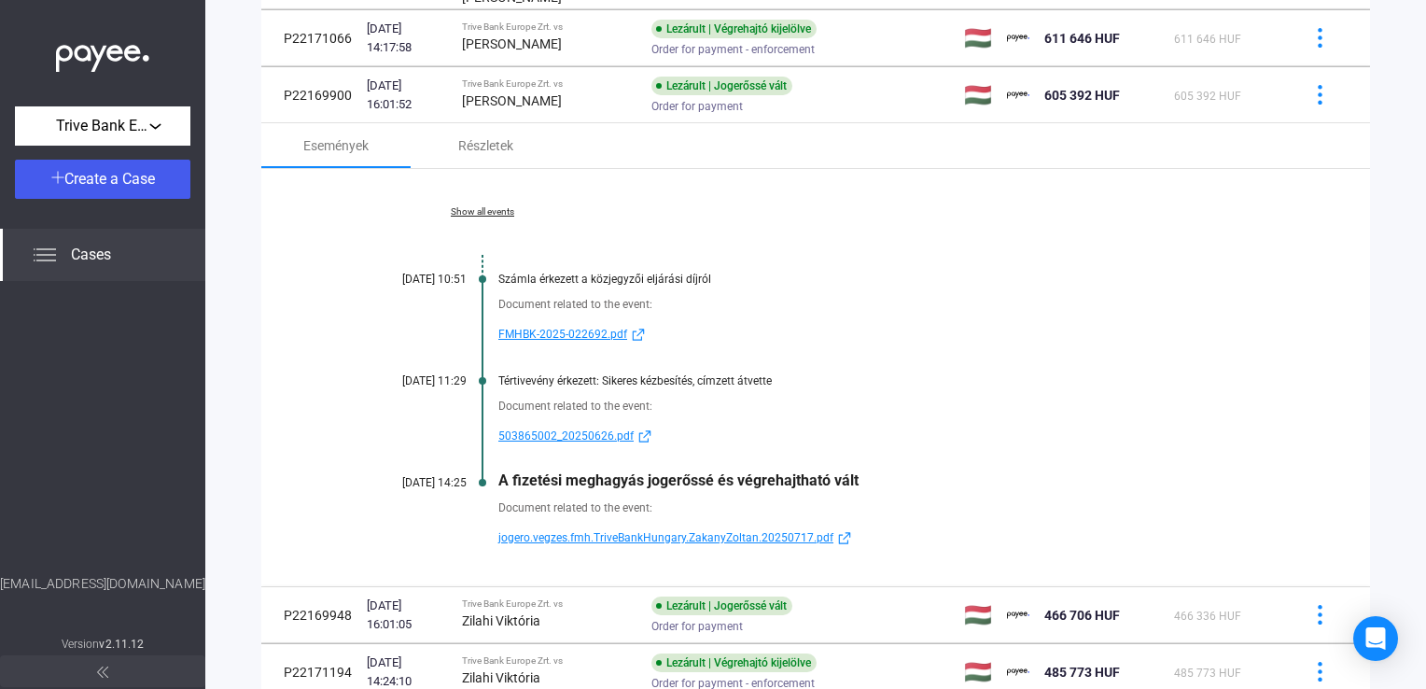
drag, startPoint x: 582, startPoint y: 30, endPoint x: 584, endPoint y: 70, distance: 40.2
click at [582, 30] on div "Trive Bank Europe Zrt. vs" at bounding box center [549, 26] width 175 height 11
